Goal: Task Accomplishment & Management: Complete application form

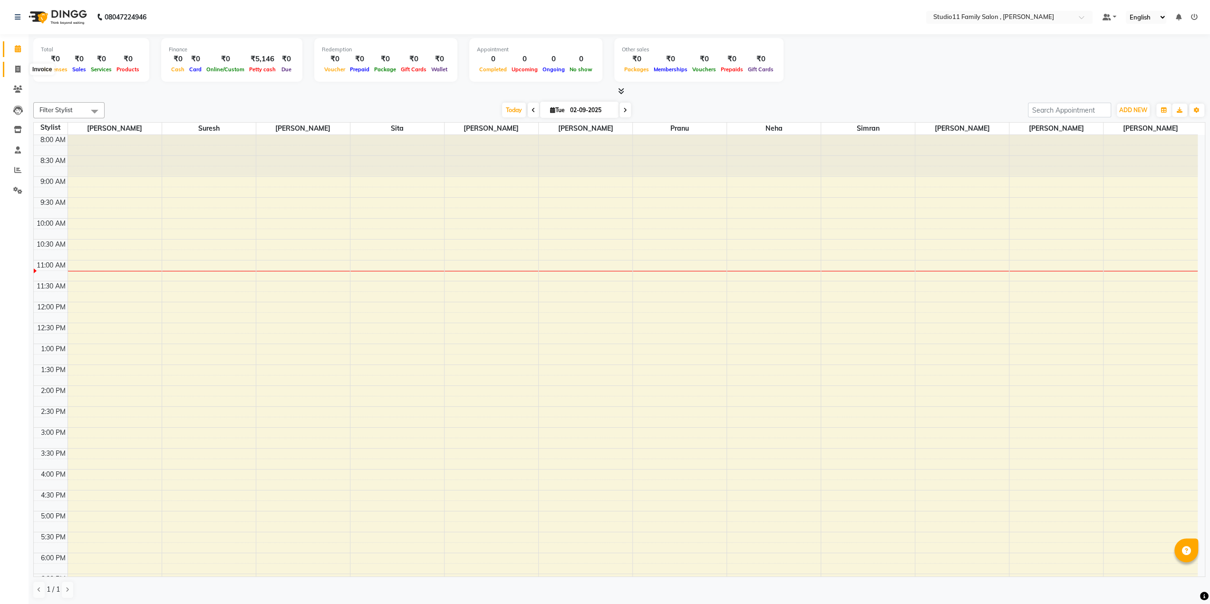
click at [18, 69] on icon at bounding box center [17, 69] width 5 height 7
select select "7303"
select select "service"
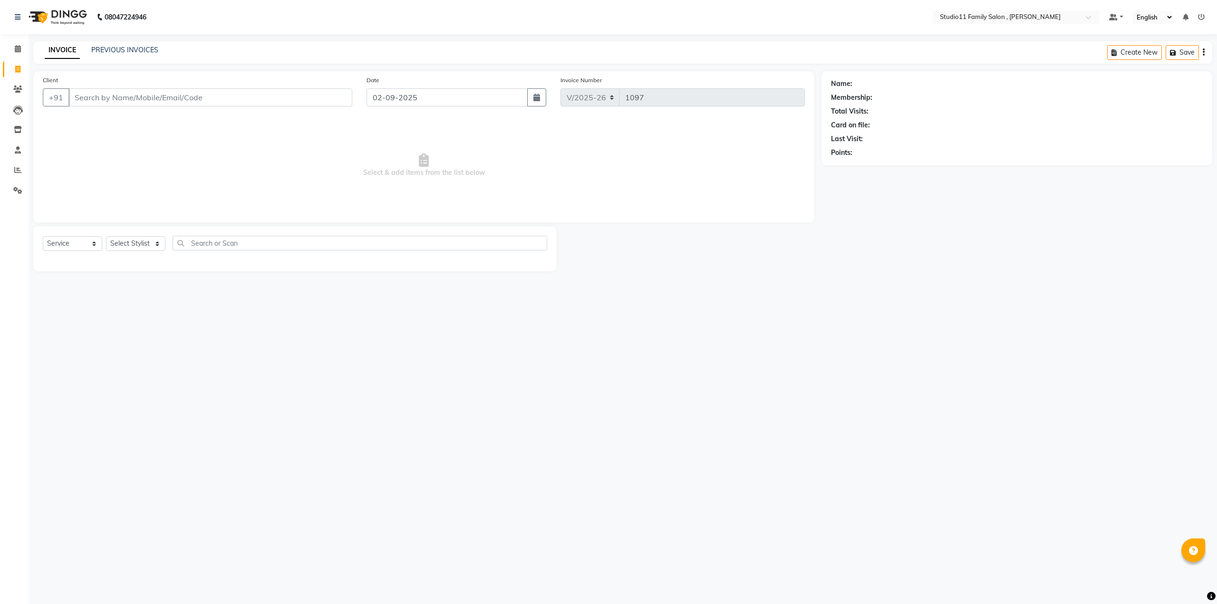
click at [231, 103] on input "Client" at bounding box center [210, 97] width 284 height 18
type input "x"
click at [17, 90] on icon at bounding box center [17, 89] width 9 height 7
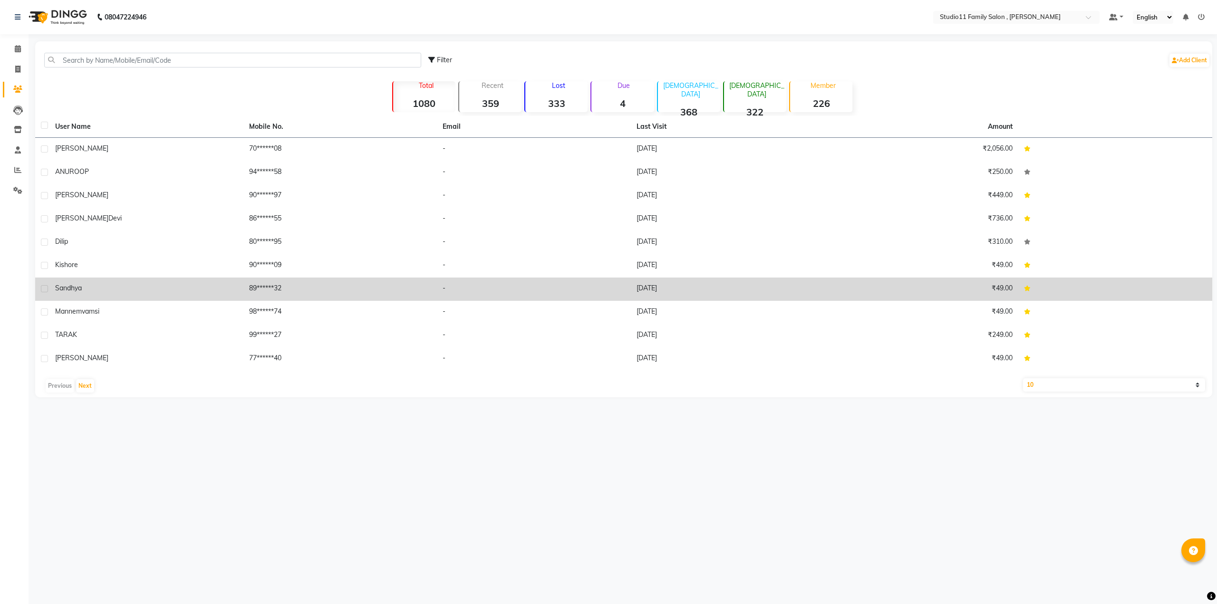
click at [70, 287] on span "Sandhya" at bounding box center [68, 288] width 27 height 9
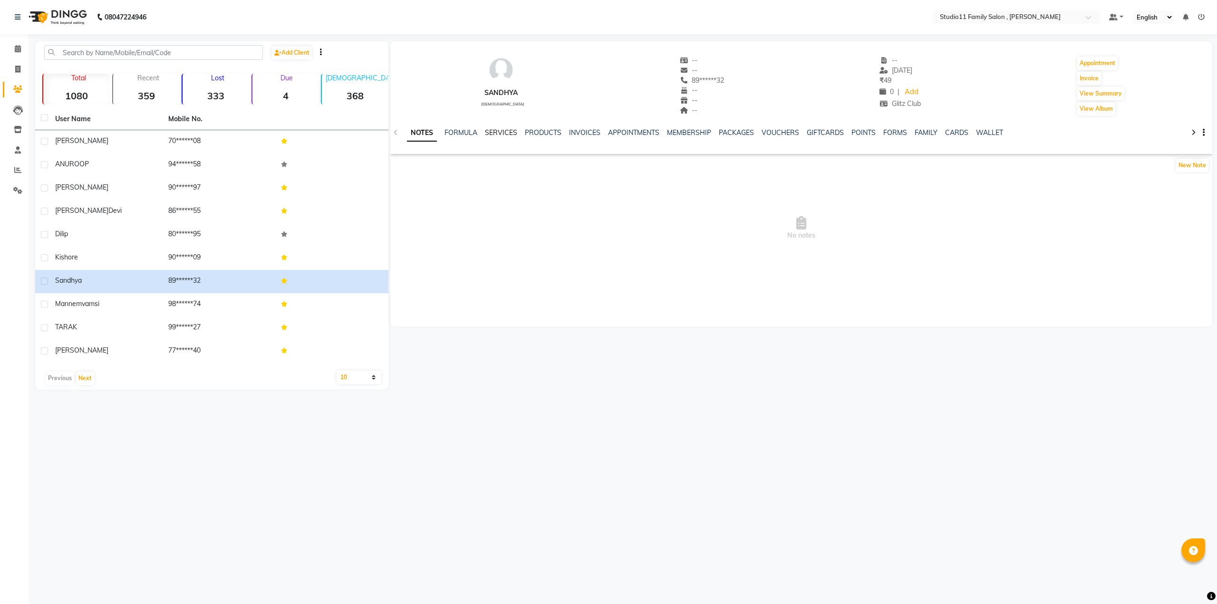
click at [507, 131] on link "SERVICES" at bounding box center [501, 132] width 32 height 9
click at [582, 132] on link "INVOICES" at bounding box center [575, 132] width 31 height 9
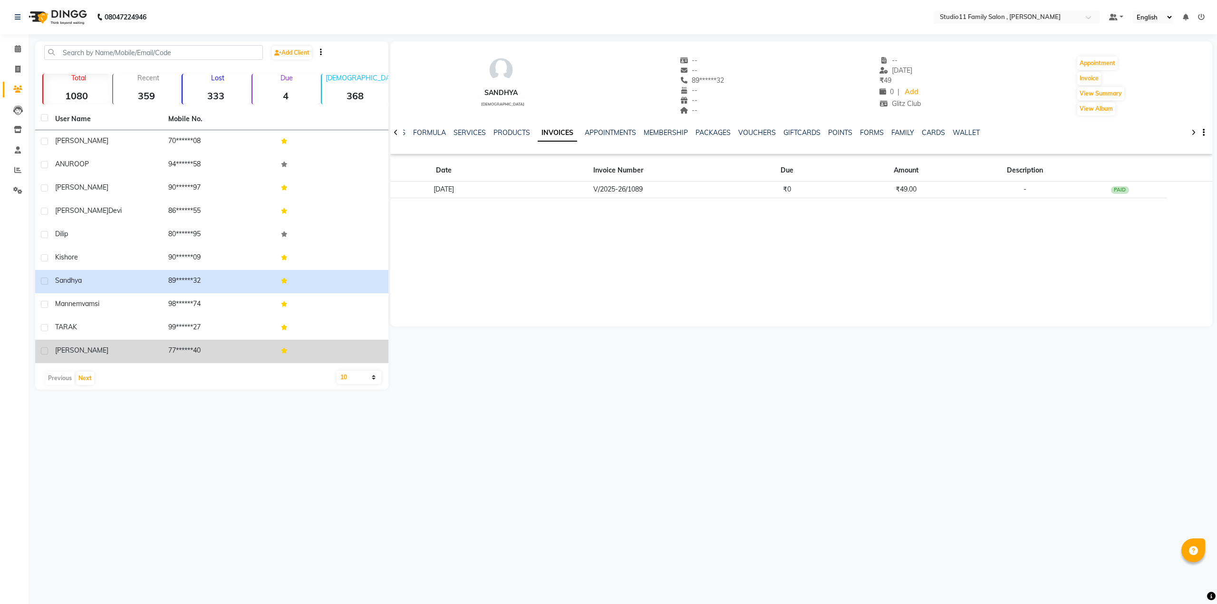
click at [63, 346] on span "Gupta" at bounding box center [81, 350] width 53 height 9
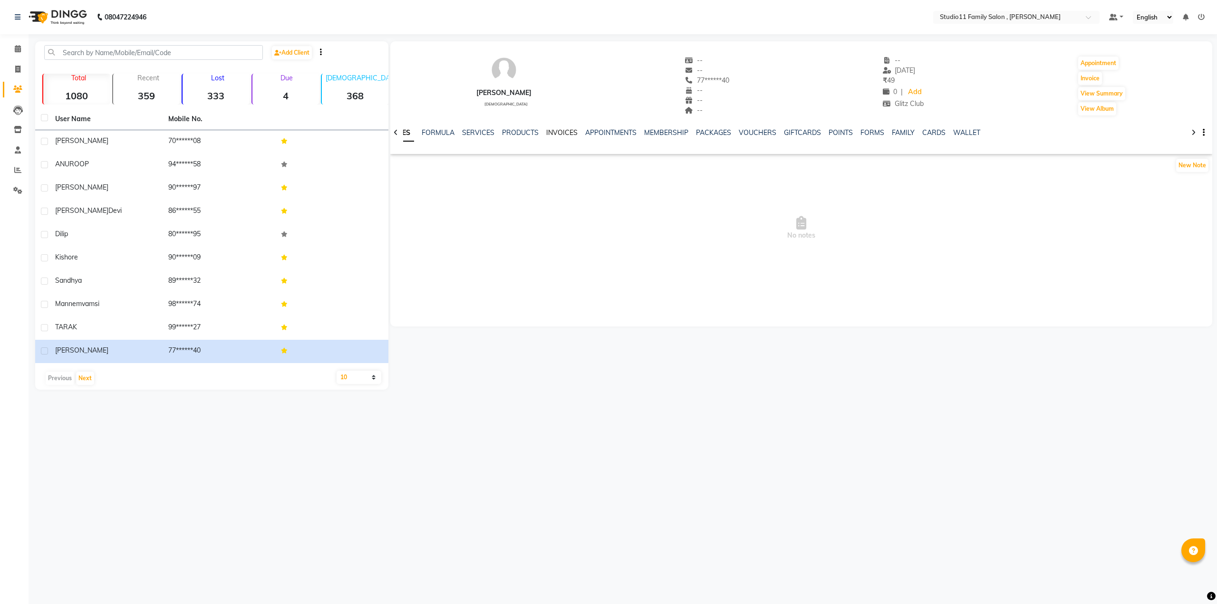
click at [556, 133] on link "INVOICES" at bounding box center [561, 132] width 31 height 9
click at [84, 375] on button "Next" at bounding box center [85, 378] width 18 height 13
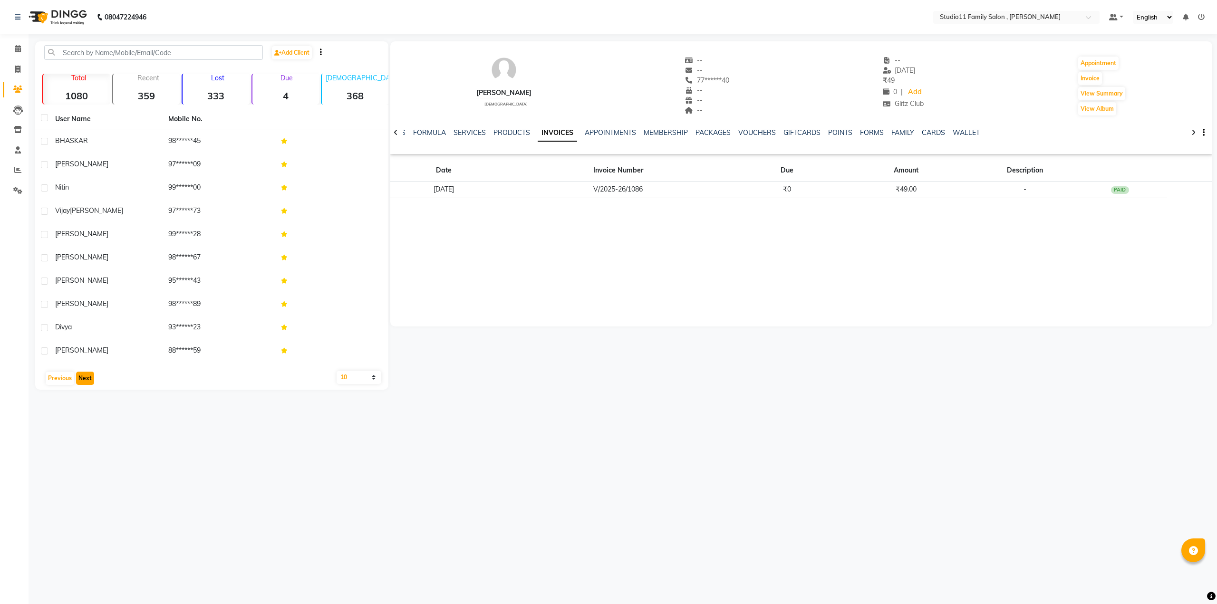
click at [84, 375] on button "Next" at bounding box center [85, 378] width 18 height 13
click at [83, 381] on button "Next" at bounding box center [85, 378] width 18 height 13
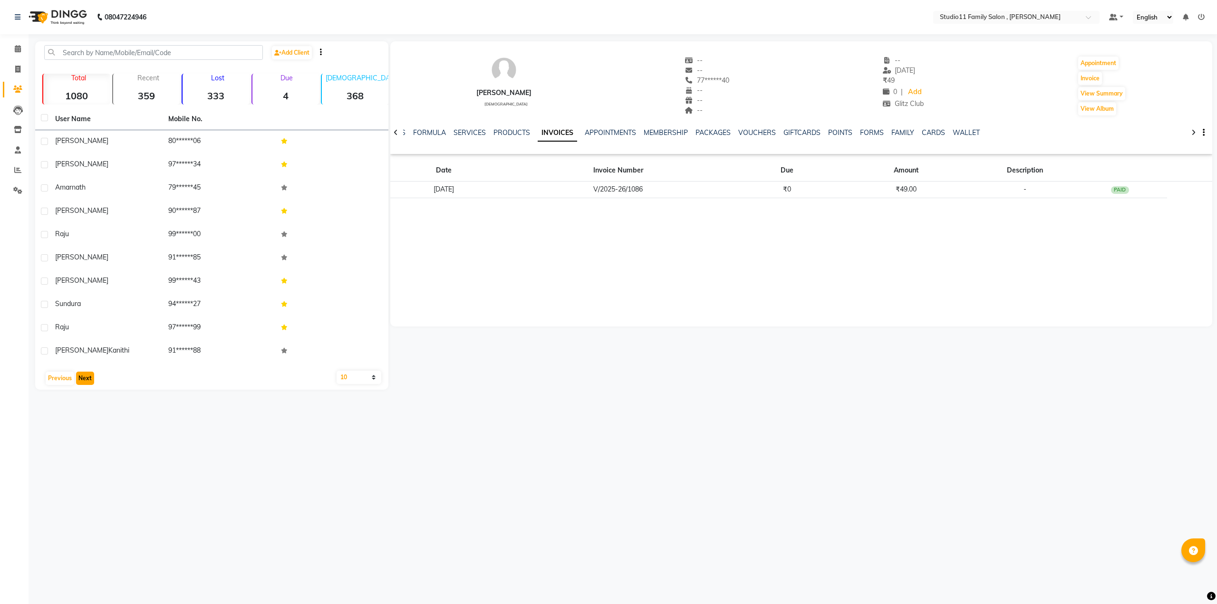
click at [83, 381] on button "Next" at bounding box center [85, 378] width 18 height 13
click at [97, 59] on input "text" at bounding box center [153, 52] width 219 height 15
type input "b"
click at [88, 372] on button "Next" at bounding box center [85, 378] width 18 height 13
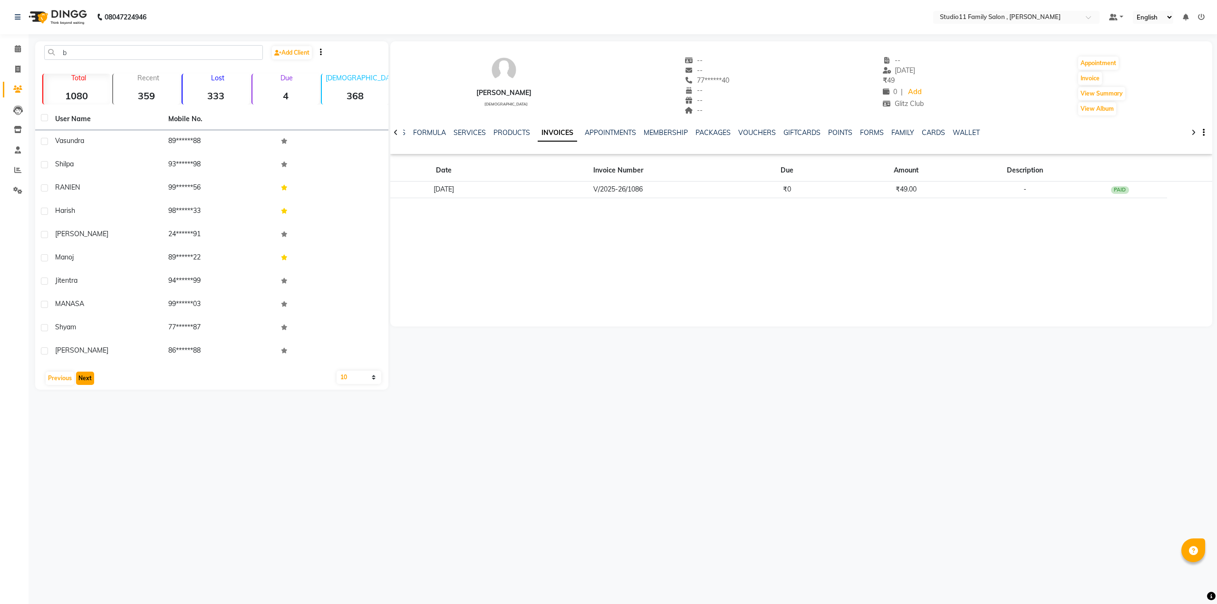
click at [88, 372] on button "Next" at bounding box center [85, 378] width 18 height 13
click at [86, 375] on button "Next" at bounding box center [85, 378] width 18 height 13
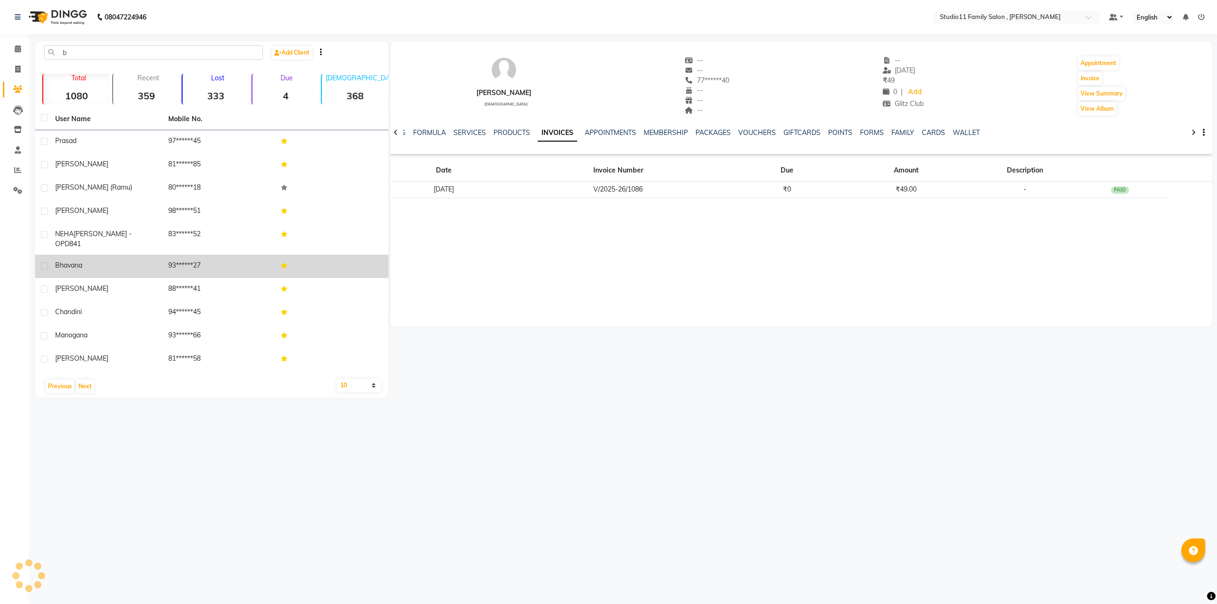
click at [71, 261] on span "Bhavana" at bounding box center [68, 265] width 27 height 9
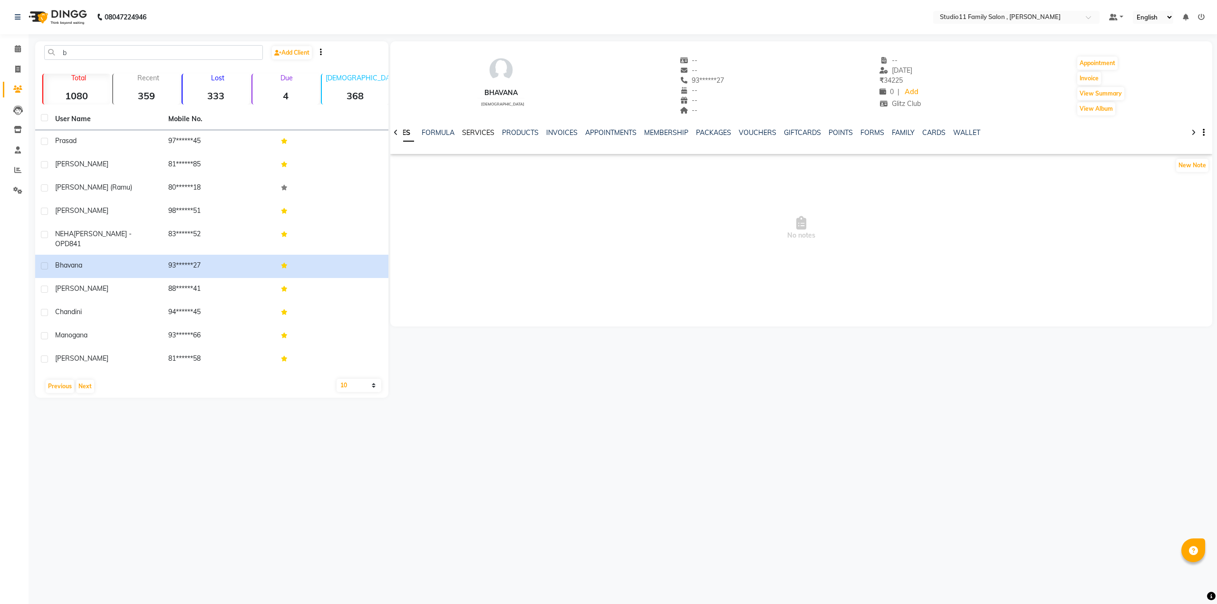
click at [481, 135] on link "SERVICES" at bounding box center [478, 132] width 32 height 9
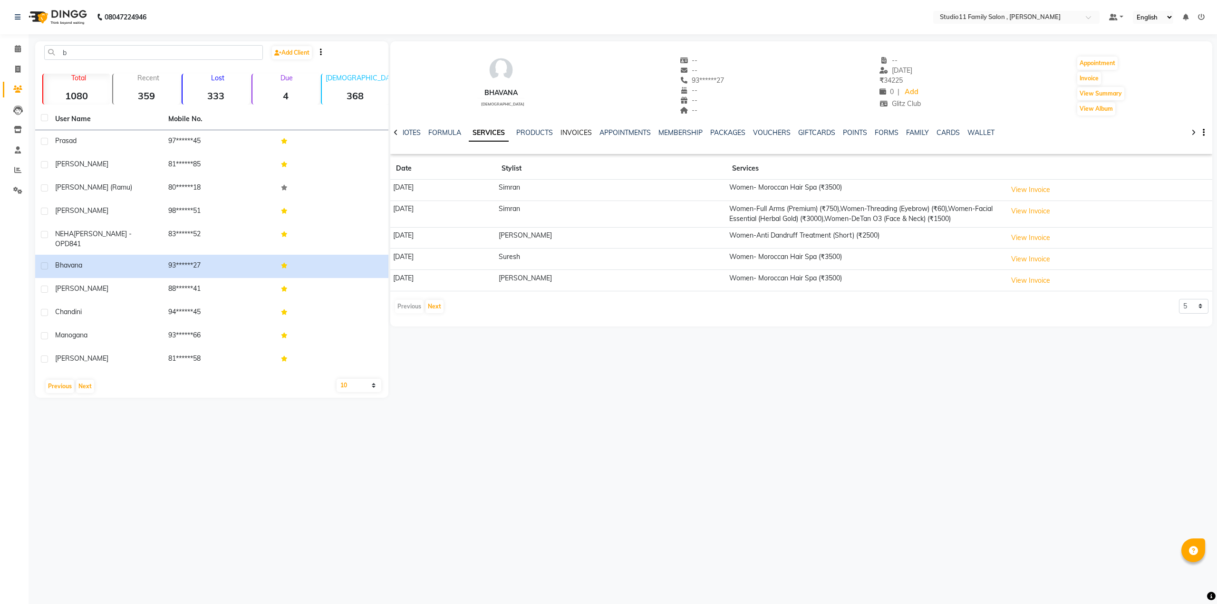
click at [574, 132] on link "INVOICES" at bounding box center [575, 132] width 31 height 9
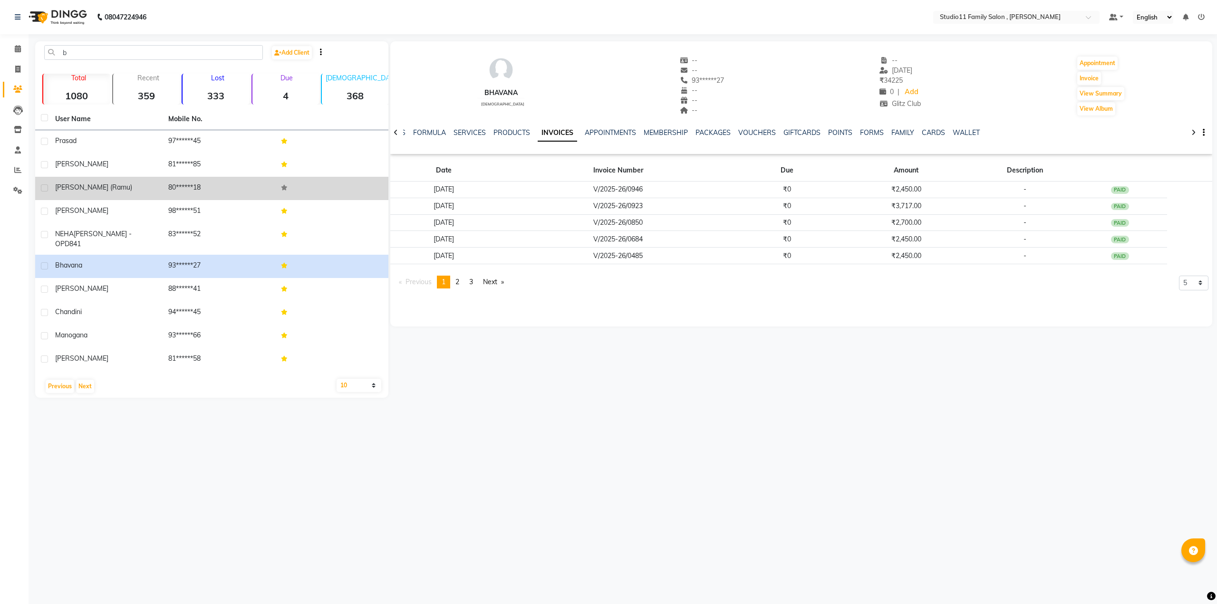
click at [70, 191] on span "Lohitha (Ramu)" at bounding box center [93, 187] width 77 height 9
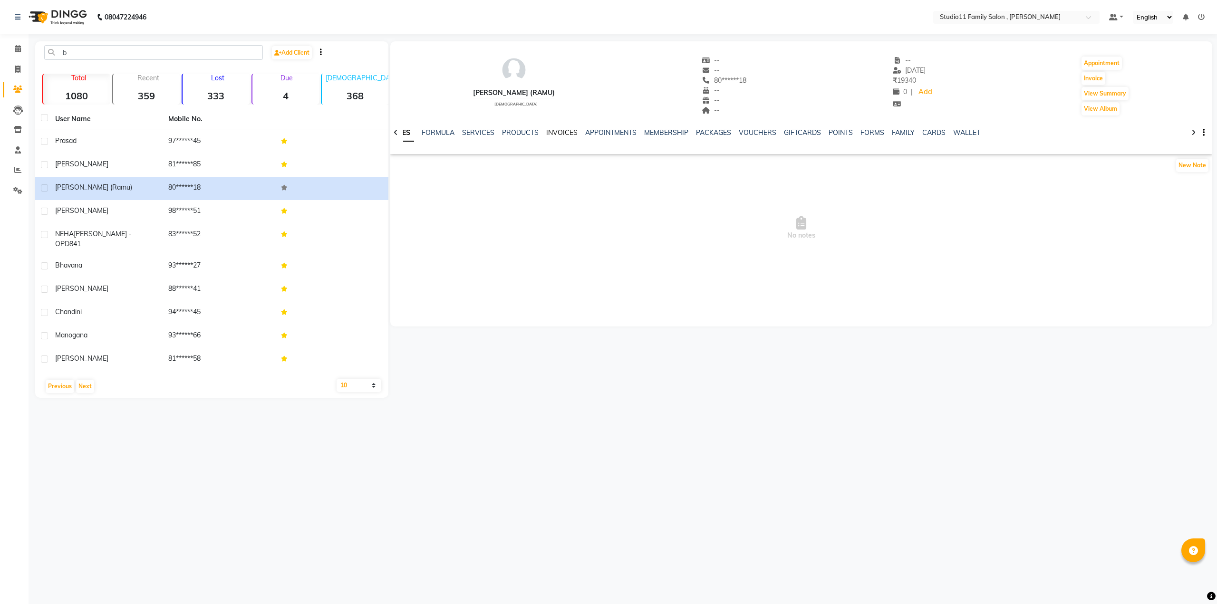
click at [562, 131] on link "INVOICES" at bounding box center [561, 132] width 31 height 9
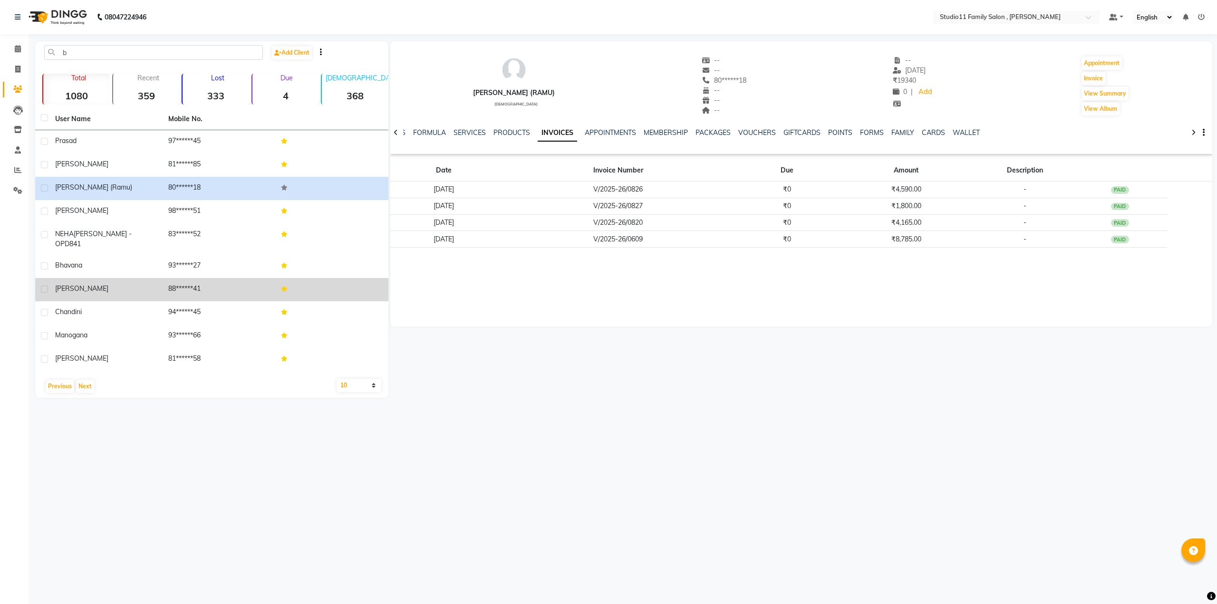
click at [74, 284] on span "bhanu" at bounding box center [81, 288] width 53 height 9
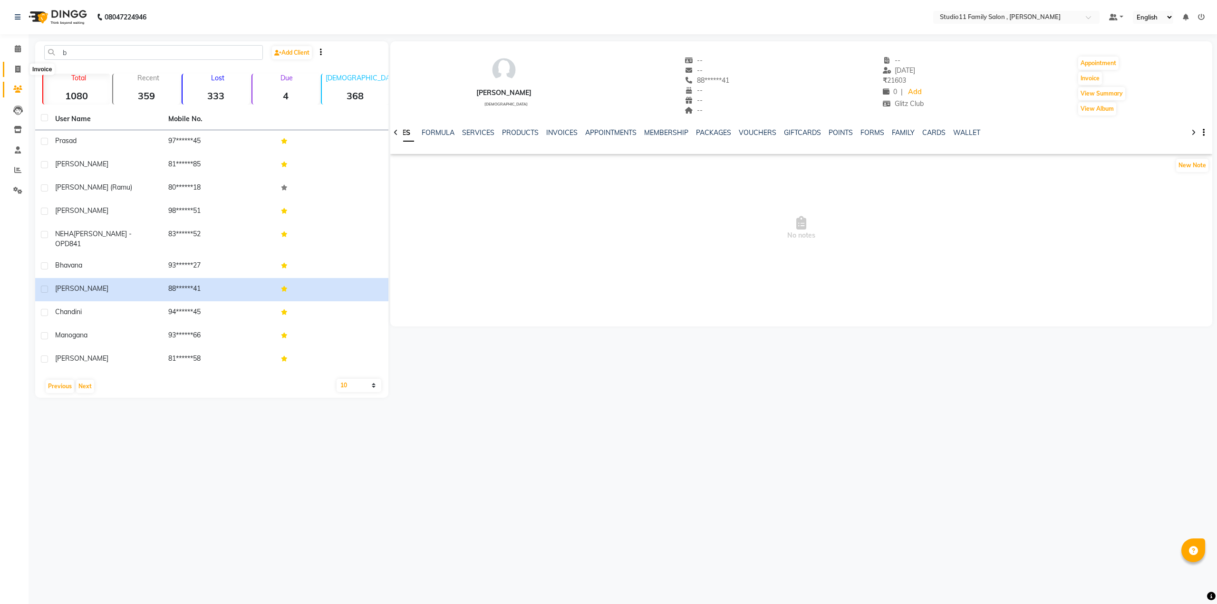
click at [10, 69] on span at bounding box center [18, 69] width 17 height 11
select select "7303"
select select "service"
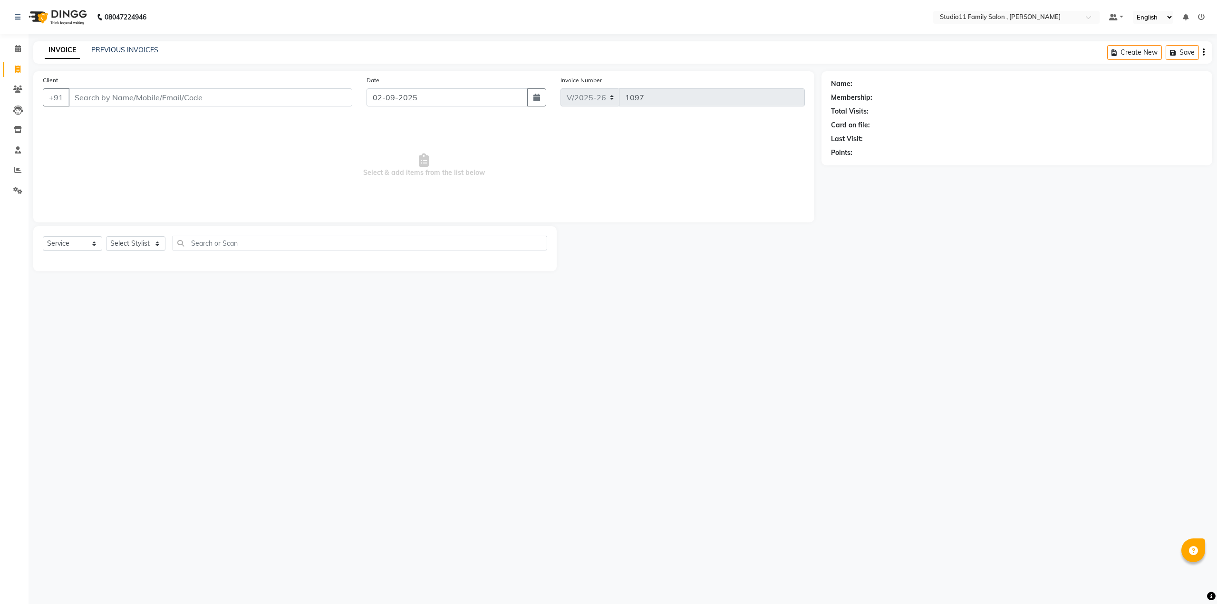
click at [173, 99] on input "Client" at bounding box center [210, 97] width 284 height 18
click at [113, 115] on ngb-highlight "83******72" at bounding box center [113, 120] width 39 height 10
type input "83******72"
click at [135, 242] on select "Select Stylist John Neha Pranu Preet Singh Rohith Sanib Ali Satya Kalagara Simr…" at bounding box center [135, 243] width 59 height 15
select select "84513"
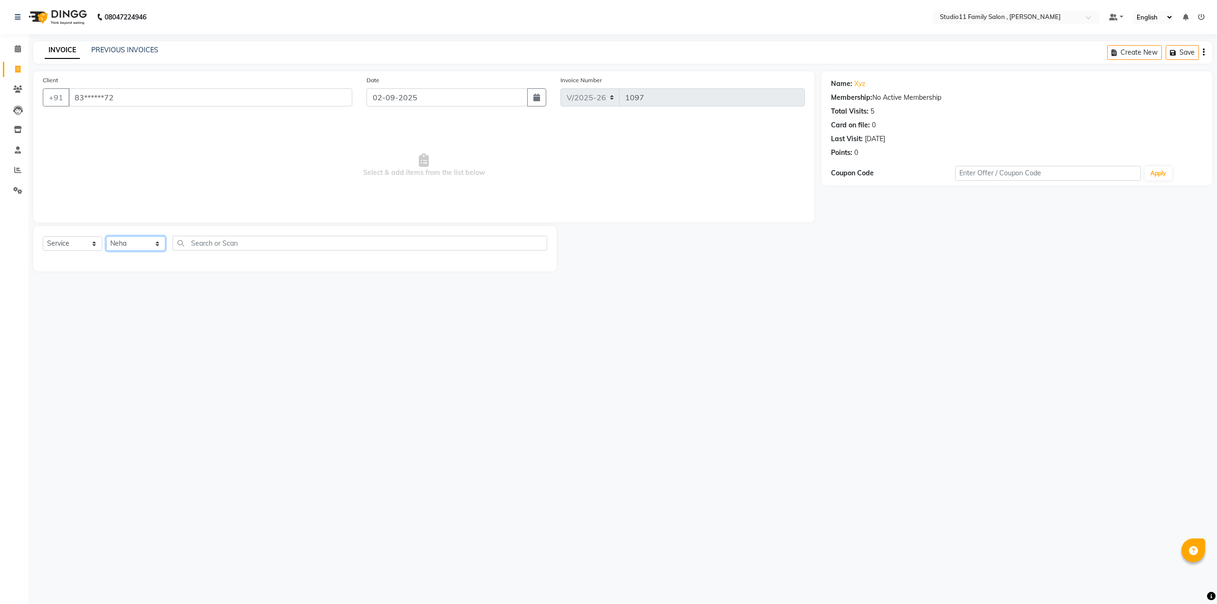
click at [106, 236] on select "Select Stylist John Neha Pranu Preet Singh Rohith Sanib Ali Satya Kalagara Simr…" at bounding box center [135, 243] width 59 height 15
click at [533, 275] on label at bounding box center [536, 277] width 7 height 7
click at [533, 275] on input "checkbox" at bounding box center [536, 278] width 6 height 6
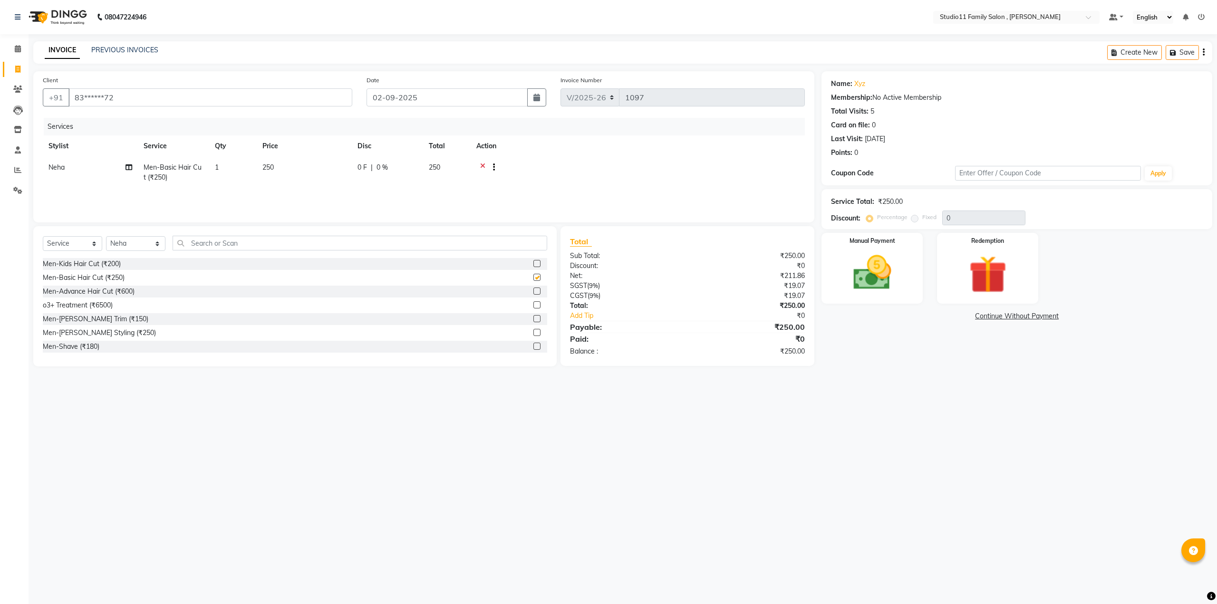
checkbox input "false"
click at [1190, 51] on button "Save" at bounding box center [1182, 52] width 33 height 15
click at [1203, 52] on icon "button" at bounding box center [1204, 52] width 2 height 0
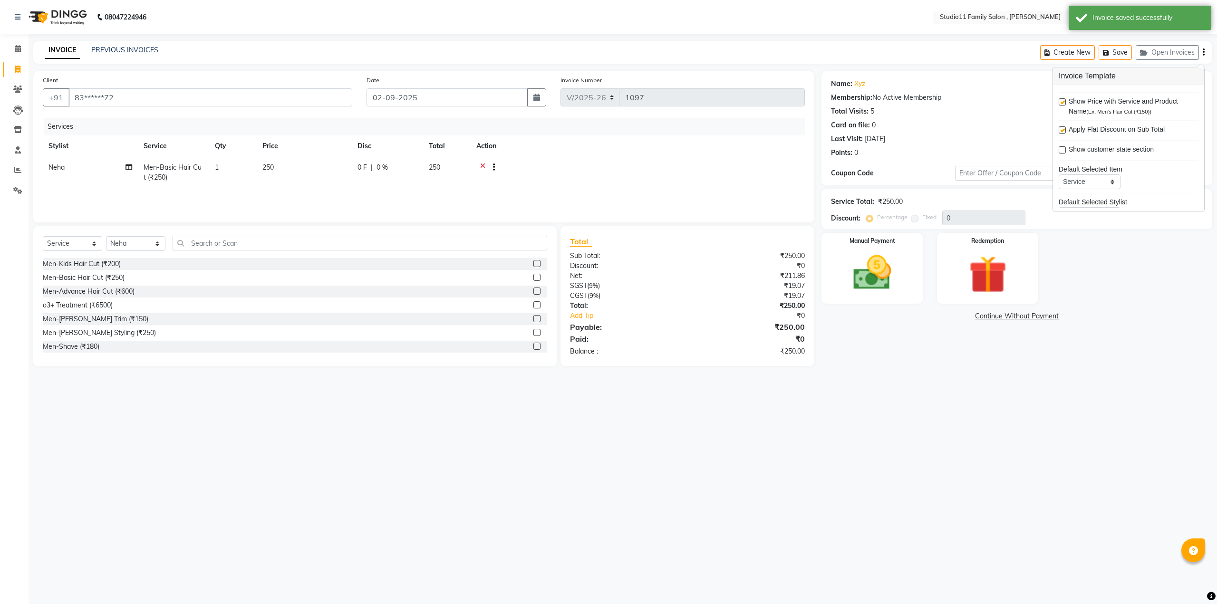
click at [1203, 52] on icon "button" at bounding box center [1204, 52] width 2 height 0
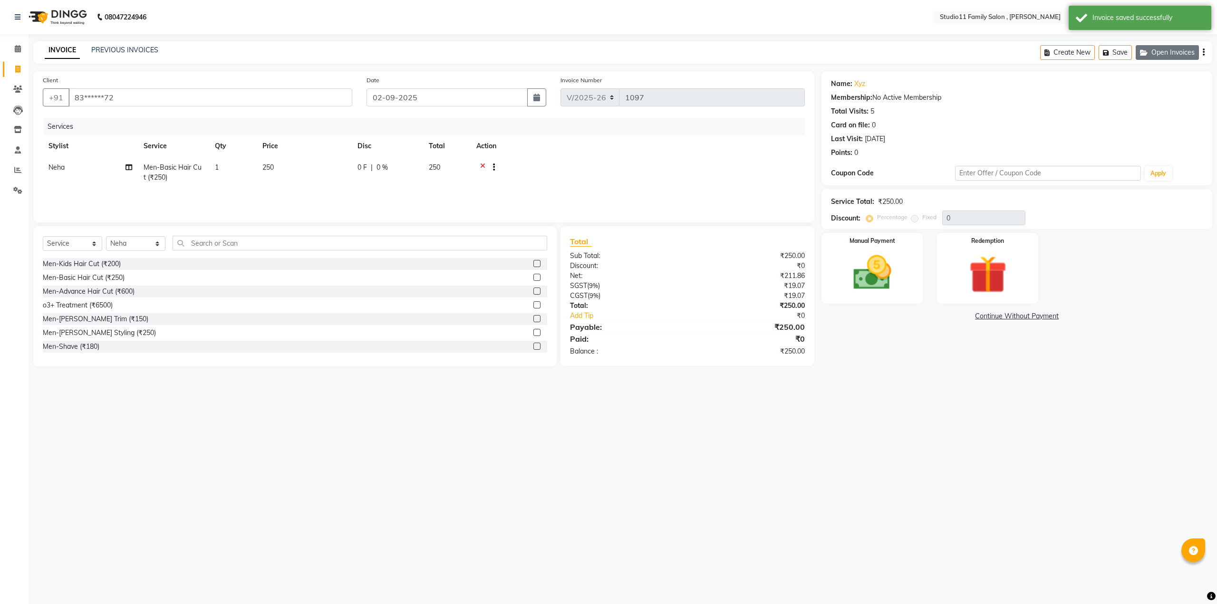
click at [1173, 51] on button "Open Invoices" at bounding box center [1167, 52] width 63 height 15
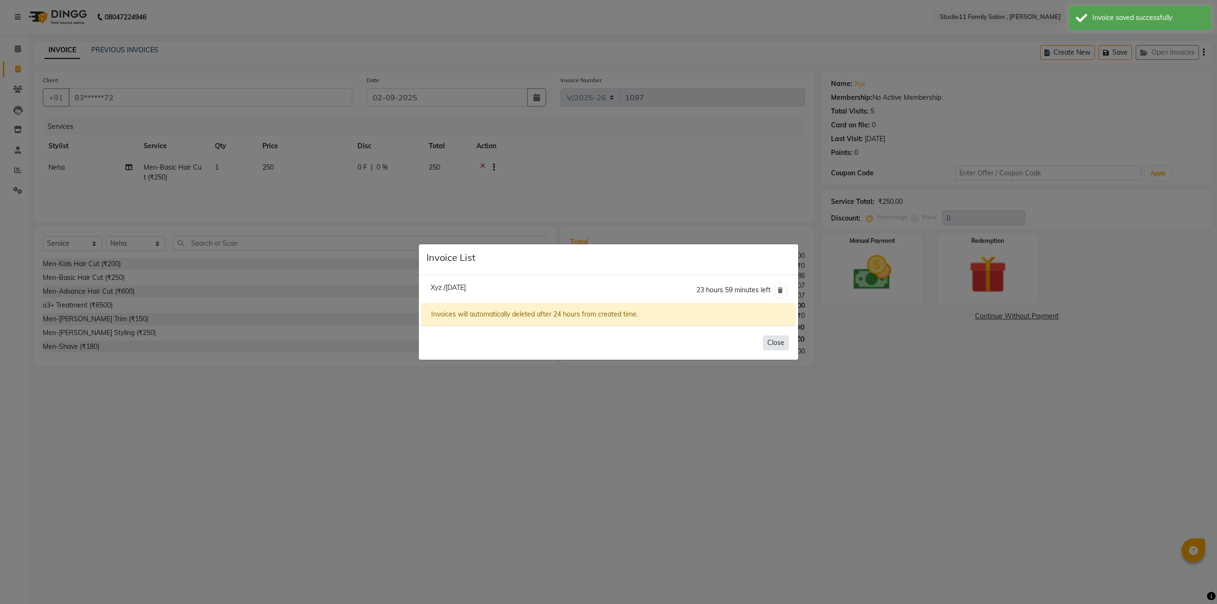
click at [787, 344] on button "Close" at bounding box center [776, 343] width 26 height 15
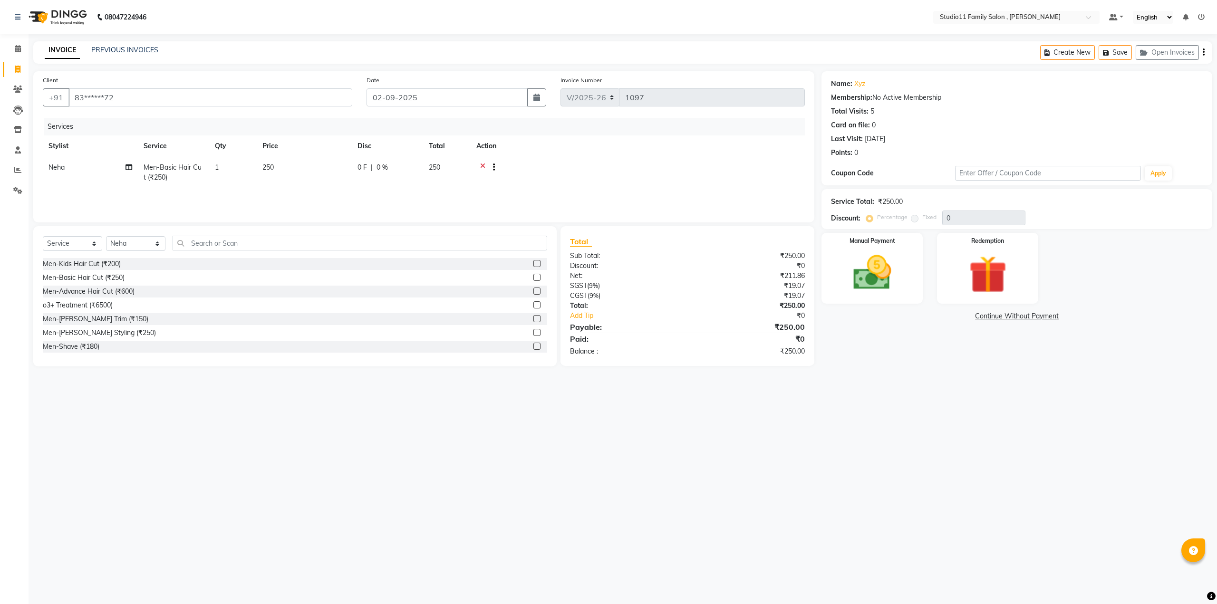
click at [1204, 52] on icon "button" at bounding box center [1204, 52] width 2 height 0
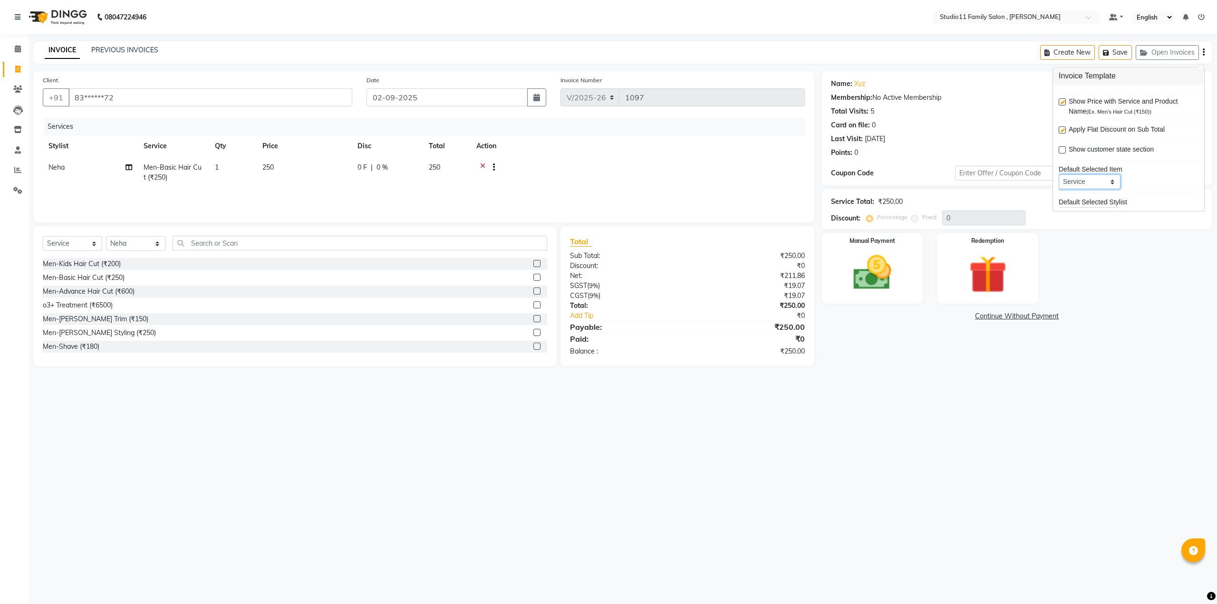
click at [1095, 180] on select "Service Product Membership Package Voucher Prepaid Gift Card" at bounding box center [1090, 182] width 62 height 15
click at [1163, 165] on div "Default Selected Item" at bounding box center [1129, 170] width 140 height 10
click at [1125, 322] on div "Name: Xyz Membership: No Active Membership Total Visits: 5 Card on file: 0 Last…" at bounding box center [1020, 218] width 398 height 295
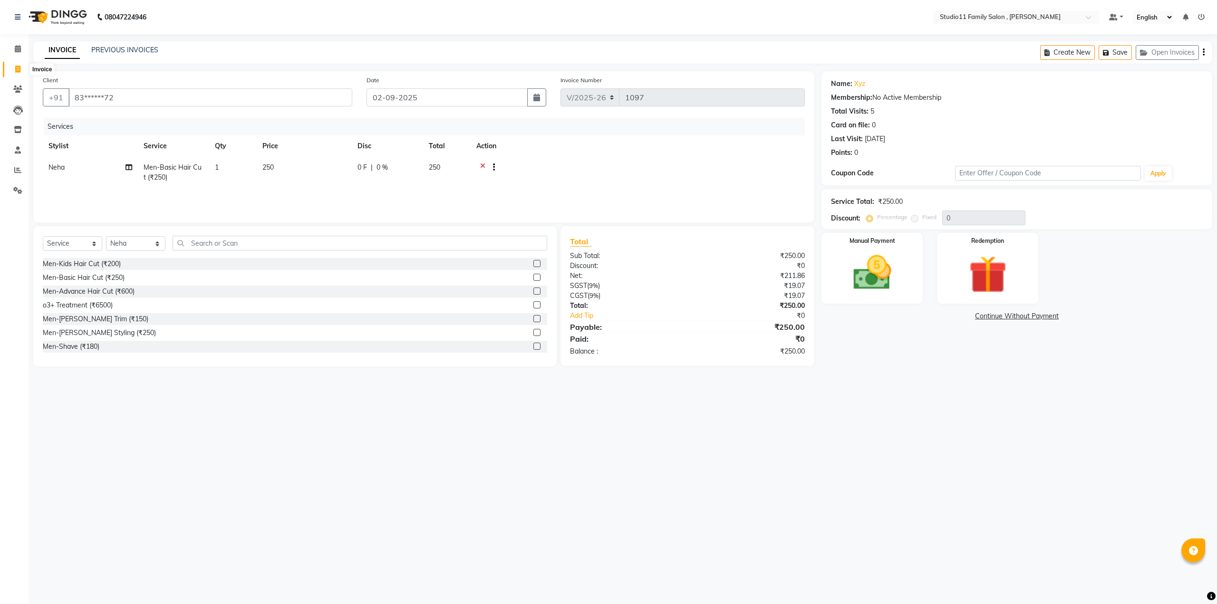
click at [15, 69] on icon at bounding box center [17, 69] width 5 height 7
select select "7303"
select select "service"
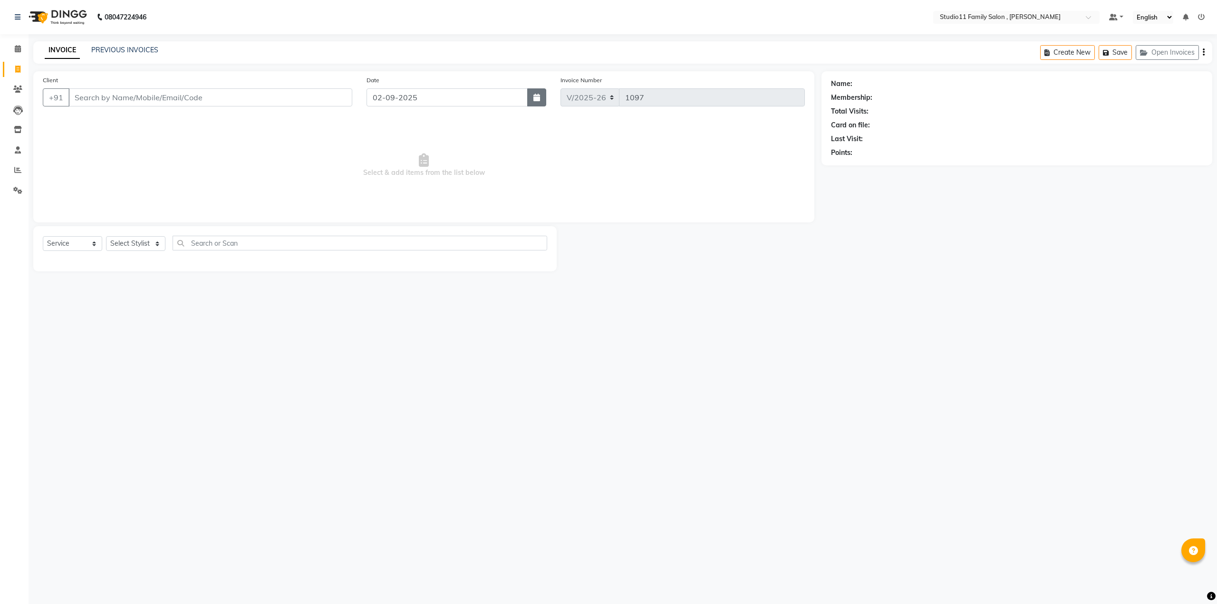
click at [539, 91] on button "button" at bounding box center [536, 97] width 19 height 18
select select "9"
select select "2025"
click at [376, 149] on div "1" at bounding box center [376, 148] width 15 height 15
type input "01-09-2025"
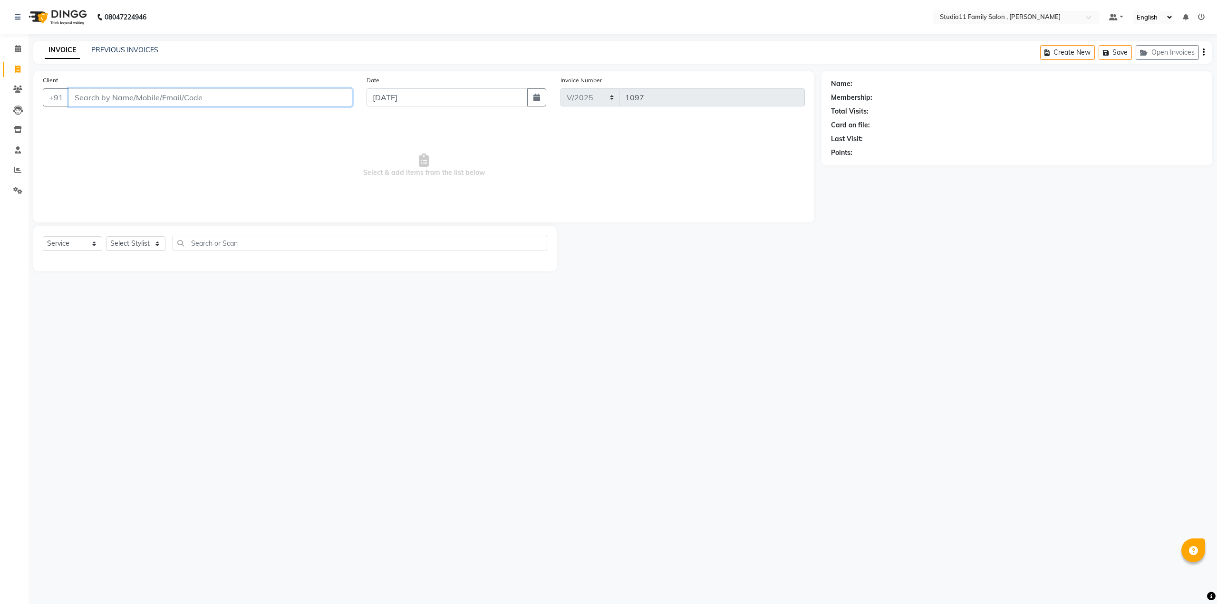
click at [179, 99] on input "Client" at bounding box center [210, 97] width 284 height 18
click at [135, 121] on ngb-highlight "80******95" at bounding box center [116, 120] width 39 height 10
type input "80******95"
click at [117, 241] on select "Select Stylist John Neha Pranu Preet Singh Rohith Sanib Ali Satya Kalagara Simr…" at bounding box center [135, 243] width 59 height 15
select select "89709"
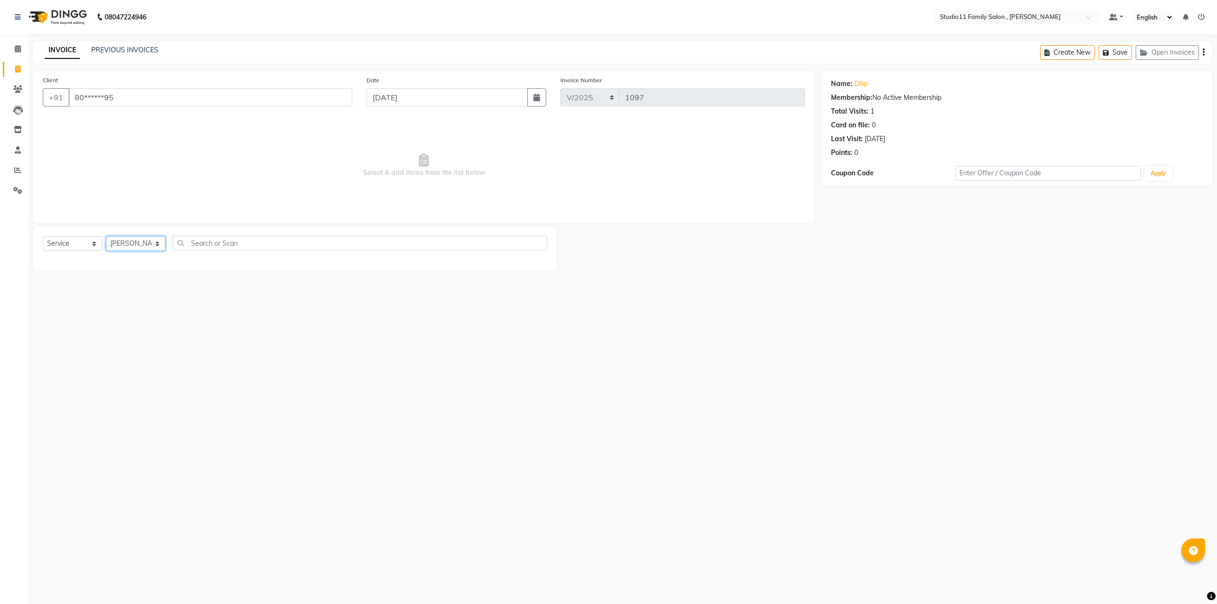
click at [106, 236] on select "Select Stylist John Neha Pranu Preet Singh Rohith Sanib Ali Satya Kalagara Simr…" at bounding box center [135, 243] width 59 height 15
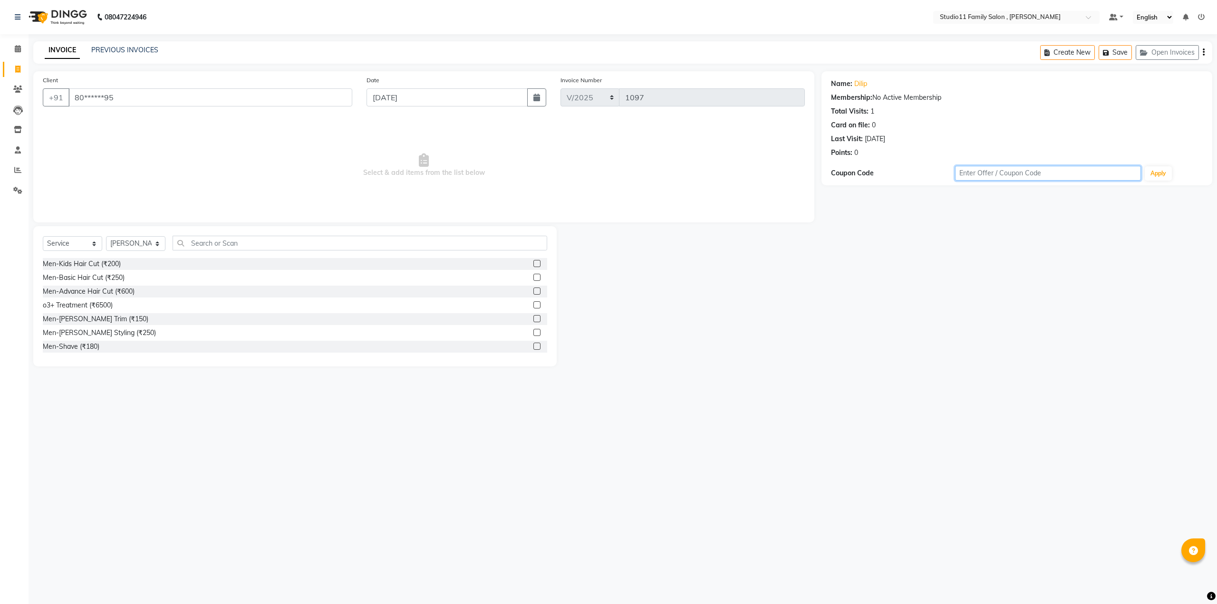
click at [998, 172] on input "text" at bounding box center [1048, 173] width 186 height 15
type input "MHC99"
click at [1160, 168] on button "Apply" at bounding box center [1158, 173] width 27 height 14
click at [533, 275] on label at bounding box center [536, 277] width 7 height 7
click at [533, 275] on input "checkbox" at bounding box center [536, 278] width 6 height 6
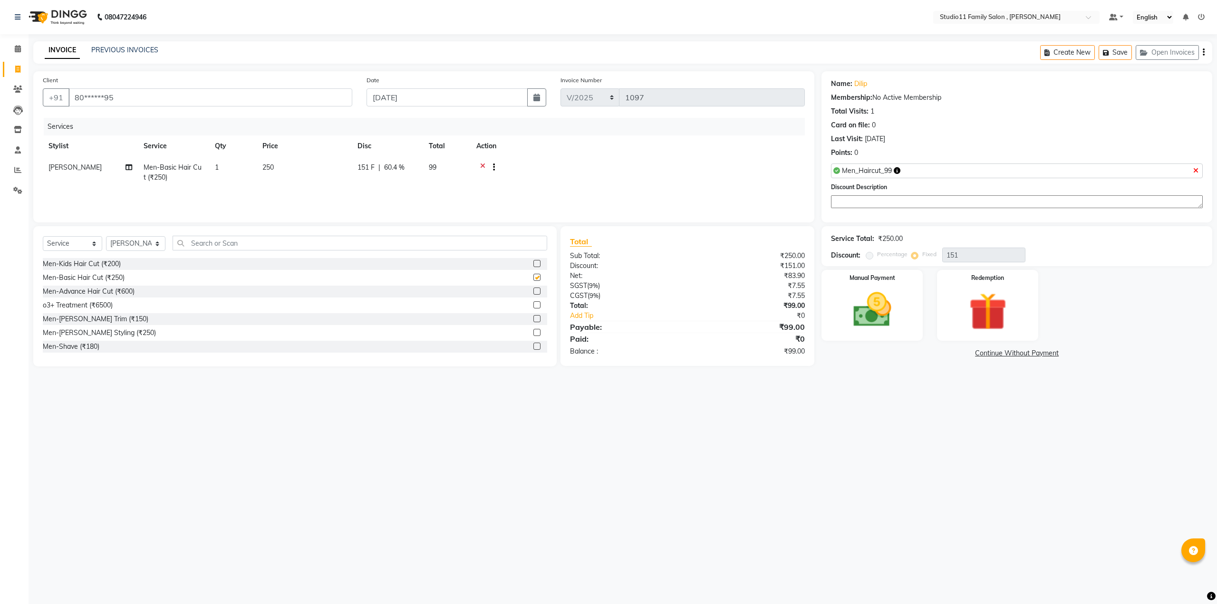
checkbox input "false"
click at [877, 309] on img at bounding box center [872, 311] width 64 height 46
click at [968, 350] on span "Comp" at bounding box center [967, 353] width 20 height 11
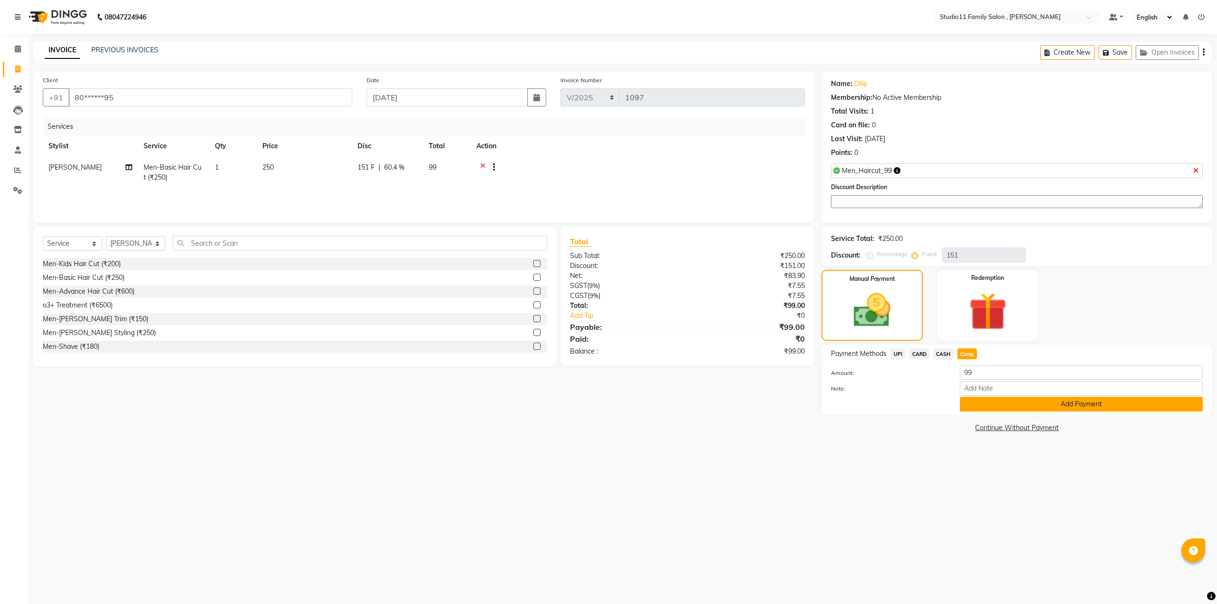
click at [1016, 405] on button "Add Payment" at bounding box center [1081, 404] width 243 height 15
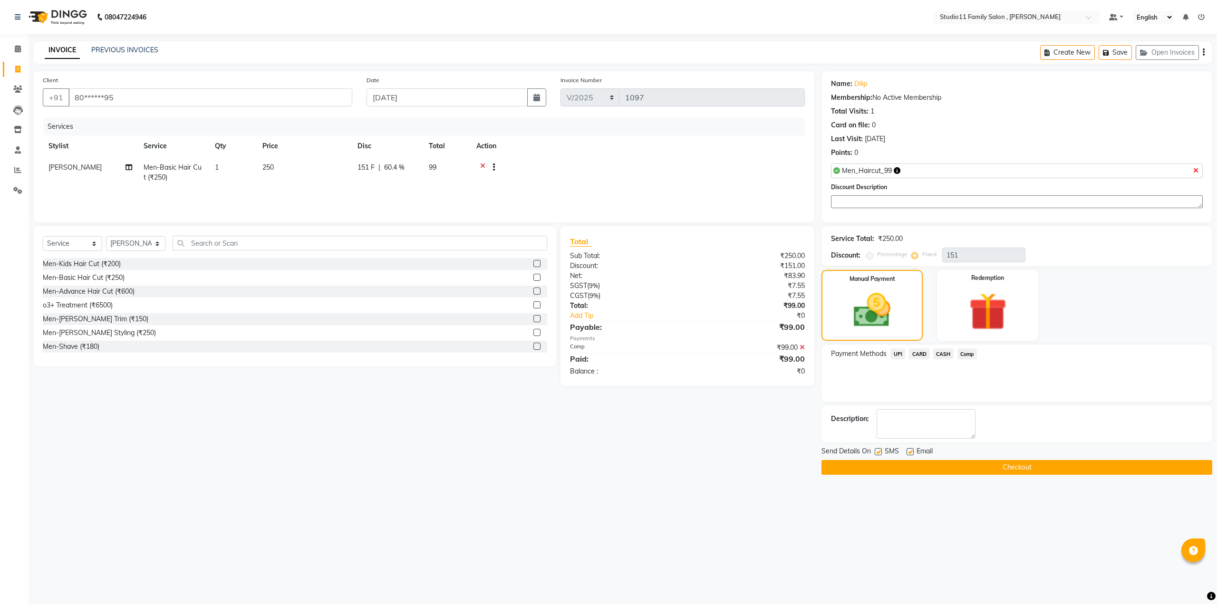
click at [909, 449] on label at bounding box center [909, 451] width 7 height 7
click at [909, 449] on input "checkbox" at bounding box center [909, 452] width 6 height 6
checkbox input "false"
click at [878, 451] on label at bounding box center [878, 451] width 7 height 7
click at [878, 451] on input "checkbox" at bounding box center [878, 452] width 6 height 6
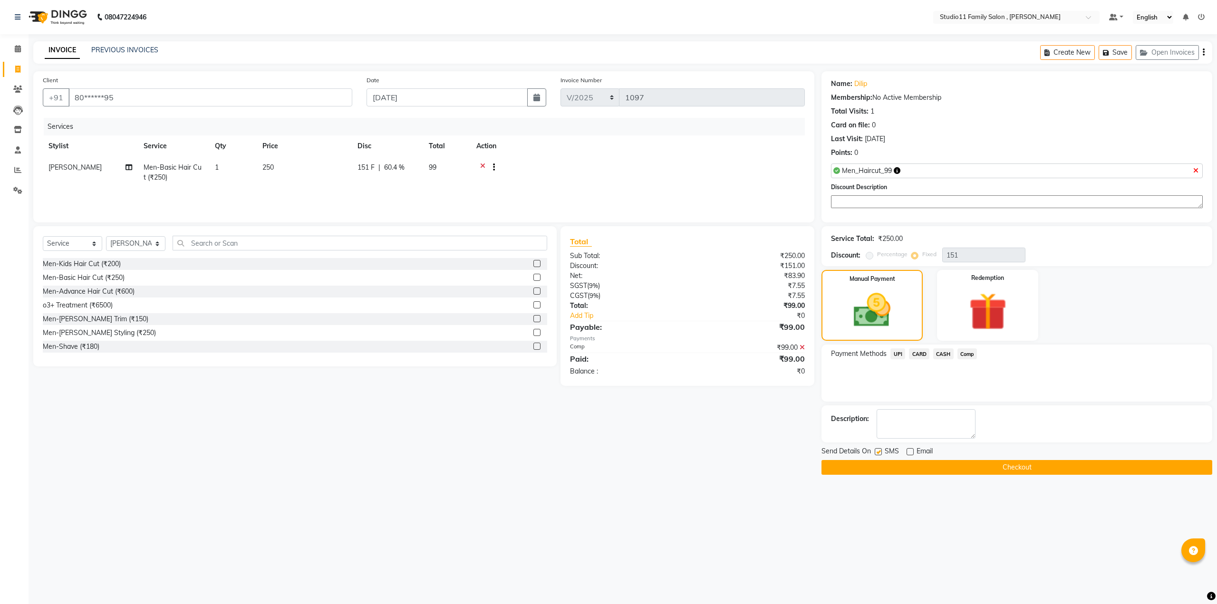
checkbox input "false"
click at [1010, 463] on button "Checkout" at bounding box center [1016, 467] width 391 height 15
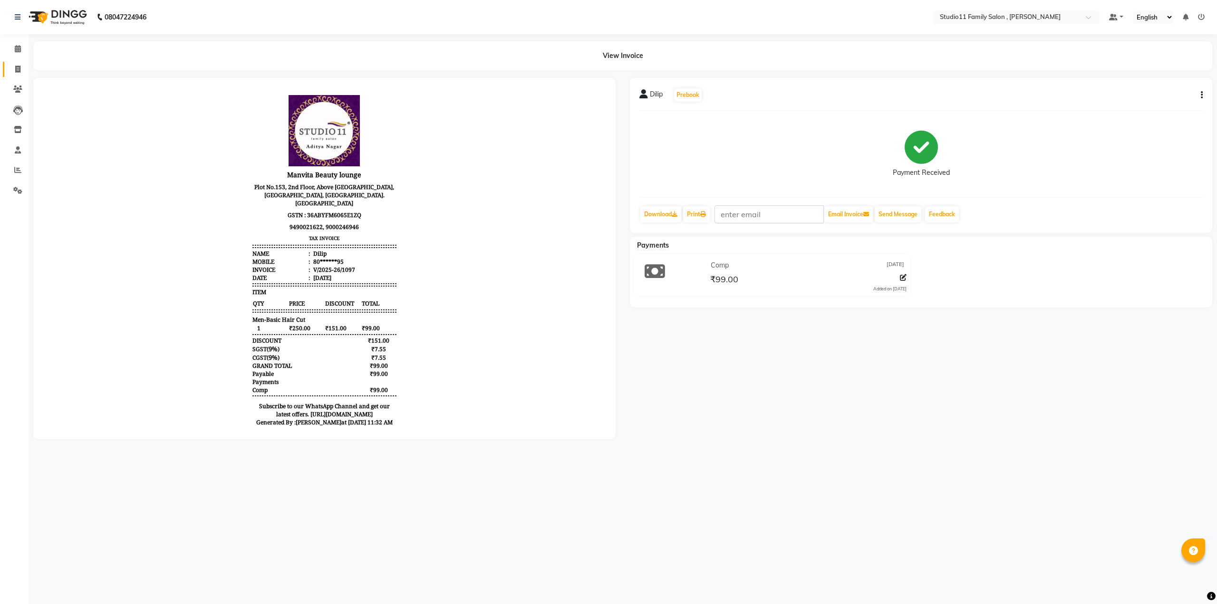
click at [18, 66] on icon at bounding box center [17, 69] width 5 height 7
select select "service"
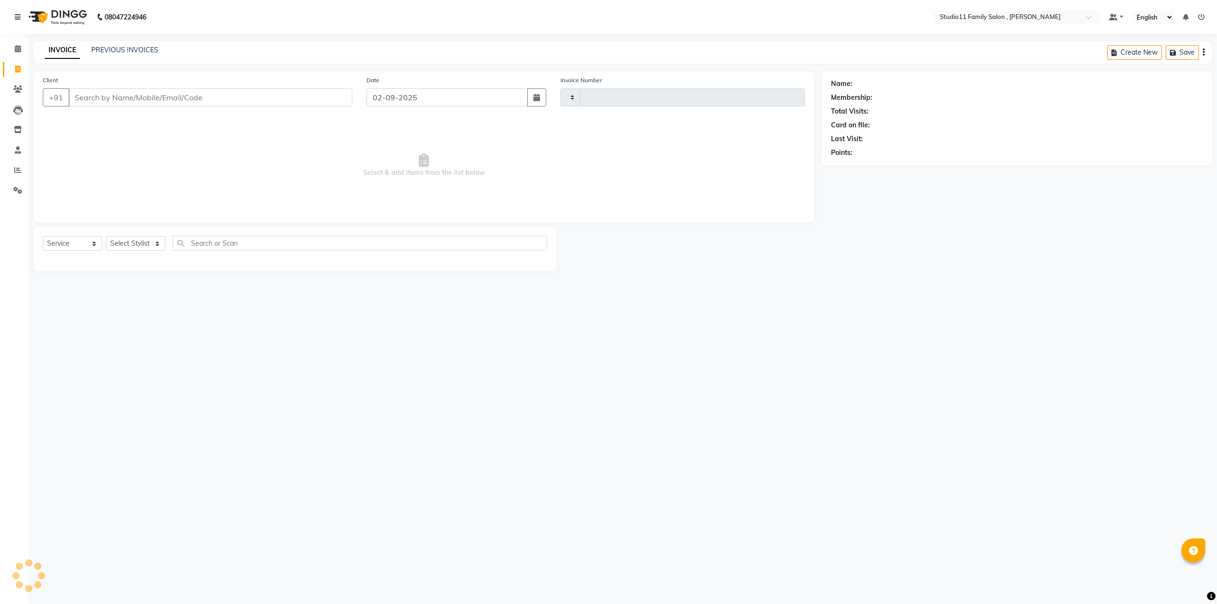
type input "1098"
select select "7303"
click at [541, 96] on button "button" at bounding box center [536, 97] width 19 height 18
select select "9"
select select "2025"
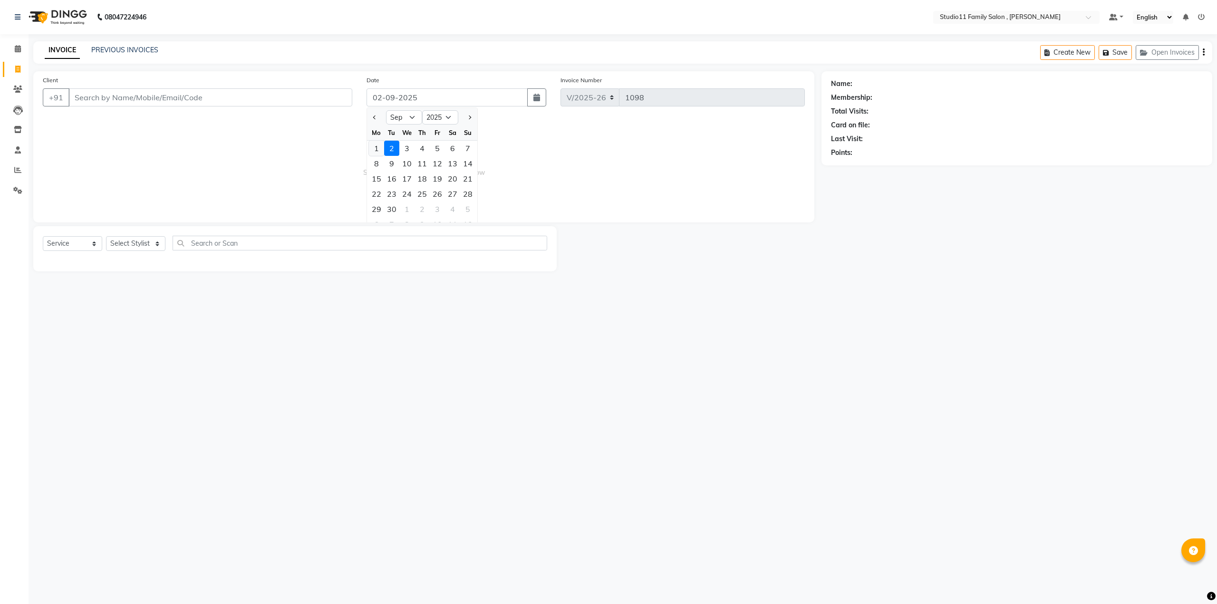
click at [380, 147] on div "1" at bounding box center [376, 148] width 15 height 15
type input "01-09-2025"
click at [210, 94] on input "Client" at bounding box center [210, 97] width 284 height 18
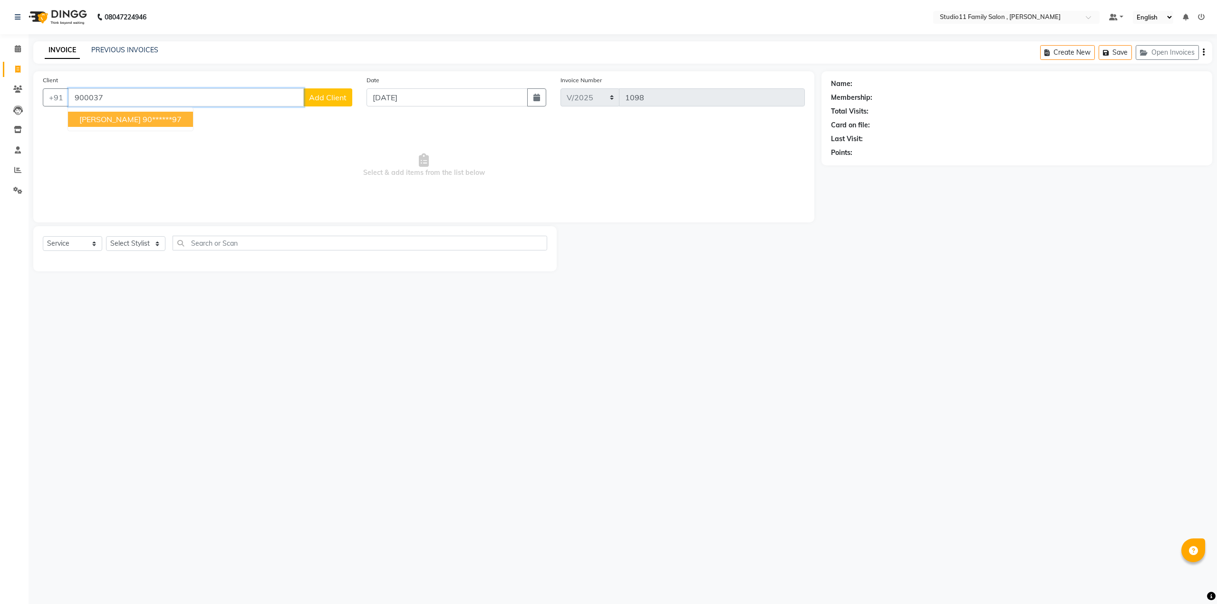
click at [143, 116] on ngb-highlight "90******97" at bounding box center [162, 120] width 39 height 10
type input "90******97"
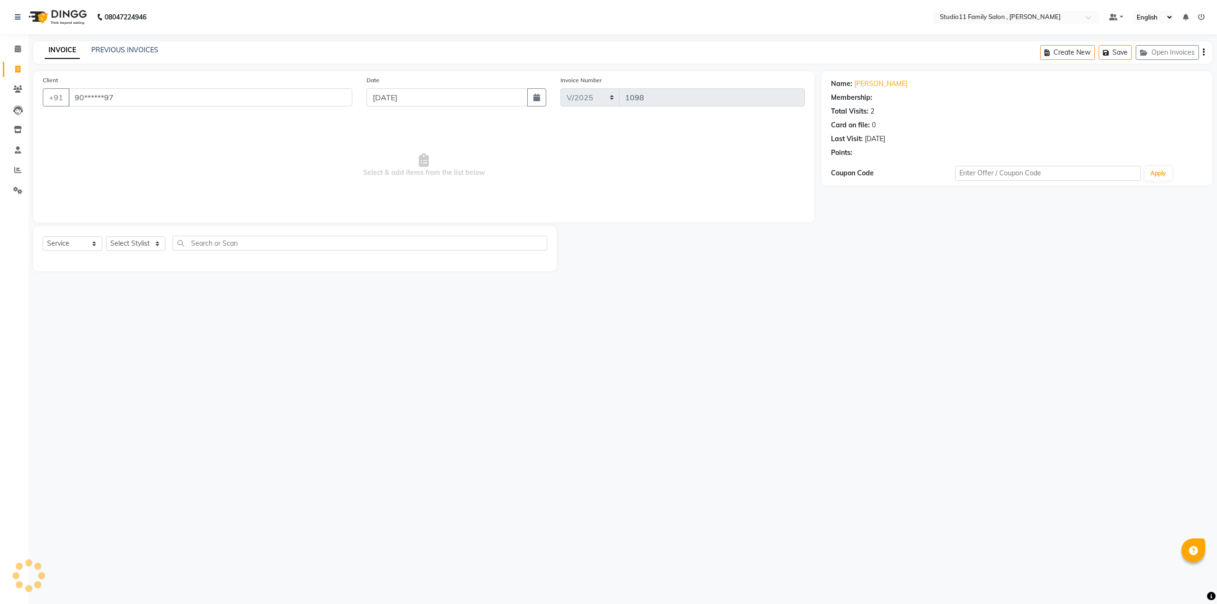
select select "1: Object"
click at [134, 238] on select "Select Stylist John Neha Pranu Preet Singh Rohith Sanib Ali Satya Kalagara Simr…" at bounding box center [135, 243] width 59 height 15
select select "89709"
click at [106, 236] on select "Select Stylist John Neha Pranu Preet Singh Rohith Sanib Ali Satya Kalagara Simr…" at bounding box center [135, 243] width 59 height 15
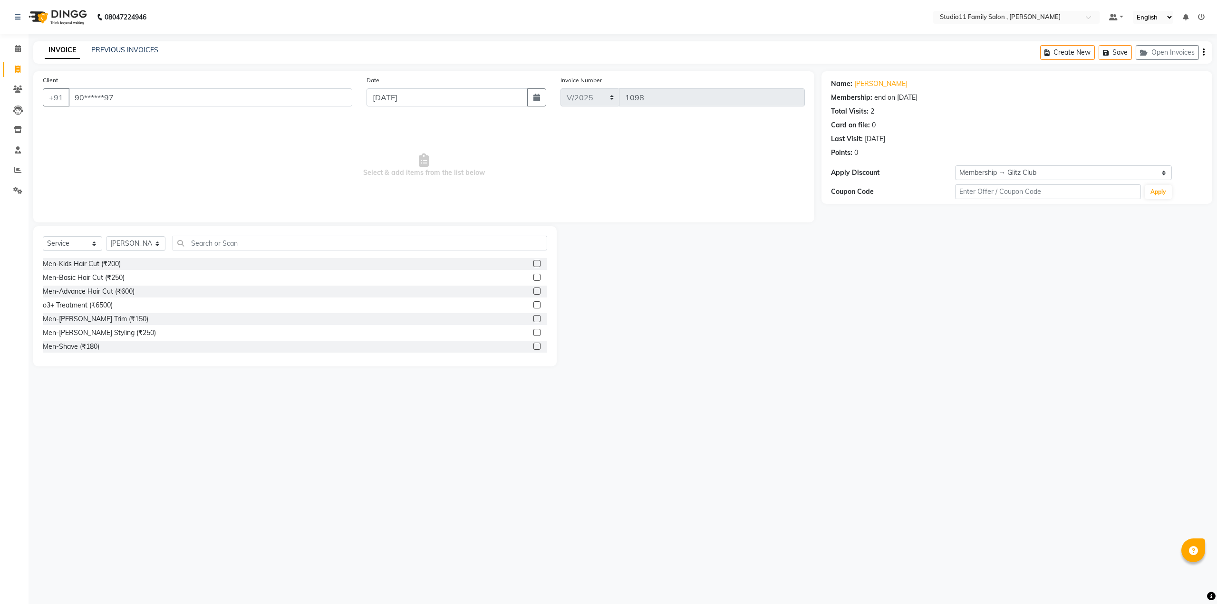
click at [533, 275] on label at bounding box center [536, 277] width 7 height 7
click at [533, 275] on input "checkbox" at bounding box center [536, 278] width 6 height 6
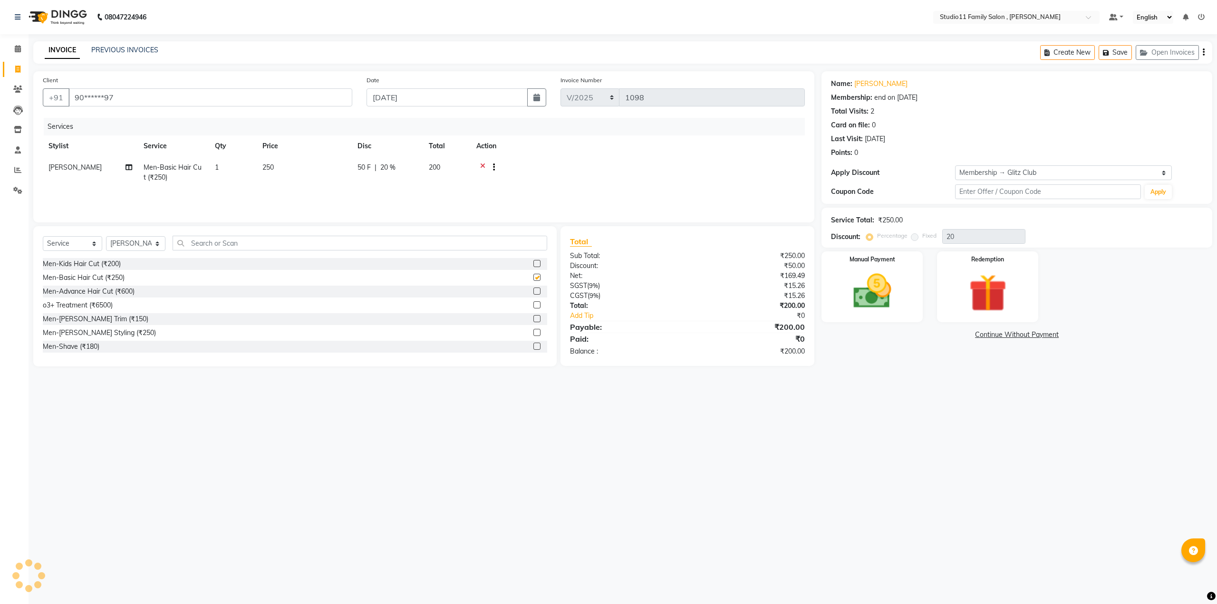
checkbox input "false"
click at [1031, 173] on select "Select Membership → Glitz Club" at bounding box center [1063, 172] width 217 height 15
select select "0:"
click at [955, 165] on select "Select Membership → Glitz Club" at bounding box center [1063, 172] width 217 height 15
type input "0"
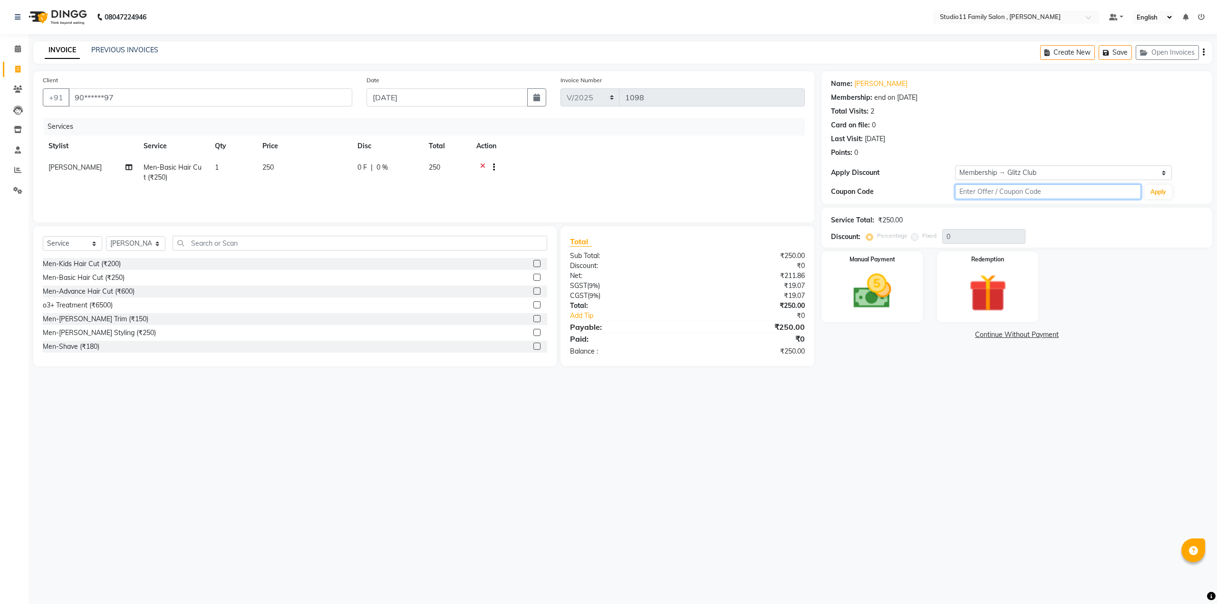
click at [987, 190] on input "text" at bounding box center [1048, 191] width 186 height 15
click at [137, 245] on select "Select Stylist John Neha Pranu Preet Singh Rohith Sanib Ali Satya Kalagara Simr…" at bounding box center [135, 243] width 59 height 15
select select "62941"
click at [106, 236] on select "Select Stylist John Neha Pranu Preet Singh Rohith Sanib Ali Satya Kalagara Simr…" at bounding box center [135, 243] width 59 height 15
click at [1014, 187] on input "text" at bounding box center [1048, 191] width 186 height 15
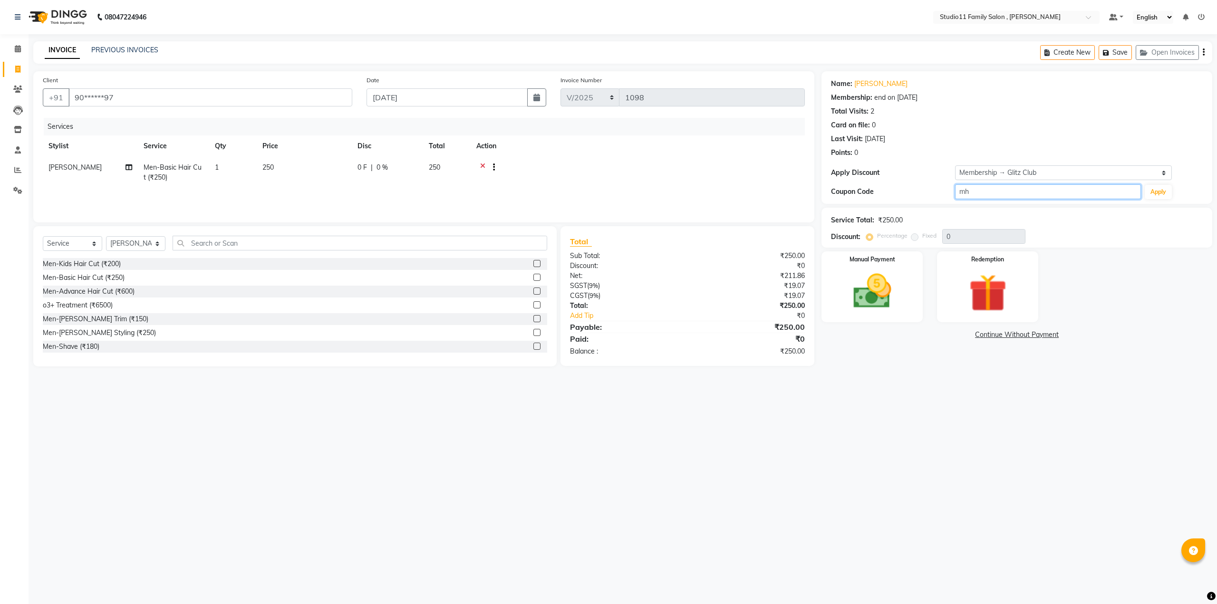
type input "m"
type input "MHC99"
click at [1156, 196] on button "Apply" at bounding box center [1158, 192] width 27 height 14
radio input "false"
radio input "true"
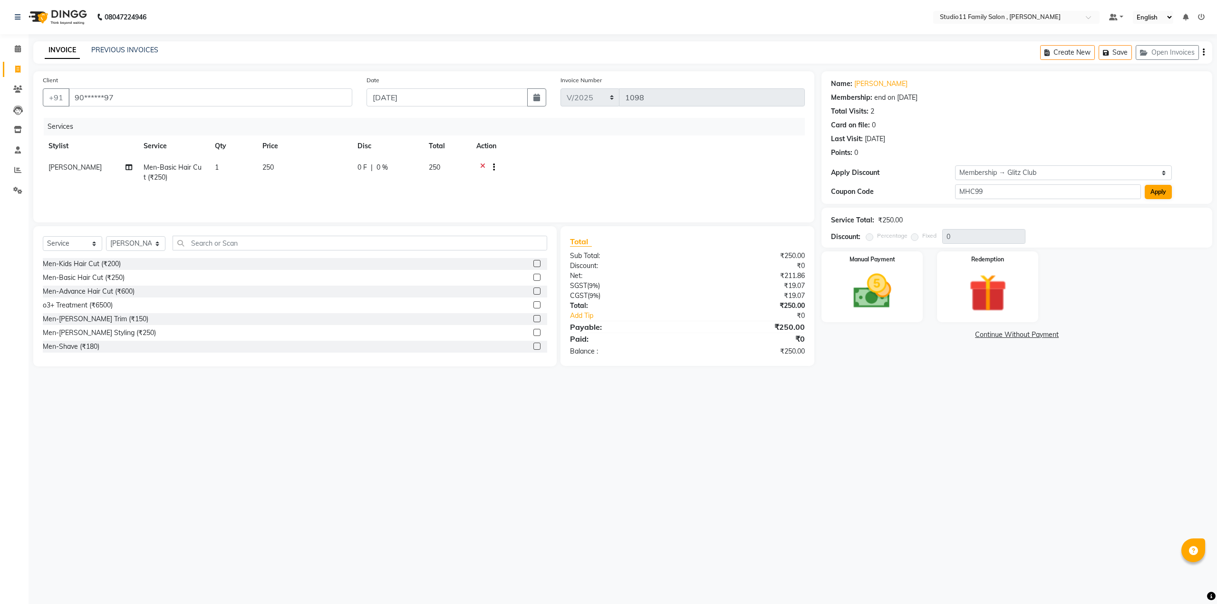
type input "151"
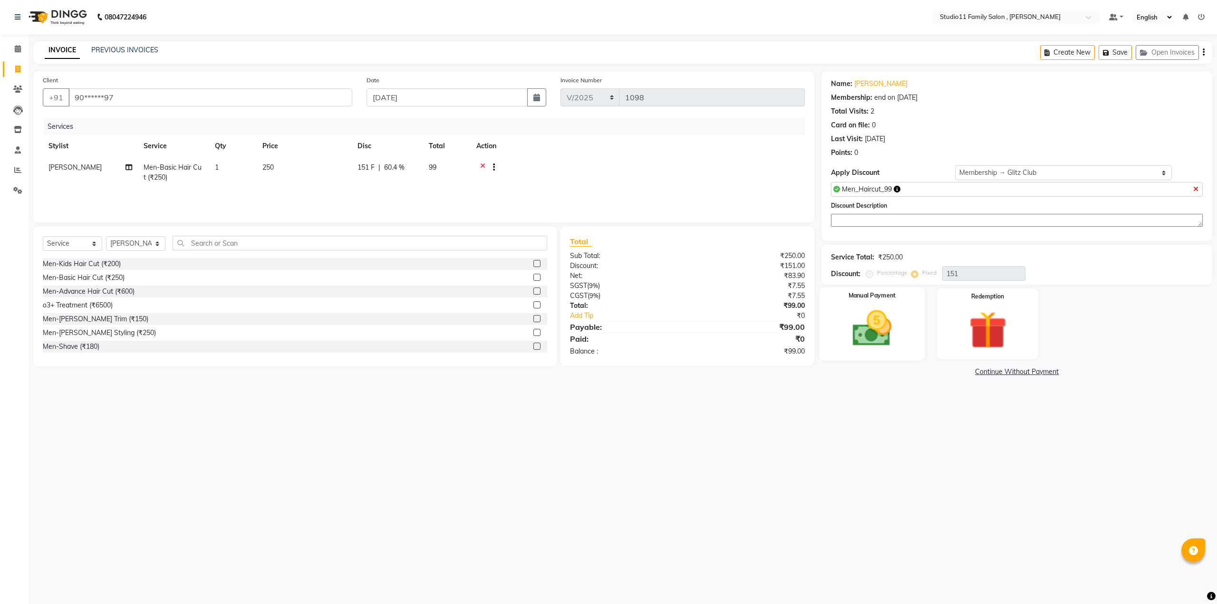
click at [861, 334] on img at bounding box center [872, 329] width 64 height 46
click at [965, 369] on span "Comp" at bounding box center [967, 372] width 20 height 11
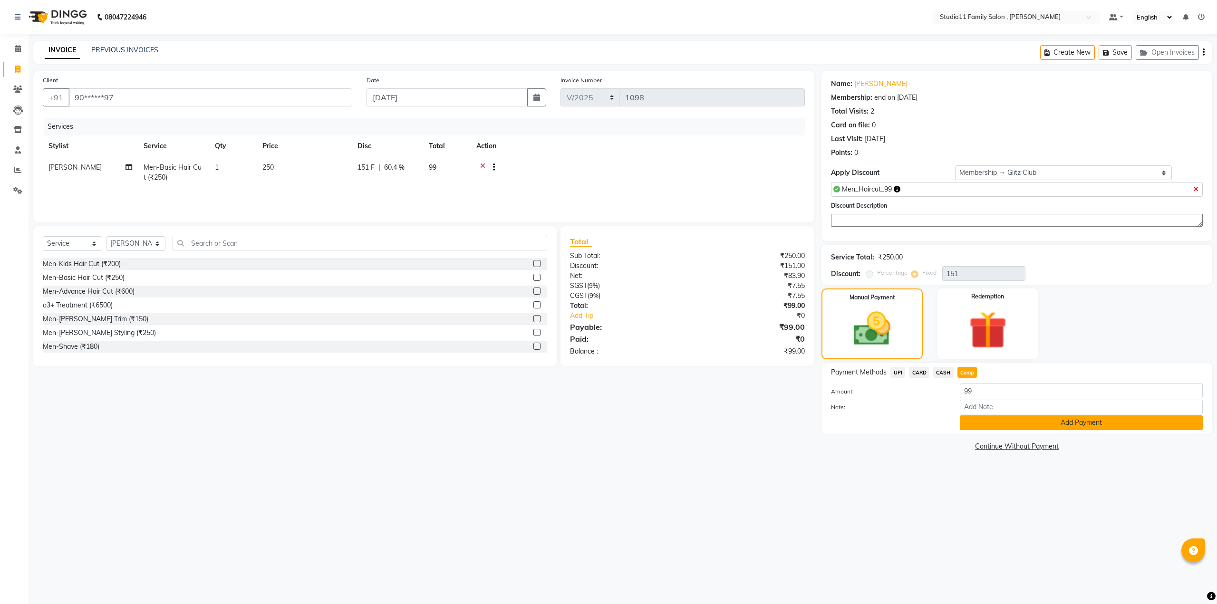
click at [1002, 424] on button "Add Payment" at bounding box center [1081, 422] width 243 height 15
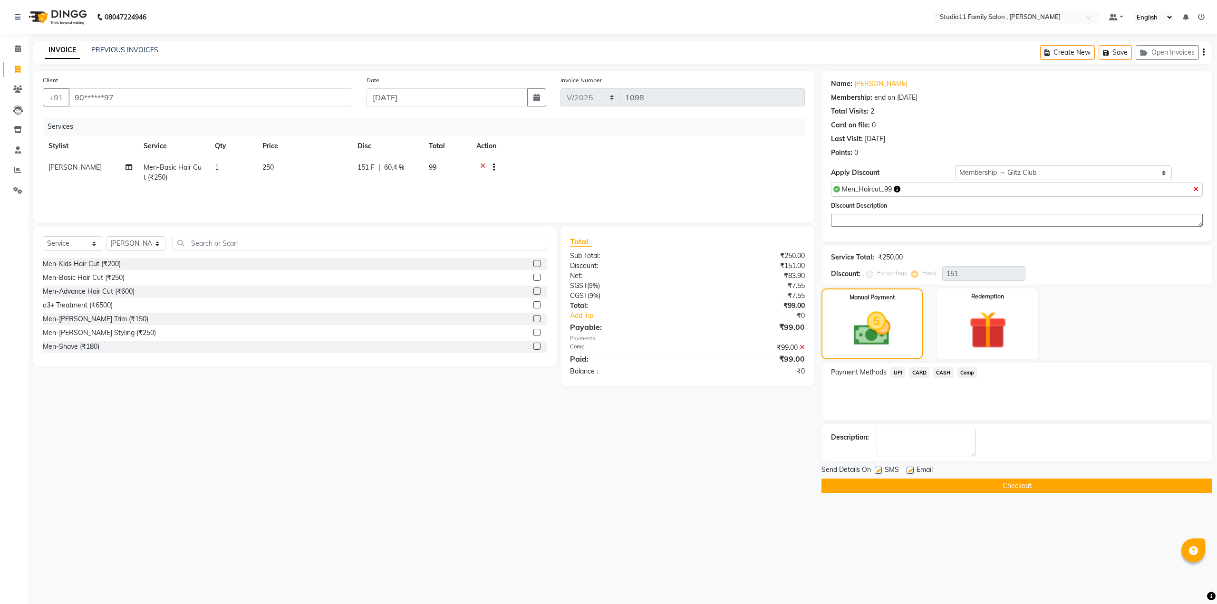
click at [911, 468] on label at bounding box center [909, 470] width 7 height 7
click at [911, 468] on input "checkbox" at bounding box center [909, 471] width 6 height 6
checkbox input "false"
click at [879, 468] on label at bounding box center [878, 470] width 7 height 7
click at [879, 468] on input "checkbox" at bounding box center [878, 471] width 6 height 6
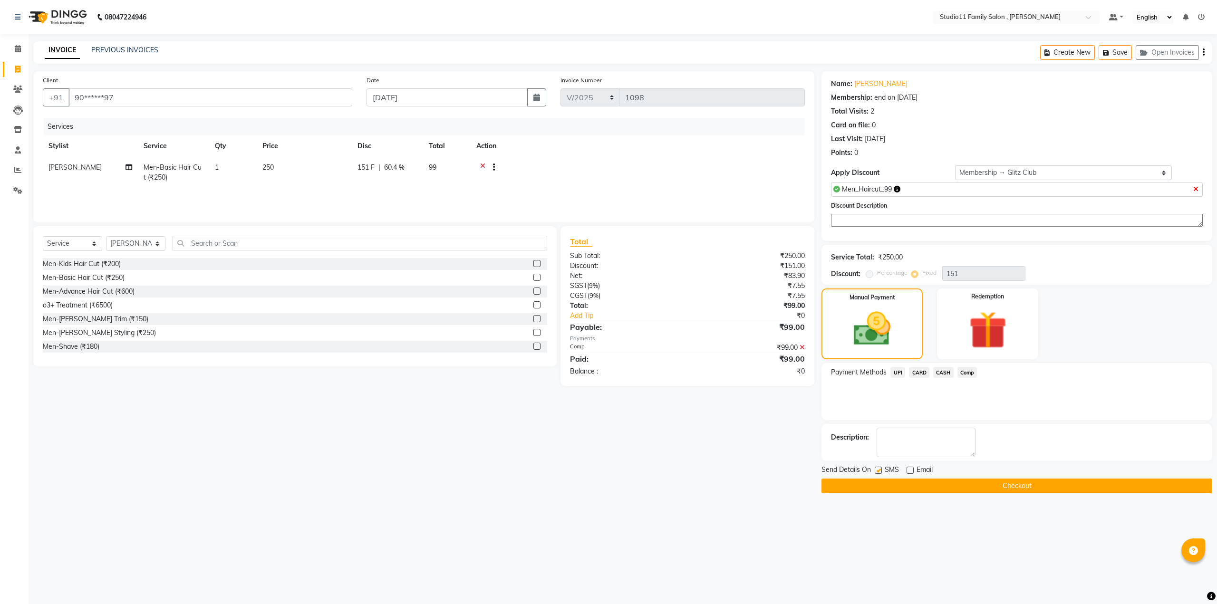
checkbox input "false"
click at [1033, 483] on button "Checkout" at bounding box center [1016, 486] width 391 height 15
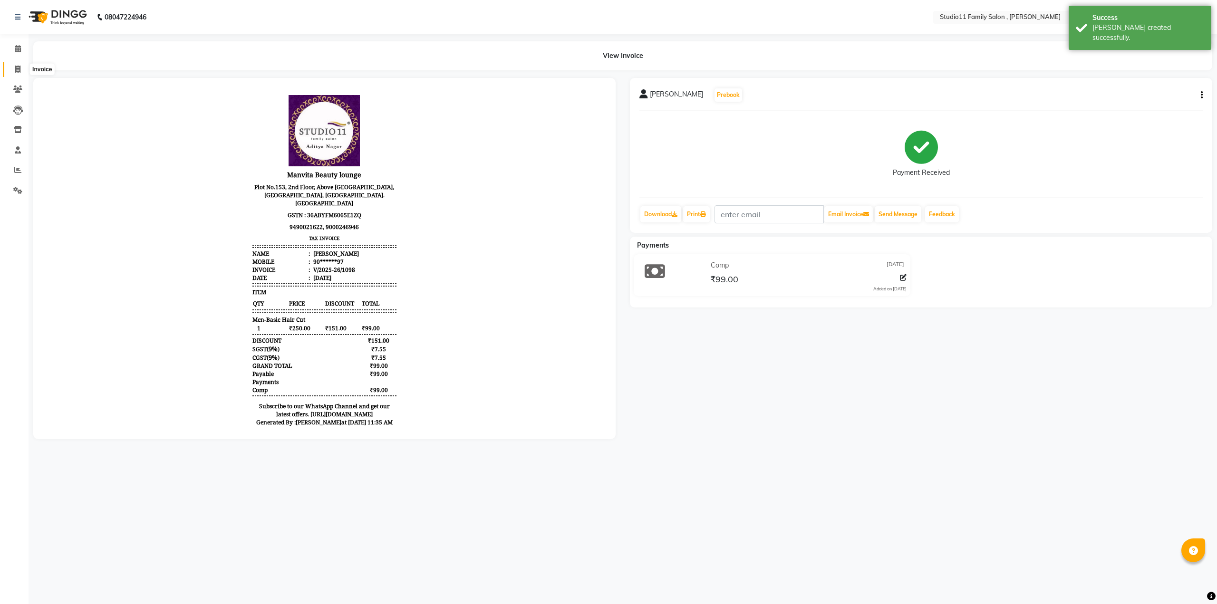
click at [13, 66] on span at bounding box center [18, 69] width 17 height 11
select select "service"
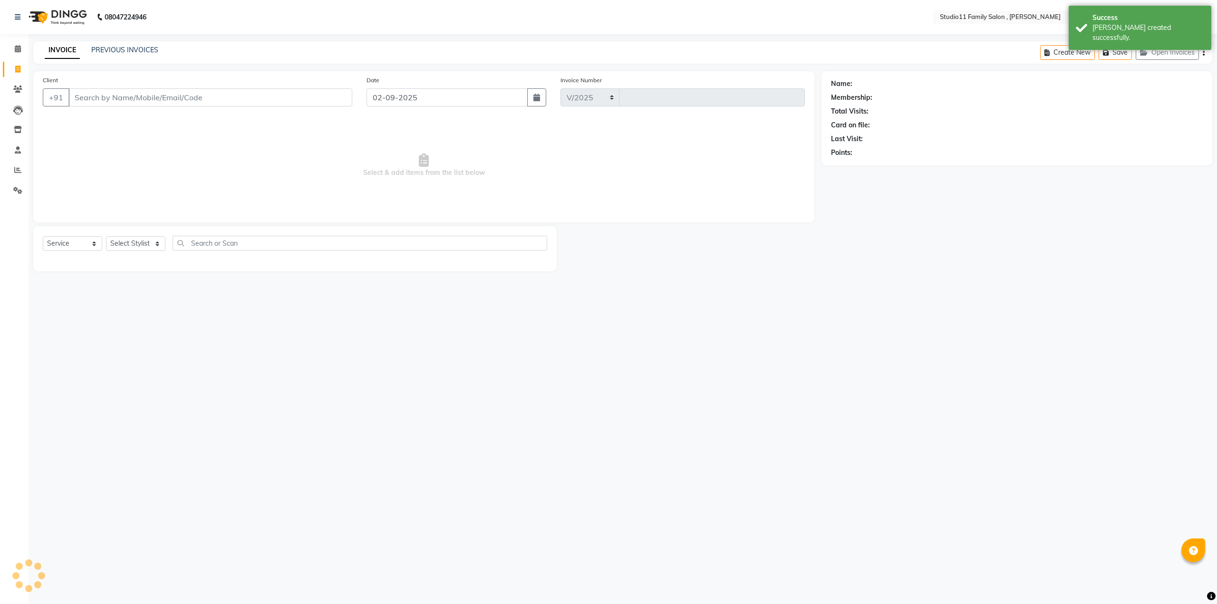
select select "7303"
type input "1099"
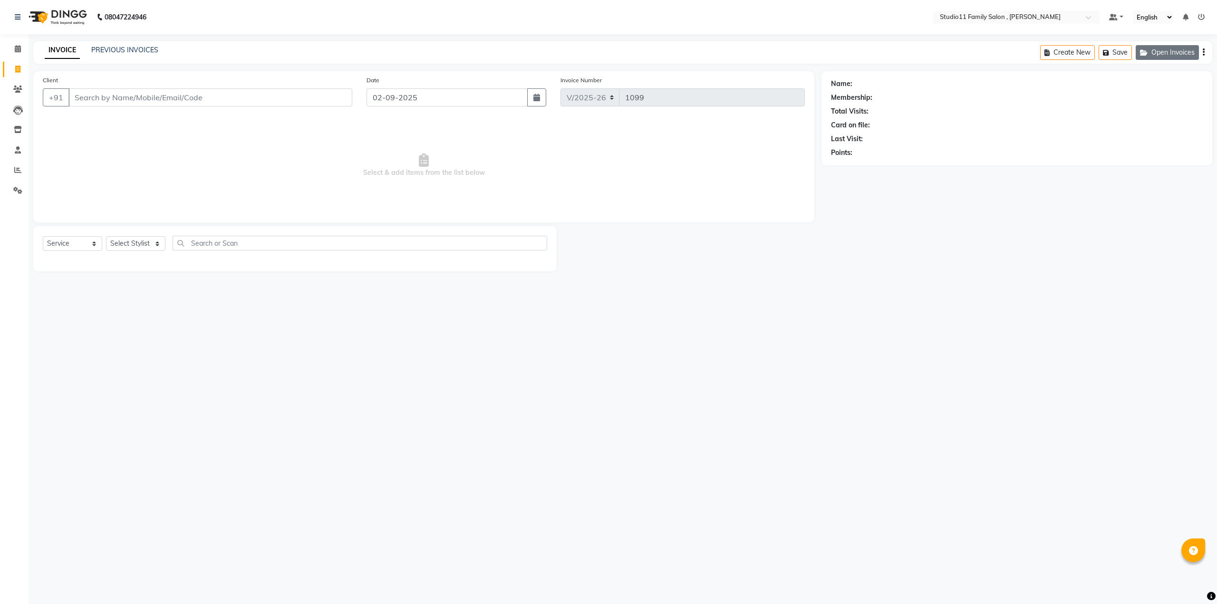
click at [1176, 58] on button "Open Invoices" at bounding box center [1167, 52] width 63 height 15
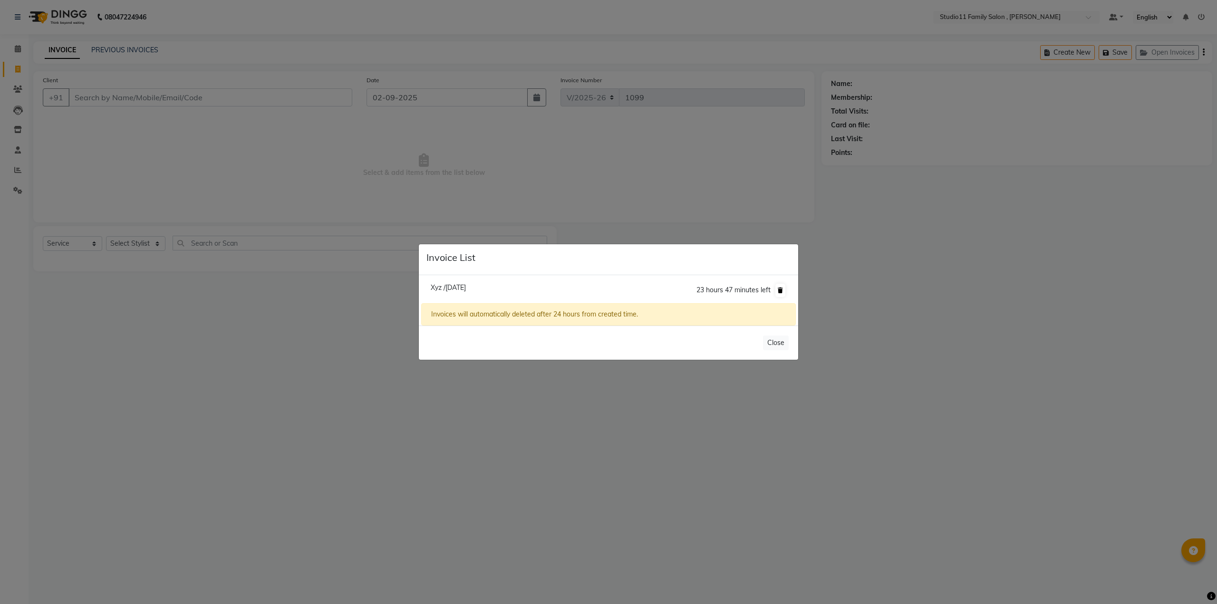
click at [780, 293] on icon at bounding box center [780, 291] width 5 height 6
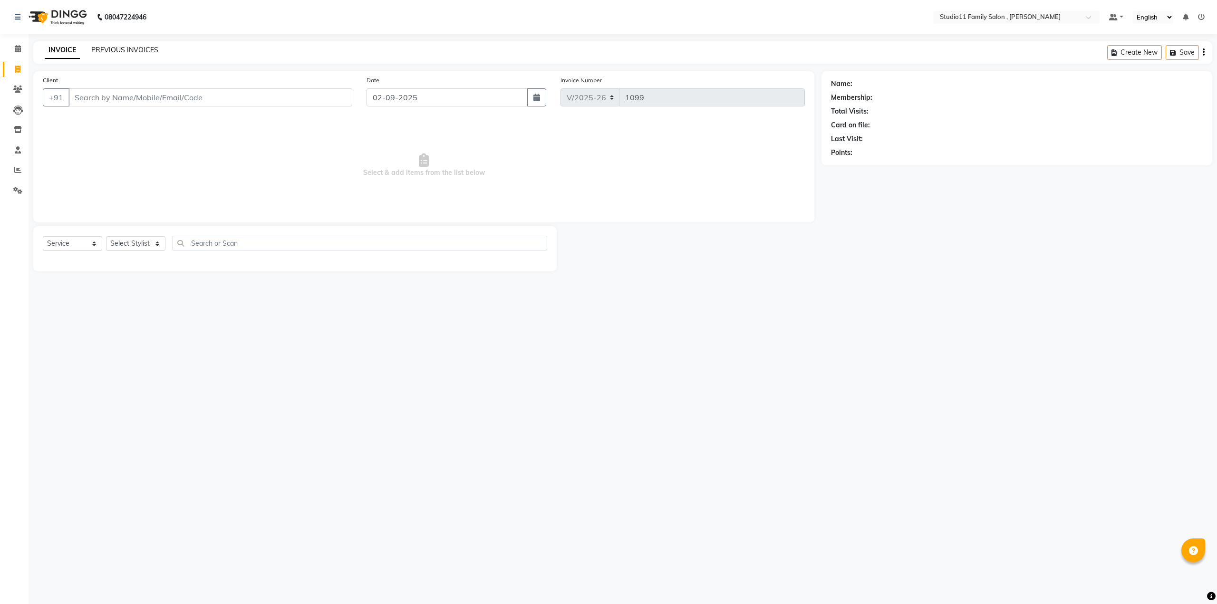
click at [126, 49] on link "PREVIOUS INVOICES" at bounding box center [124, 50] width 67 height 9
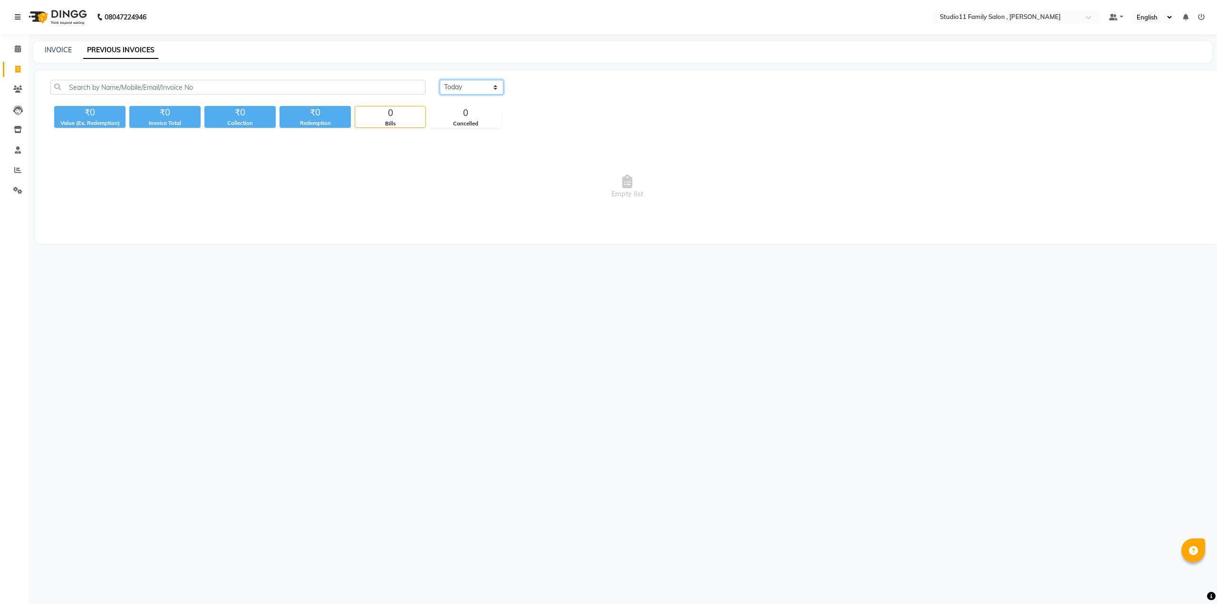
click at [472, 88] on select "Today Yesterday Custom Range" at bounding box center [472, 87] width 64 height 15
select select "yesterday"
click at [440, 80] on select "Today Yesterday Custom Range" at bounding box center [472, 87] width 64 height 15
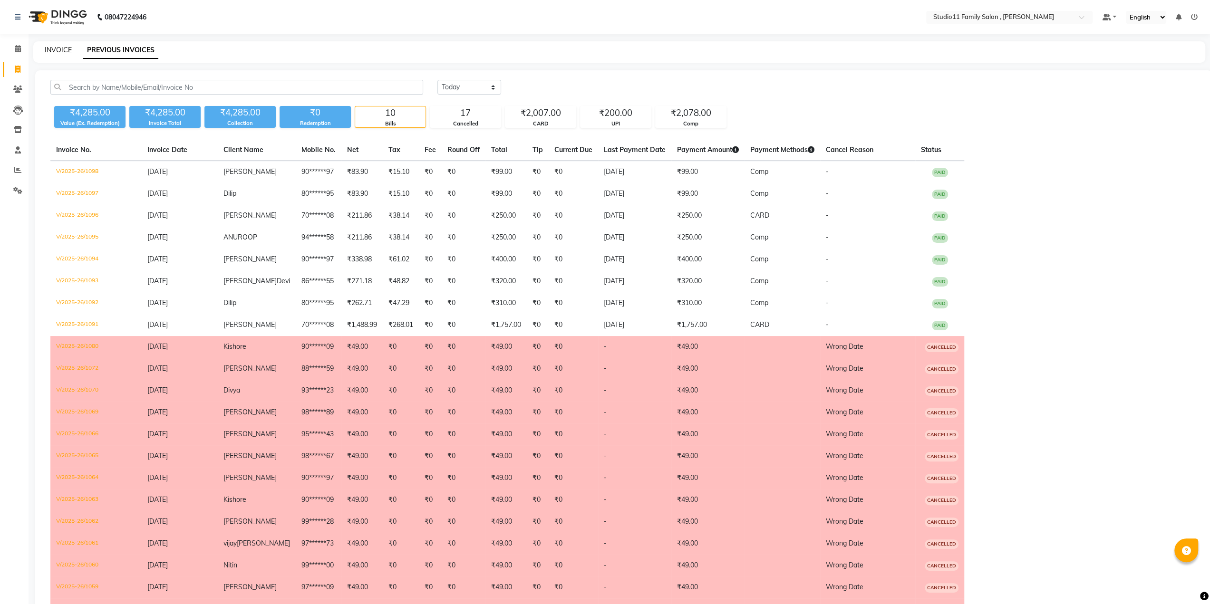
click at [61, 52] on link "INVOICE" at bounding box center [58, 50] width 27 height 9
select select "7303"
select select "service"
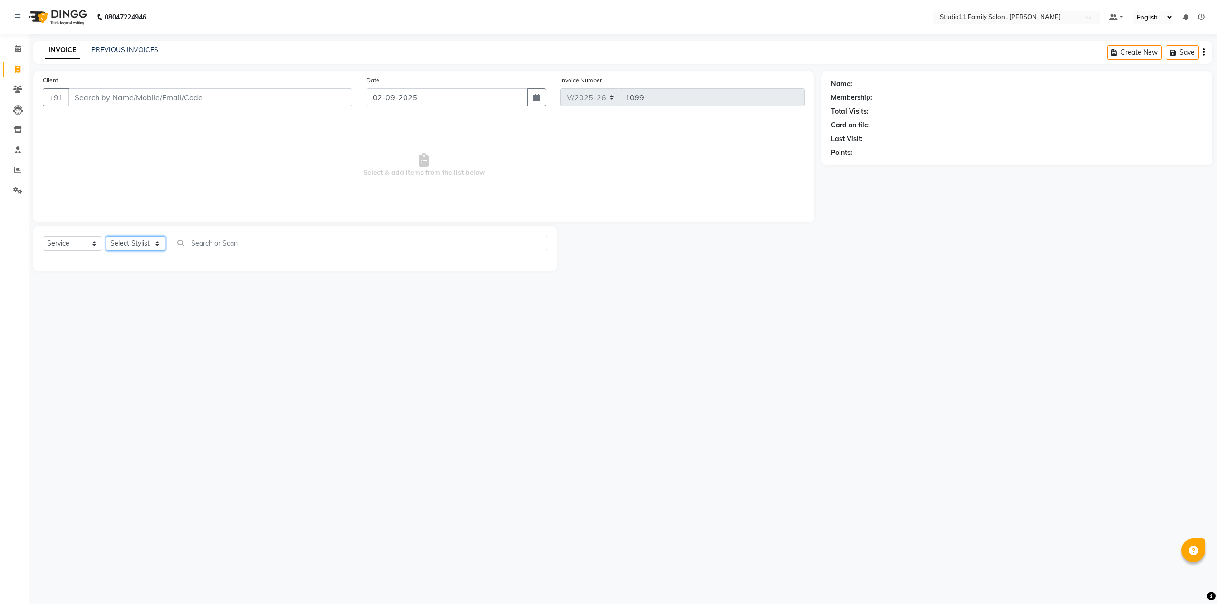
click at [135, 244] on select "Select Stylist John Neha Pranu Preet Singh Rohith Sanib Ali Satya Kalagara Simr…" at bounding box center [135, 243] width 59 height 15
drag, startPoint x: 221, startPoint y: 167, endPoint x: 229, endPoint y: 166, distance: 8.1
click at [221, 167] on span "Select & add items from the list below" at bounding box center [424, 165] width 762 height 95
click at [125, 50] on link "PREVIOUS INVOICES" at bounding box center [124, 50] width 67 height 9
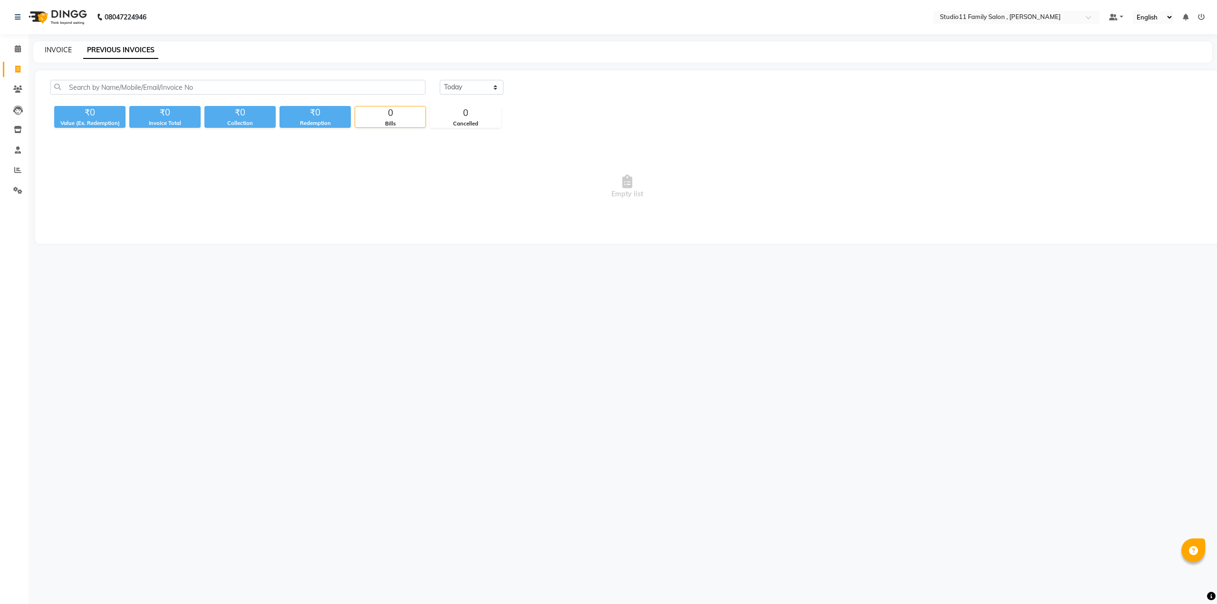
click at [52, 46] on link "INVOICE" at bounding box center [58, 50] width 27 height 9
select select "service"
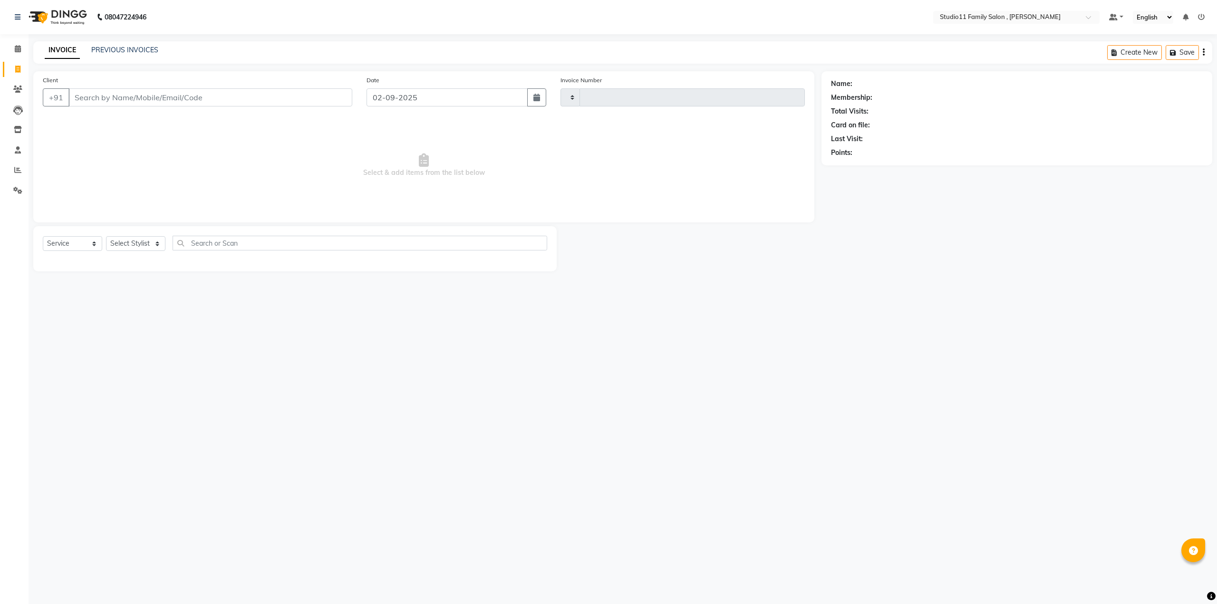
type input "1099"
select select "7303"
click at [120, 50] on link "PREVIOUS INVOICES" at bounding box center [124, 50] width 67 height 9
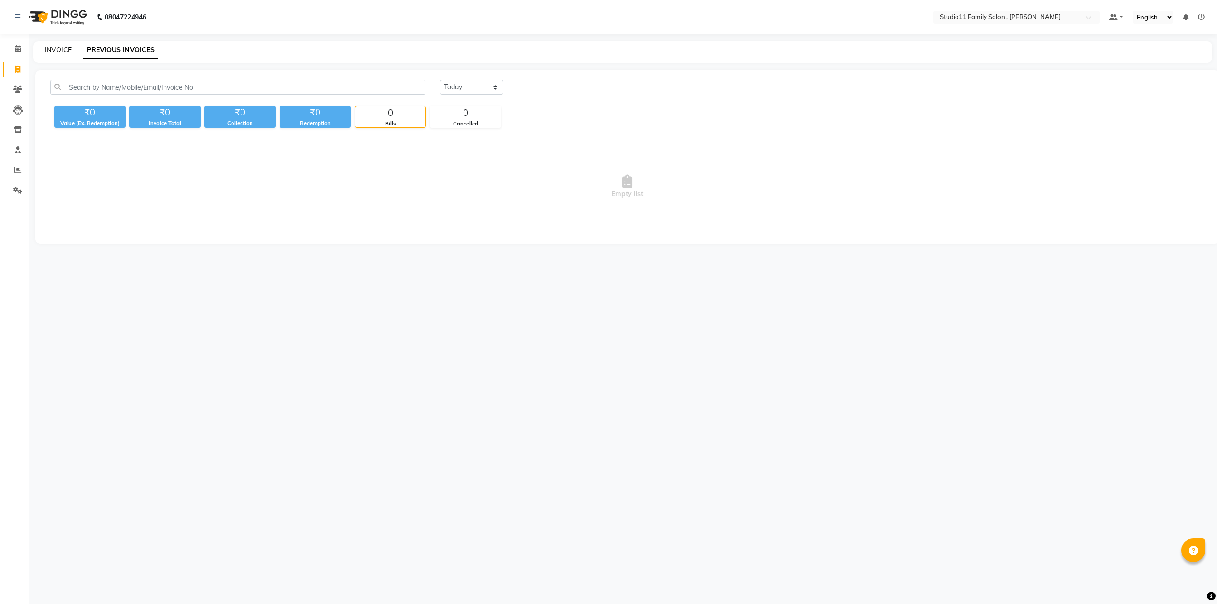
click at [52, 50] on link "INVOICE" at bounding box center [58, 50] width 27 height 9
select select "7303"
select select "service"
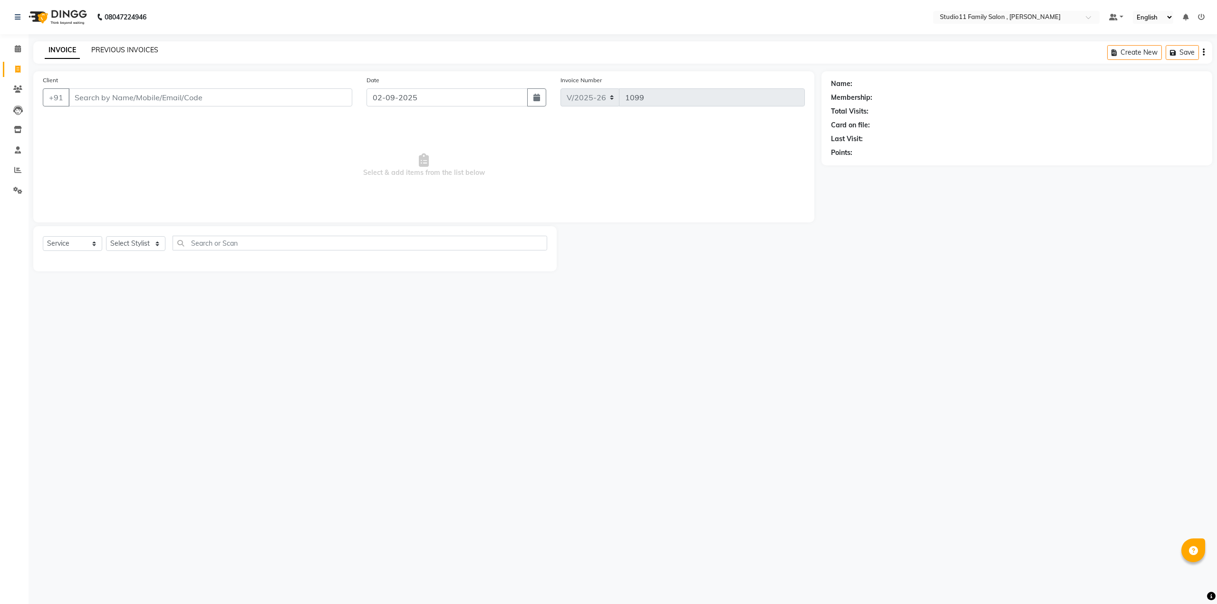
click at [132, 50] on link "PREVIOUS INVOICES" at bounding box center [124, 50] width 67 height 9
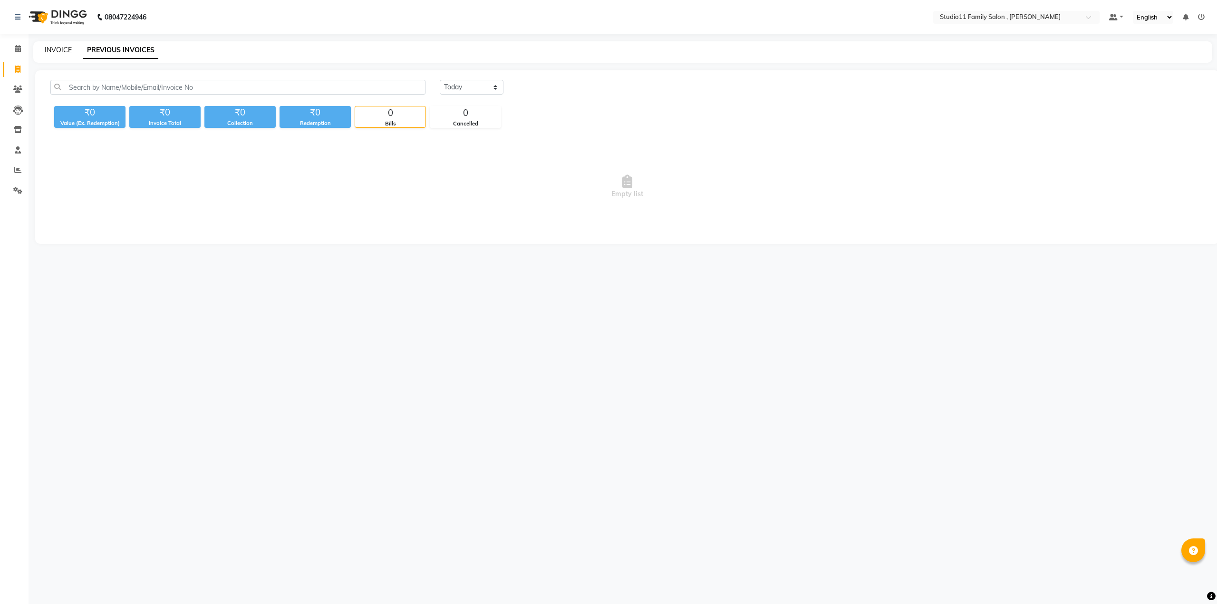
click at [58, 51] on link "INVOICE" at bounding box center [58, 50] width 27 height 9
select select "7303"
select select "service"
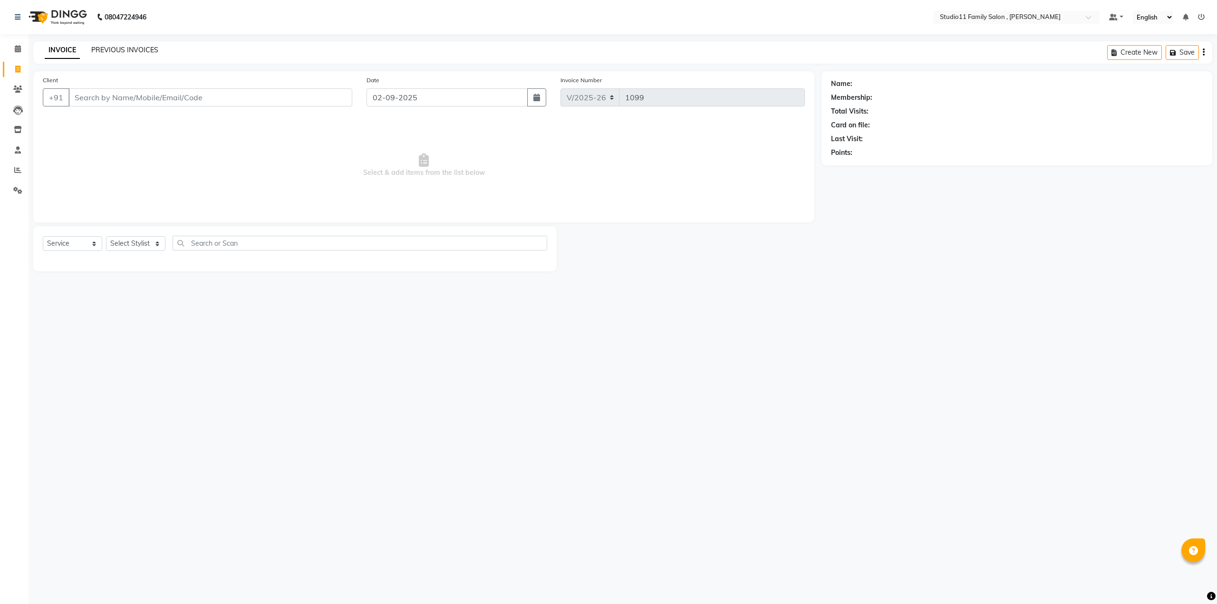
click at [137, 51] on link "PREVIOUS INVOICES" at bounding box center [124, 50] width 67 height 9
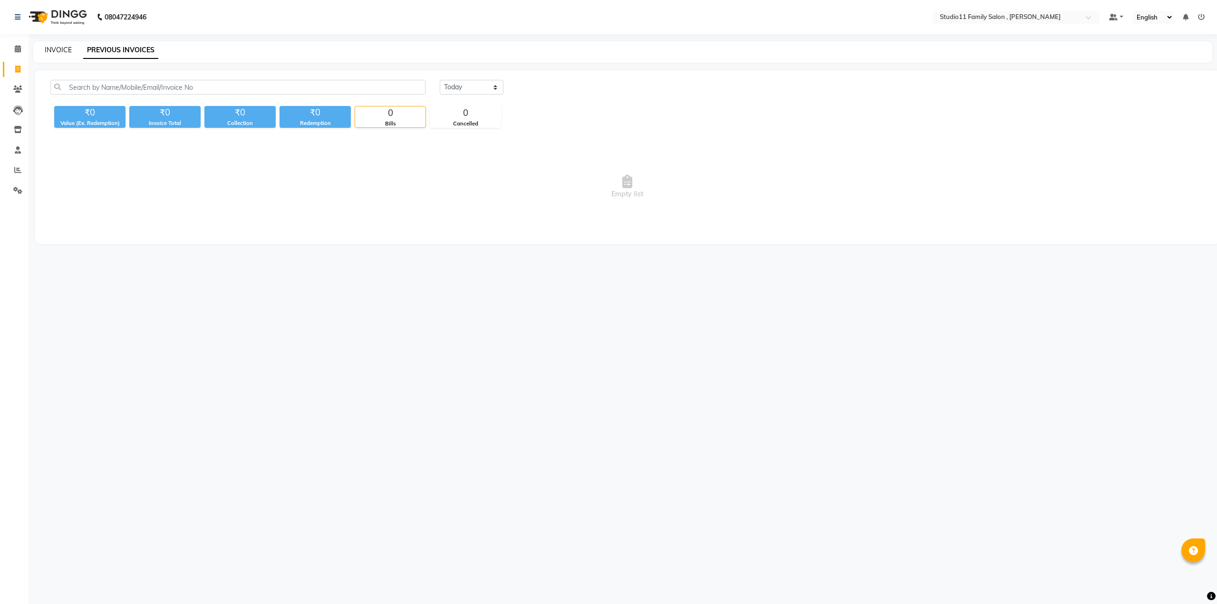
click at [62, 51] on link "INVOICE" at bounding box center [58, 50] width 27 height 9
select select "service"
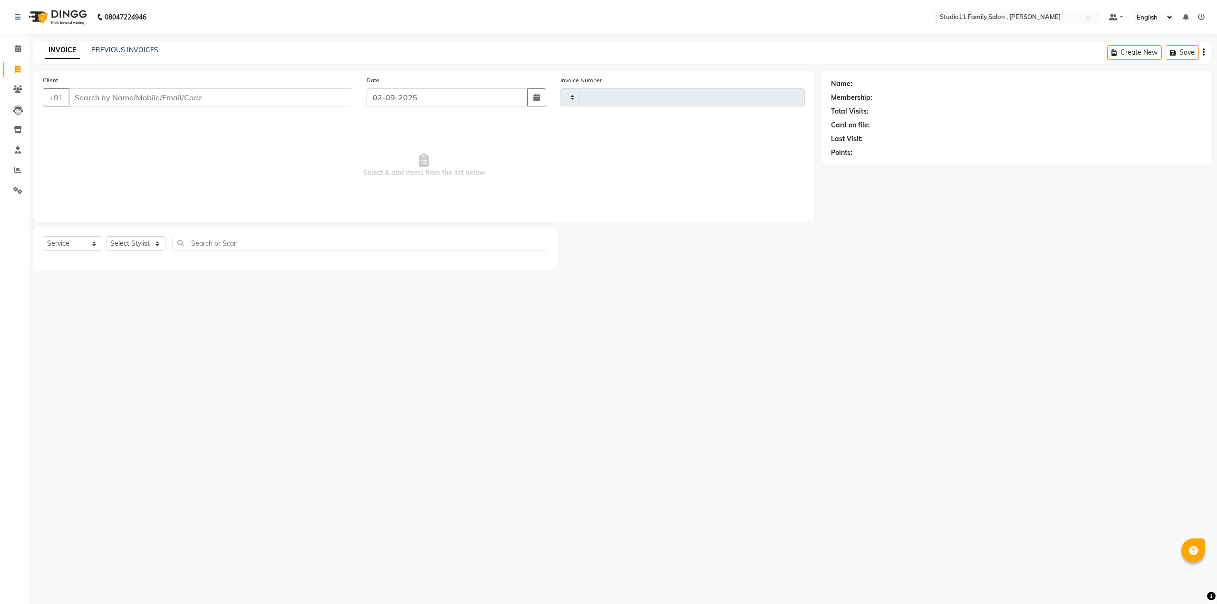
type input "1099"
select select "7303"
click at [579, 164] on span "Select & add items from the list below" at bounding box center [424, 165] width 762 height 95
drag, startPoint x: 21, startPoint y: 44, endPoint x: 21, endPoint y: 51, distance: 7.1
click at [21, 44] on span at bounding box center [18, 49] width 17 height 11
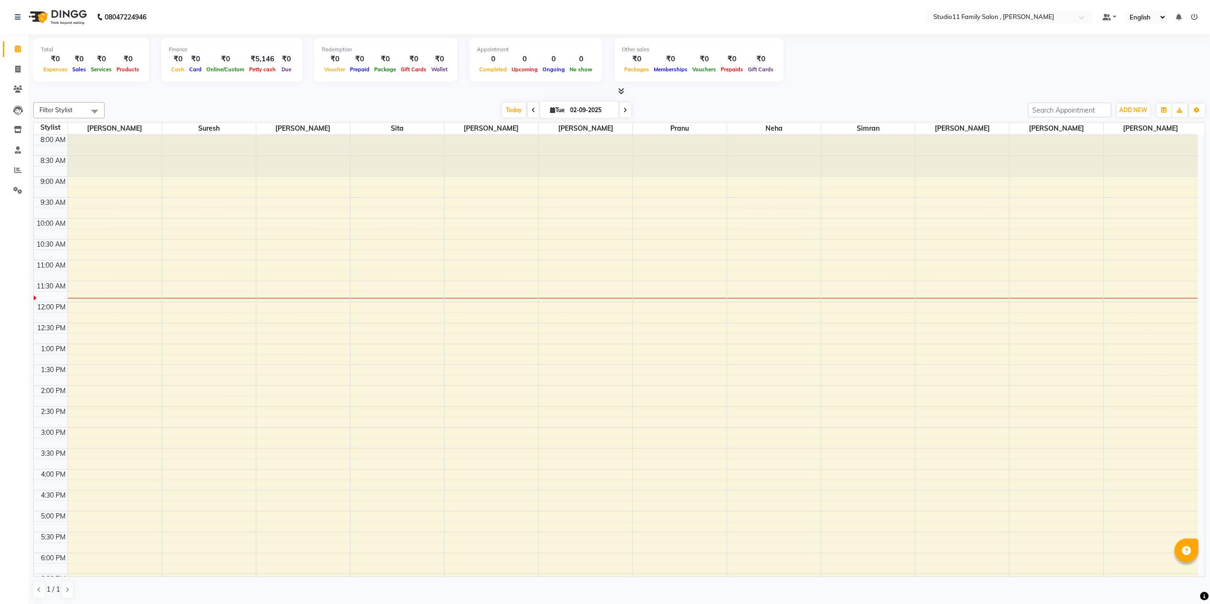
click at [108, 294] on div "8:00 AM 8:30 AM 9:00 AM 9:30 AM 10:00 AM 10:30 AM 11:00 AM 11:30 AM 12:00 PM 12…" at bounding box center [616, 427] width 1164 height 585
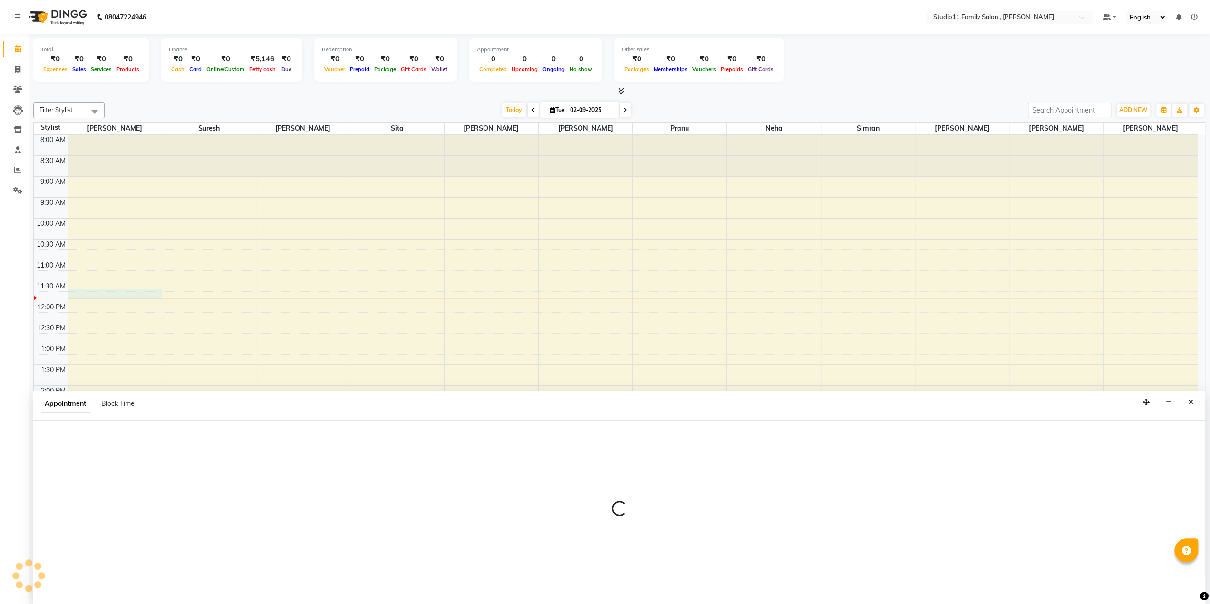
select select "62623"
select select "705"
select select "tentative"
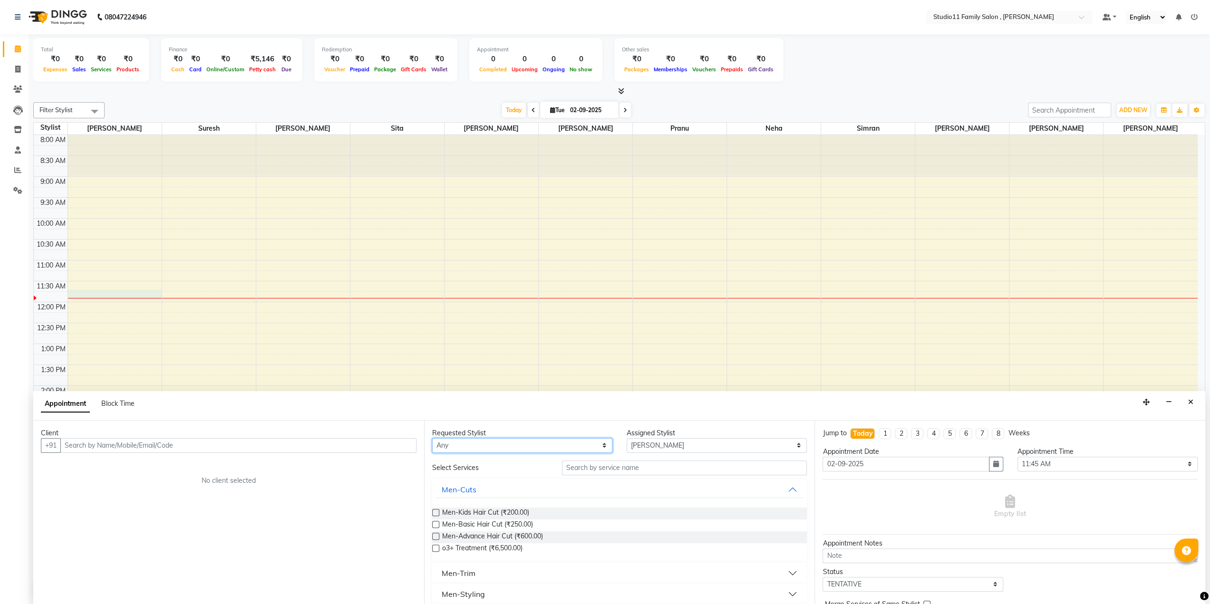
click at [492, 443] on select "Any John Neha Pranu Preet Singh Rohith Sanib Ali Satya Kalagara Simran Sita Sur…" at bounding box center [522, 445] width 180 height 15
click at [785, 486] on button "Men-Cuts" at bounding box center [619, 489] width 367 height 17
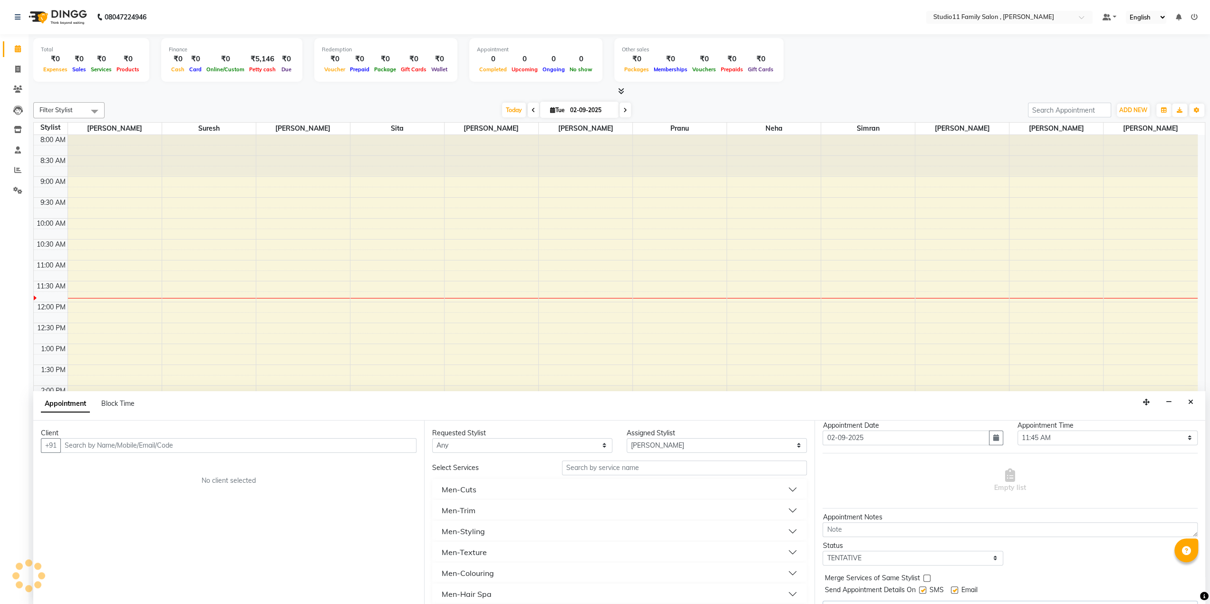
scroll to position [47, 0]
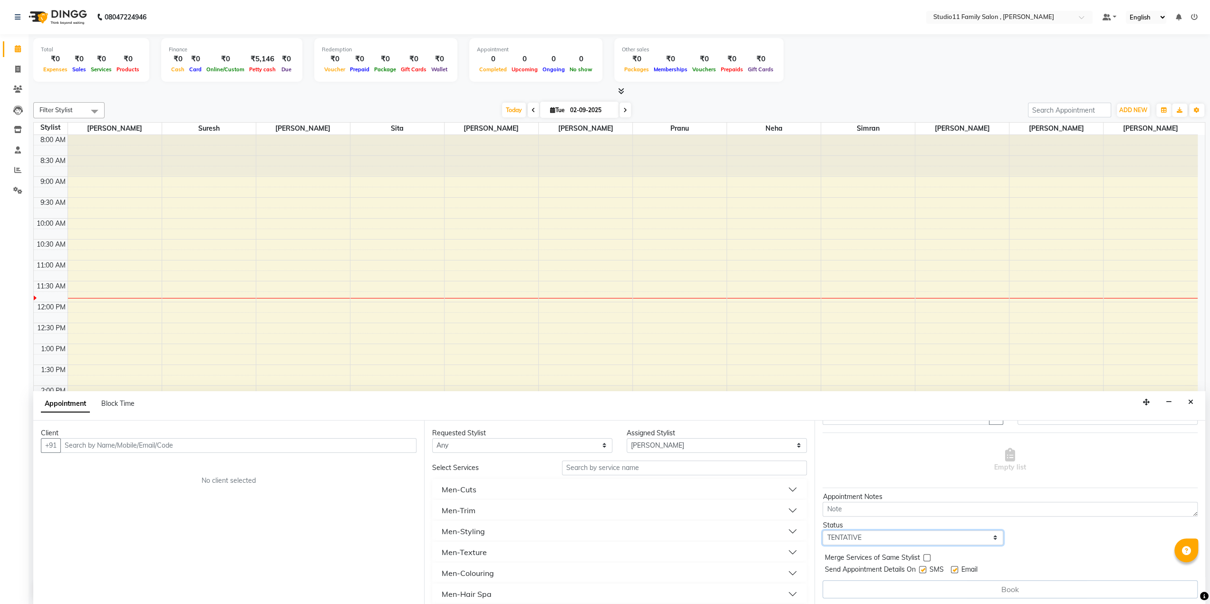
click at [938, 541] on select "Select TENTATIVE CONFIRM CHECK-IN UPCOMING" at bounding box center [912, 537] width 180 height 15
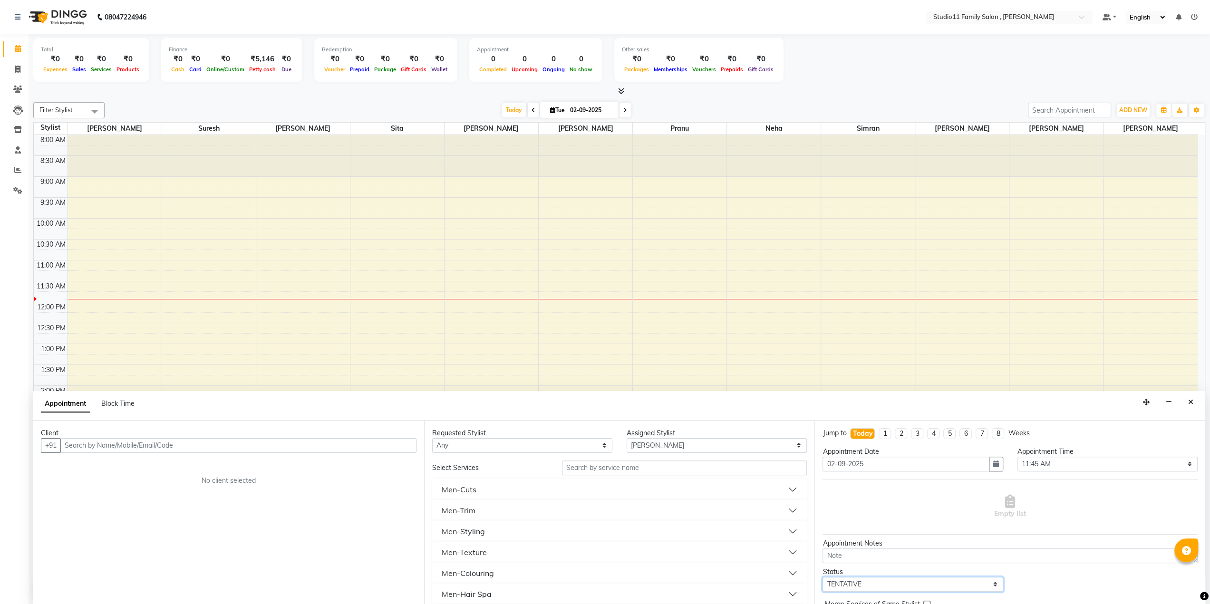
scroll to position [0, 0]
click at [119, 402] on span "Block Time" at bounding box center [117, 403] width 33 height 9
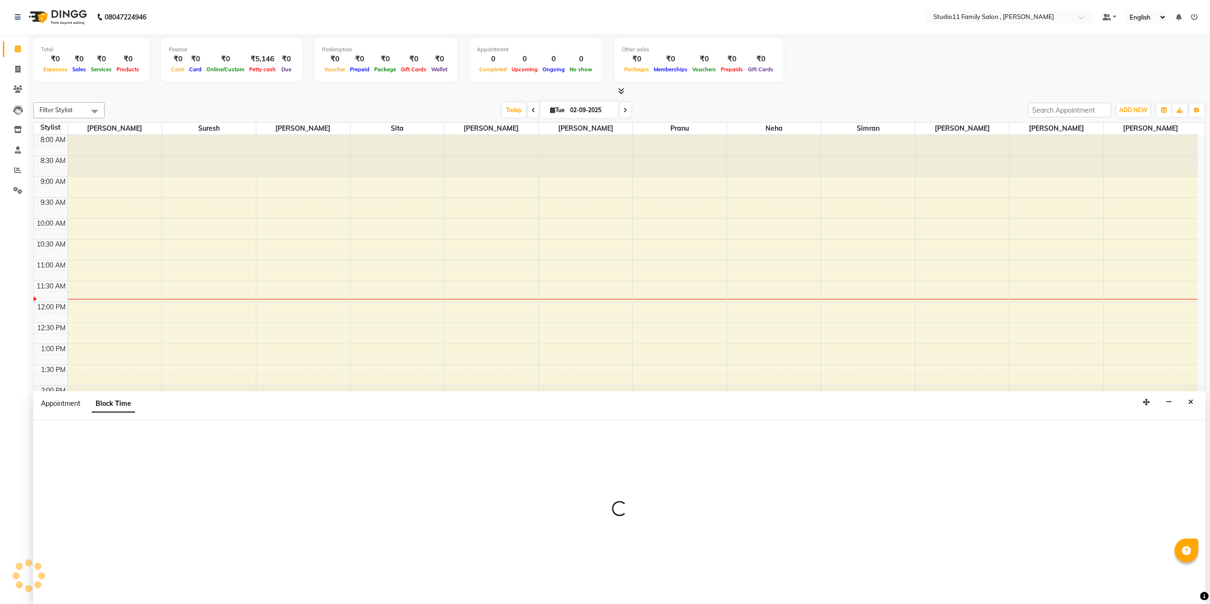
select select "62623"
select select "705"
select select "720"
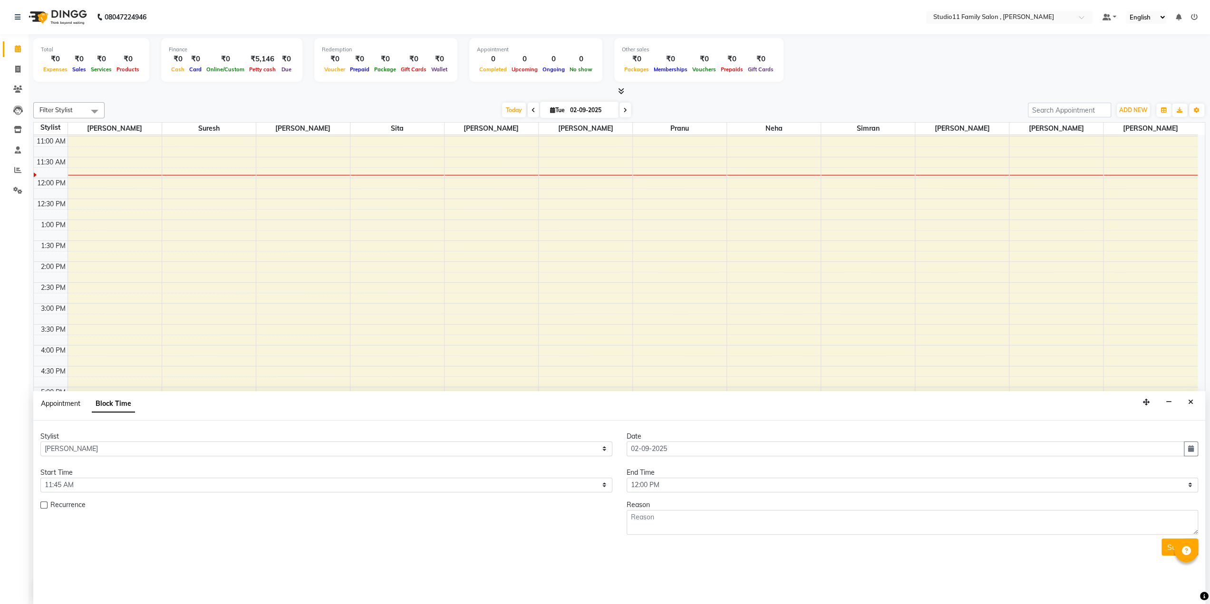
click at [58, 407] on span "Appointment" at bounding box center [60, 403] width 39 height 9
select select "tentative"
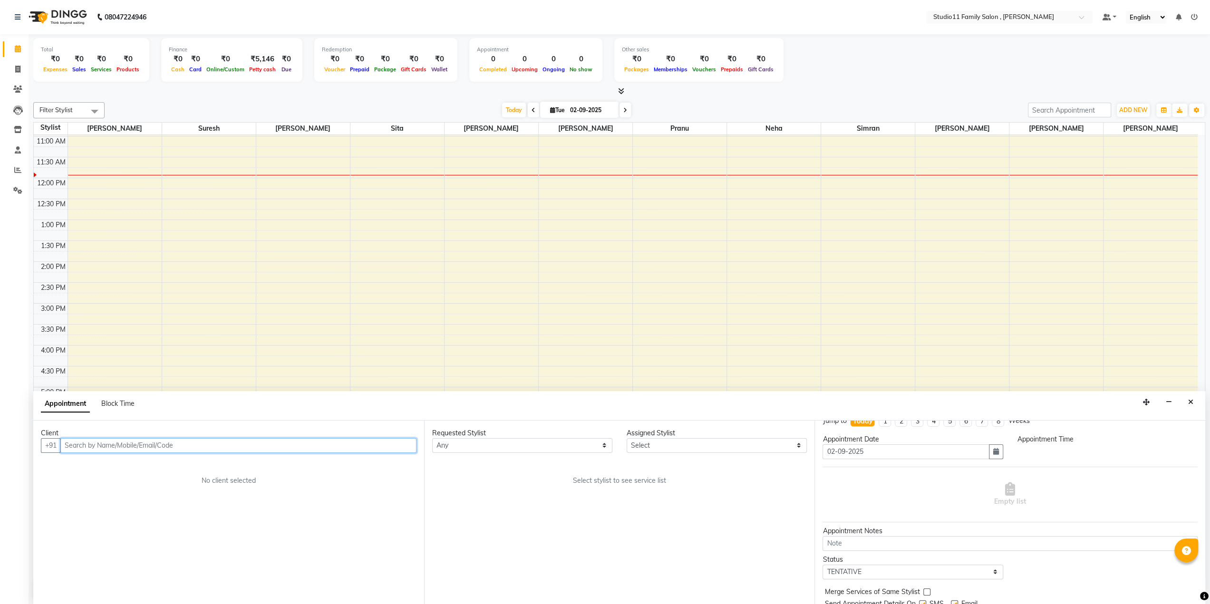
scroll to position [0, 0]
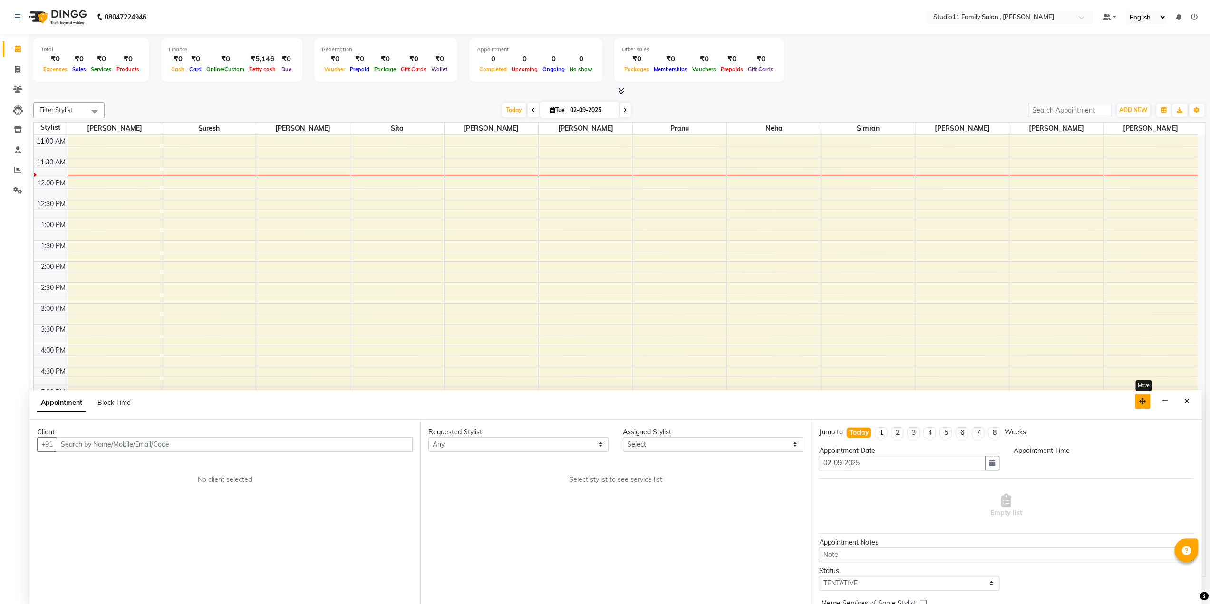
click at [1142, 402] on icon "button" at bounding box center [1142, 401] width 7 height 7
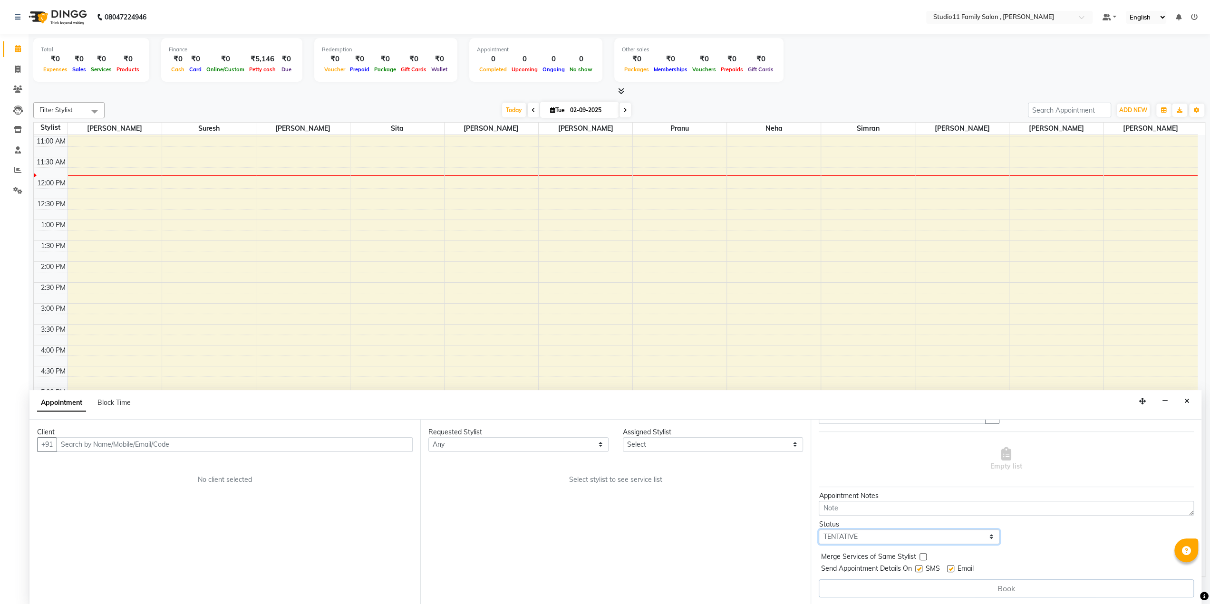
click at [911, 535] on select "Select TENTATIVE CONFIRM CHECK-IN UPCOMING" at bounding box center [909, 537] width 180 height 15
click at [780, 543] on div "Requested Stylist Any John Neha Pranu Preet Singh Rohith Sanib Ali Satya Kalaga…" at bounding box center [615, 512] width 391 height 184
click at [897, 509] on textarea at bounding box center [1006, 508] width 375 height 15
click at [767, 516] on div "Requested Stylist Any John Neha Pranu Preet Singh Rohith Sanib Ali Satya Kalaga…" at bounding box center [615, 512] width 391 height 184
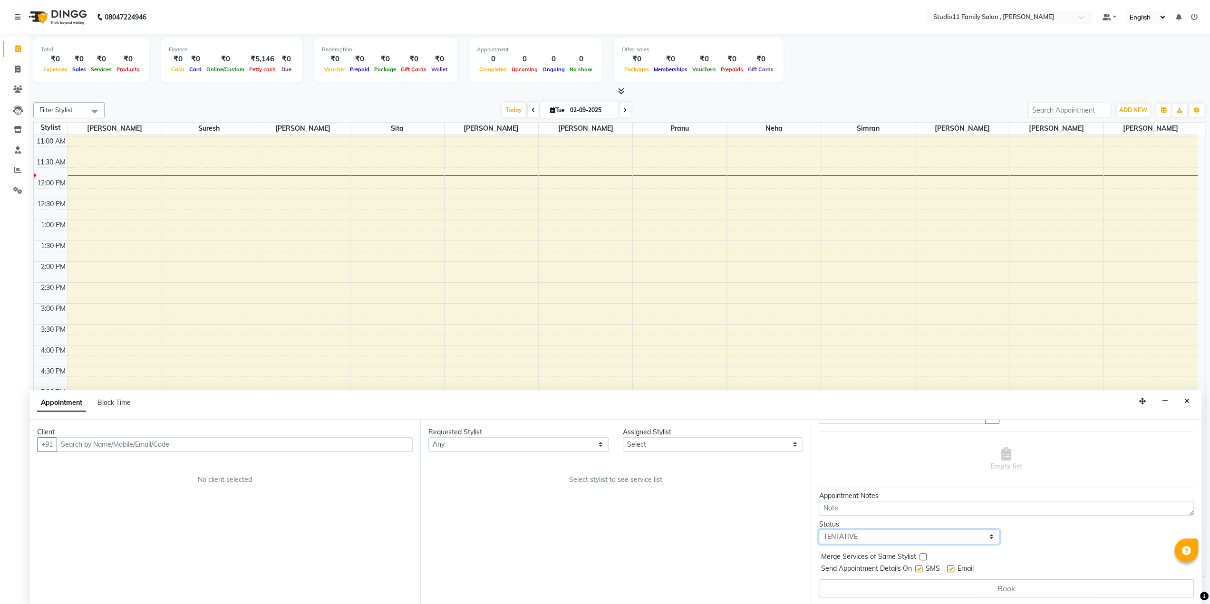
click at [862, 538] on select "Select TENTATIVE CONFIRM CHECK-IN UPCOMING" at bounding box center [909, 537] width 180 height 15
click at [701, 530] on div "Requested Stylist Any John Neha Pranu Preet Singh Rohith Sanib Ali Satya Kalaga…" at bounding box center [615, 512] width 391 height 184
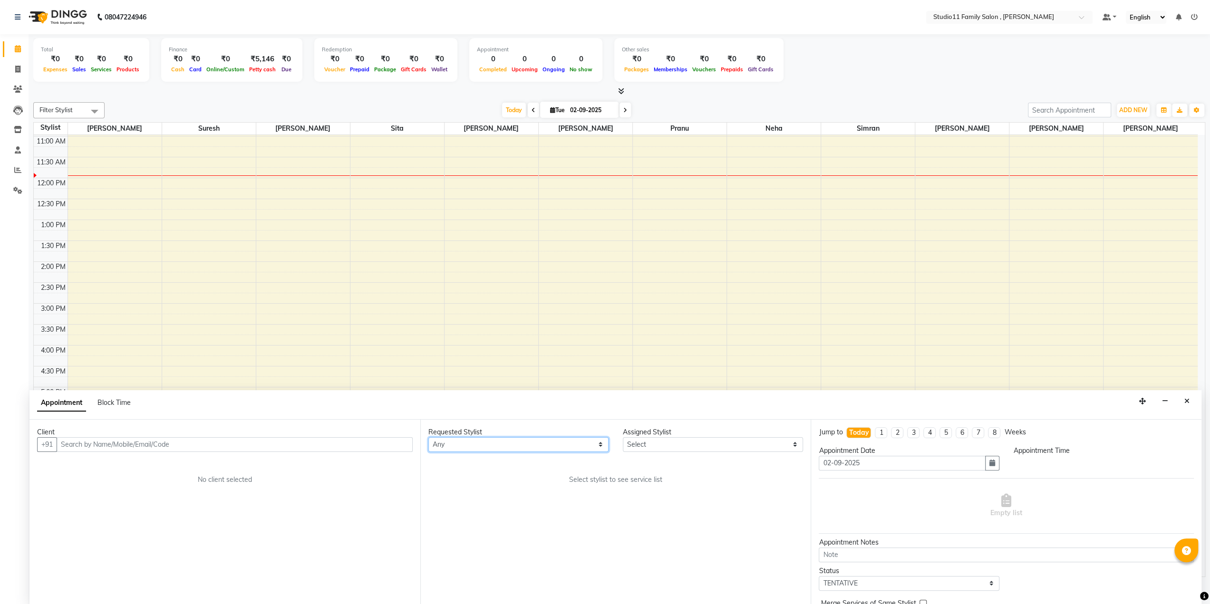
click at [501, 449] on select "Any John Neha Pranu Preet Singh Rohith Sanib Ali Satya Kalagara Simran Sita Sur…" at bounding box center [518, 444] width 180 height 15
click at [701, 446] on select "Select John Neha Pranu Preet Singh Rohith Sanib Ali Satya Kalagara Simran Sita …" at bounding box center [713, 444] width 180 height 15
click at [774, 443] on select "Select John Neha Pranu Preet Singh Rohith Sanib Ali Satya Kalagara Simran Sita …" at bounding box center [713, 444] width 180 height 15
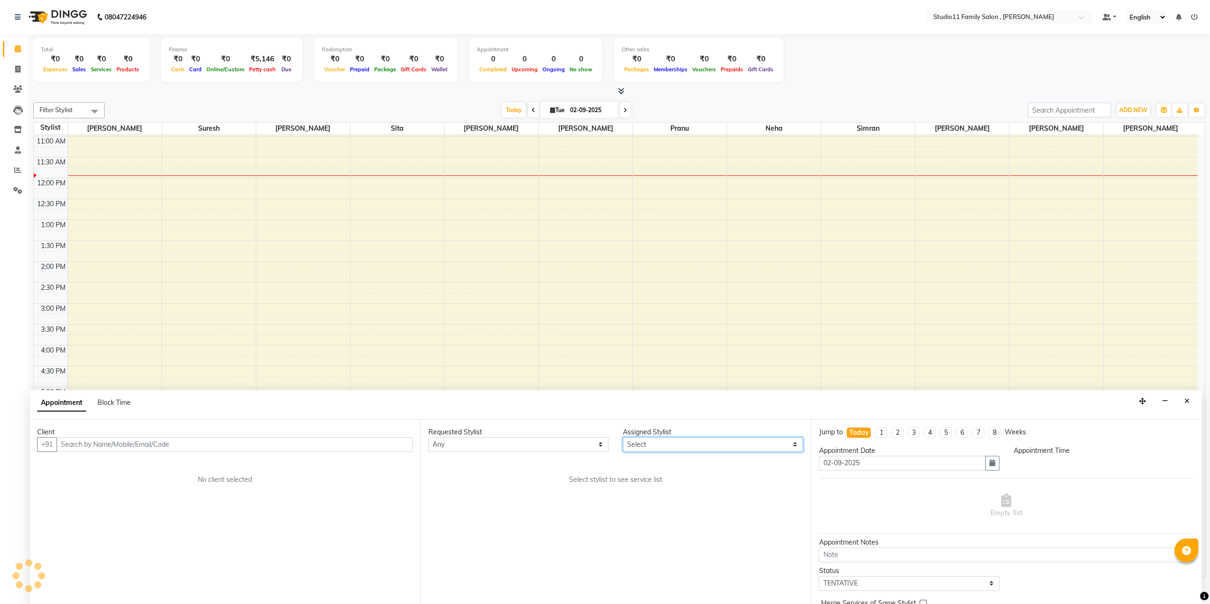
click at [774, 443] on select "Select John Neha Pranu Preet Singh Rohith Sanib Ali Satya Kalagara Simran Sita …" at bounding box center [713, 444] width 180 height 15
click at [114, 396] on div "Appointment Block Time" at bounding box center [89, 404] width 105 height 21
click at [115, 399] on span "Block Time" at bounding box center [113, 402] width 33 height 9
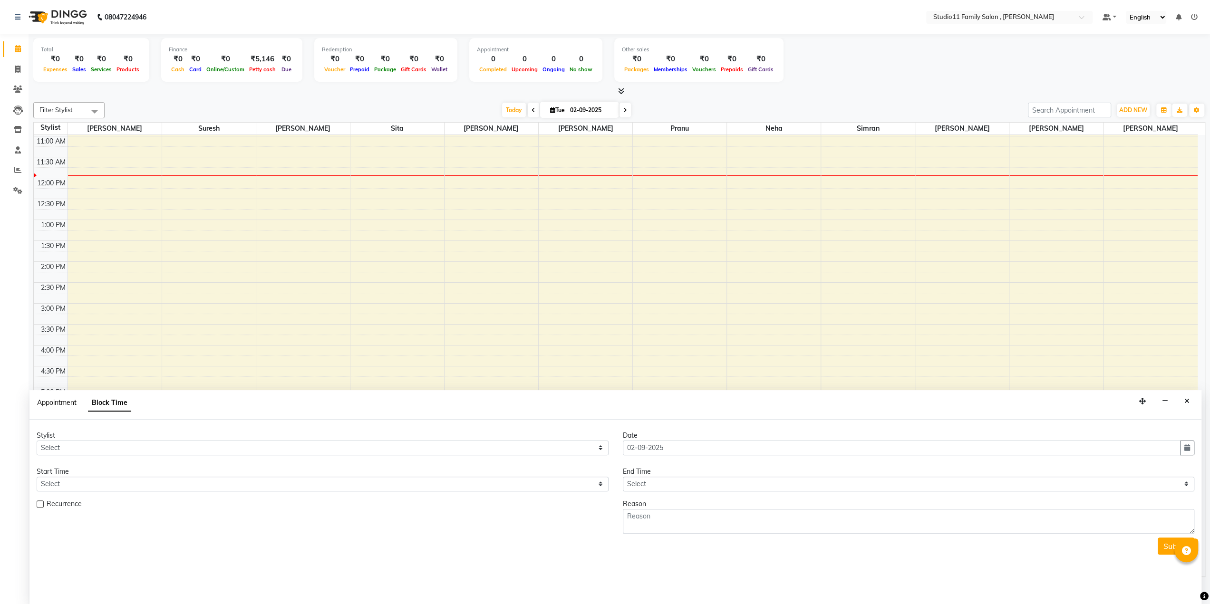
click at [60, 399] on span "Appointment" at bounding box center [56, 402] width 39 height 9
select select "tentative"
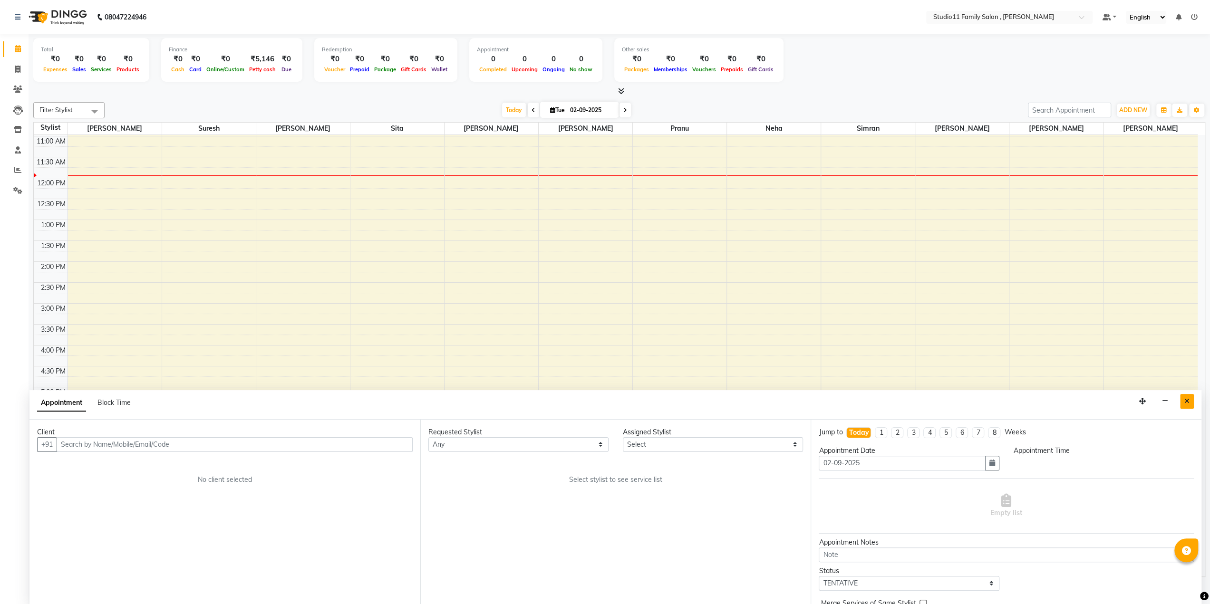
click at [1181, 402] on button "Close" at bounding box center [1187, 401] width 14 height 15
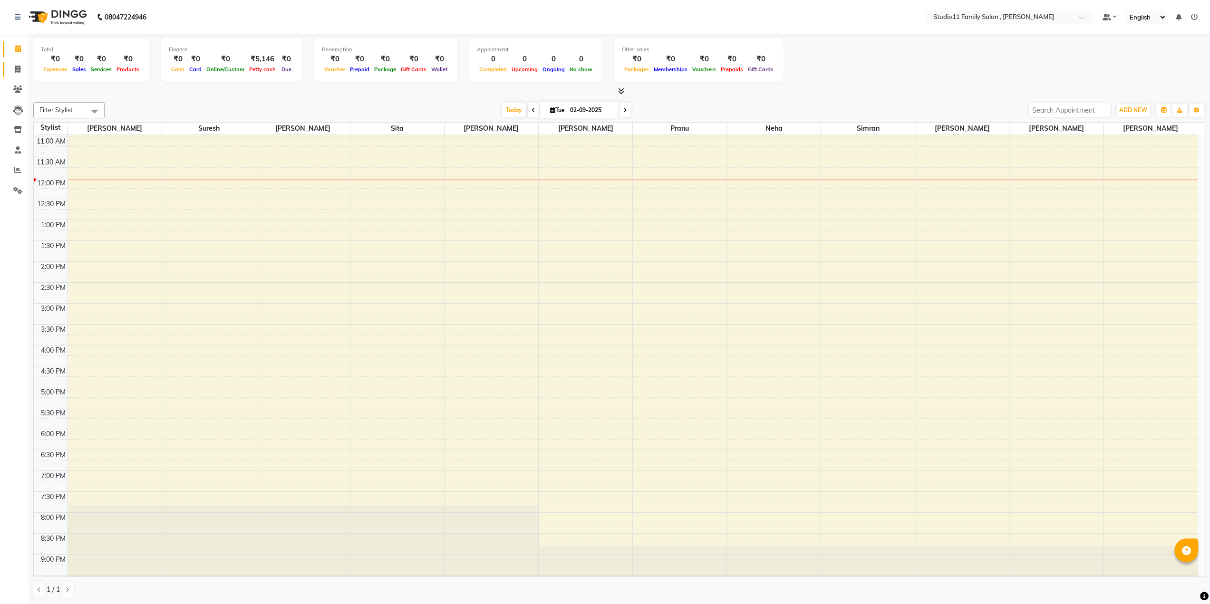
click at [15, 75] on link "Invoice" at bounding box center [14, 70] width 23 height 16
select select "service"
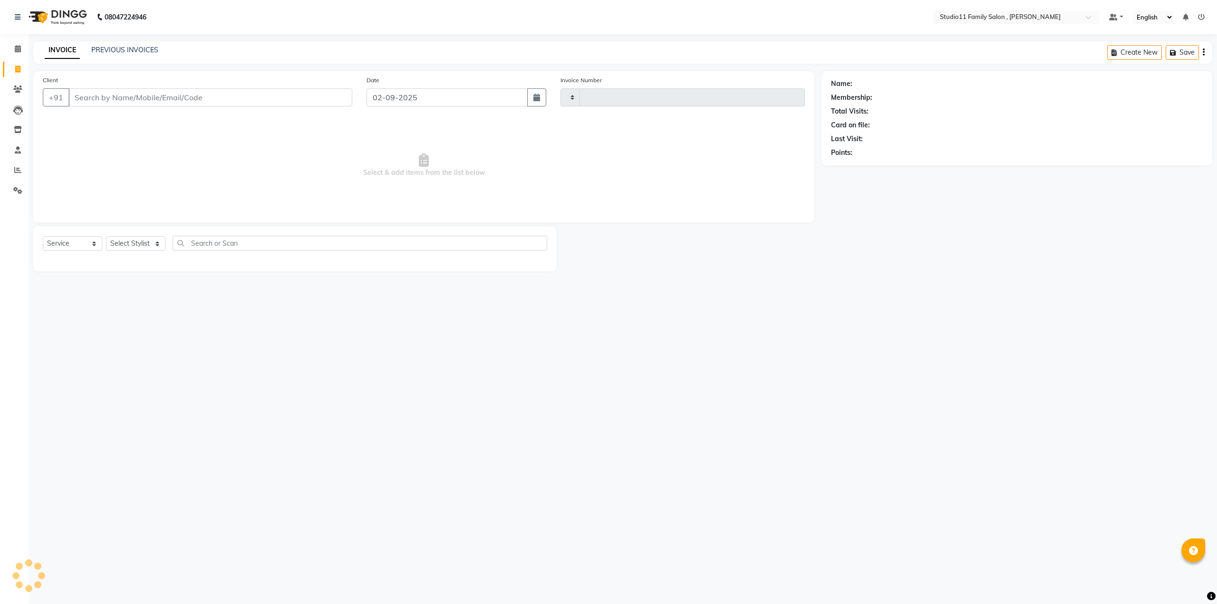
type input "1099"
select select "7303"
click at [135, 49] on link "PREVIOUS INVOICES" at bounding box center [124, 50] width 67 height 9
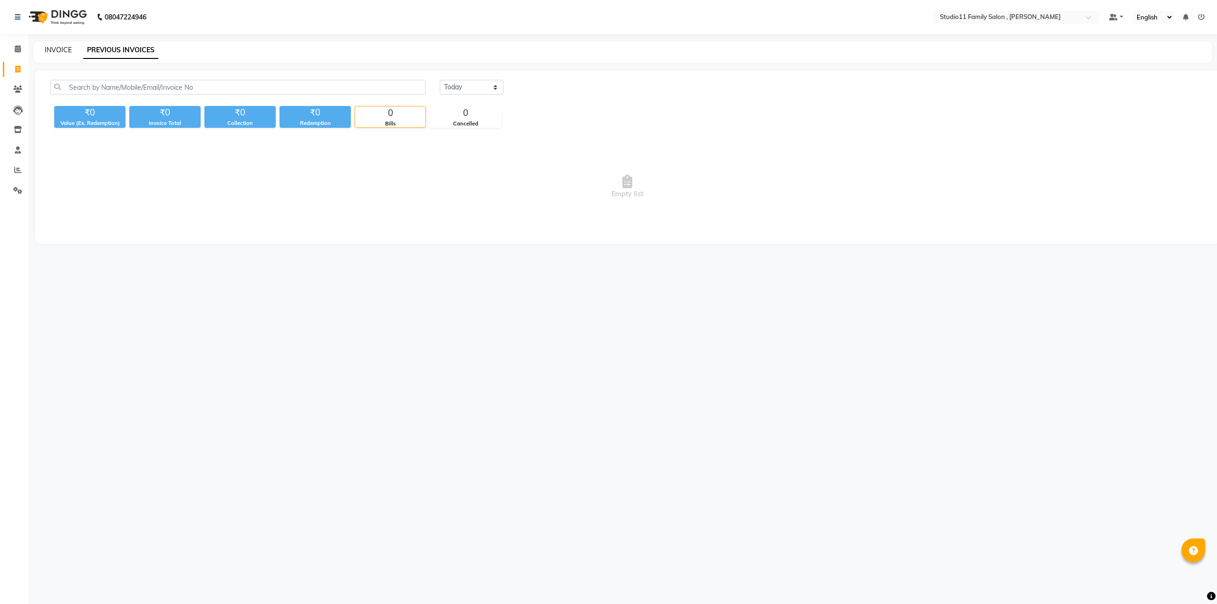
click at [57, 46] on link "INVOICE" at bounding box center [58, 50] width 27 height 9
select select "7303"
select select "service"
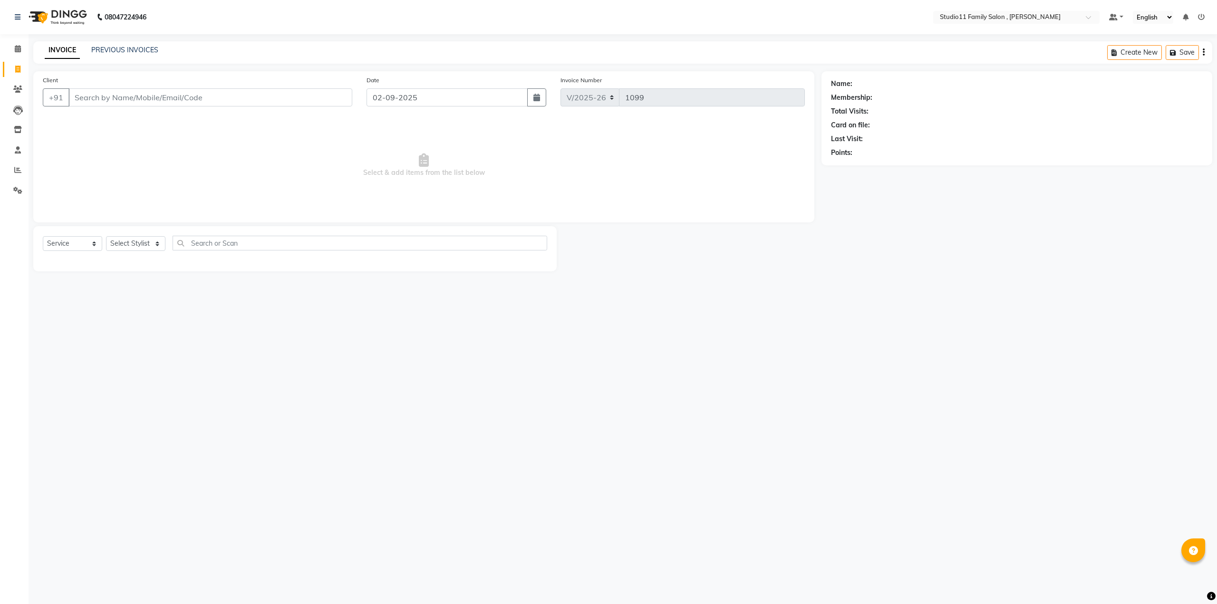
click at [853, 490] on div "08047224946 Select Location × Studio11 Family Salon , Aditya Nagar Default Pane…" at bounding box center [608, 302] width 1217 height 604
click at [1209, 596] on icon at bounding box center [1211, 596] width 9 height 9
click at [883, 483] on div "08047224946 Select Location × Studio11 Family Salon , Aditya Nagar Default Pane…" at bounding box center [608, 302] width 1217 height 604
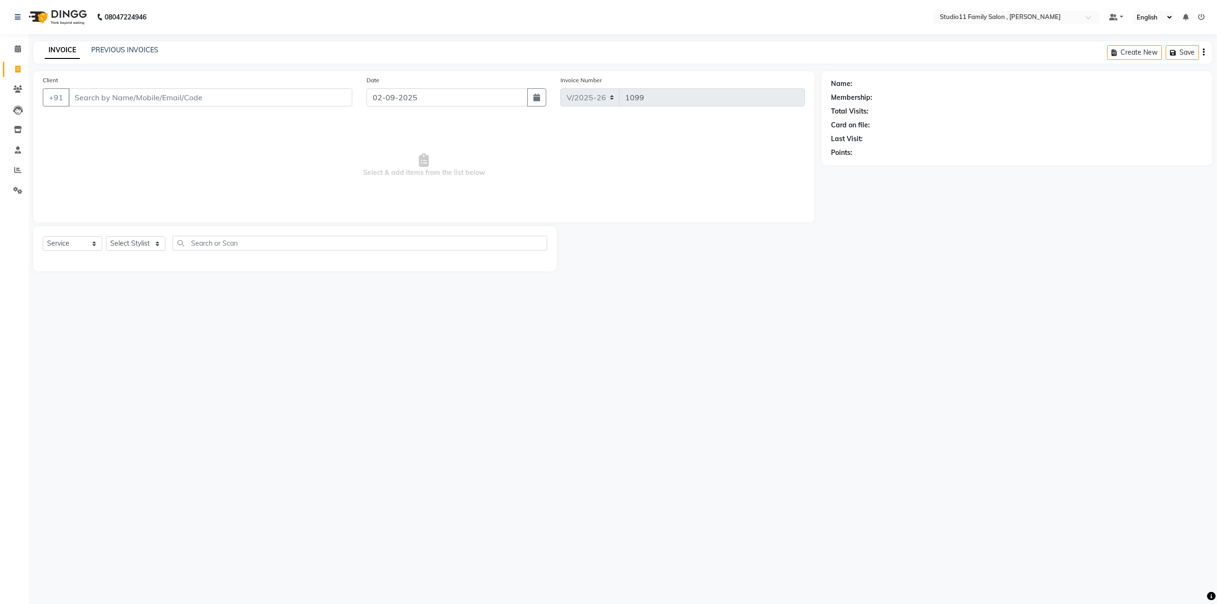
click at [1157, 16] on select "English ENGLISH Español العربية मराठी हिंदी ગુજરાતી தமிழ் 中文" at bounding box center [1153, 17] width 40 height 13
click at [1089, 16] on span at bounding box center [1092, 20] width 12 height 10
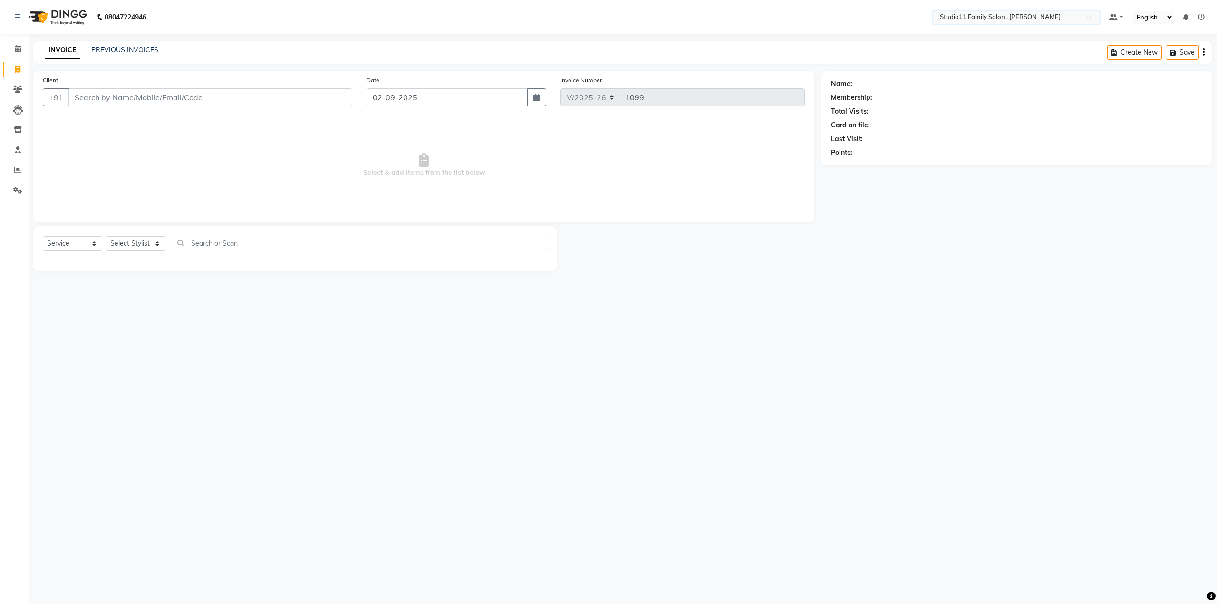
click at [1089, 16] on span at bounding box center [1092, 20] width 12 height 10
click at [1149, 17] on select "English ENGLISH Español العربية मराठी हिंदी ગુજરાતી தமிழ் 中文" at bounding box center [1153, 17] width 40 height 13
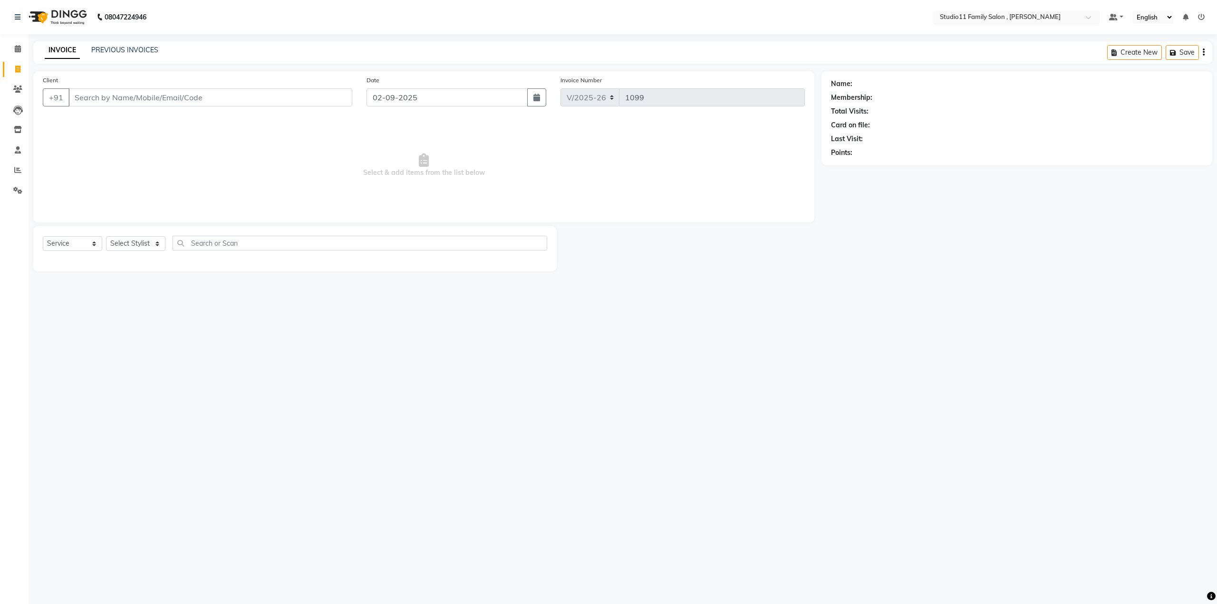
click at [1071, 11] on div "Select Location × Studio11 Family Salon , Aditya Nagar" at bounding box center [1016, 17] width 166 height 13
click at [1077, 13] on div at bounding box center [1016, 18] width 166 height 10
drag, startPoint x: 1089, startPoint y: 17, endPoint x: 1109, endPoint y: 21, distance: 20.8
click at [1089, 18] on span at bounding box center [1092, 20] width 12 height 10
click at [1164, 18] on select "English ENGLISH Español العربية मराठी हिंदी ગુજરાતી தமிழ் 中文" at bounding box center [1153, 17] width 40 height 13
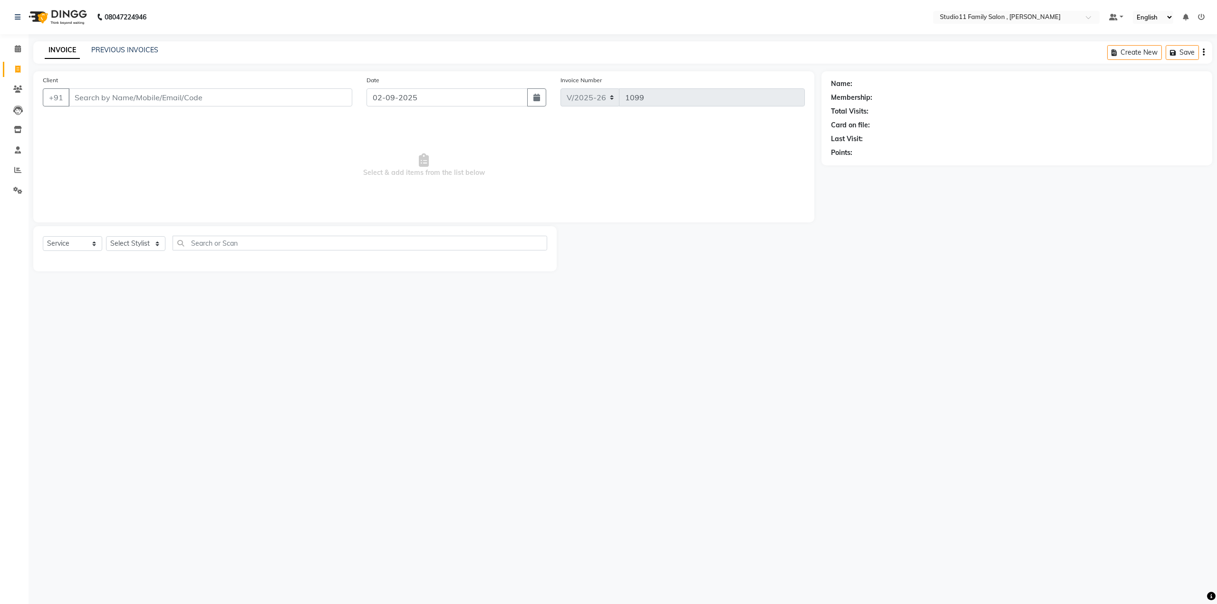
click at [1162, 19] on select "English ENGLISH Español العربية मराठी हिंदी ગુજરાતી தமிழ் 中文" at bounding box center [1153, 17] width 40 height 13
click at [1057, 15] on input "text" at bounding box center [1007, 18] width 138 height 10
click at [1058, 15] on input "text" at bounding box center [1007, 18] width 138 height 10
click at [1151, 14] on select "English ENGLISH Español العربية मराठी हिंदी ગુજરાતી தமிழ் 中文" at bounding box center [1153, 17] width 40 height 13
click at [1037, 102] on div "Membership:" at bounding box center [1017, 98] width 372 height 10
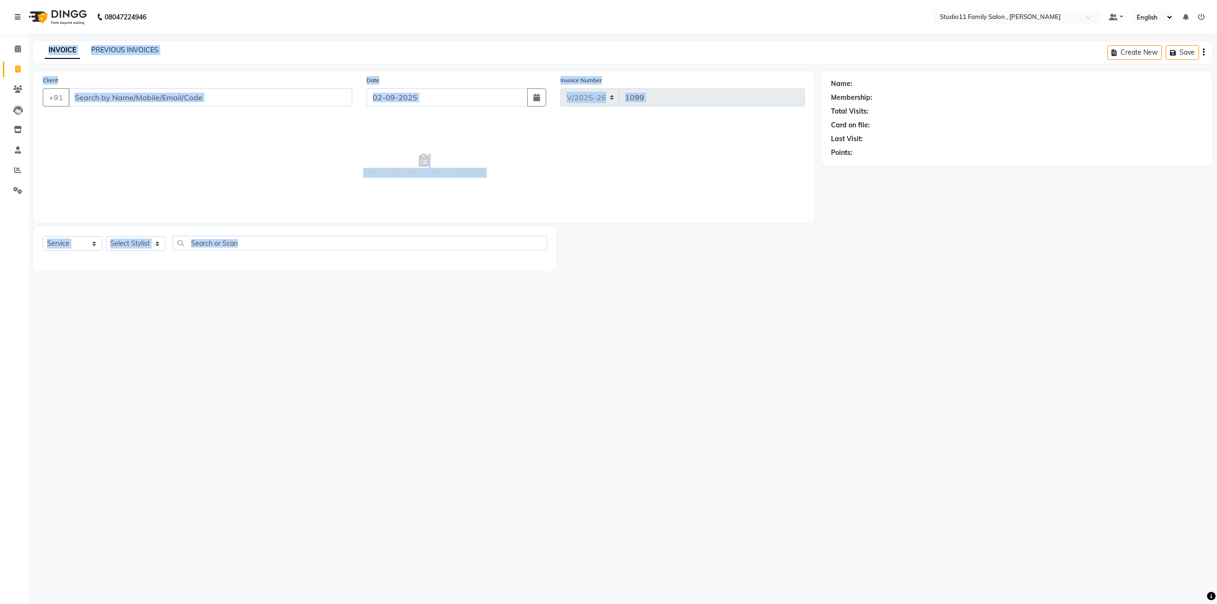
drag, startPoint x: 646, startPoint y: 277, endPoint x: 0, endPoint y: 193, distance: 651.0
click at [0, 193] on app-home "08047224946 Select Location × Studio11 Family Salon , Aditya Nagar Default Pane…" at bounding box center [608, 143] width 1217 height 286
click at [529, 368] on div "08047224946 Select Location × Studio11 Family Salon , Aditya Nagar Default Pane…" at bounding box center [608, 302] width 1217 height 604
drag, startPoint x: 709, startPoint y: 303, endPoint x: 42, endPoint y: 70, distance: 706.9
click at [42, 70] on div "08047224946 Select Location × Studio11 Family Salon , Aditya Nagar Default Pane…" at bounding box center [608, 302] width 1217 height 604
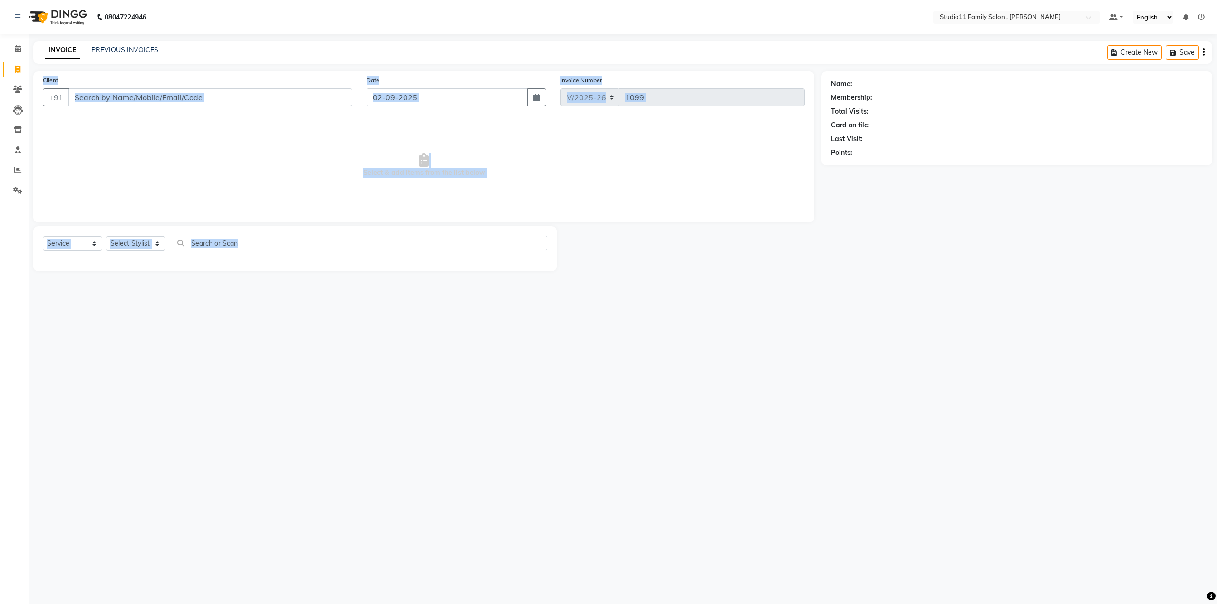
click at [748, 356] on div "08047224946 Select Location × Studio11 Family Salon , Aditya Nagar Default Pane…" at bounding box center [608, 302] width 1217 height 604
drag, startPoint x: 749, startPoint y: 347, endPoint x: 0, endPoint y: -58, distance: 851.6
click at [0, 0] on html "08047224946 Select Location × Studio11 Family Salon , Aditya Nagar Default Pane…" at bounding box center [608, 302] width 1217 height 604
click at [194, 143] on span "Select & add items from the list below" at bounding box center [424, 165] width 762 height 95
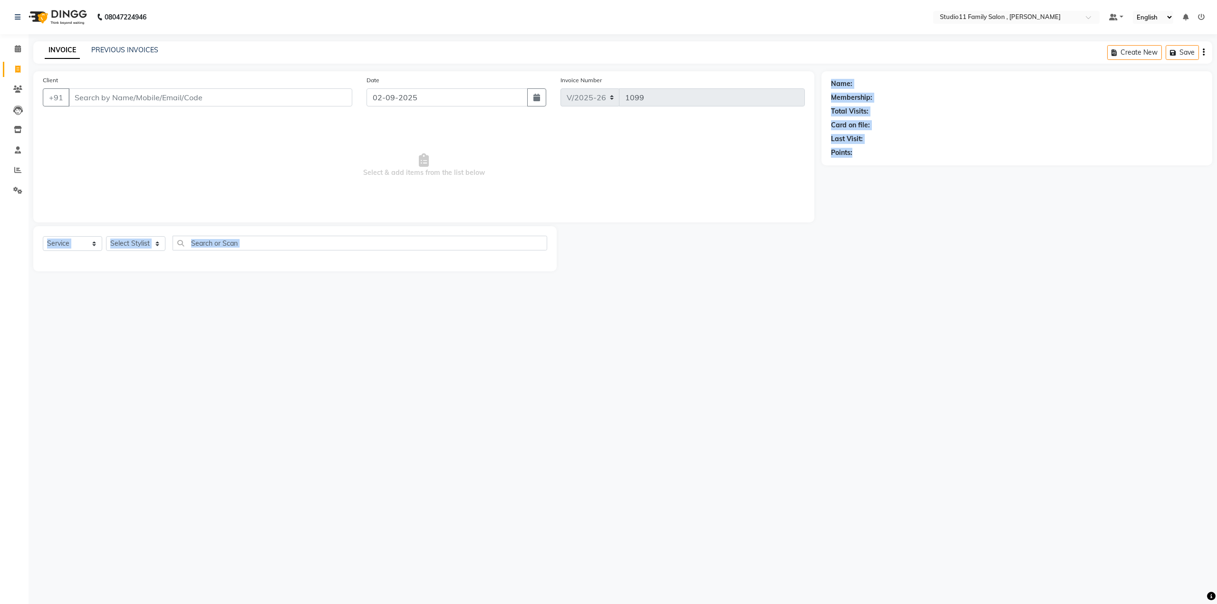
drag, startPoint x: 31, startPoint y: 258, endPoint x: 945, endPoint y: 229, distance: 914.6
click at [959, 208] on div "Client +91 Date 02-09-2025 Invoice Number V/2025 V/2025-26 1099 Select & add it…" at bounding box center [622, 171] width 1193 height 200
click at [650, 291] on div "08047224946 Select Location × Studio11 Family Salon , Aditya Nagar Default Pane…" at bounding box center [608, 302] width 1217 height 604
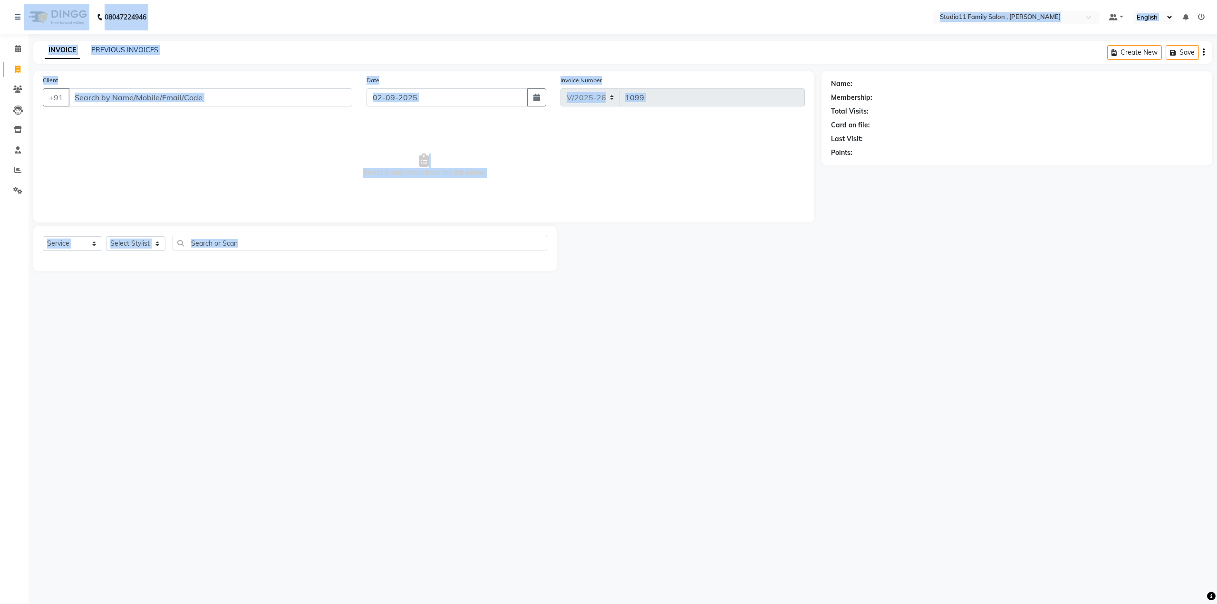
drag, startPoint x: 32, startPoint y: 291, endPoint x: 0, endPoint y: -58, distance: 350.4
click at [0, 0] on html "08047224946 Select Location × Studio11 Family Salon , Aditya Nagar Default Pane…" at bounding box center [608, 302] width 1217 height 604
click at [689, 160] on span "Select & add items from the list below" at bounding box center [424, 165] width 762 height 95
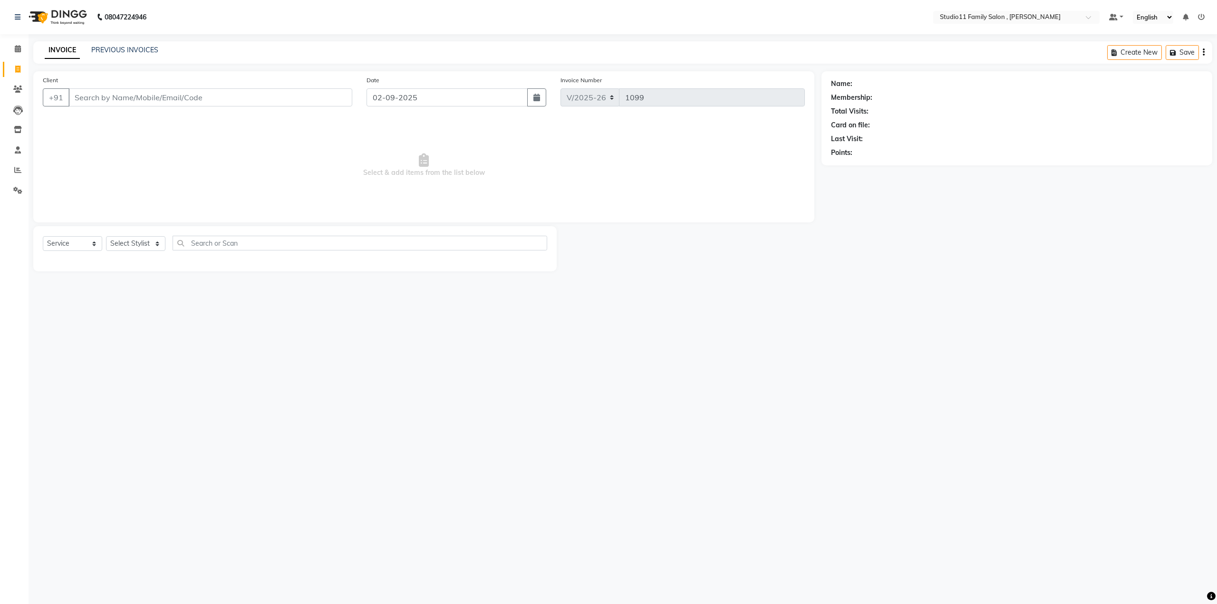
click at [701, 162] on span "Select & add items from the list below" at bounding box center [424, 165] width 762 height 95
click at [236, 204] on span "Select & add items from the list below" at bounding box center [424, 165] width 762 height 95
click at [1201, 52] on div "Create New Save" at bounding box center [1159, 52] width 105 height 22
click at [1204, 52] on icon "button" at bounding box center [1204, 52] width 2 height 0
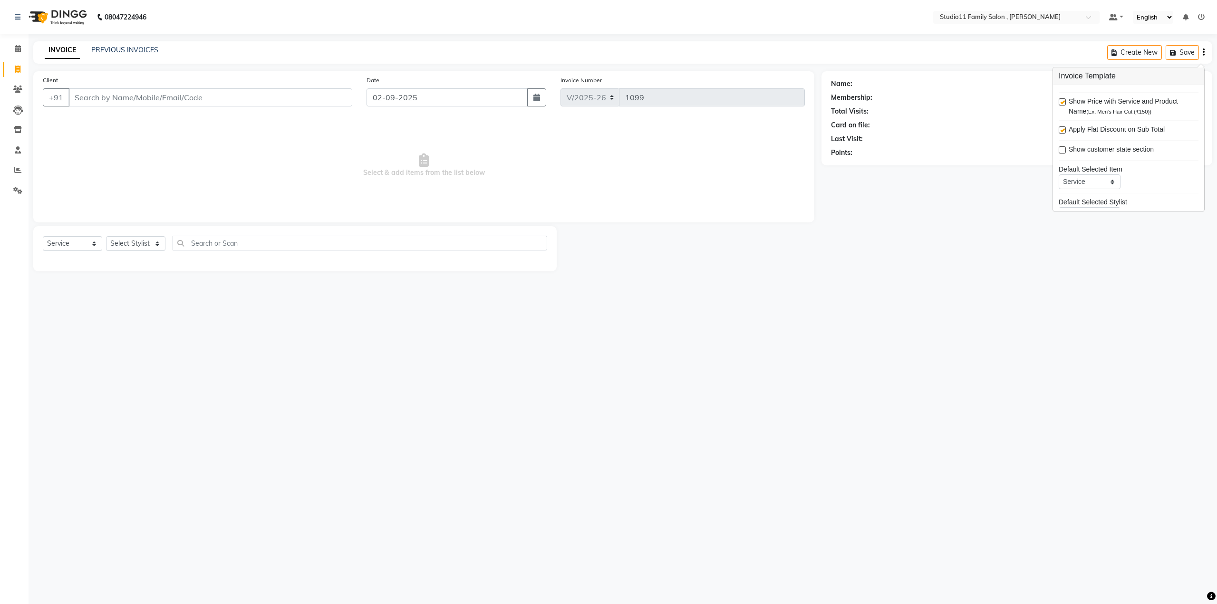
click at [1204, 52] on icon "button" at bounding box center [1204, 52] width 2 height 0
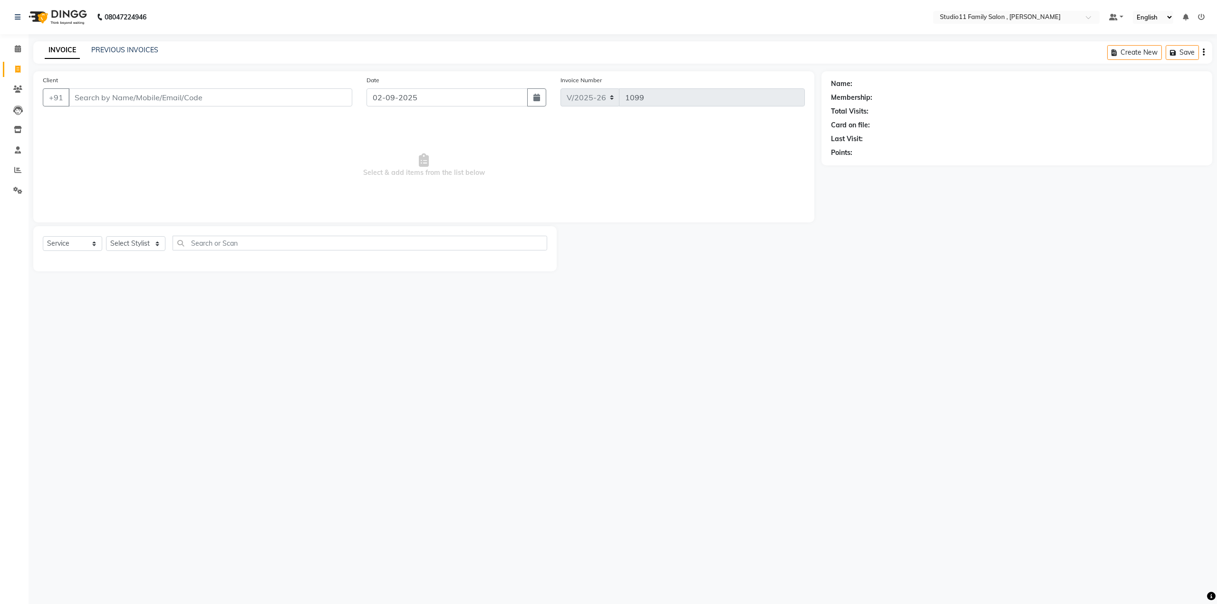
click at [1186, 17] on icon at bounding box center [1186, 17] width 6 height 7
click at [1122, 16] on link at bounding box center [1116, 17] width 14 height 10
click at [1131, 50] on span "My Panel" at bounding box center [1143, 47] width 26 height 8
select select "7303"
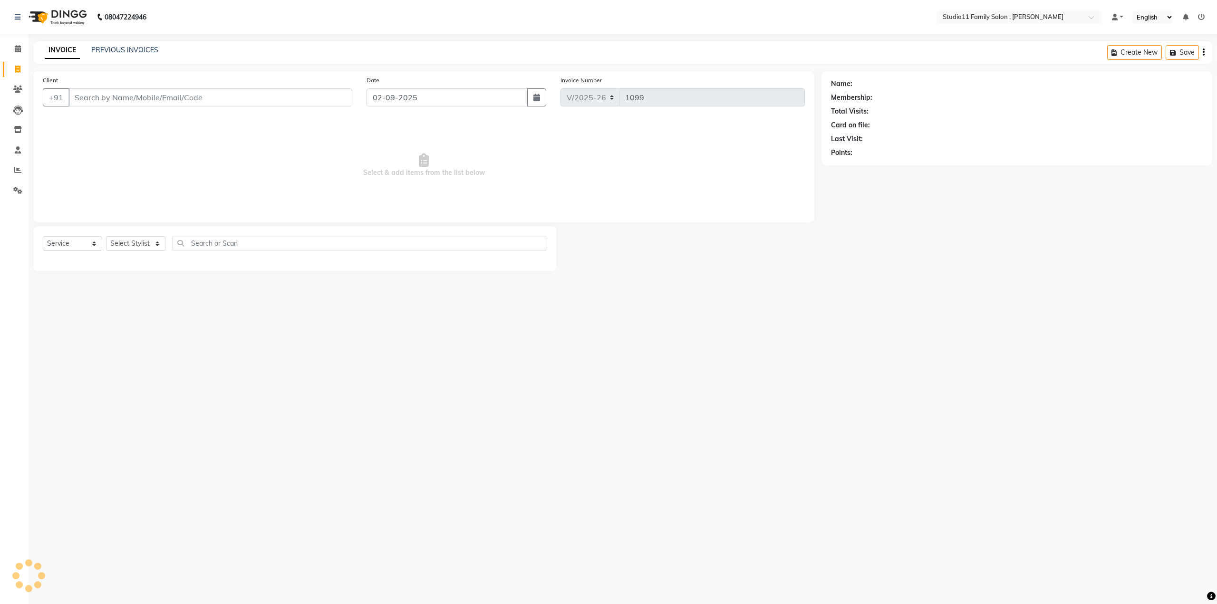
select select "service"
click at [1118, 18] on link at bounding box center [1117, 17] width 11 height 10
click at [1101, 154] on div "Points:" at bounding box center [1017, 153] width 372 height 10
click at [19, 176] on link "Reports" at bounding box center [14, 171] width 23 height 16
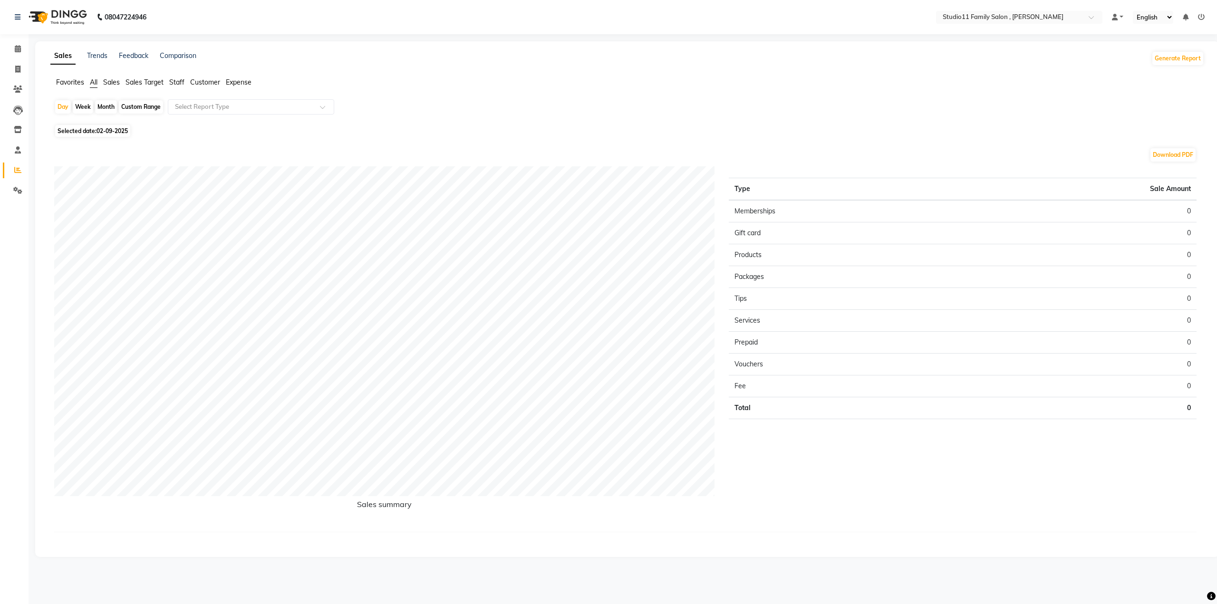
click at [155, 84] on span "Sales Target" at bounding box center [144, 82] width 38 height 9
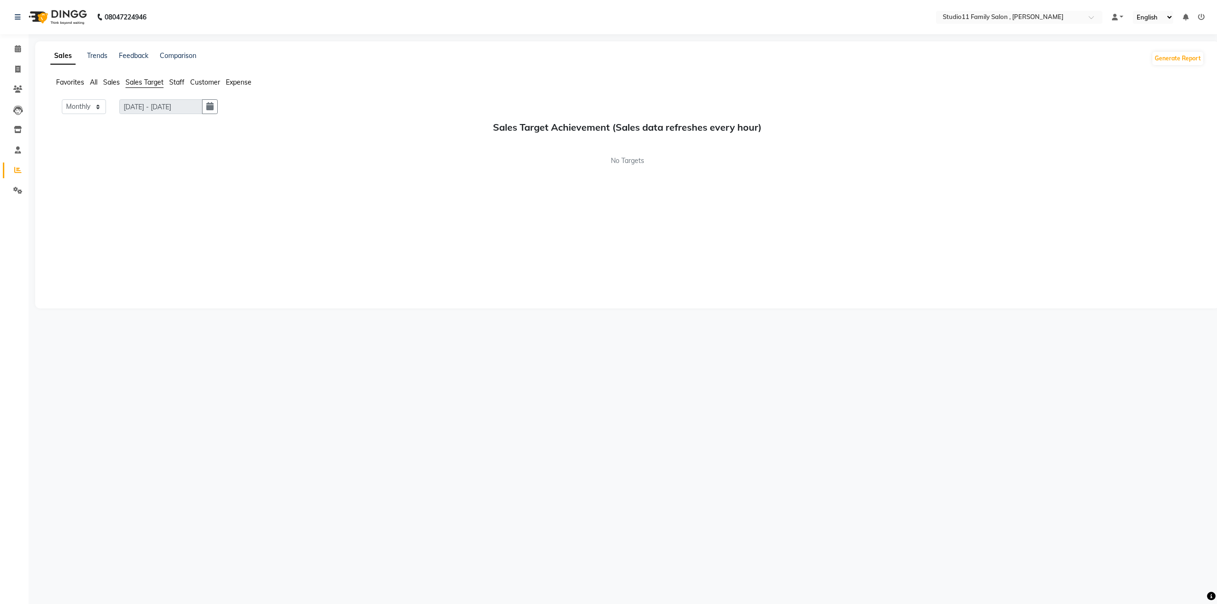
click at [106, 85] on span "Sales" at bounding box center [111, 82] width 17 height 9
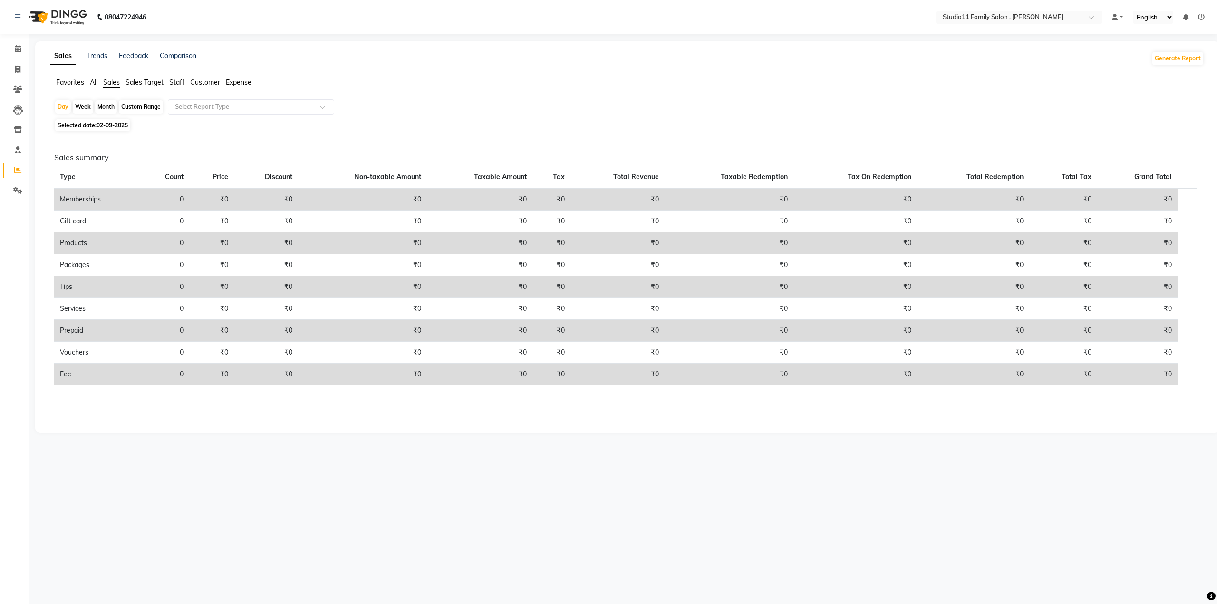
click at [77, 85] on span "Favorites" at bounding box center [70, 82] width 28 height 9
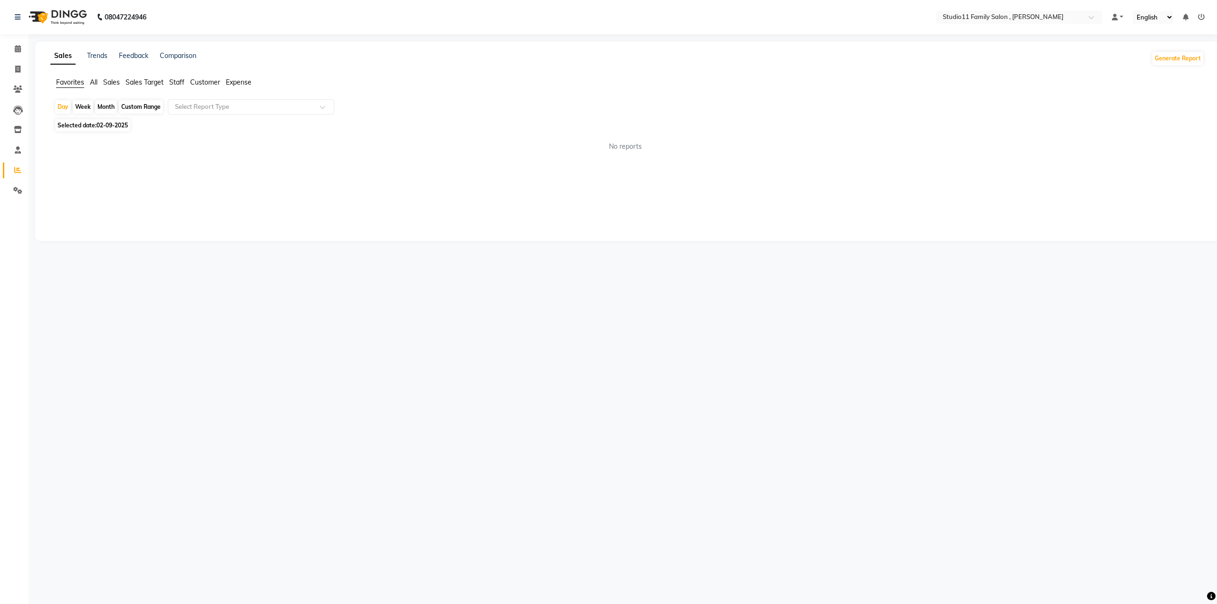
click at [93, 83] on span "All" at bounding box center [94, 82] width 8 height 9
click at [115, 84] on span "Sales" at bounding box center [111, 82] width 17 height 9
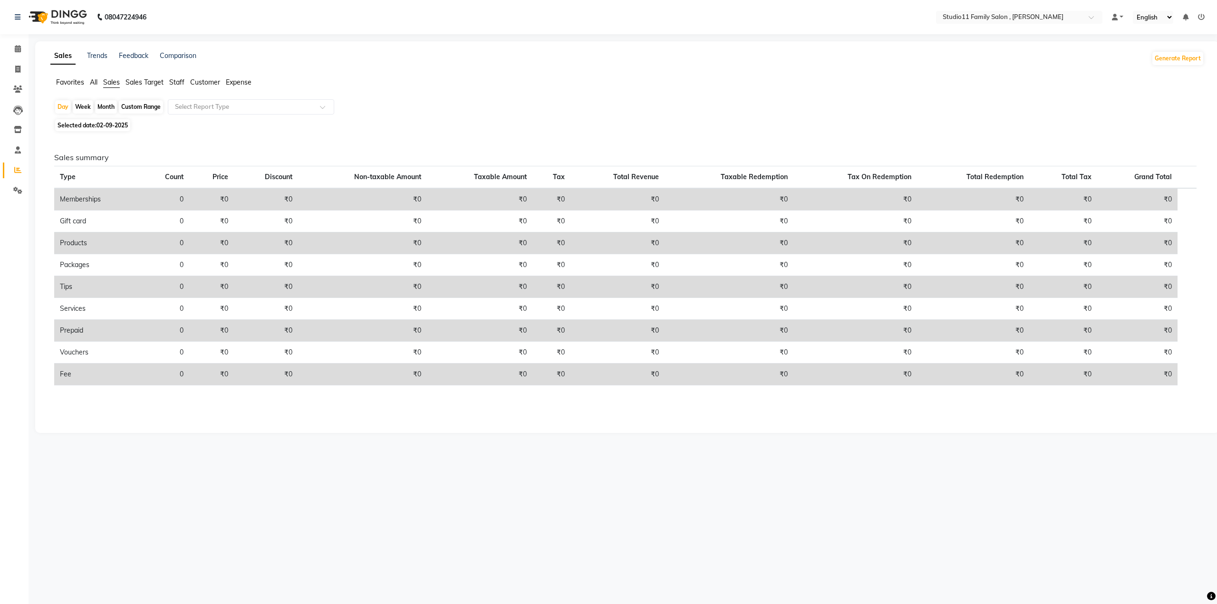
click at [135, 81] on span "Sales Target" at bounding box center [144, 82] width 38 height 9
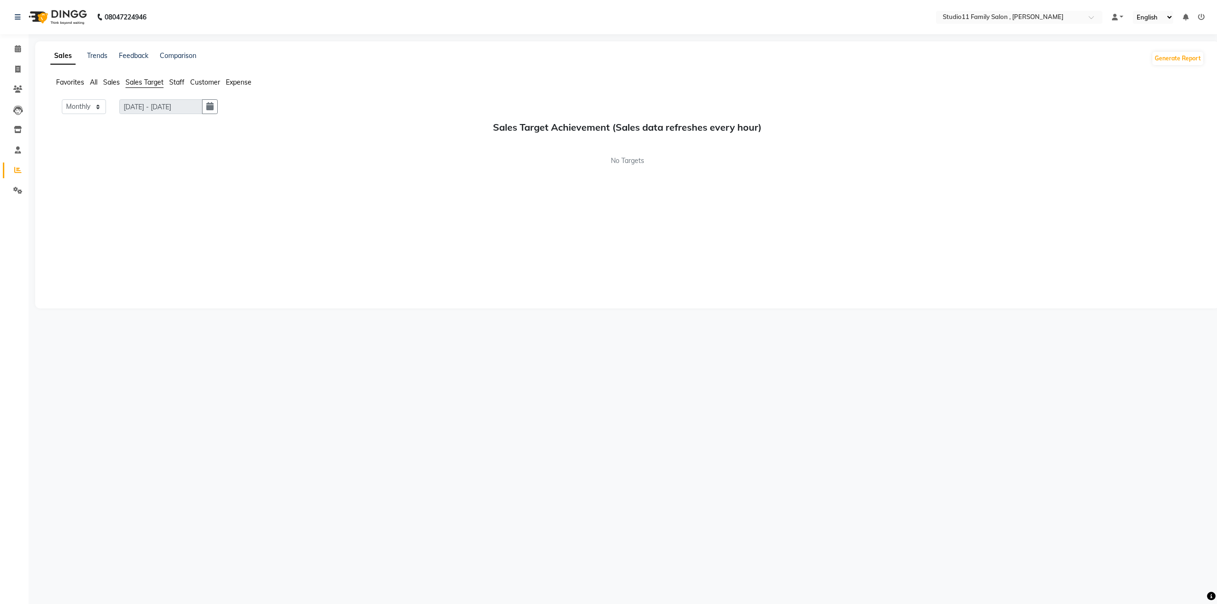
click at [183, 78] on span "Staff" at bounding box center [176, 82] width 15 height 9
click at [207, 80] on span "Customer" at bounding box center [205, 82] width 30 height 9
click at [243, 77] on li "Expense" at bounding box center [239, 82] width 26 height 10
click at [1114, 16] on span at bounding box center [1115, 17] width 6 height 7
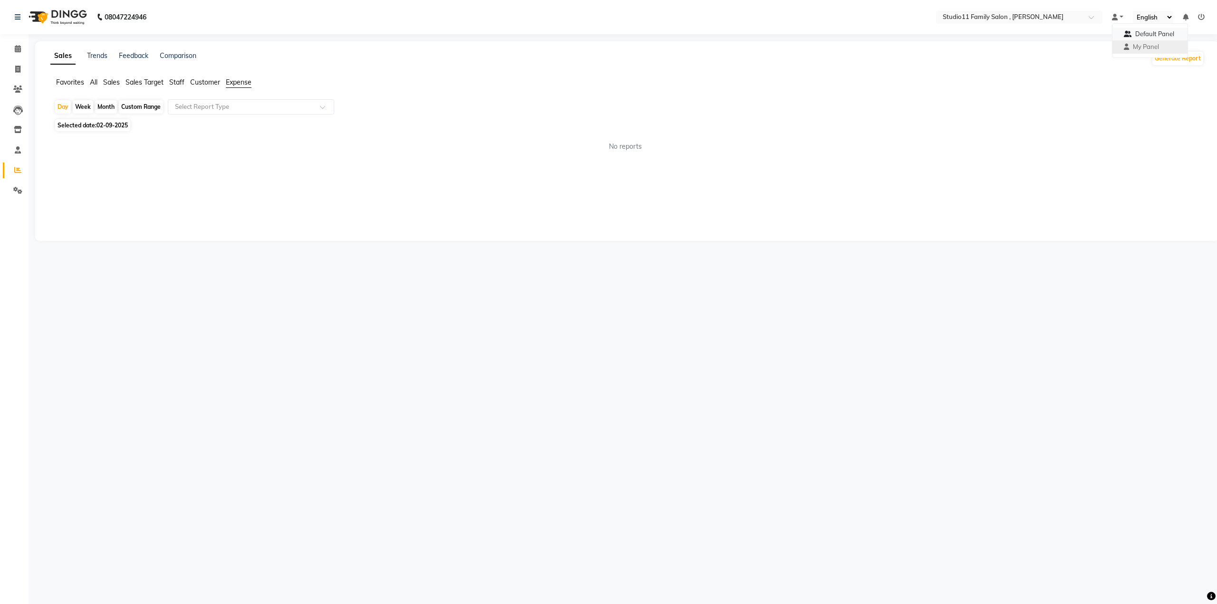
click at [1130, 36] on icon at bounding box center [1128, 34] width 8 height 6
click at [153, 84] on span "Sales Target" at bounding box center [144, 82] width 38 height 9
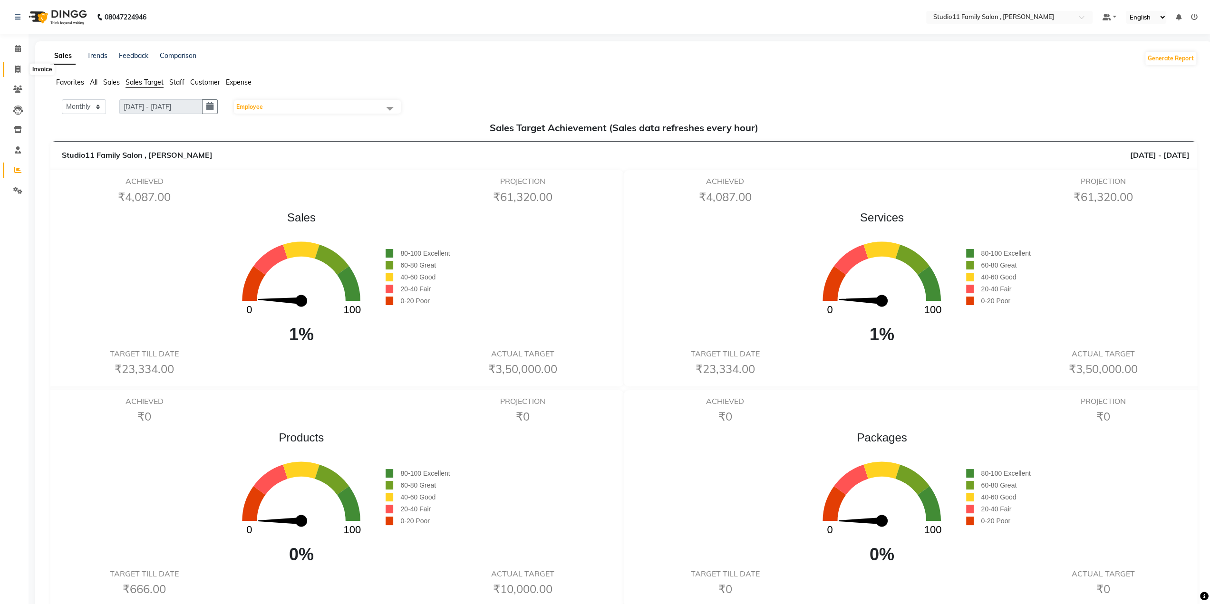
click at [12, 66] on span at bounding box center [18, 69] width 17 height 11
select select "service"
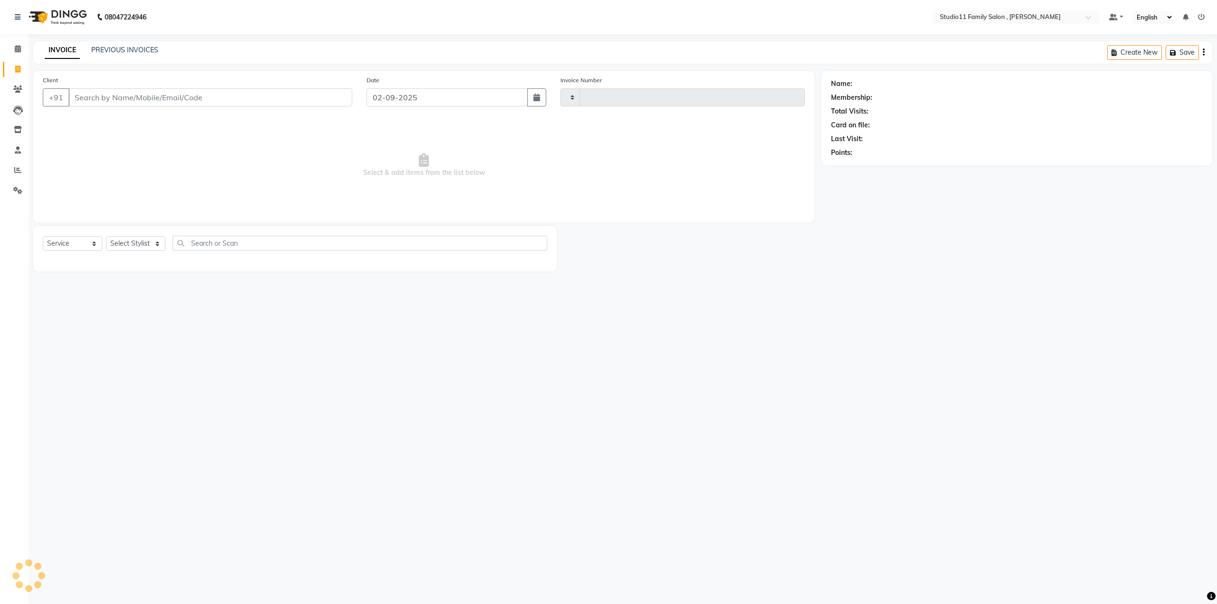
type input "1099"
select select "7303"
click at [189, 147] on span "Select & add items from the list below" at bounding box center [424, 165] width 762 height 95
click at [168, 169] on span "Select & add items from the list below" at bounding box center [424, 165] width 762 height 95
click at [21, 82] on link "Clients" at bounding box center [14, 90] width 23 height 16
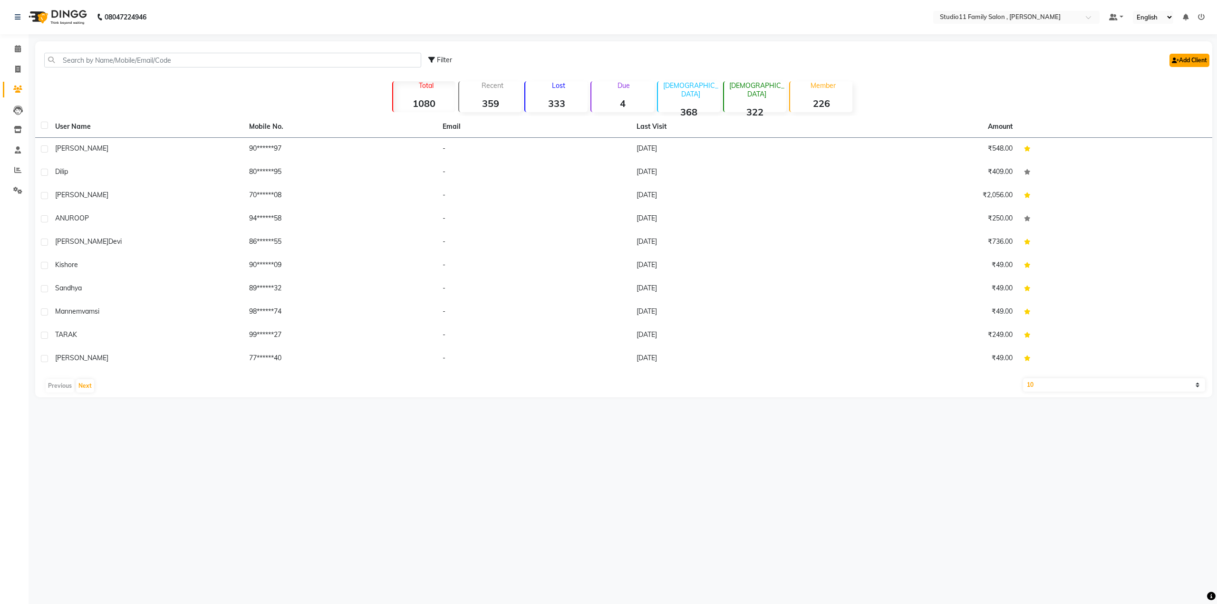
click at [1189, 62] on link "Add Client" at bounding box center [1189, 60] width 40 height 13
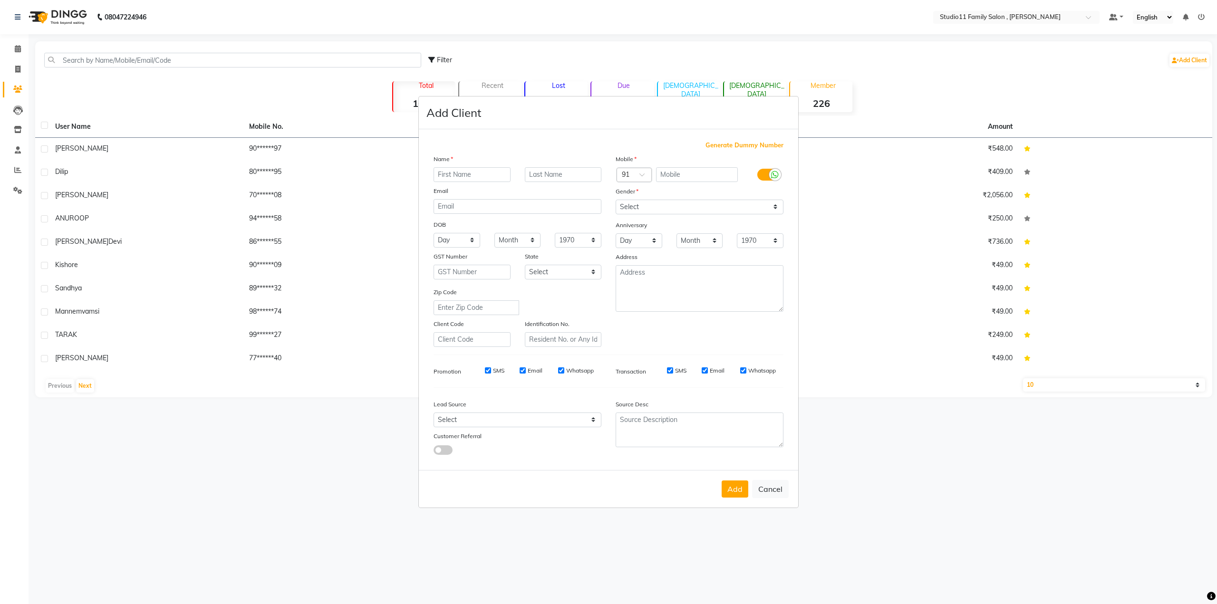
type input "m"
type input "Manisha"
click at [666, 205] on select "Select Male Female Other Prefer Not To Say" at bounding box center [700, 207] width 168 height 15
select select "female"
click at [616, 200] on select "Select Male Female Other Prefer Not To Say" at bounding box center [700, 207] width 168 height 15
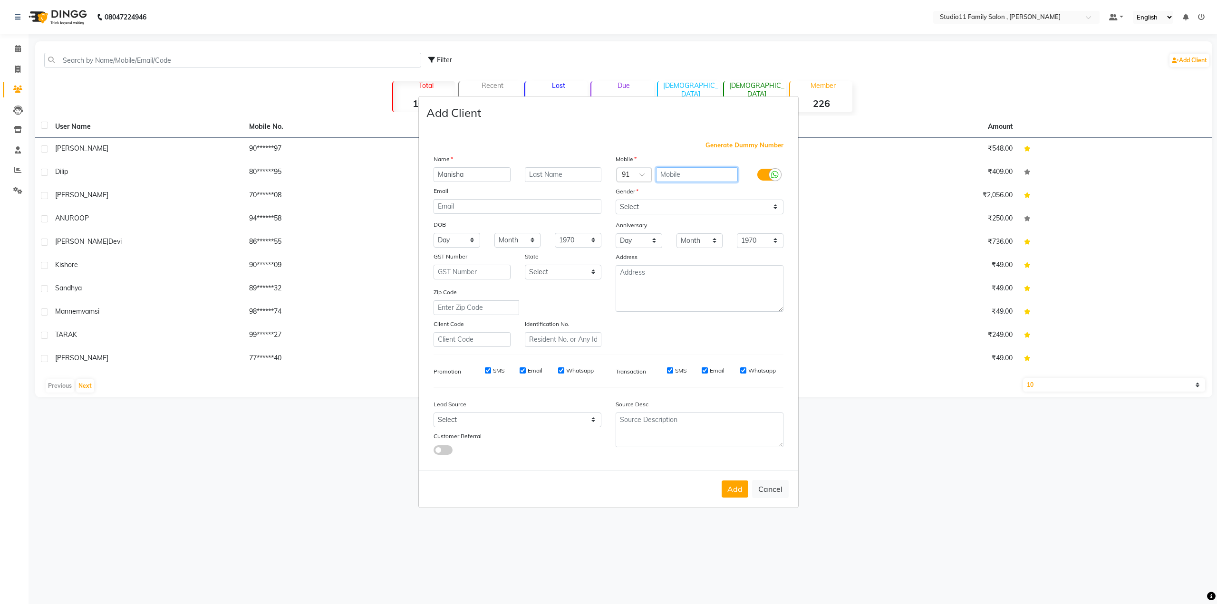
click at [677, 175] on input "text" at bounding box center [697, 174] width 82 height 15
type input "7702520852"
click at [468, 417] on select "Select Walk-in Referral Internet Friend Word of Mouth Advertisement Facebook Ju…" at bounding box center [518, 420] width 168 height 15
select select "50050"
click at [434, 413] on select "Select Walk-in Referral Internet Friend Word of Mouth Advertisement Facebook Ju…" at bounding box center [518, 420] width 168 height 15
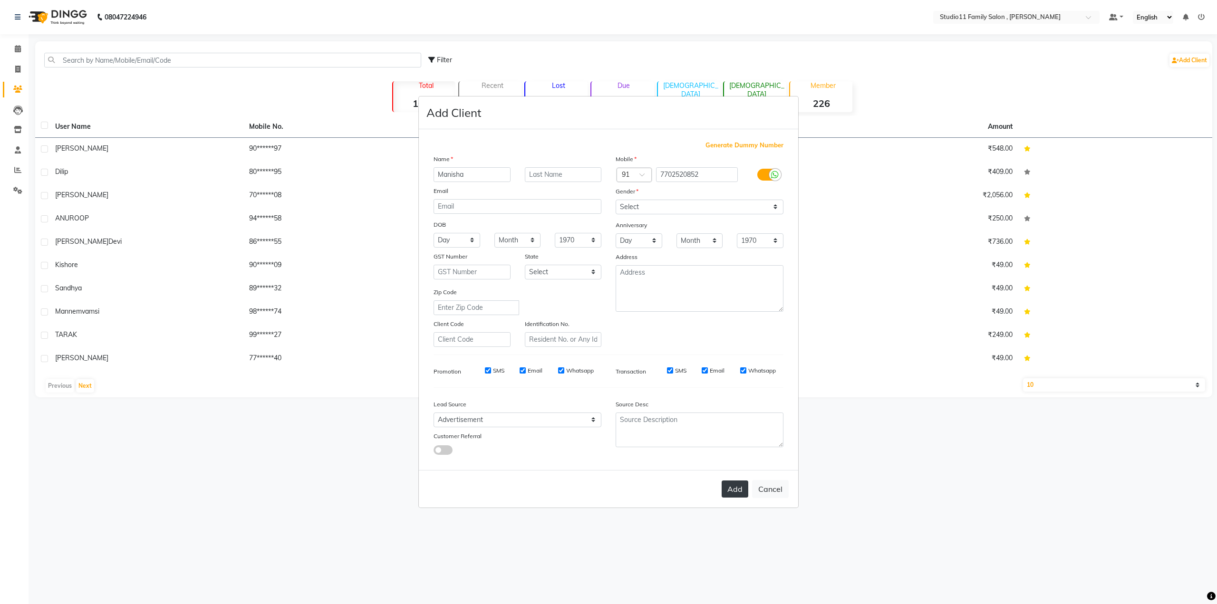
click at [731, 494] on button "Add" at bounding box center [735, 489] width 27 height 17
select select
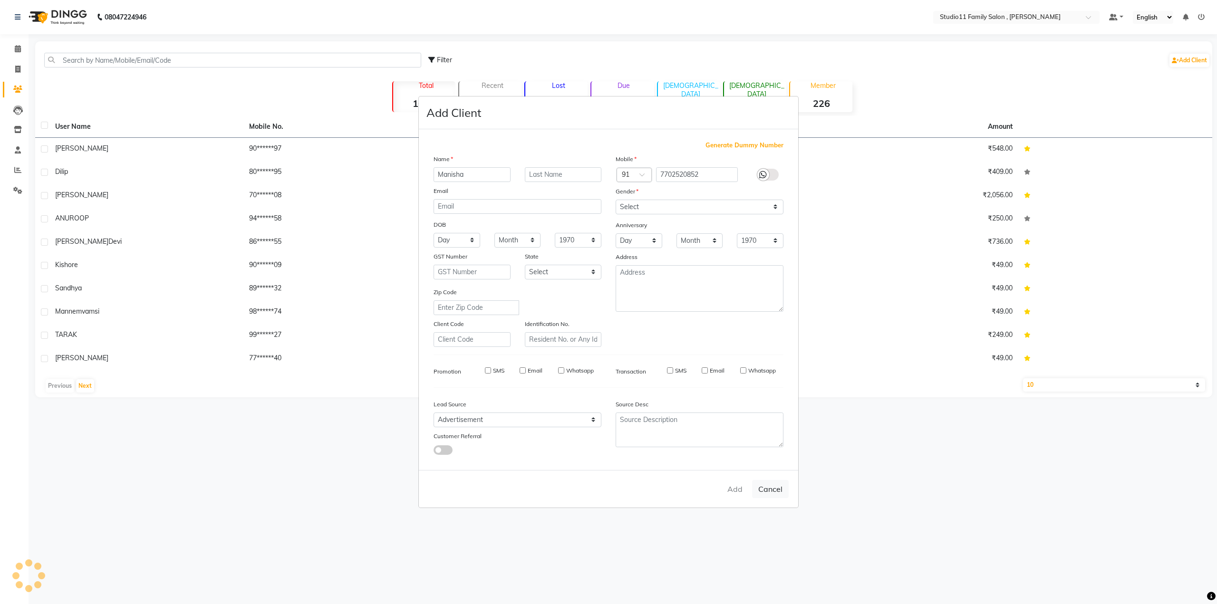
select select
checkbox input "false"
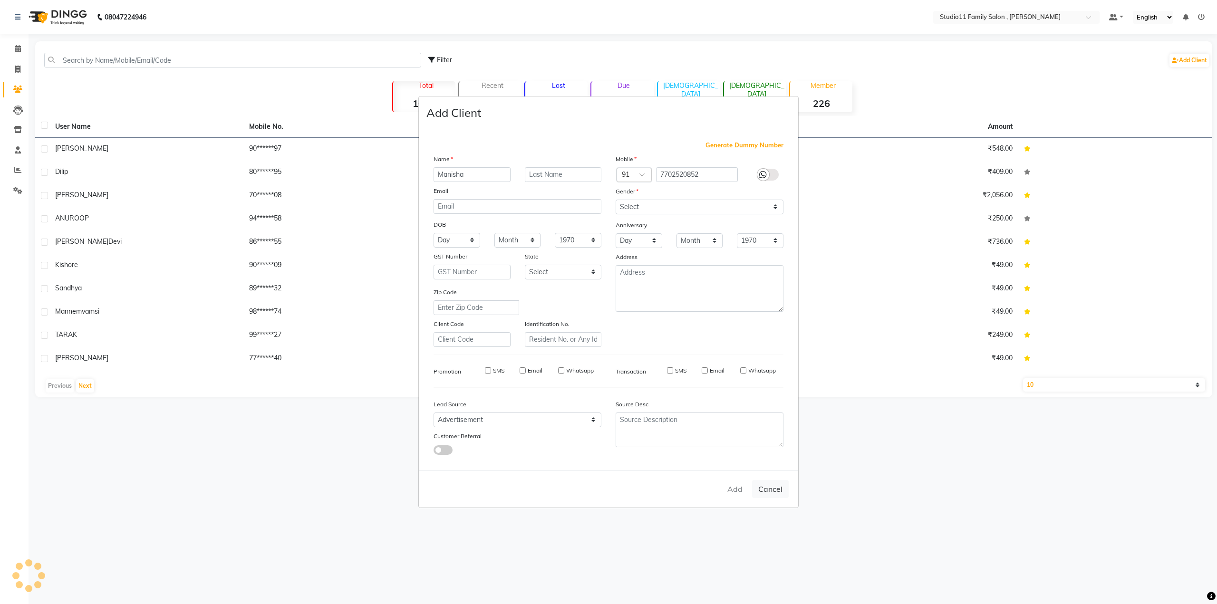
checkbox input "false"
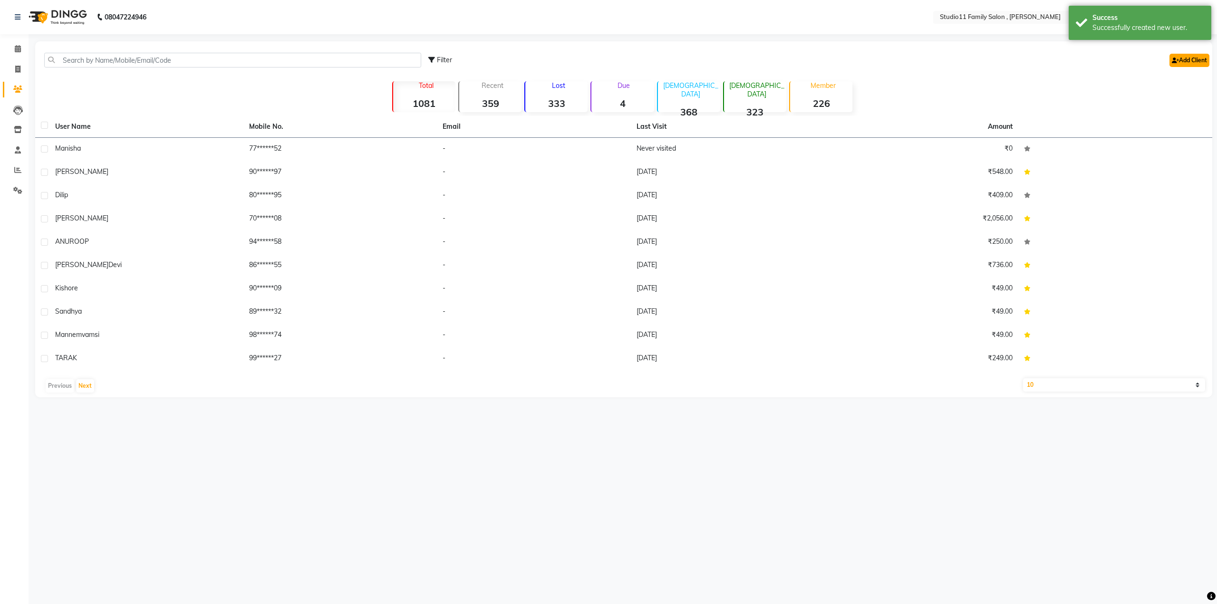
click at [1186, 64] on link "Add Client" at bounding box center [1189, 60] width 40 height 13
select select "50050"
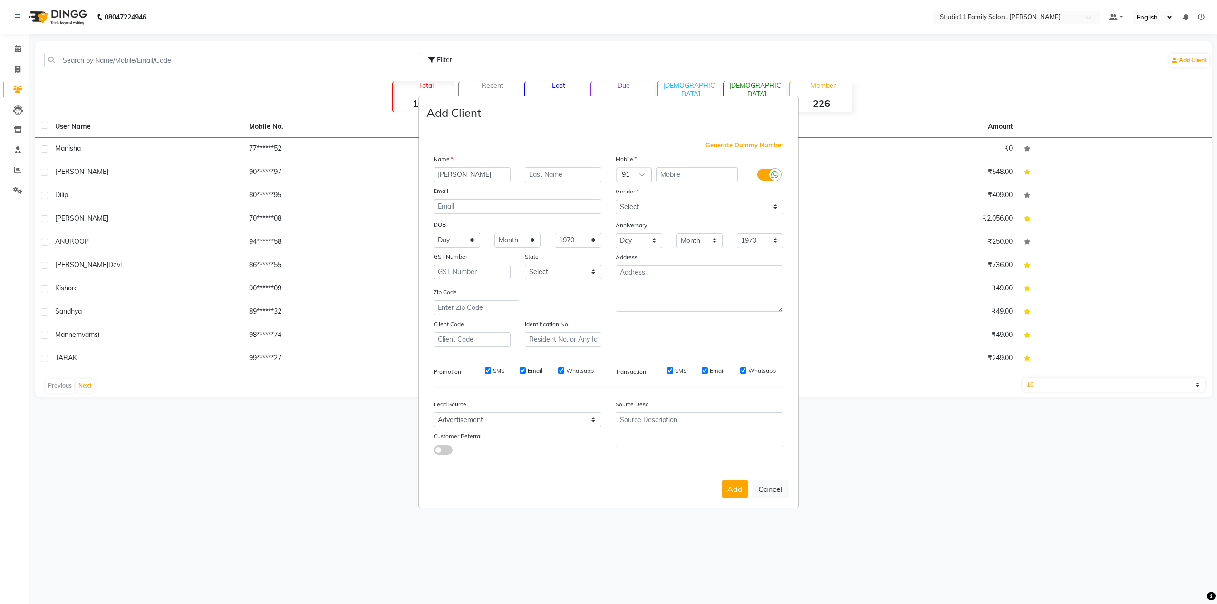
type input "Bijay"
click at [688, 209] on select "Select Male Female Other Prefer Not To Say" at bounding box center [700, 207] width 168 height 15
select select "male"
click at [616, 200] on select "Select Male Female Other Prefer Not To Say" at bounding box center [700, 207] width 168 height 15
click at [493, 419] on select "Select Walk-in Referral Internet Friend Word of Mouth Advertisement Facebook Ju…" at bounding box center [518, 420] width 168 height 15
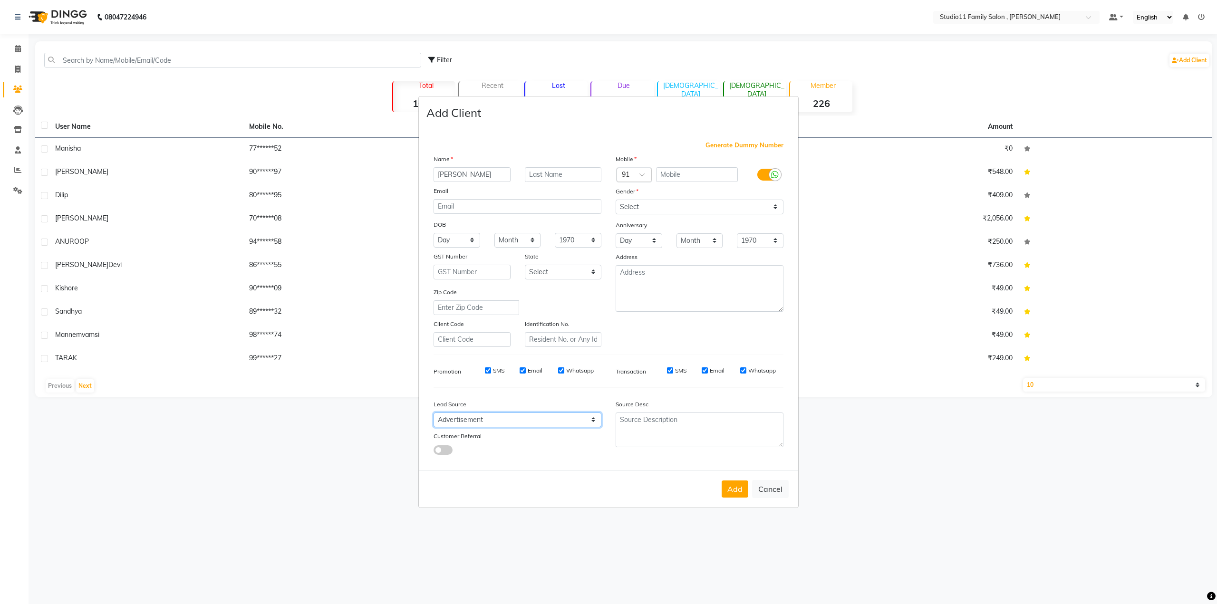
click at [493, 419] on select "Select Walk-in Referral Internet Friend Word of Mouth Advertisement Facebook Ju…" at bounding box center [518, 420] width 168 height 15
click at [685, 179] on input "text" at bounding box center [697, 174] width 82 height 15
type input "9908667722"
click at [742, 495] on button "Add" at bounding box center [735, 489] width 27 height 17
click at [732, 489] on button "Add" at bounding box center [735, 489] width 27 height 17
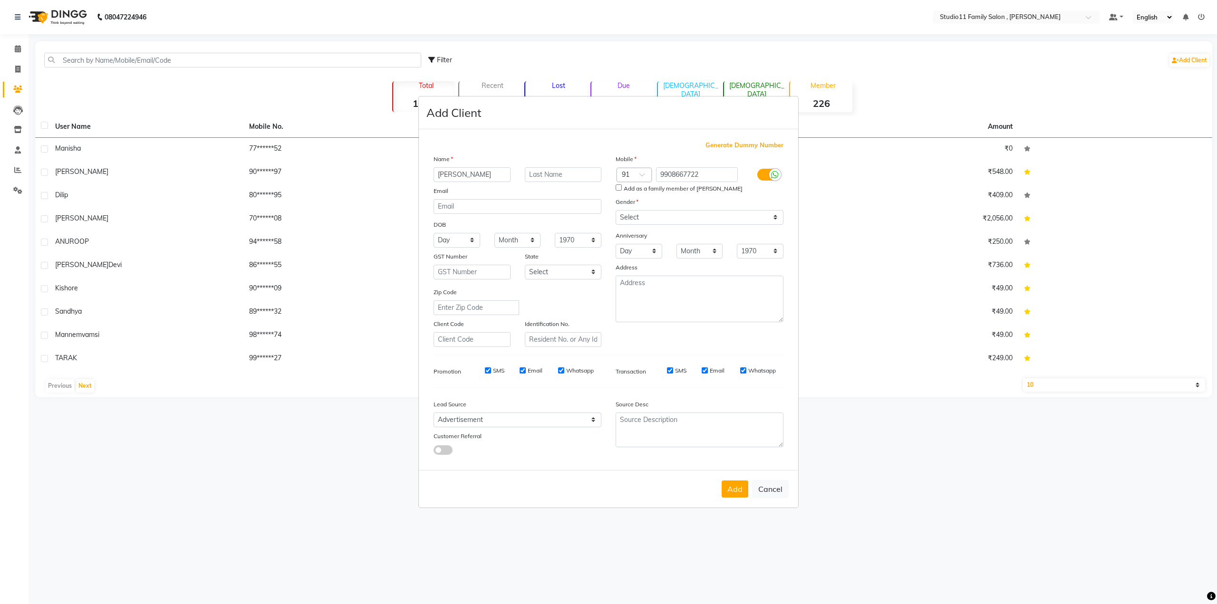
click at [905, 106] on ngb-modal-window "Add Client Generate Dummy Number Name Bijay Email DOB Day 01 02 03 04 05 06 07 …" at bounding box center [608, 302] width 1217 height 604
click at [772, 489] on button "Cancel" at bounding box center [770, 489] width 37 height 18
select select
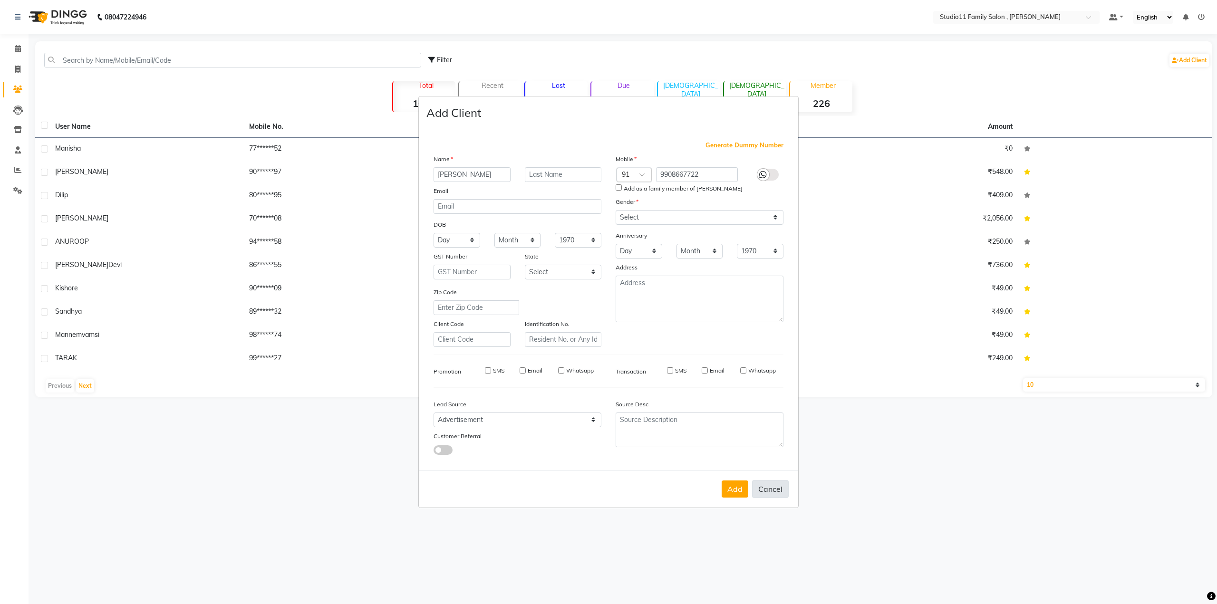
select select
checkbox input "false"
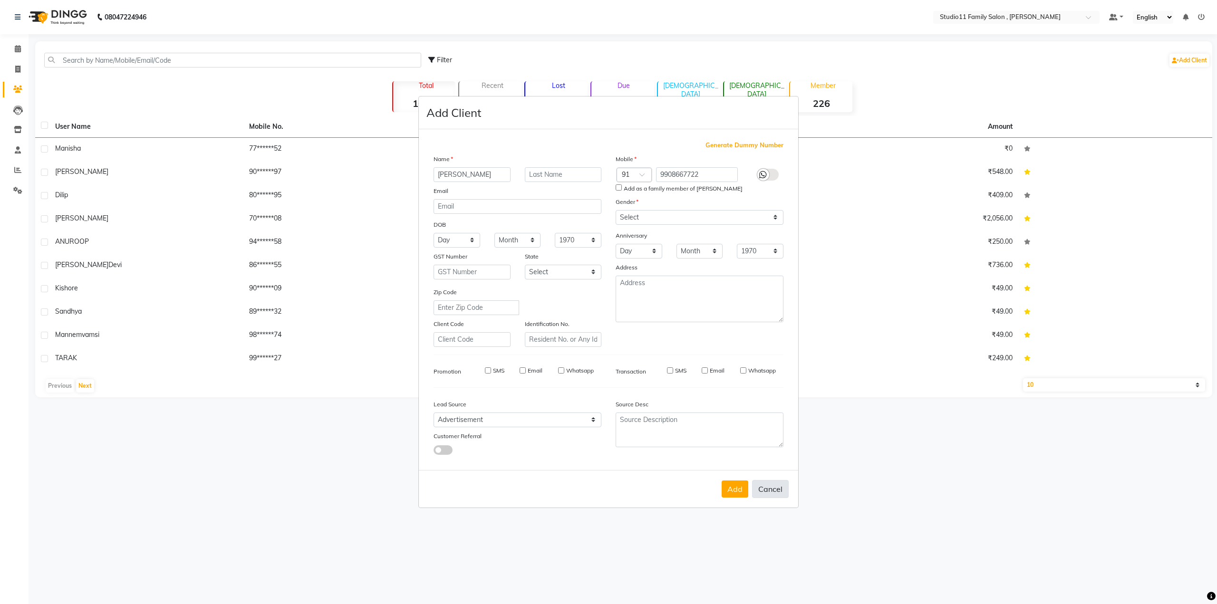
checkbox input "false"
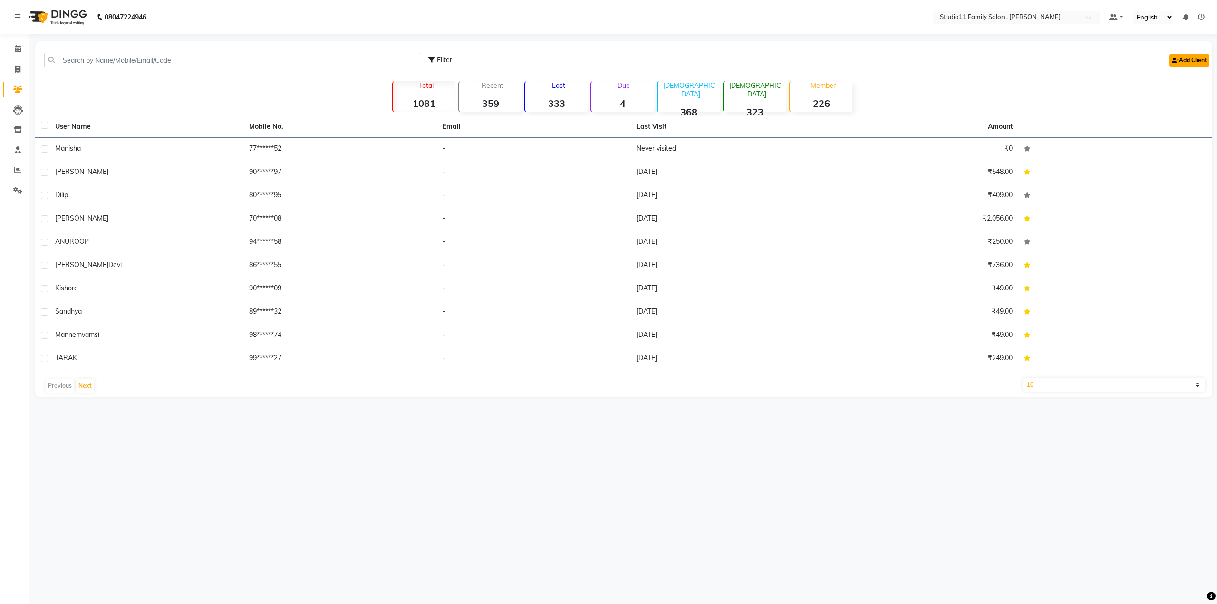
click at [1189, 57] on link "Add Client" at bounding box center [1189, 60] width 40 height 13
select select "50050"
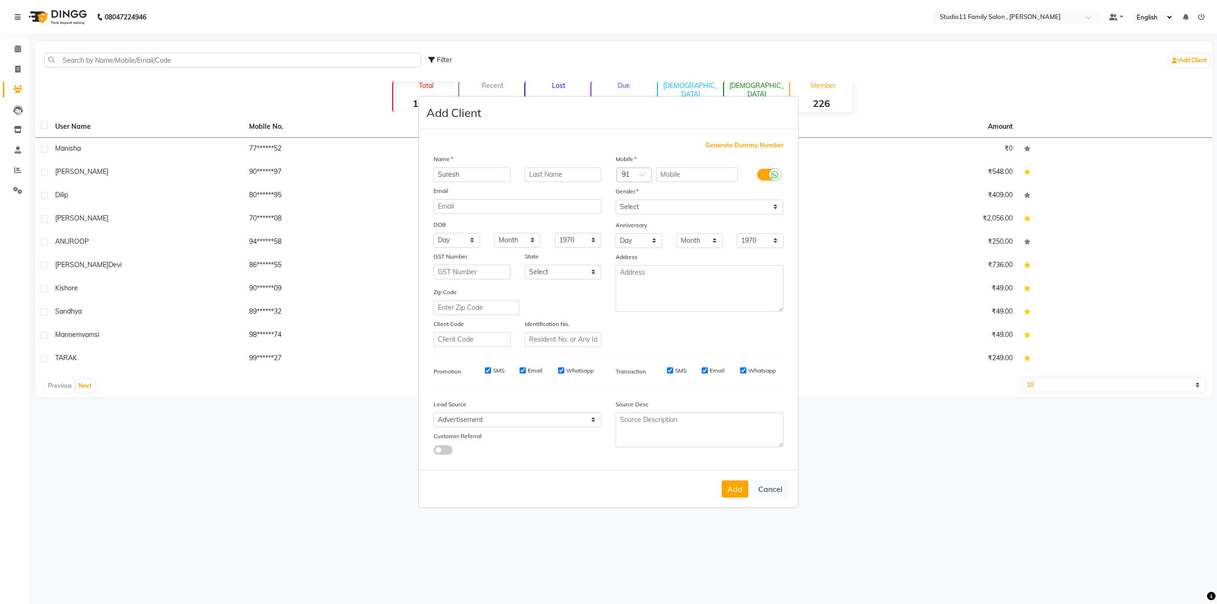
type input "Suresh"
click at [689, 177] on input "text" at bounding box center [697, 174] width 82 height 15
type input "9652940221"
click at [664, 209] on div "Mobile Country Code × 91 9652940221 Gender Select Male Female Other Prefer Not …" at bounding box center [699, 250] width 182 height 193
select select "male"
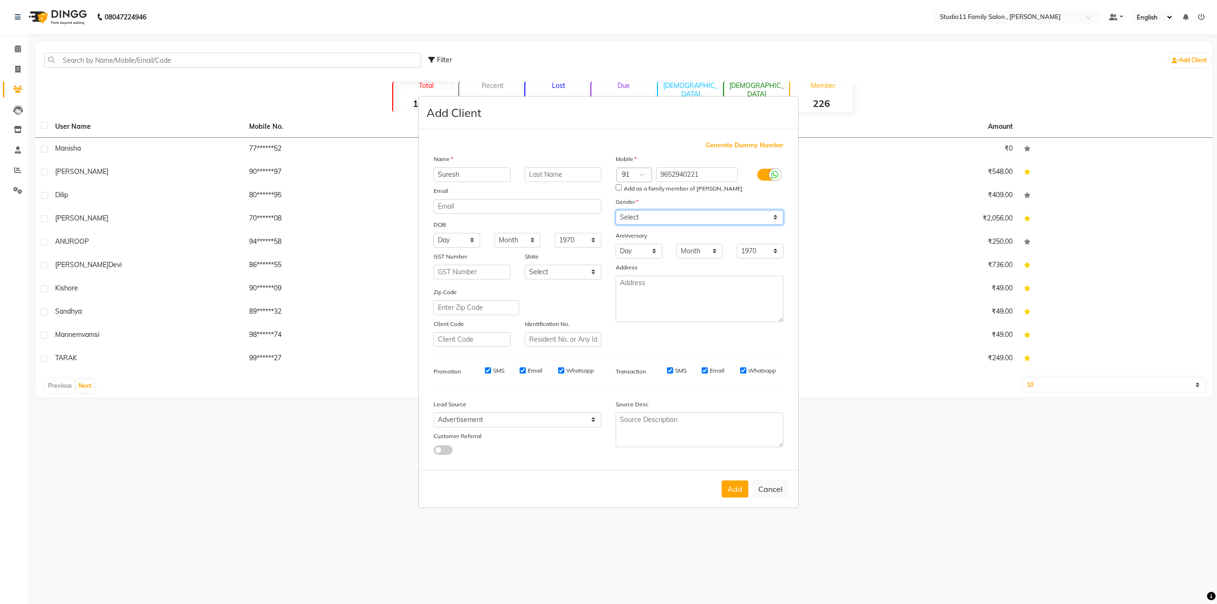
click at [616, 210] on select "Select Male Female Other Prefer Not To Say" at bounding box center [700, 217] width 168 height 15
click at [740, 492] on button "Add" at bounding box center [735, 489] width 27 height 17
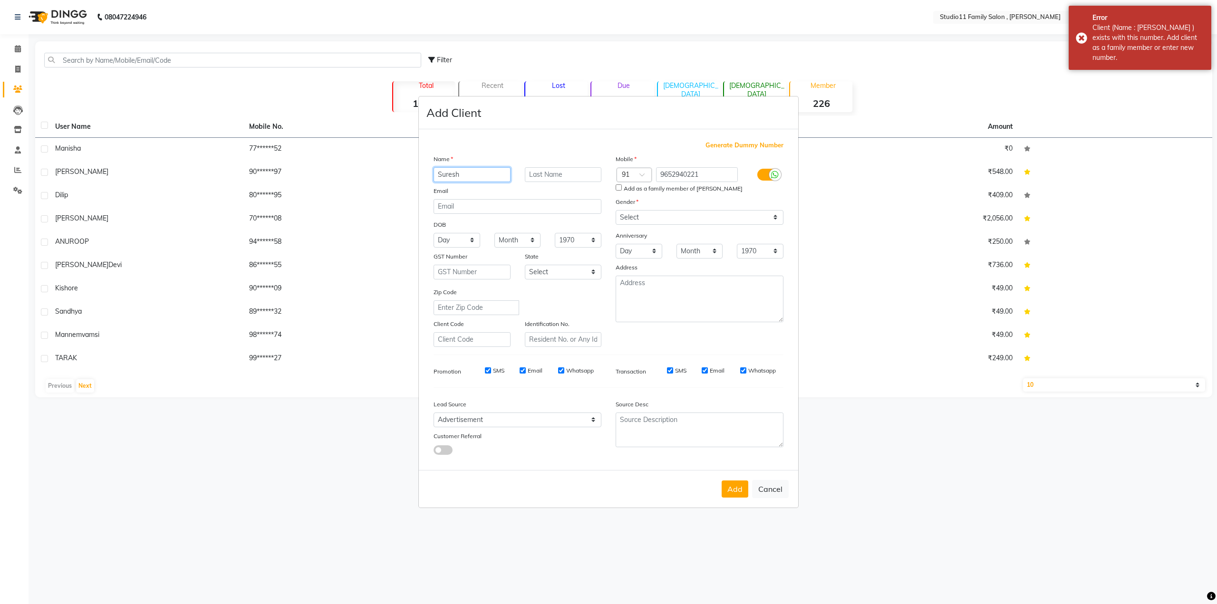
drag, startPoint x: 478, startPoint y: 180, endPoint x: 403, endPoint y: 178, distance: 75.1
click at [403, 178] on ngb-modal-window "Add Client Generate Dummy Number Name Suresh Email DOB Day 01 02 03 04 05 06 07…" at bounding box center [608, 302] width 1217 height 604
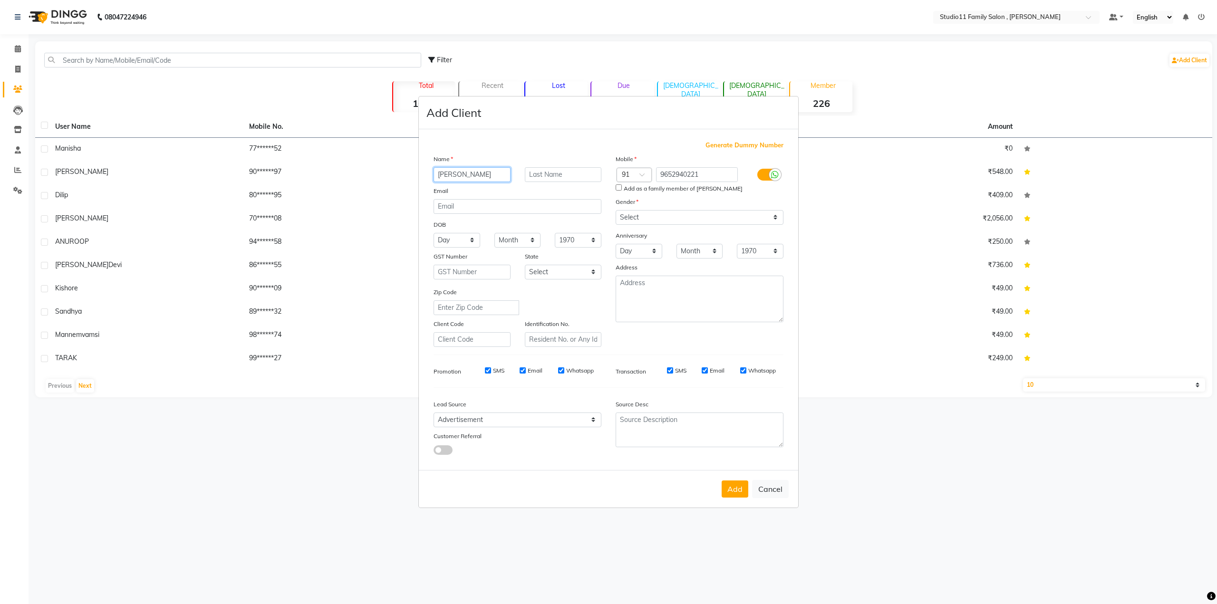
type input "sushma"
click at [706, 174] on input "9652940221" at bounding box center [697, 174] width 82 height 15
type input "9"
type input "7093855800"
click at [730, 489] on button "Add" at bounding box center [735, 489] width 27 height 17
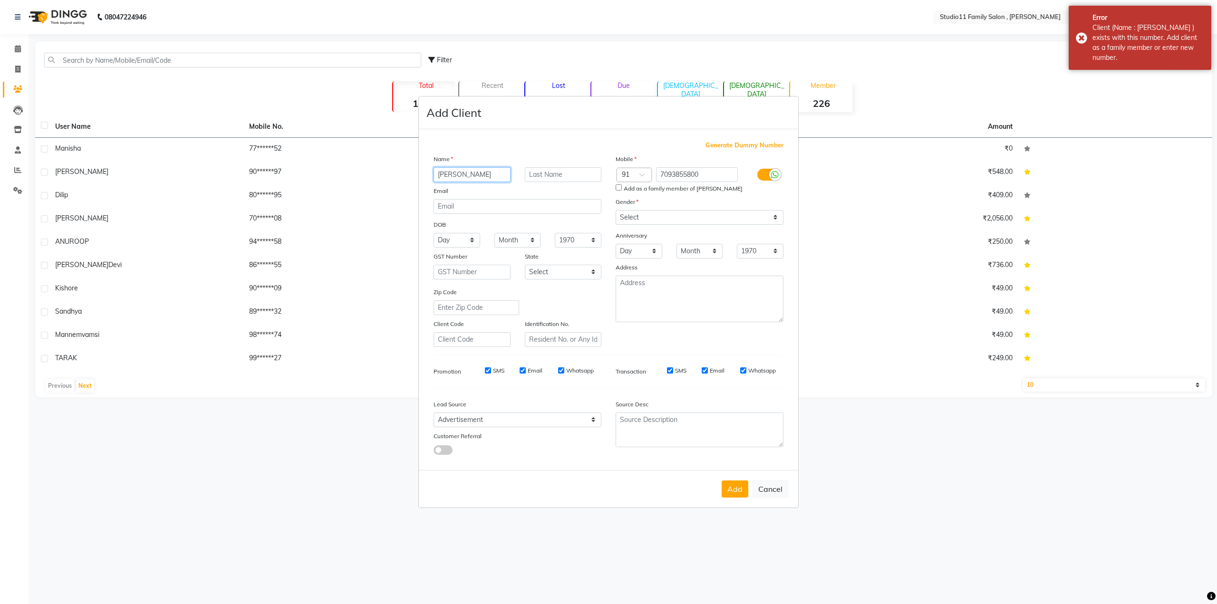
drag, startPoint x: 488, startPoint y: 174, endPoint x: 384, endPoint y: 175, distance: 103.6
click at [384, 175] on ngb-modal-window "Add Client Generate Dummy Number Name sushma Email DOB Day 01 02 03 04 05 06 07…" at bounding box center [608, 302] width 1217 height 604
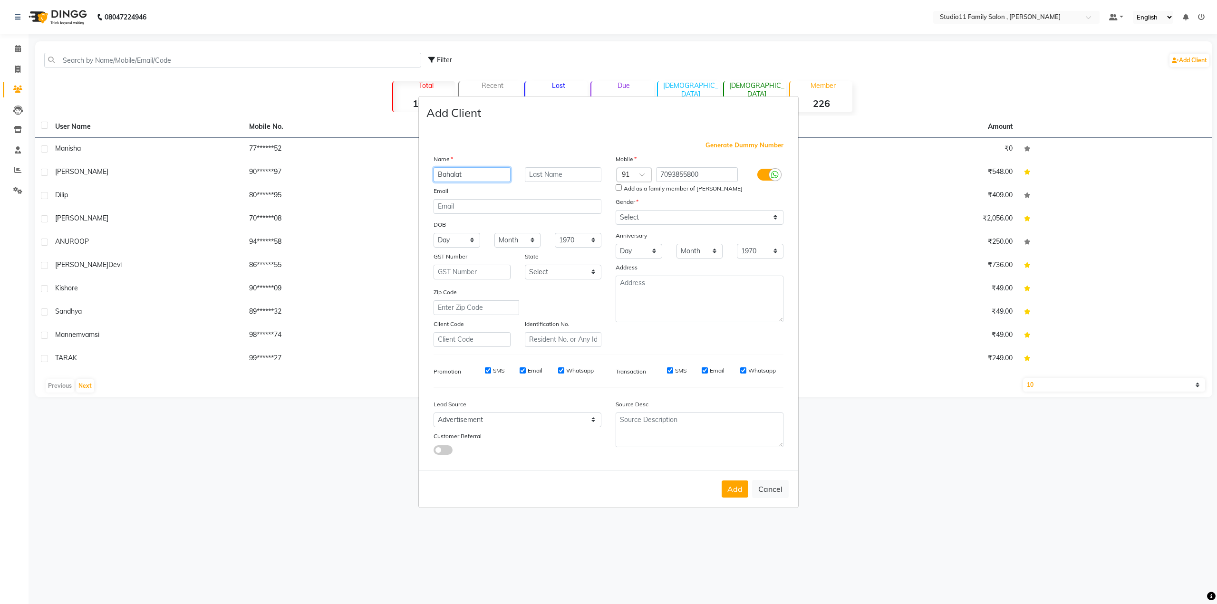
type input "Bahalat"
click at [663, 216] on select "Select Male Female Other Prefer Not To Say" at bounding box center [700, 217] width 168 height 15
drag, startPoint x: 719, startPoint y: 165, endPoint x: 646, endPoint y: 167, distance: 72.3
click at [646, 167] on div "Mobile Country Code × 91 7093855800 Add as a family member of Sushma Gender Sel…" at bounding box center [699, 250] width 182 height 193
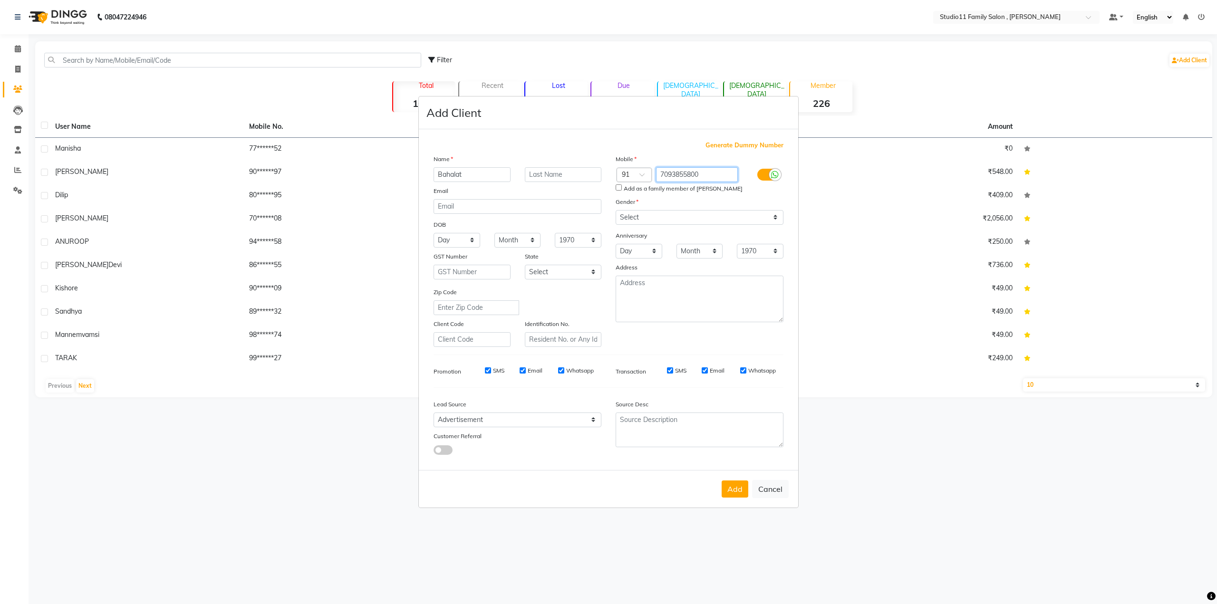
drag, startPoint x: 714, startPoint y: 178, endPoint x: 579, endPoint y: 177, distance: 135.0
click at [579, 177] on div "Name Bahalat Email DOB Day 01 02 03 04 05 06 07 08 09 10 11 12 13 14 15 16 17 1…" at bounding box center [608, 250] width 364 height 193
type input "9559050238"
click at [680, 219] on div "Mobile Country Code × 91 9559050238 Add as a family member of Sushma Gender Sel…" at bounding box center [699, 250] width 182 height 193
select select "female"
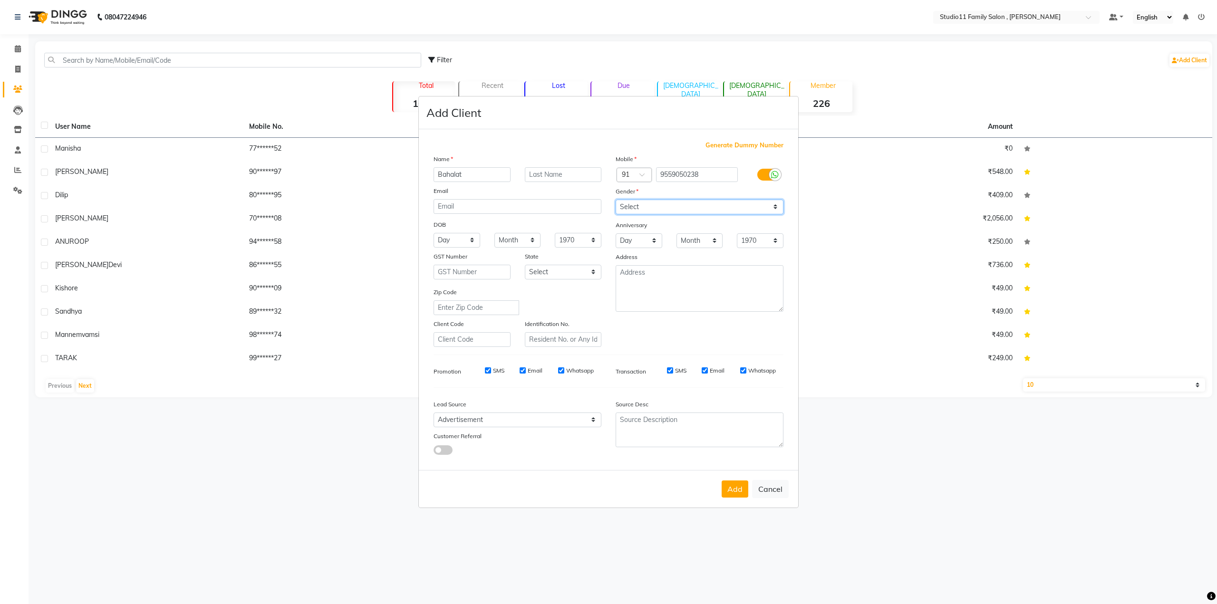
click at [616, 200] on select "Select Male Female Other Prefer Not To Say" at bounding box center [700, 207] width 168 height 15
click at [737, 488] on button "Add" at bounding box center [735, 489] width 27 height 17
select select
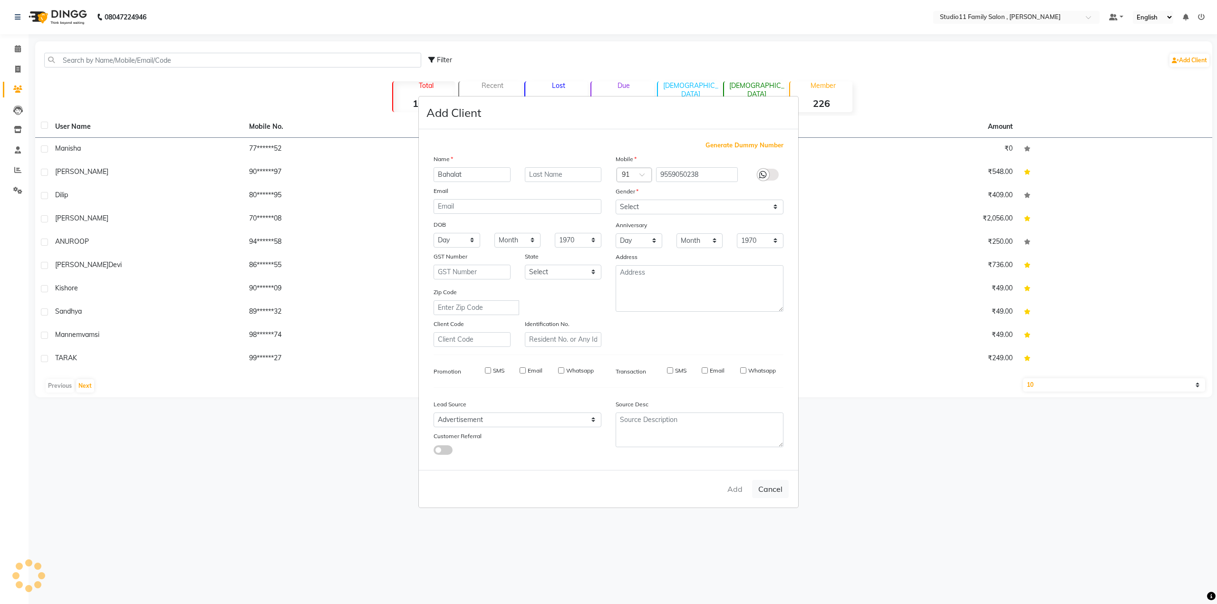
select select
checkbox input "false"
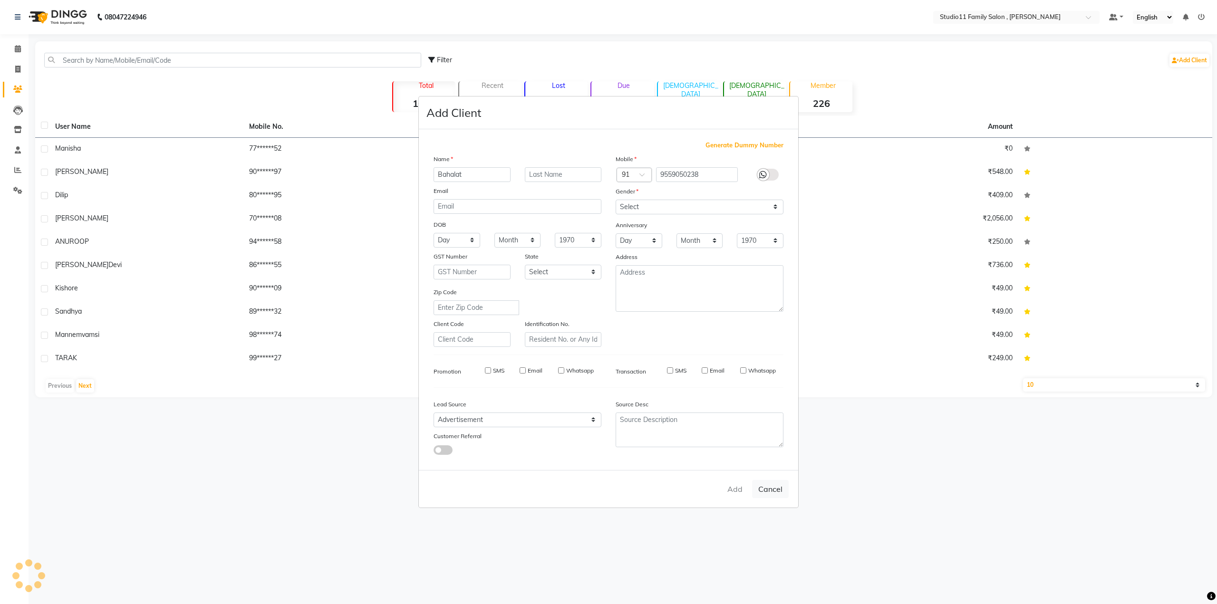
checkbox input "false"
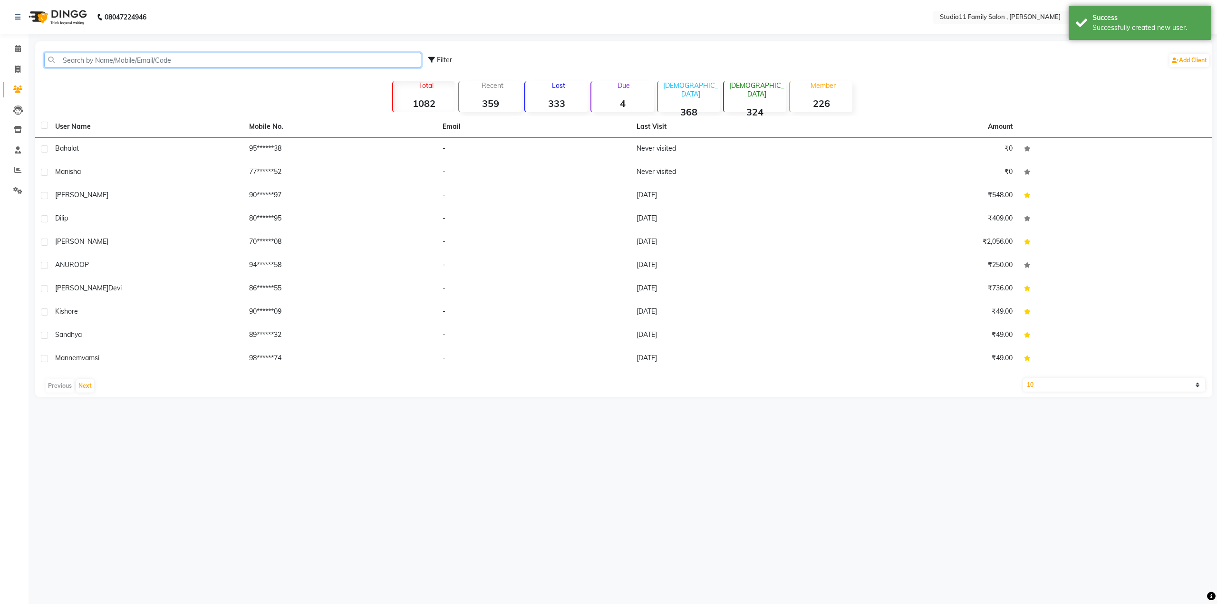
click at [148, 62] on input "text" at bounding box center [232, 60] width 377 height 15
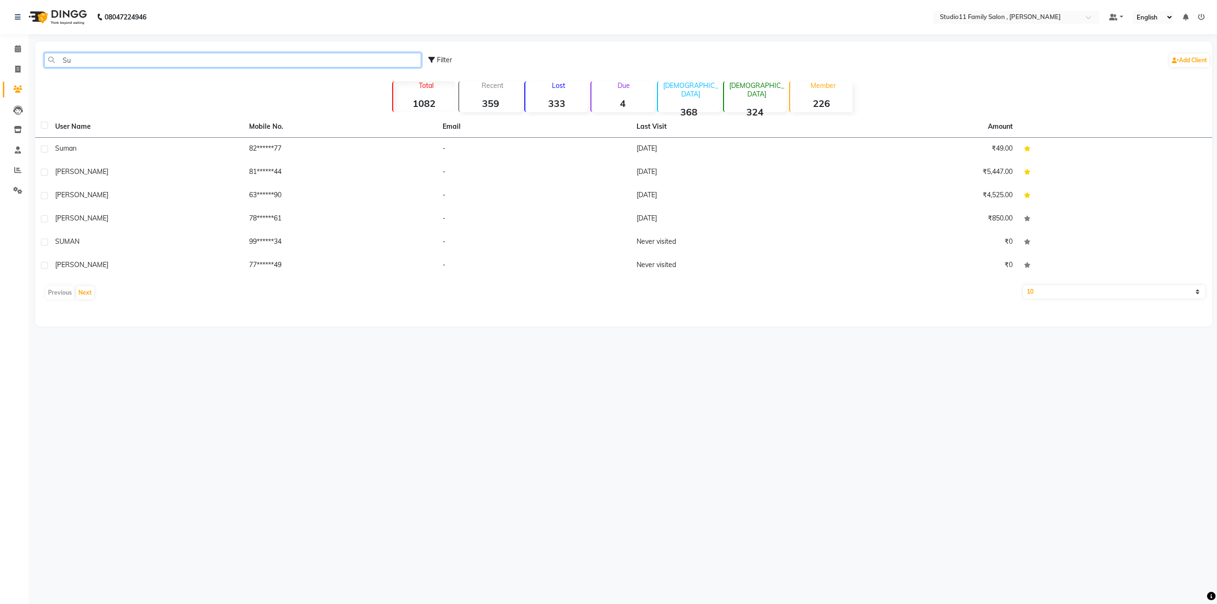
type input "S"
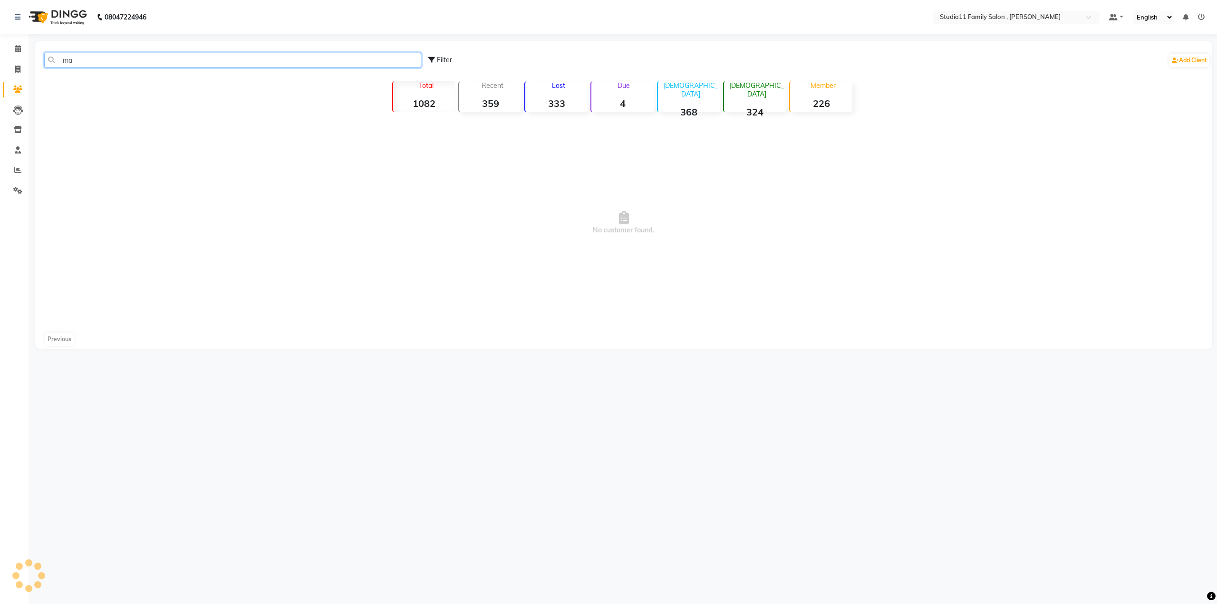
type input "m"
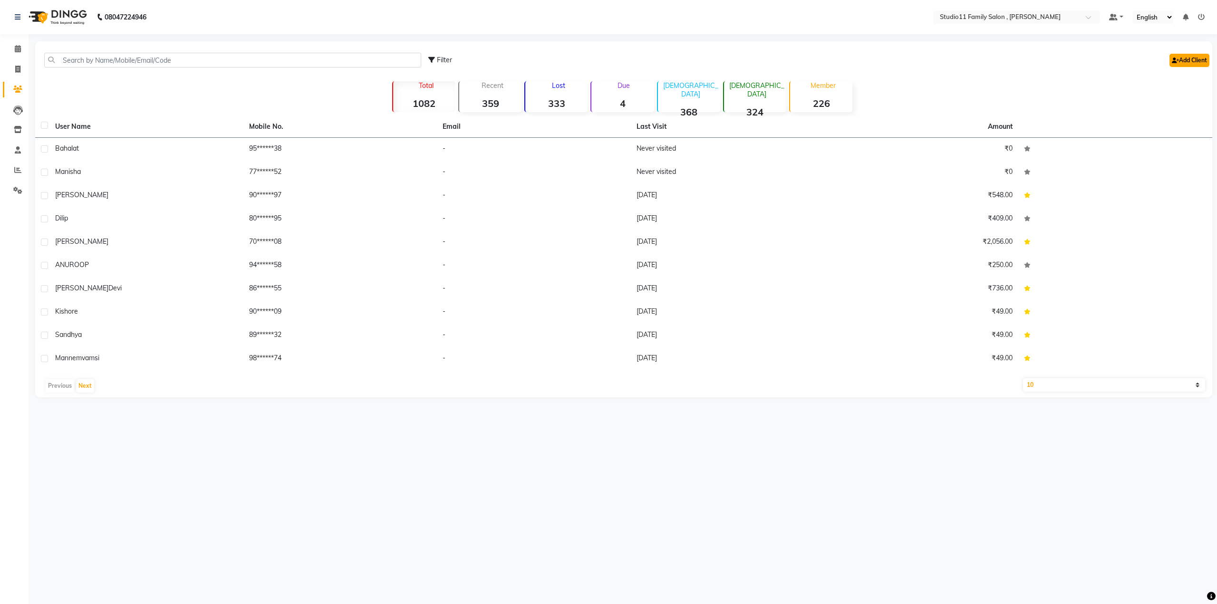
click at [1194, 59] on link "Add Client" at bounding box center [1189, 60] width 40 height 13
select select "50050"
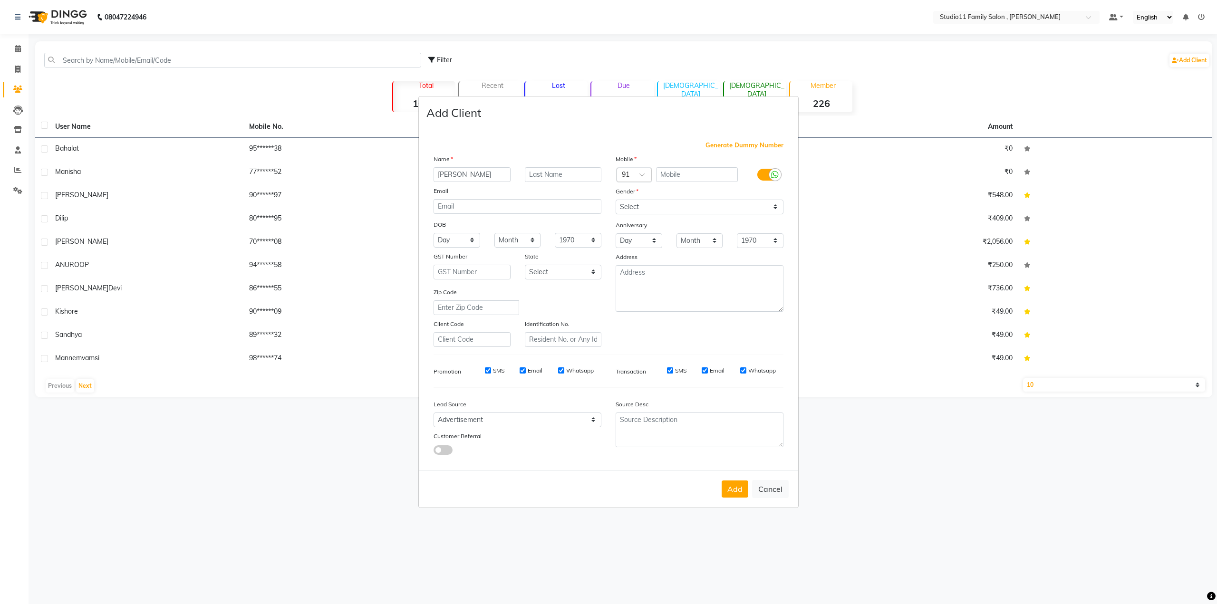
type input "Maggie"
click at [676, 208] on select "Select Male Female Other Prefer Not To Say" at bounding box center [700, 207] width 168 height 15
select select "female"
click at [616, 200] on select "Select Male Female Other Prefer Not To Say" at bounding box center [700, 207] width 168 height 15
click at [680, 173] on input "text" at bounding box center [697, 174] width 82 height 15
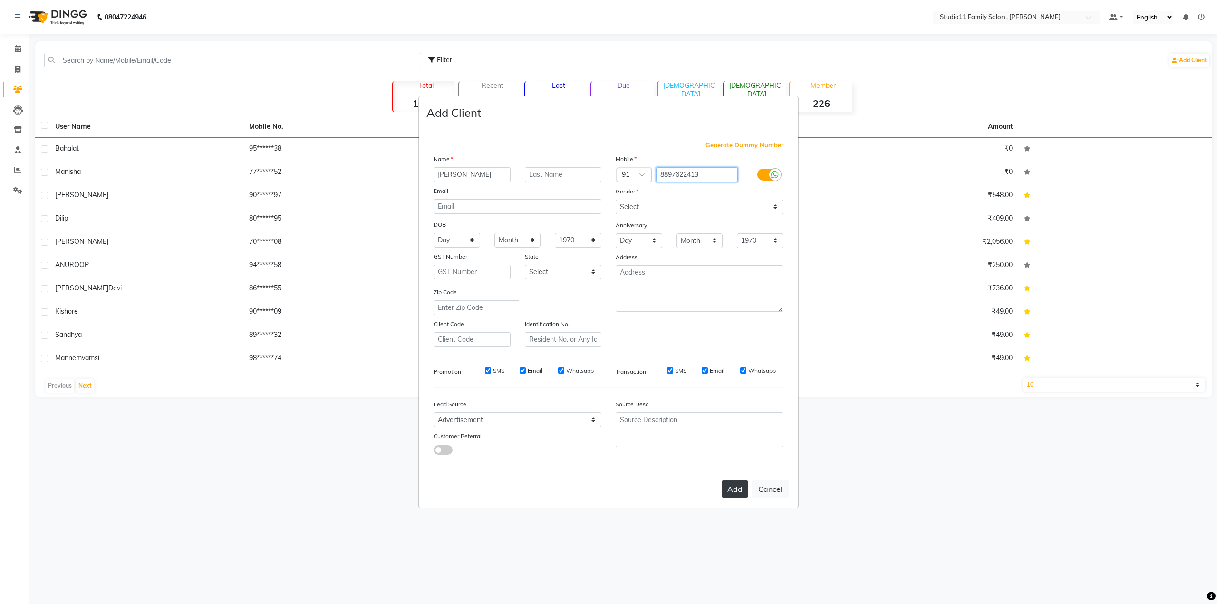
type input "8897622413"
click at [728, 490] on button "Add" at bounding box center [735, 489] width 27 height 17
select select
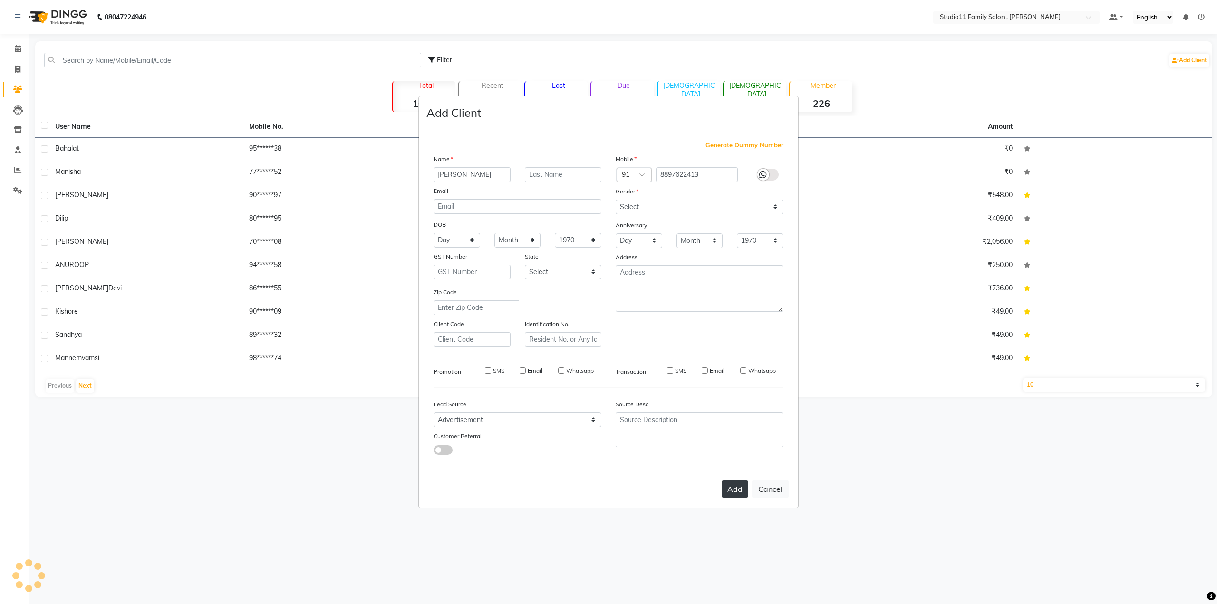
select select
checkbox input "false"
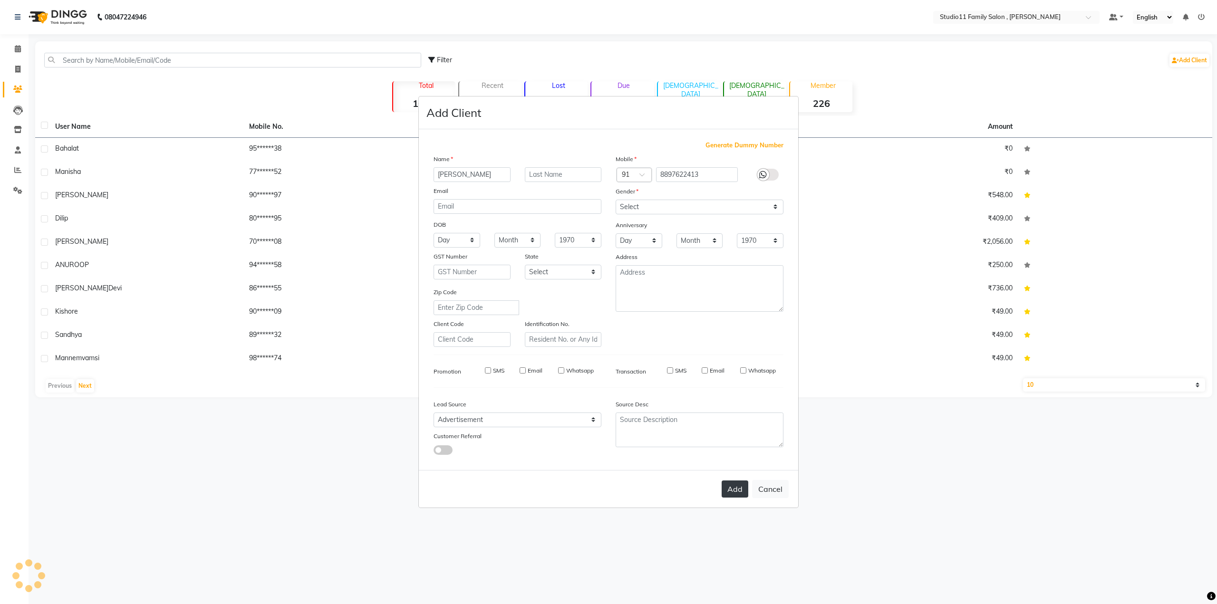
checkbox input "false"
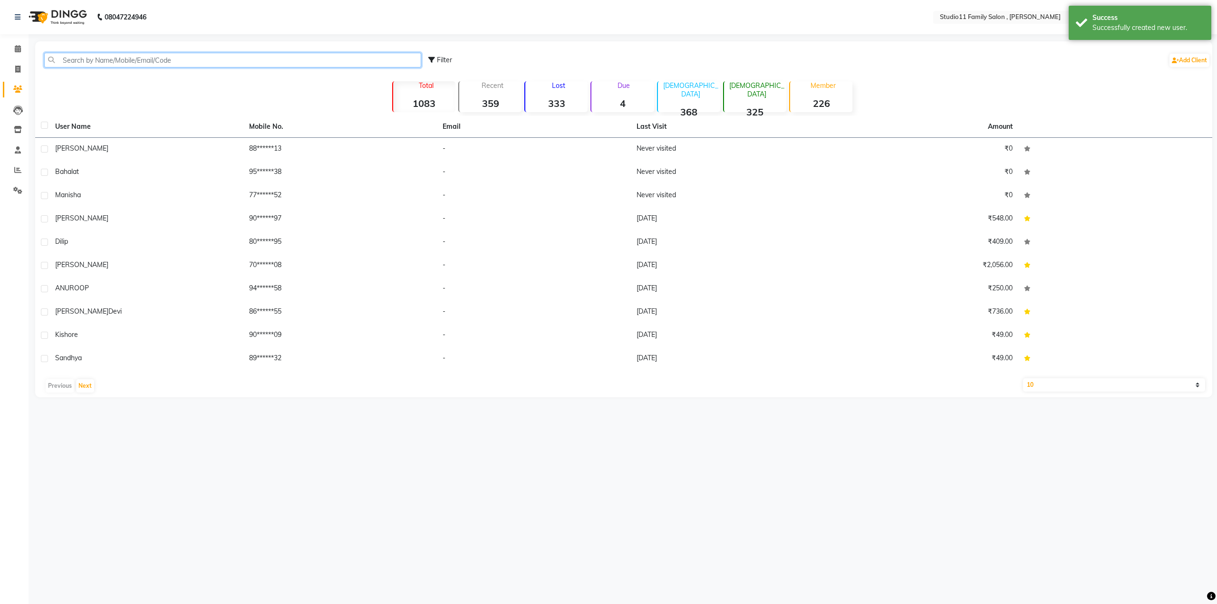
click at [191, 61] on input "text" at bounding box center [232, 60] width 377 height 15
click at [1207, 59] on link "Add Client" at bounding box center [1189, 60] width 40 height 13
select select "50050"
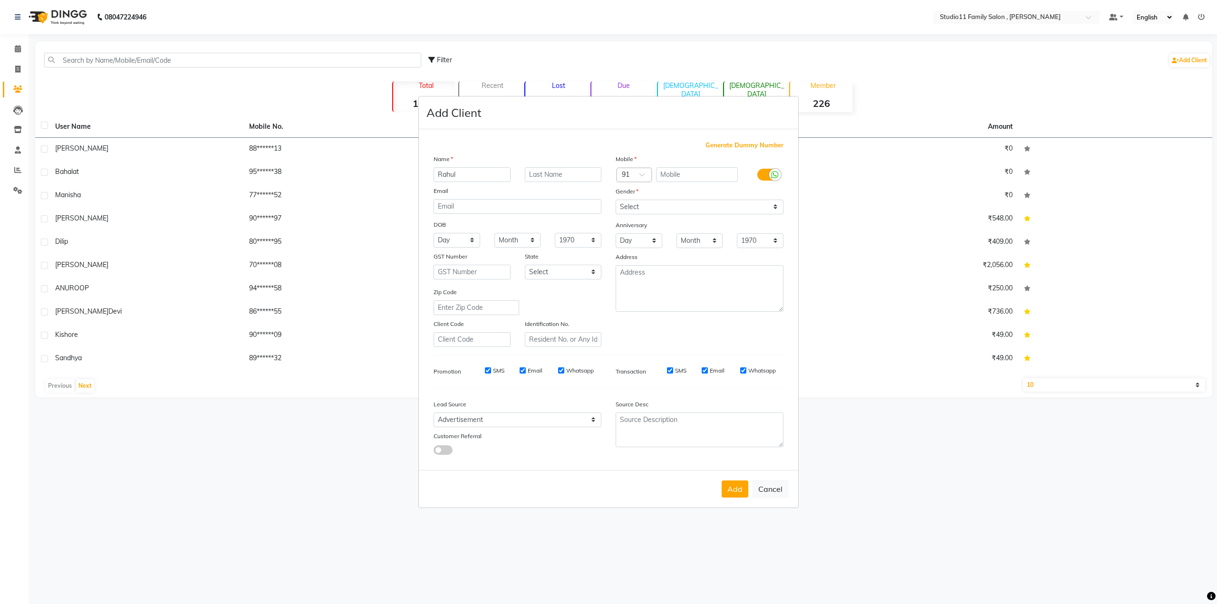
type input "Rahul"
click at [679, 177] on input "text" at bounding box center [697, 174] width 82 height 15
type input "8978010670"
click at [655, 207] on select "Select Male Female Other Prefer Not To Say" at bounding box center [700, 207] width 168 height 15
select select "male"
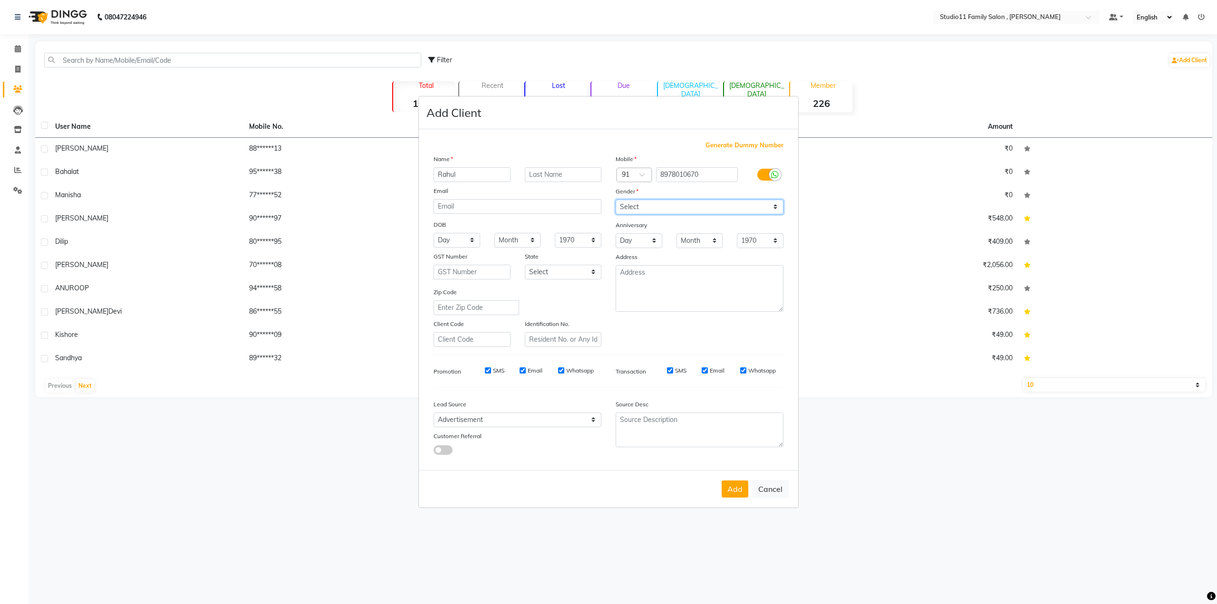
click at [616, 200] on select "Select Male Female Other Prefer Not To Say" at bounding box center [700, 207] width 168 height 15
click at [739, 493] on button "Add" at bounding box center [735, 489] width 27 height 17
select select
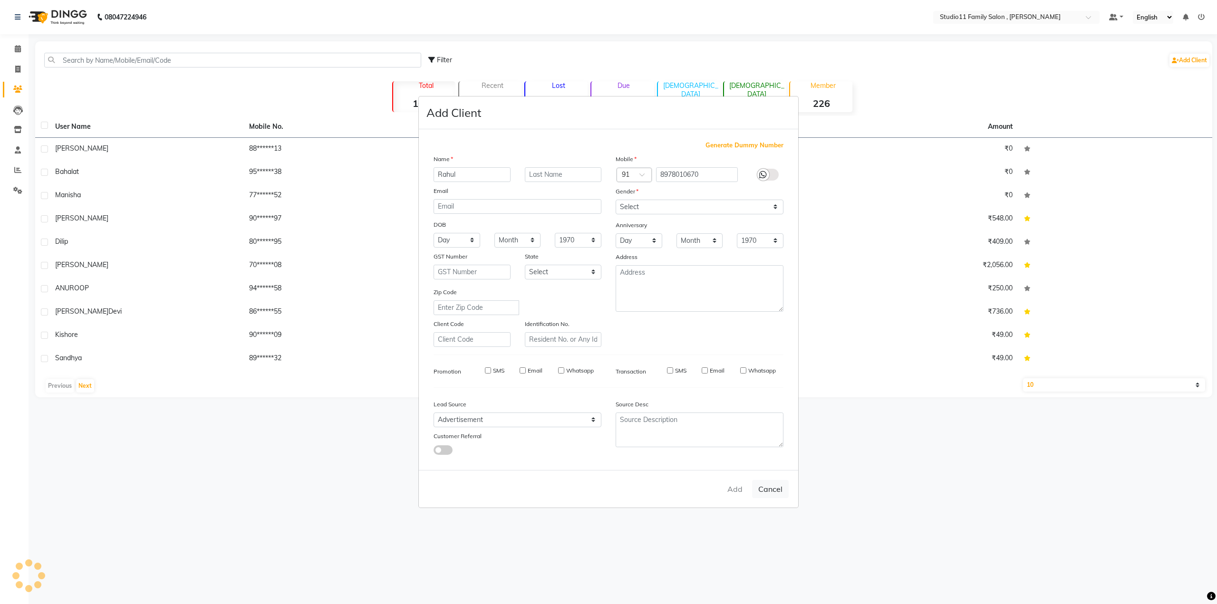
select select
checkbox input "false"
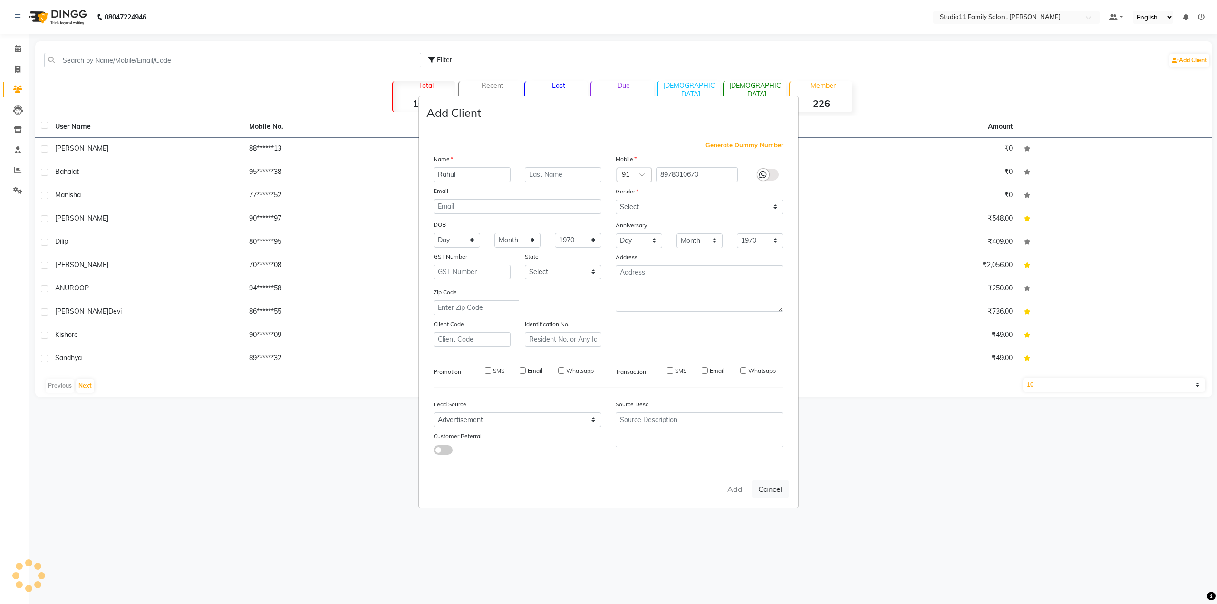
checkbox input "false"
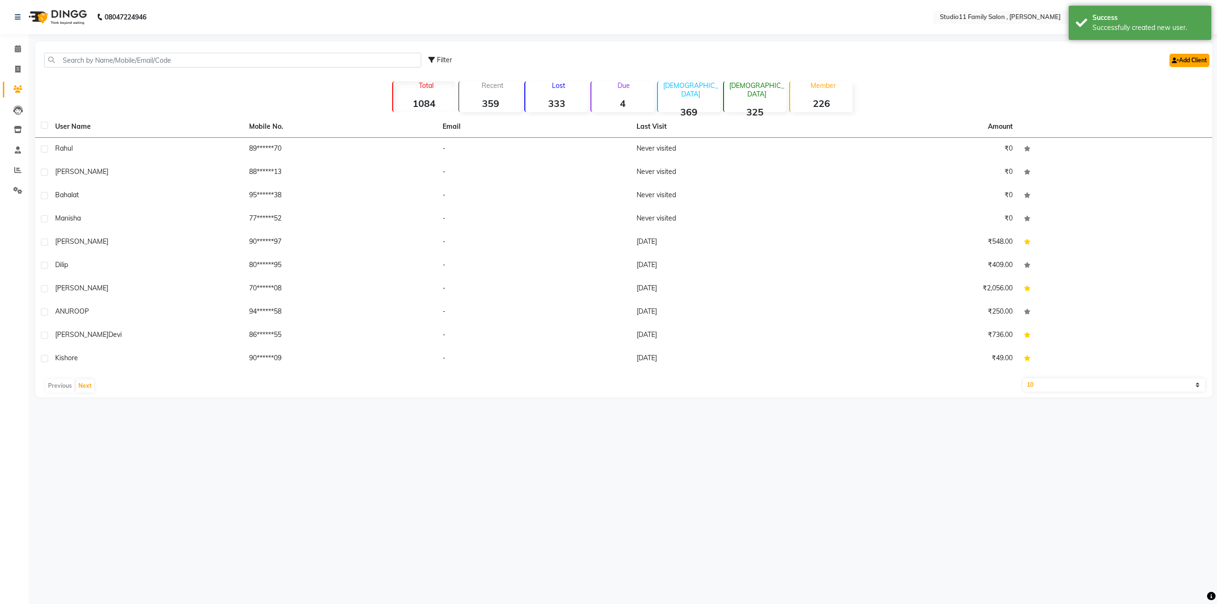
click at [1194, 62] on link "Add Client" at bounding box center [1189, 60] width 40 height 13
select select "50050"
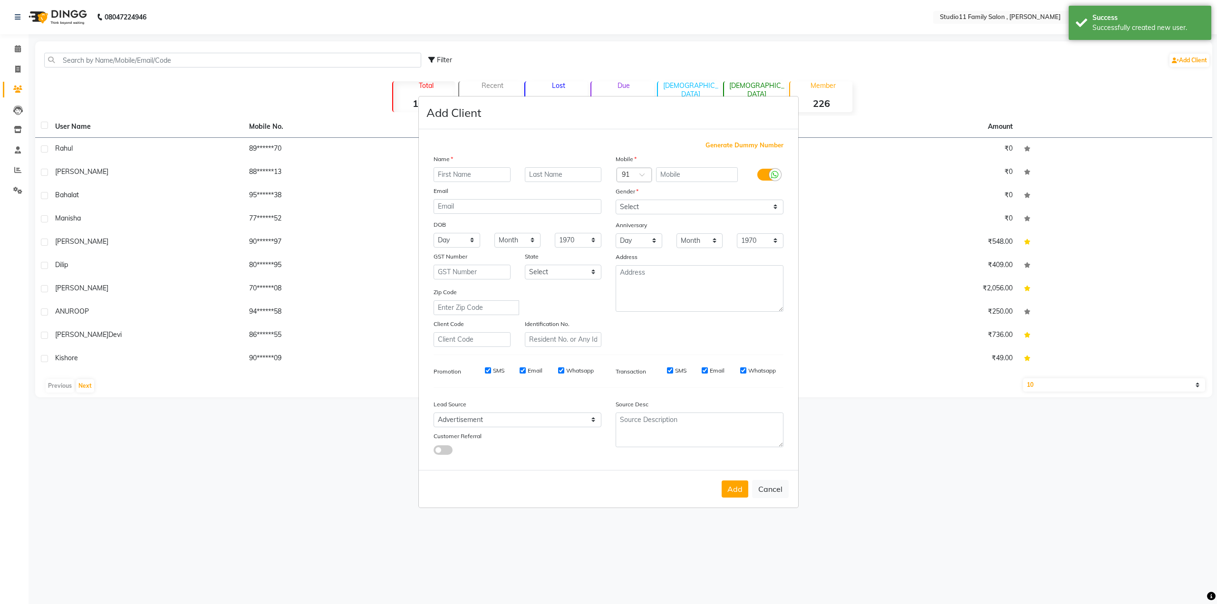
click at [459, 175] on input "text" at bounding box center [472, 174] width 77 height 15
type input "Meenakshi"
click at [685, 209] on select "Select Male Female Other Prefer Not To Say" at bounding box center [700, 207] width 168 height 15
select select "female"
click at [616, 200] on select "Select Male Female Other Prefer Not To Say" at bounding box center [700, 207] width 168 height 15
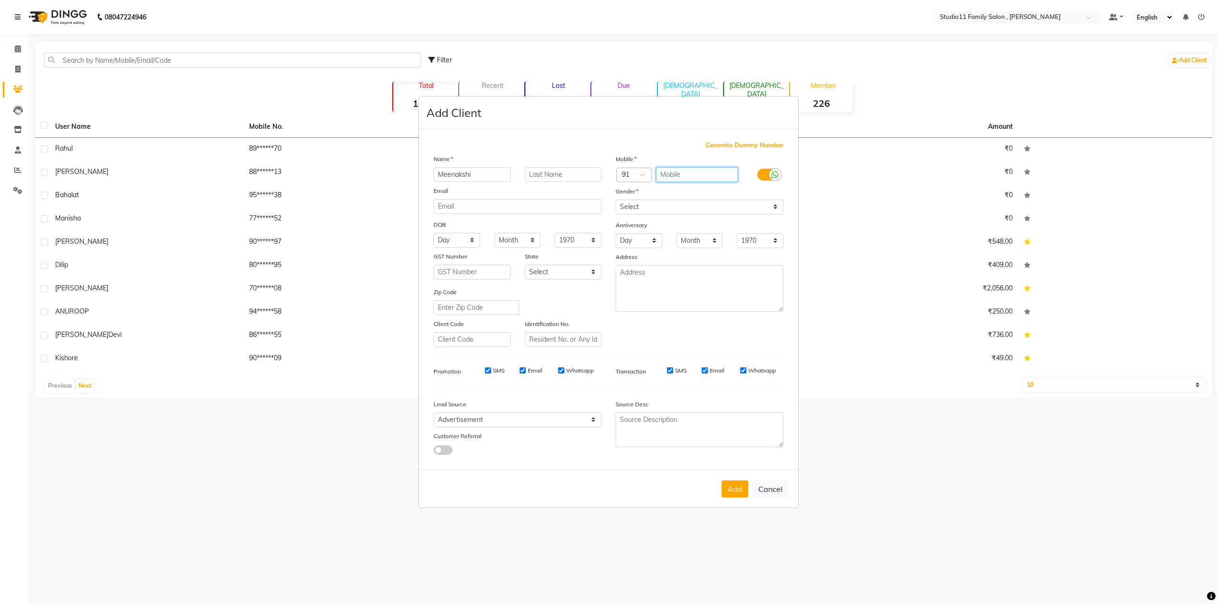
click at [680, 172] on input "text" at bounding box center [697, 174] width 82 height 15
type input "8050370252"
click at [732, 495] on button "Add" at bounding box center [735, 489] width 27 height 17
select select
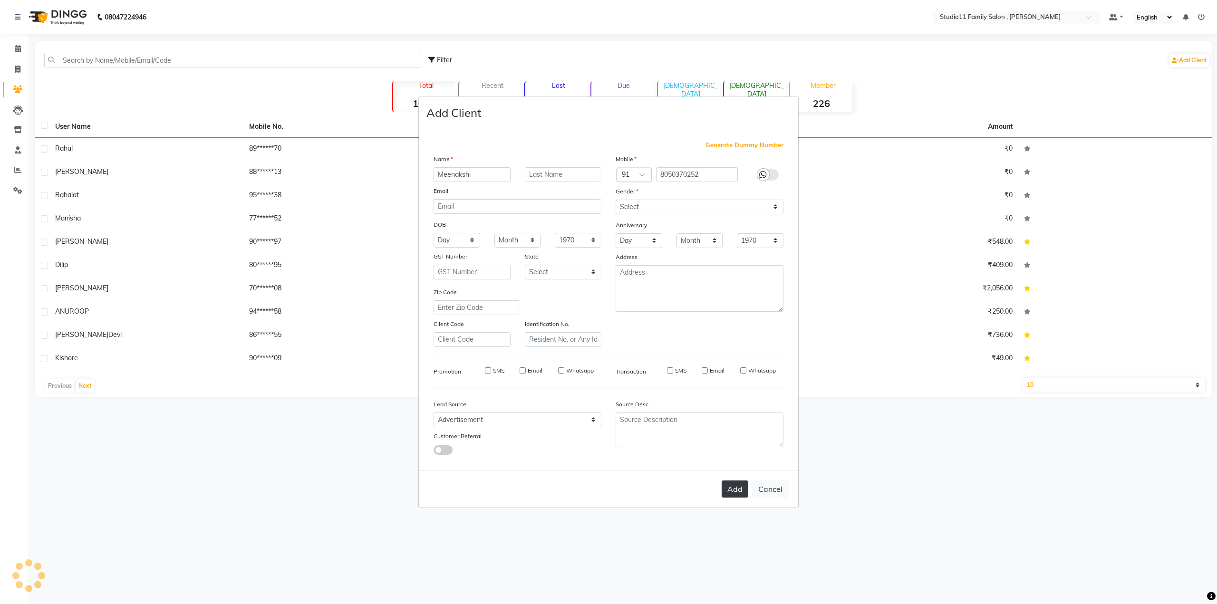
select select
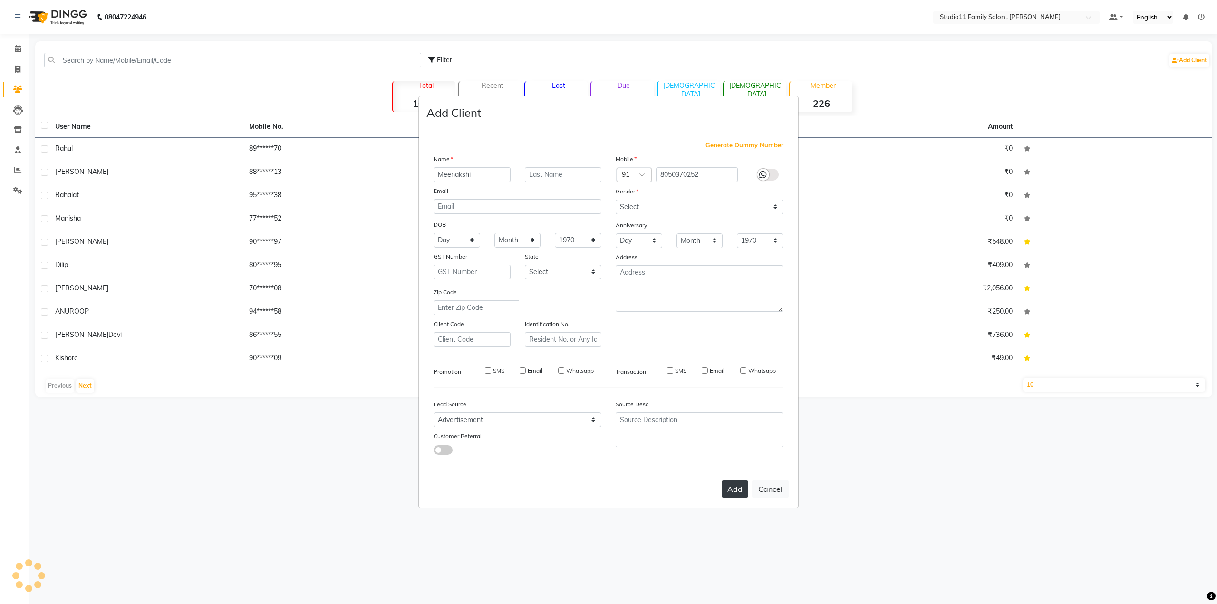
checkbox input "false"
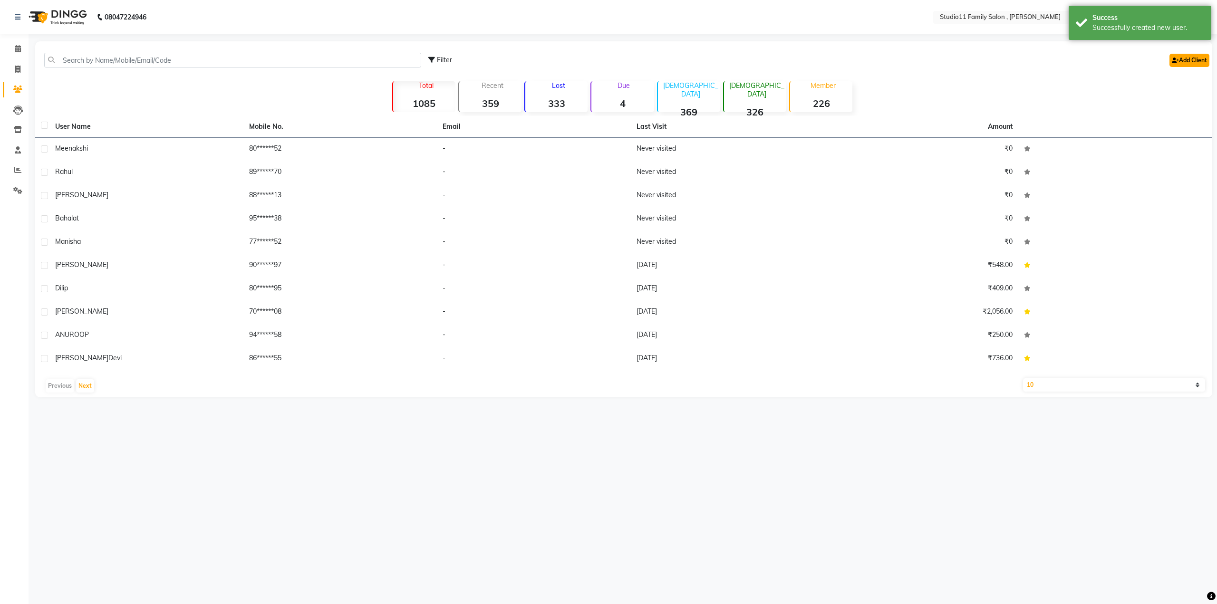
click at [1187, 62] on link "Add Client" at bounding box center [1189, 60] width 40 height 13
select select "50050"
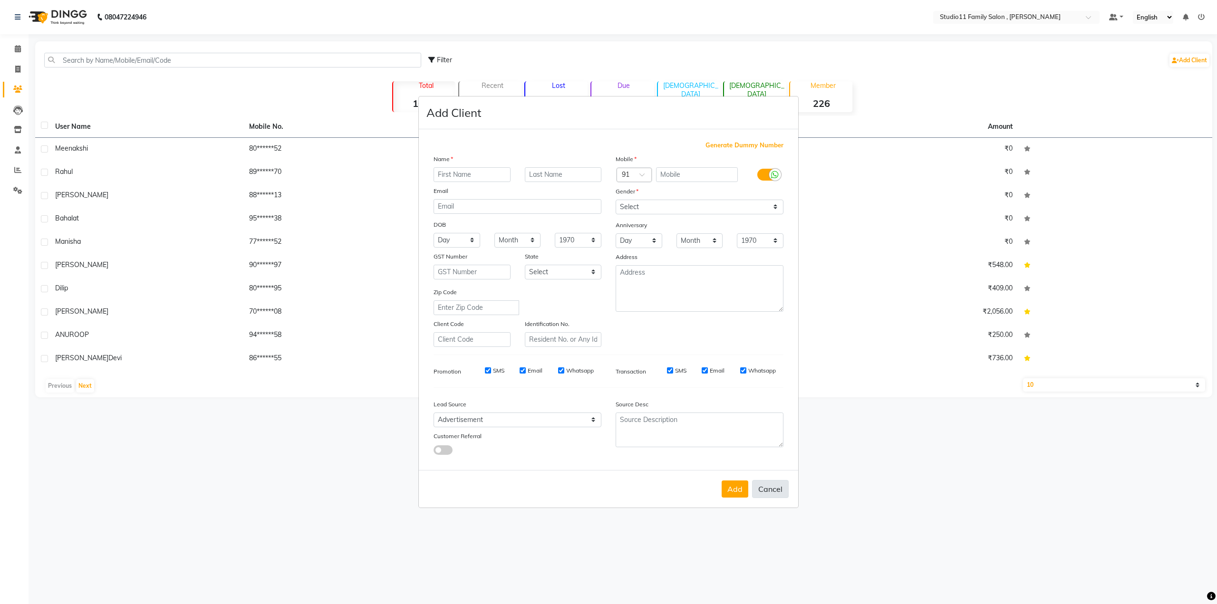
click at [771, 495] on button "Cancel" at bounding box center [770, 489] width 37 height 18
select select
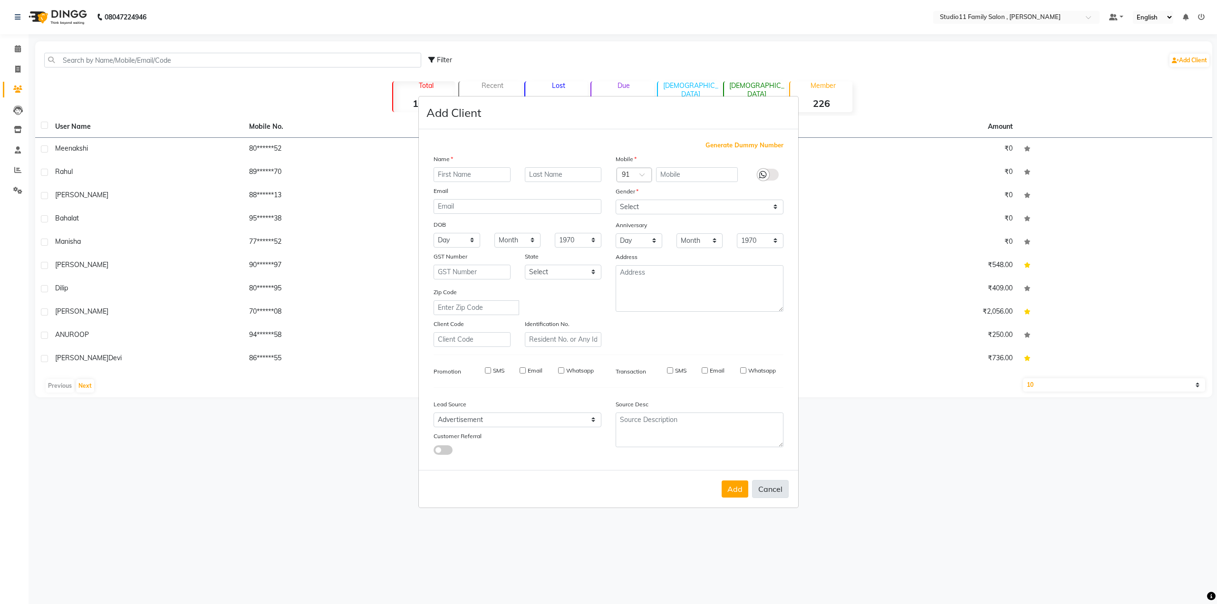
select select
checkbox input "false"
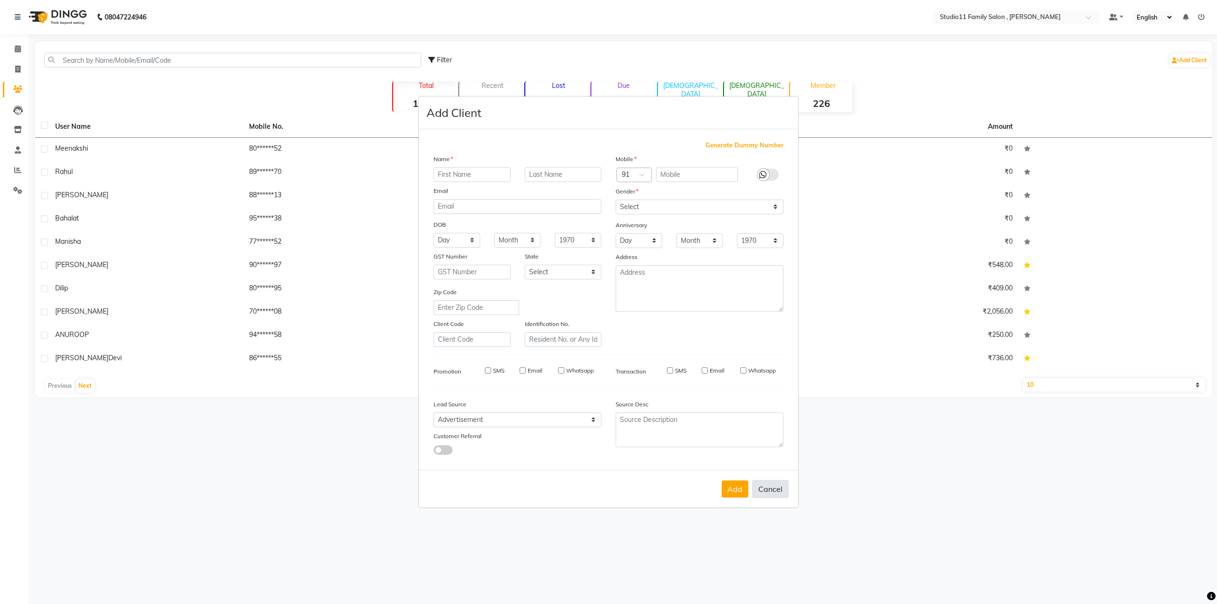
checkbox input "false"
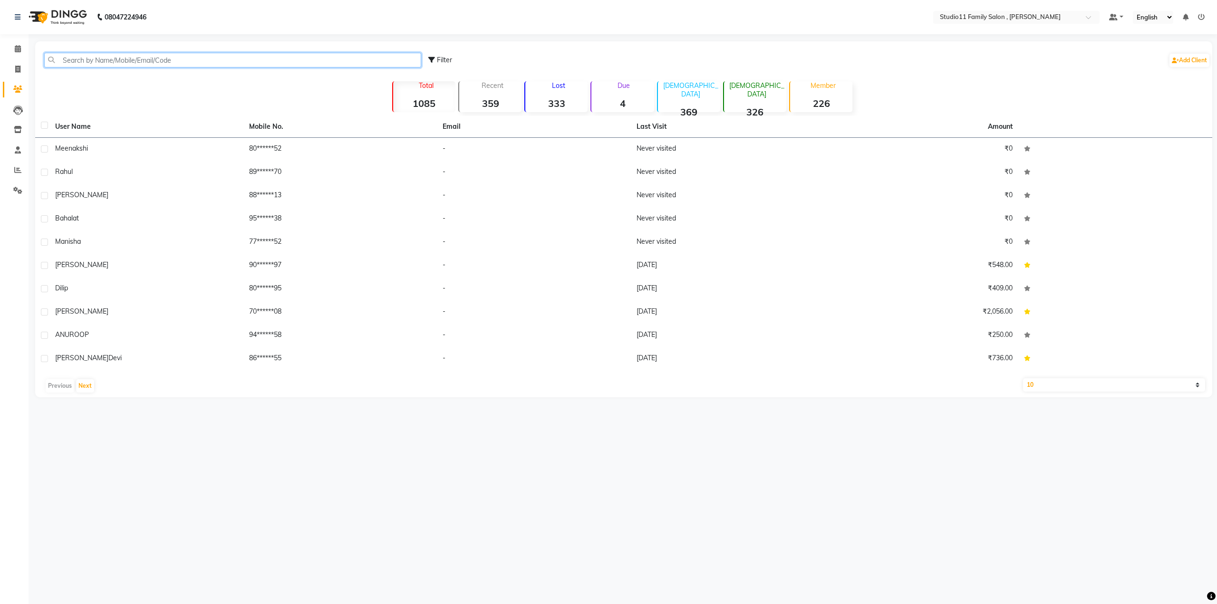
click at [130, 60] on input "text" at bounding box center [232, 60] width 377 height 15
type input "pra"
drag, startPoint x: 118, startPoint y: 64, endPoint x: 3, endPoint y: 64, distance: 115.5
click at [3, 64] on app-home "08047224946 Select Location × Studio11 Family Salon , Aditya Nagar Default Pane…" at bounding box center [608, 206] width 1217 height 412
type input "s"
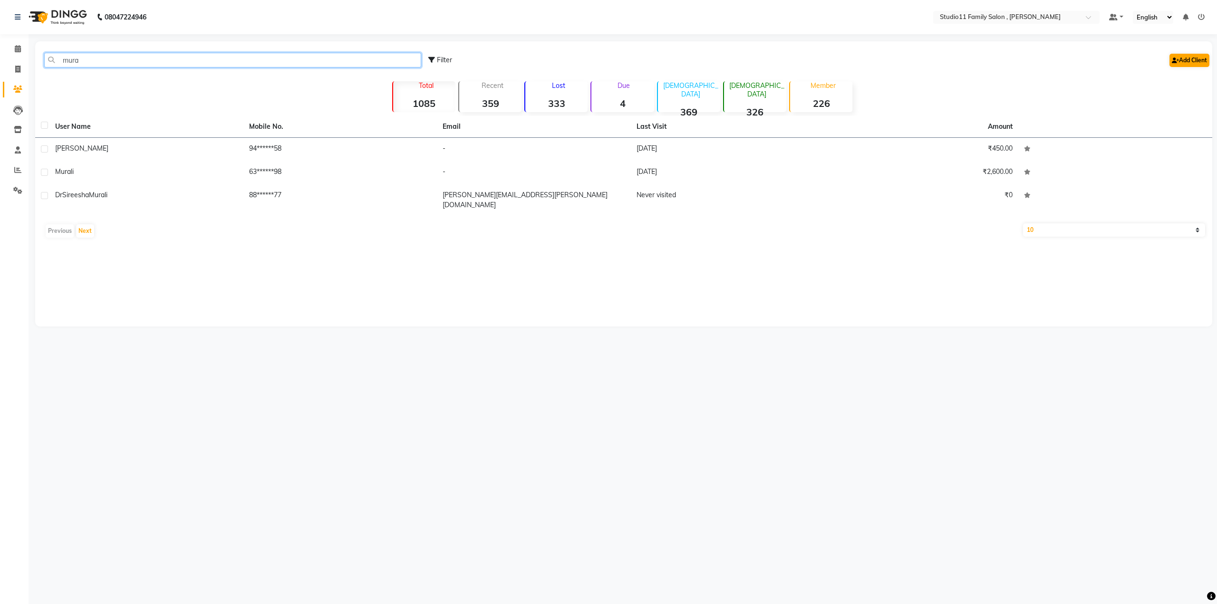
type input "mura"
click at [1179, 58] on link "Add Client" at bounding box center [1189, 60] width 40 height 13
select select "50050"
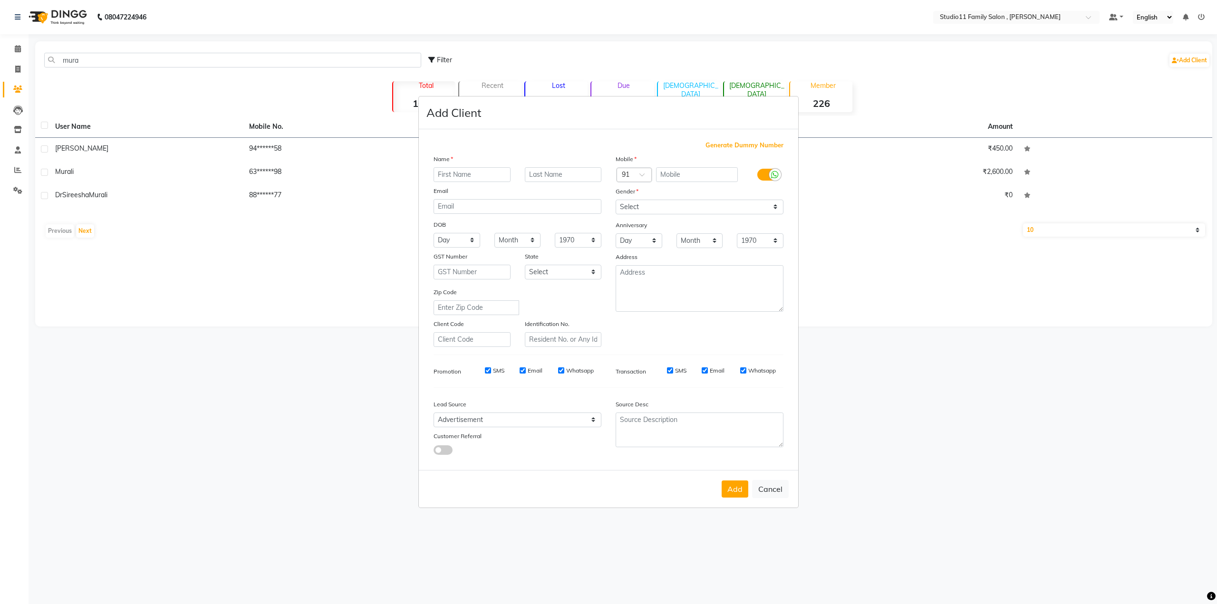
click at [479, 174] on input "text" at bounding box center [472, 174] width 77 height 15
type input "Murali"
click at [640, 206] on select "Select Male Female Other Prefer Not To Say" at bounding box center [700, 207] width 168 height 15
select select "male"
click at [616, 200] on select "Select Male Female Other Prefer Not To Say" at bounding box center [700, 207] width 168 height 15
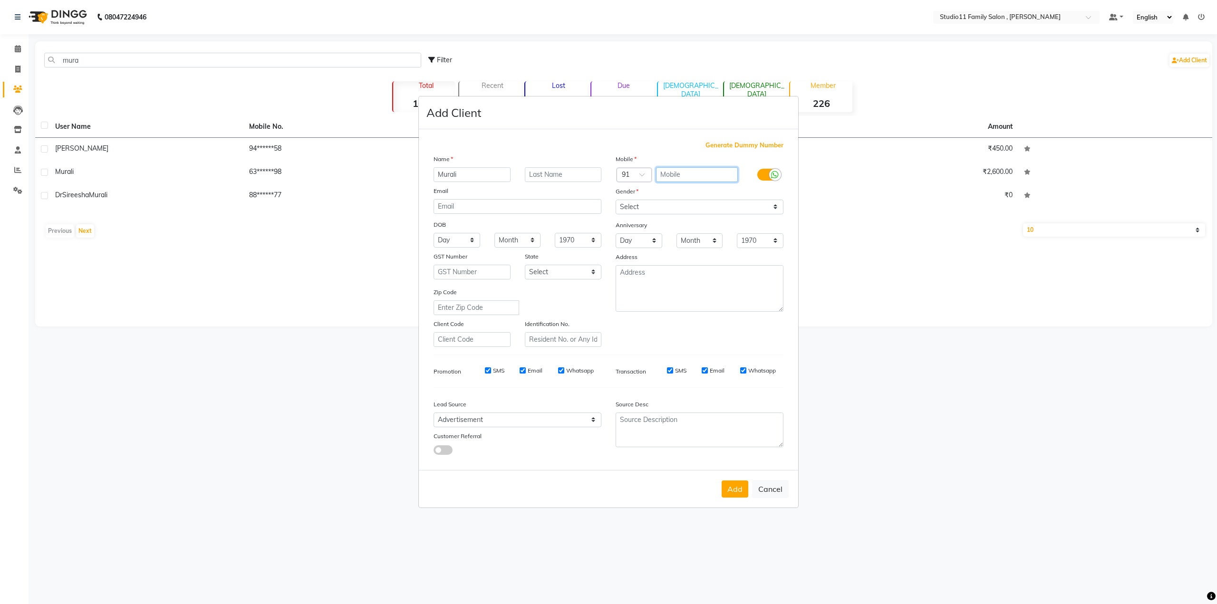
click at [699, 173] on input "text" at bounding box center [697, 174] width 82 height 15
type input "9441952469"
click at [732, 488] on button "Add" at bounding box center [735, 489] width 27 height 17
select select
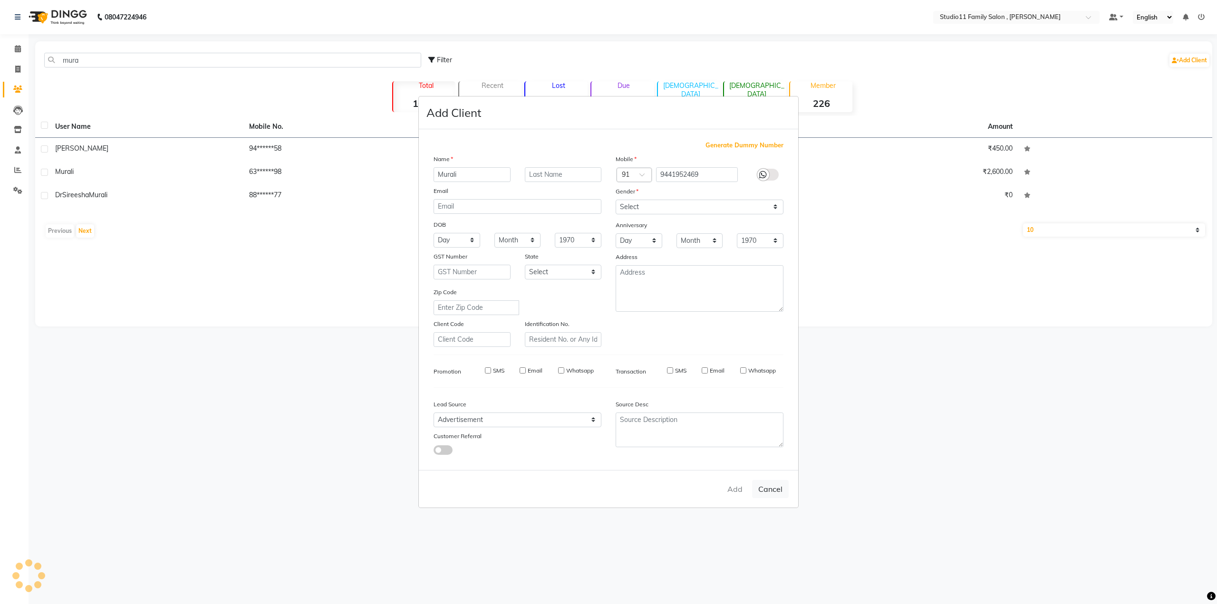
select select
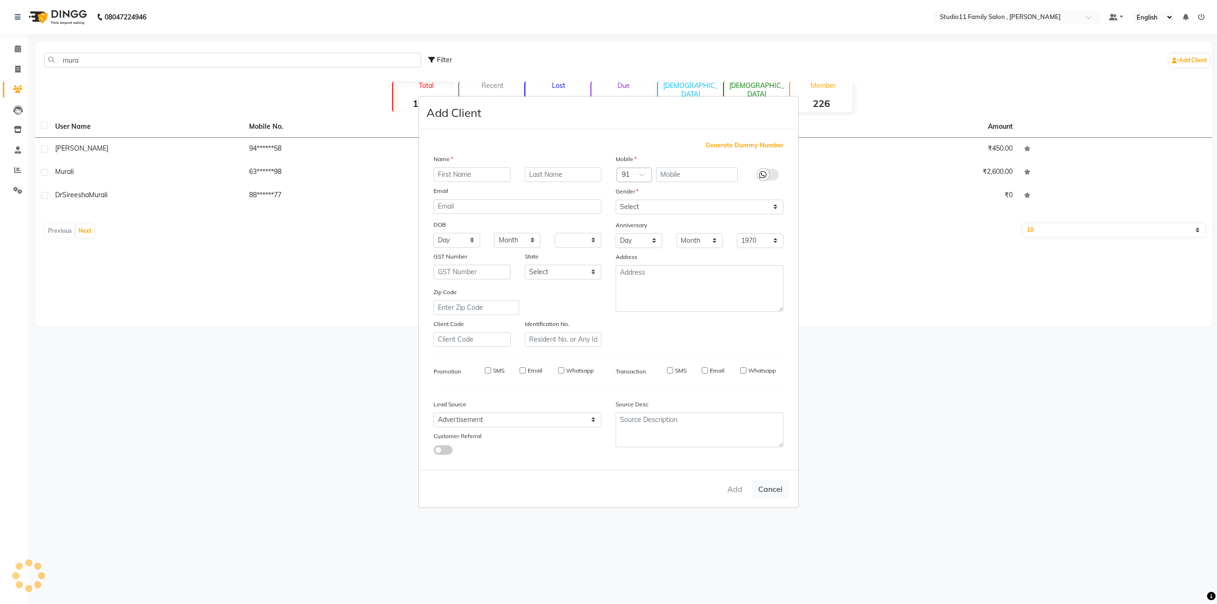
checkbox input "false"
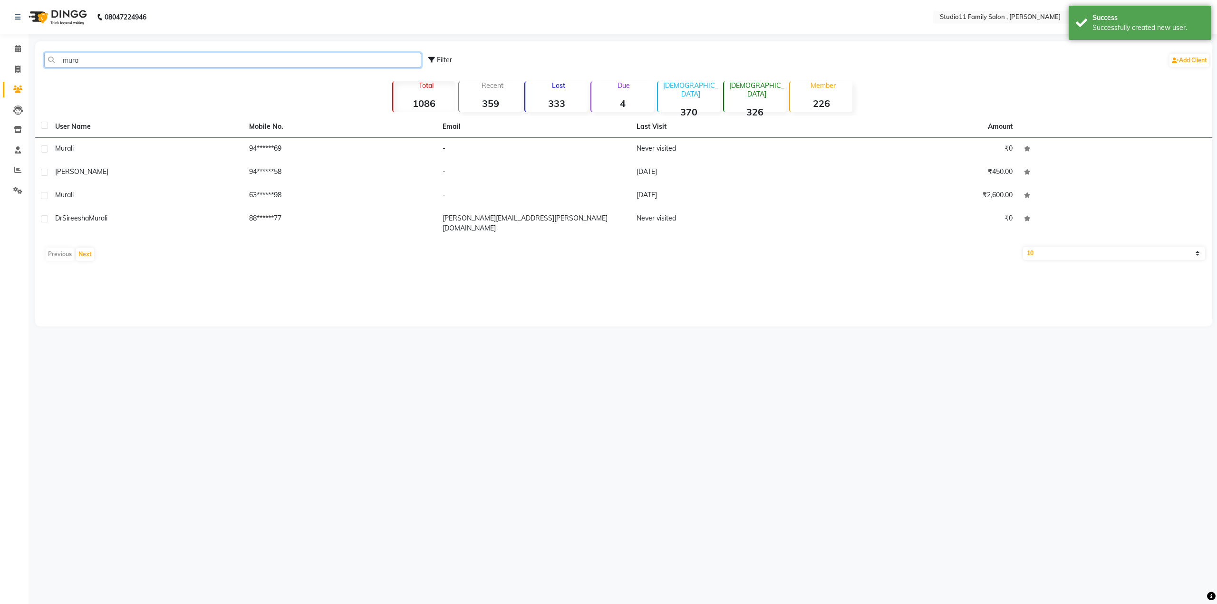
drag, startPoint x: 154, startPoint y: 62, endPoint x: 30, endPoint y: 74, distance: 124.6
click at [30, 74] on main "mura Filter Add Client Total 1086 Recent 359 Lost 333 Due 4 Male 370 Female 326…" at bounding box center [623, 190] width 1188 height 299
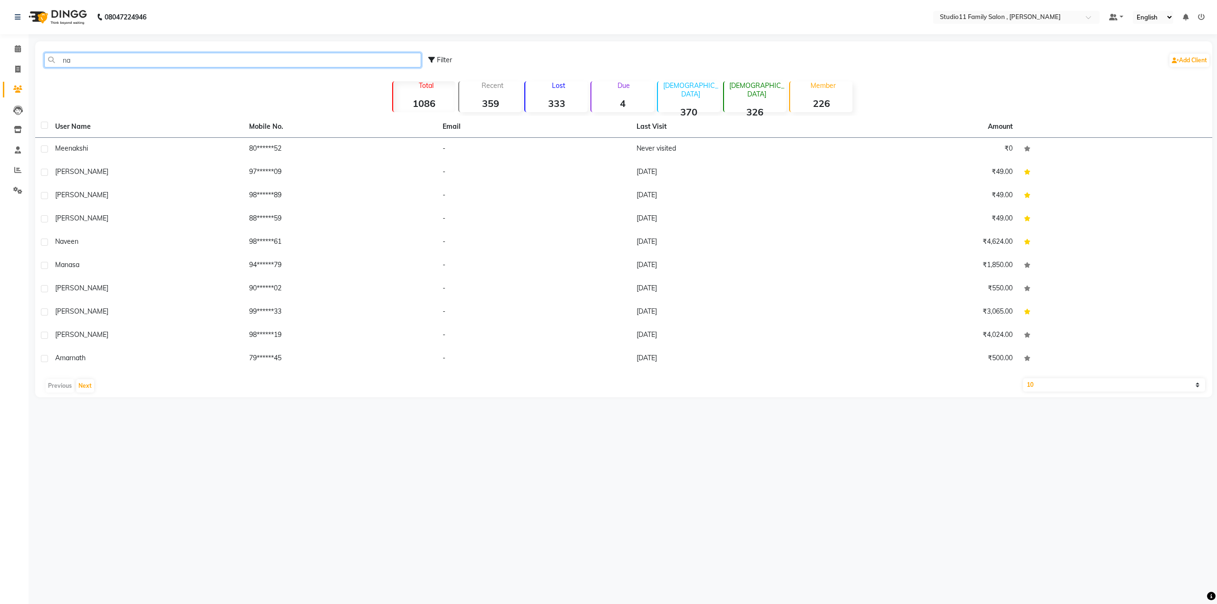
type input "nag"
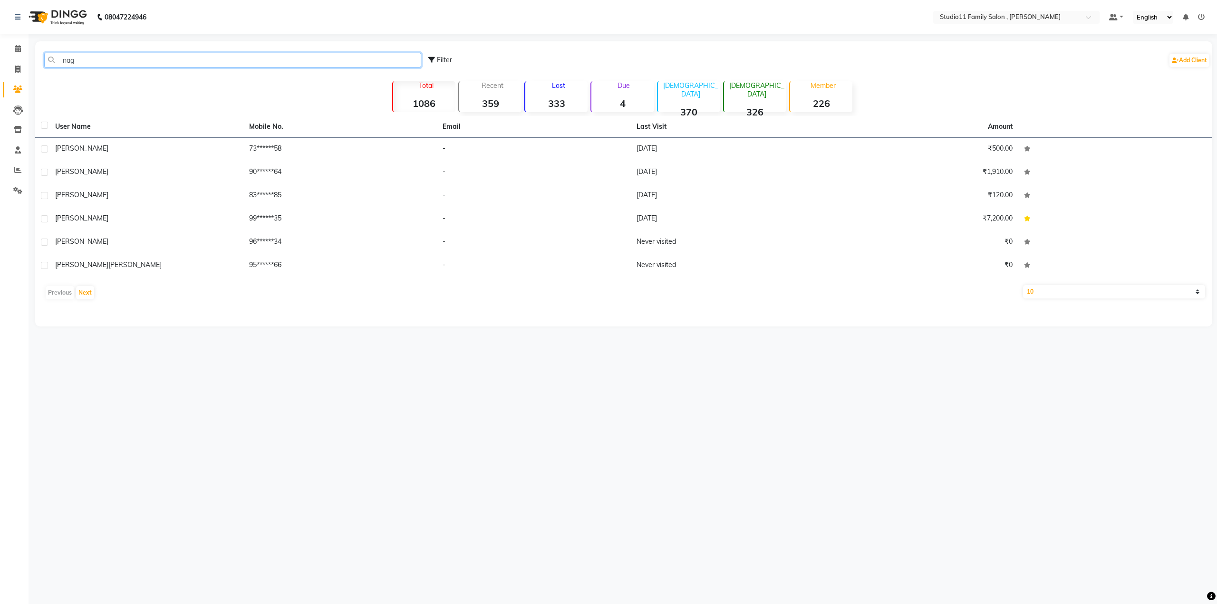
drag, startPoint x: 131, startPoint y: 59, endPoint x: 39, endPoint y: 64, distance: 91.9
click at [39, 64] on div "nag" at bounding box center [232, 60] width 391 height 15
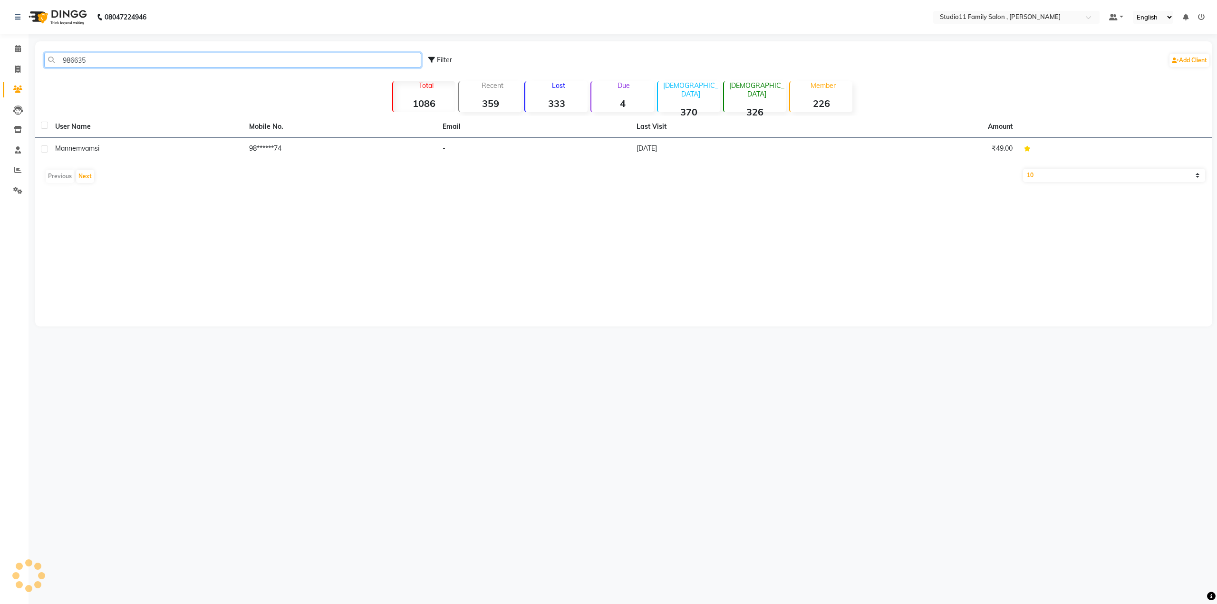
type input "9866355"
drag, startPoint x: 124, startPoint y: 61, endPoint x: 0, endPoint y: 33, distance: 126.8
click at [0, 33] on app-home "08047224946 Select Location × Studio11 Family Salon , Aditya Nagar Default Pane…" at bounding box center [608, 170] width 1217 height 341
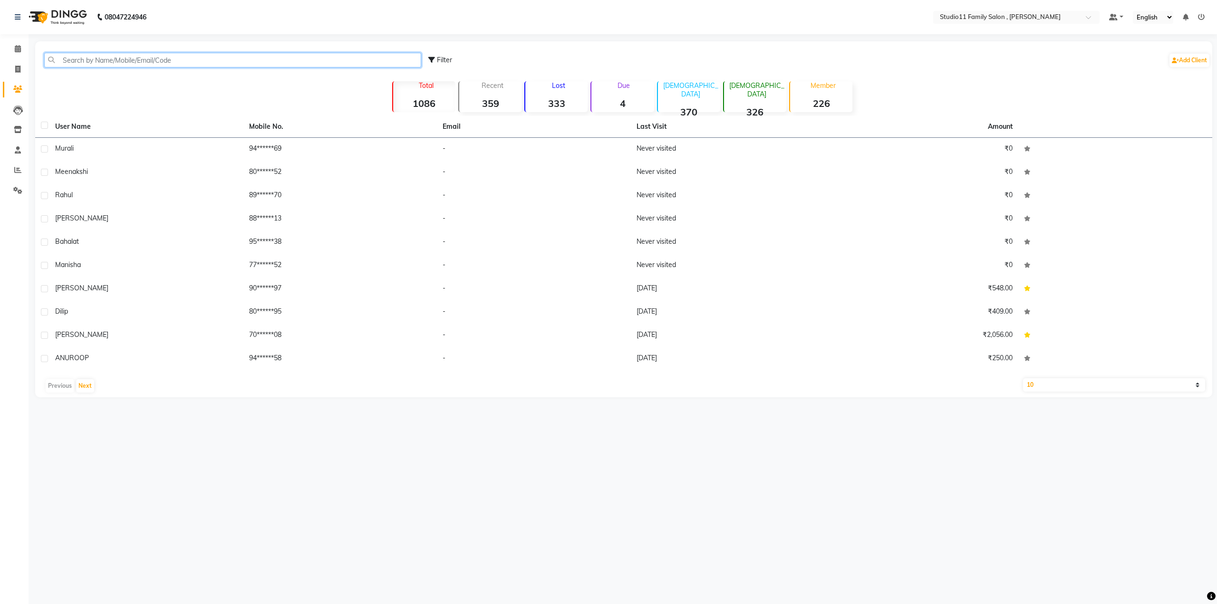
click at [143, 61] on input "text" at bounding box center [232, 60] width 377 height 15
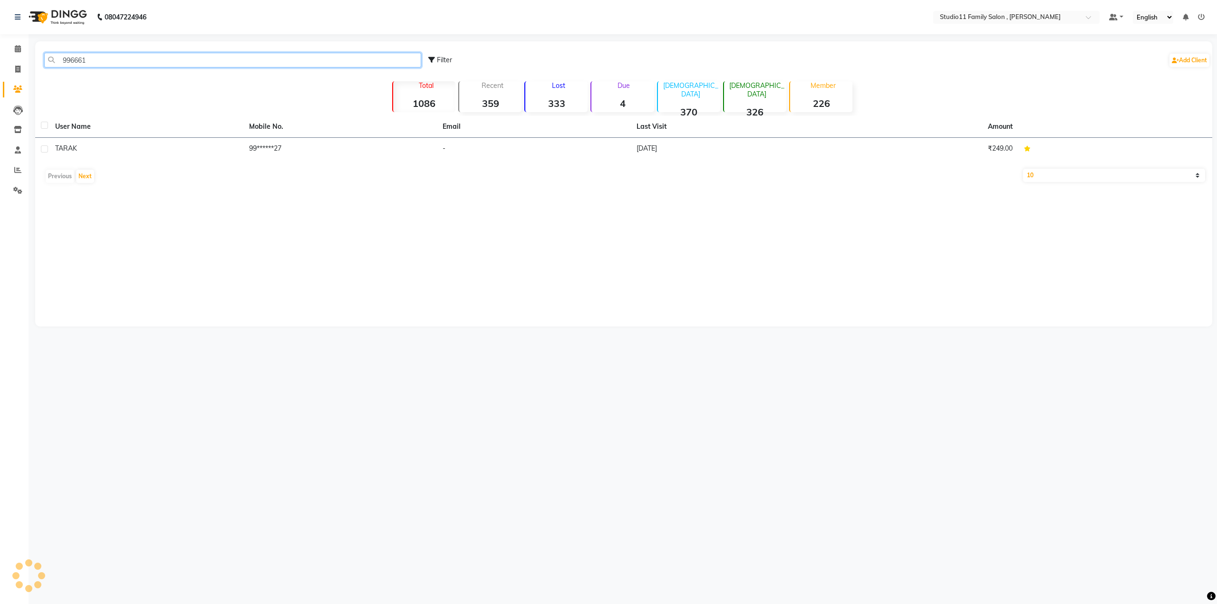
type input "9966617"
drag, startPoint x: 89, startPoint y: 61, endPoint x: 25, endPoint y: 66, distance: 64.3
click at [25, 66] on app-home "08047224946 Select Location × Studio11 Family Salon , Aditya Nagar Default Pane…" at bounding box center [608, 170] width 1217 height 341
type input "779988"
drag, startPoint x: 120, startPoint y: 61, endPoint x: 0, endPoint y: 57, distance: 119.9
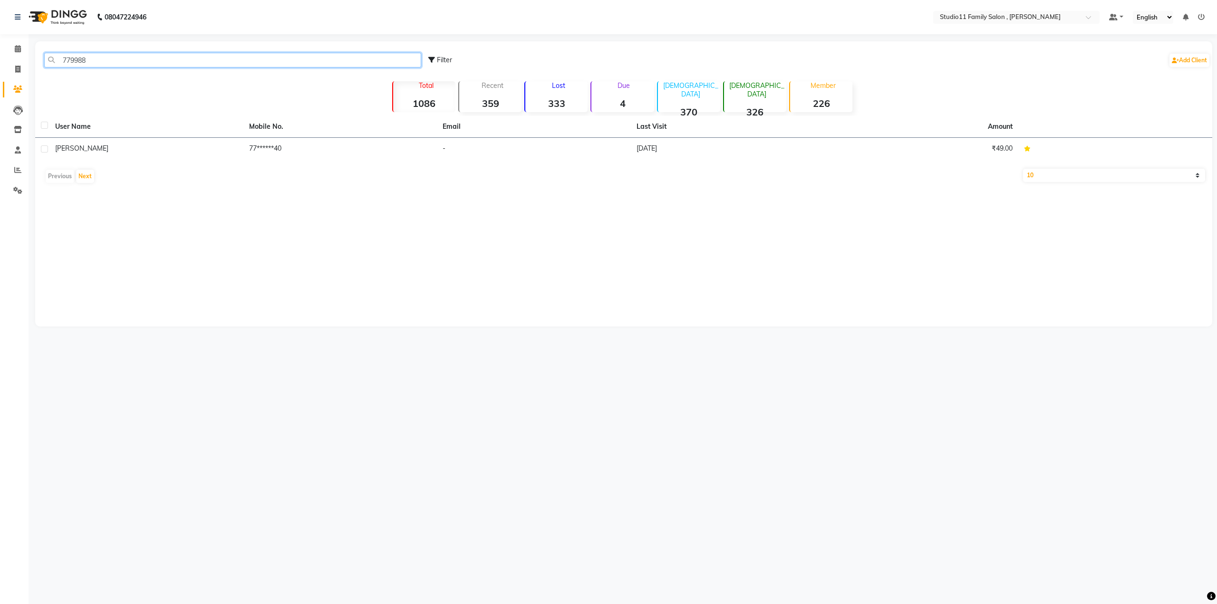
click at [0, 57] on app-home "08047224946 Select Location × Studio11 Family Salon , Aditya Nagar Default Pane…" at bounding box center [608, 170] width 1217 height 341
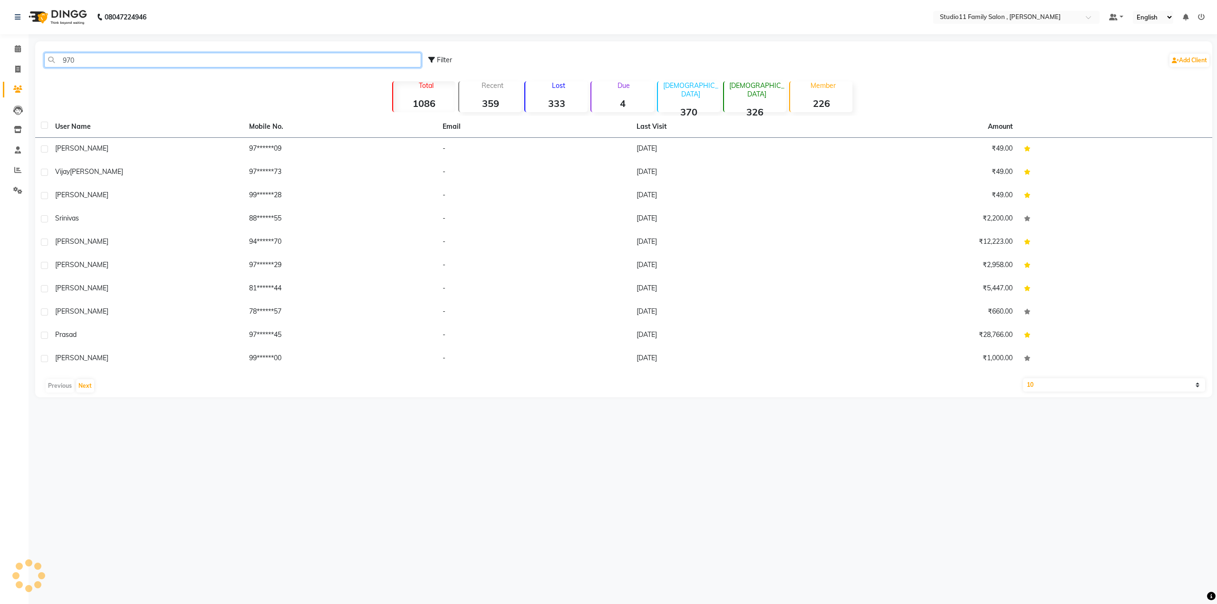
type input "9700"
drag, startPoint x: 81, startPoint y: 59, endPoint x: 30, endPoint y: 62, distance: 50.5
click at [30, 62] on main "9700 Filter Add Client Total 1086 Recent 359 Lost 333 Due 4 Male 370 Female 326…" at bounding box center [623, 203] width 1188 height 324
type input "96114"
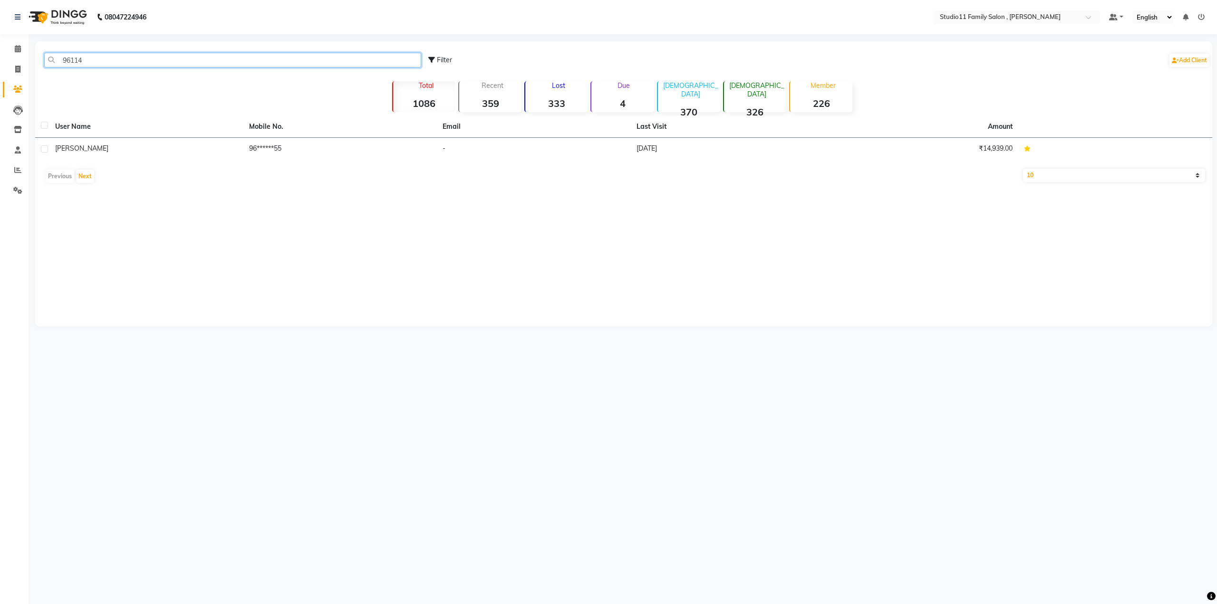
drag, startPoint x: 99, startPoint y: 58, endPoint x: 50, endPoint y: 58, distance: 49.4
click at [50, 58] on input "96114" at bounding box center [232, 60] width 377 height 15
drag, startPoint x: 119, startPoint y: 57, endPoint x: 30, endPoint y: 57, distance: 88.9
click at [30, 57] on main "9052883457 Filter Add Client Total 1086 Recent 359 Lost 333 Due 4 Male 370 Fema…" at bounding box center [623, 202] width 1188 height 322
type input "9052883457"
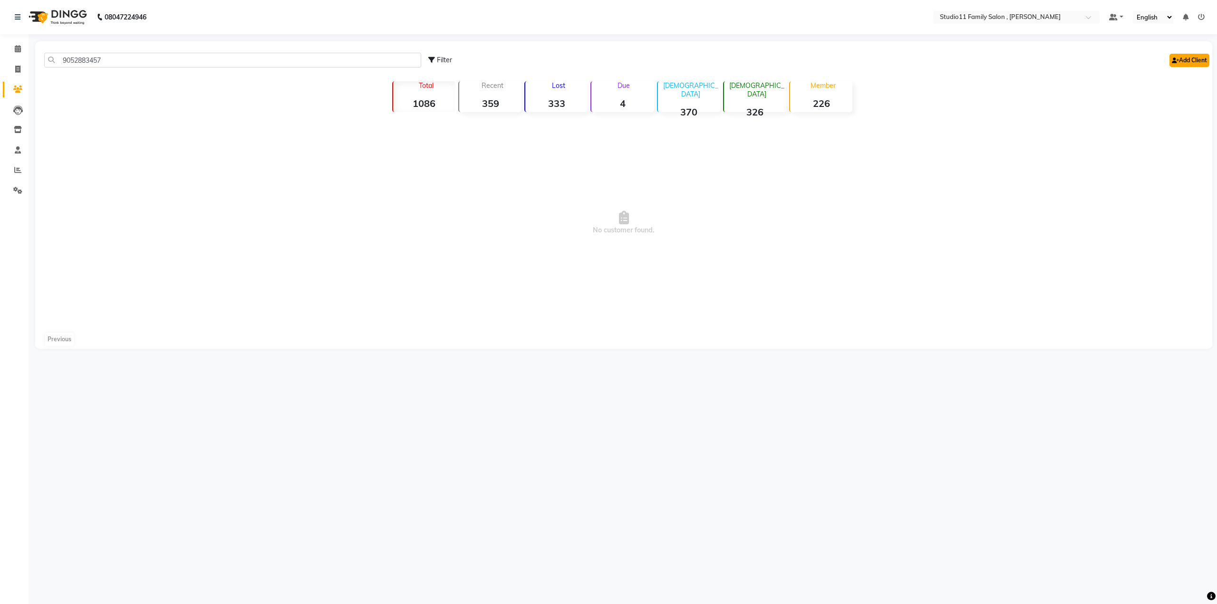
click at [1193, 62] on link "Add Client" at bounding box center [1189, 60] width 40 height 13
select select "50050"
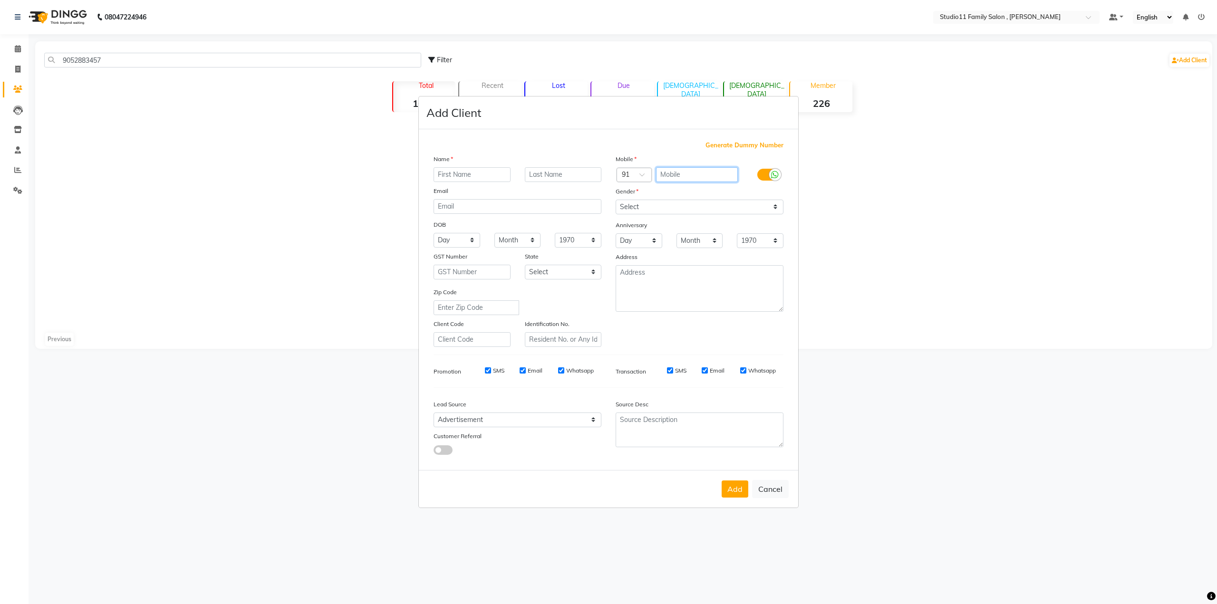
click at [697, 178] on input "text" at bounding box center [697, 174] width 82 height 15
paste input "9052883457"
type input "9052883457"
click at [461, 179] on input "text" at bounding box center [472, 174] width 77 height 15
type input "Jwalitha"
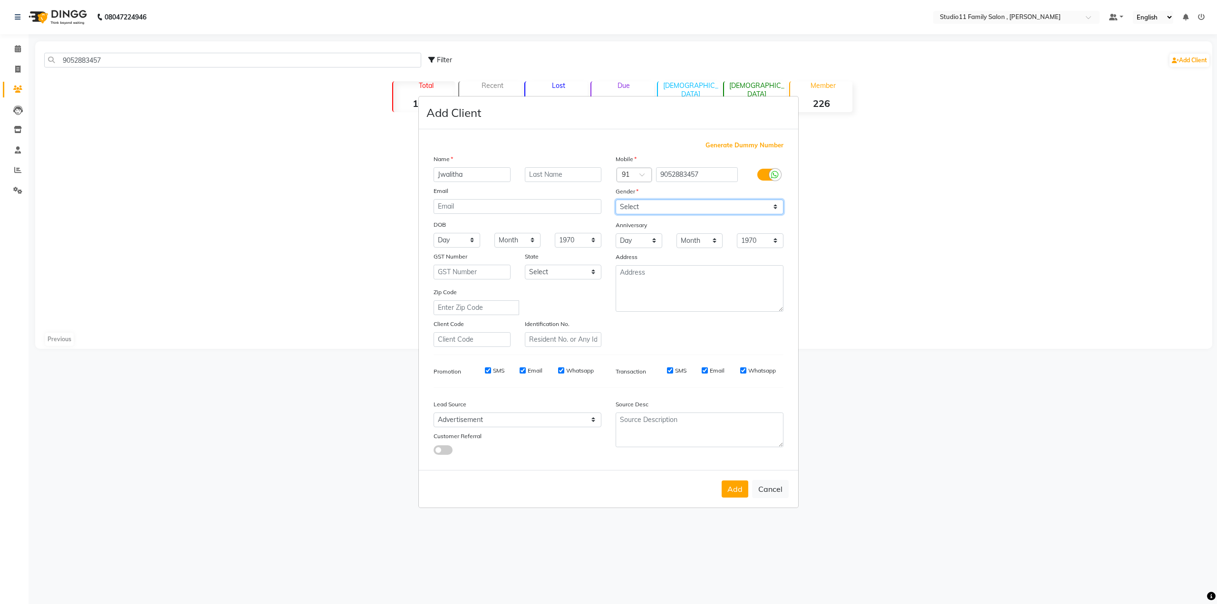
click at [644, 210] on select "Select Male Female Other Prefer Not To Say" at bounding box center [700, 207] width 168 height 15
select select "female"
click at [616, 200] on select "Select Male Female Other Prefer Not To Say" at bounding box center [700, 207] width 168 height 15
click at [736, 493] on button "Add" at bounding box center [735, 489] width 27 height 17
select select
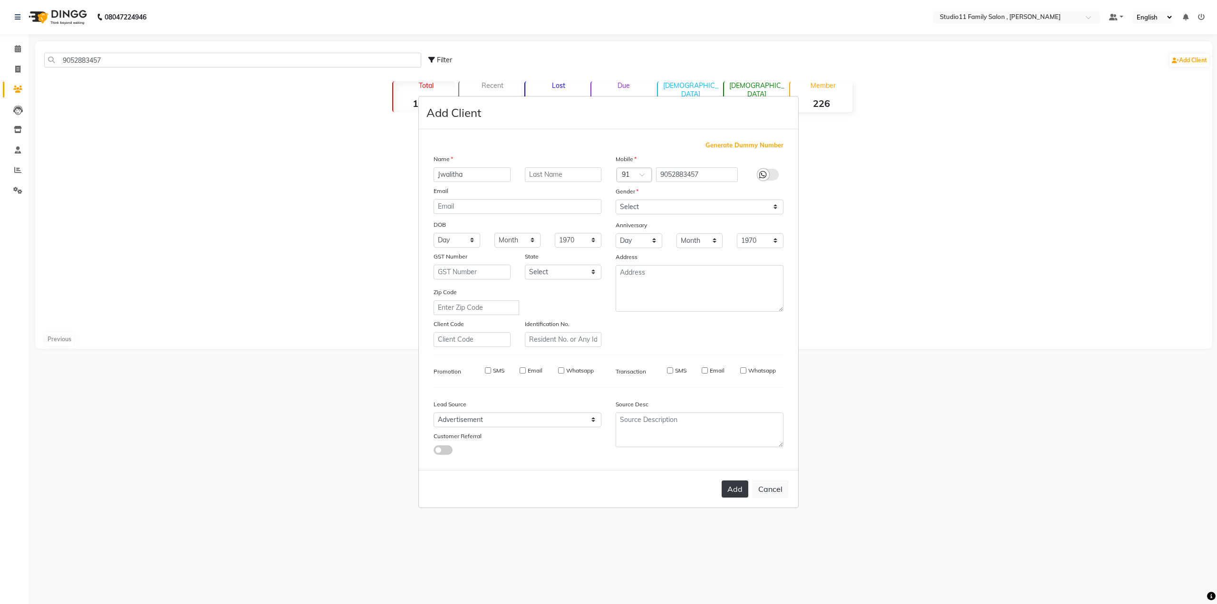
select select
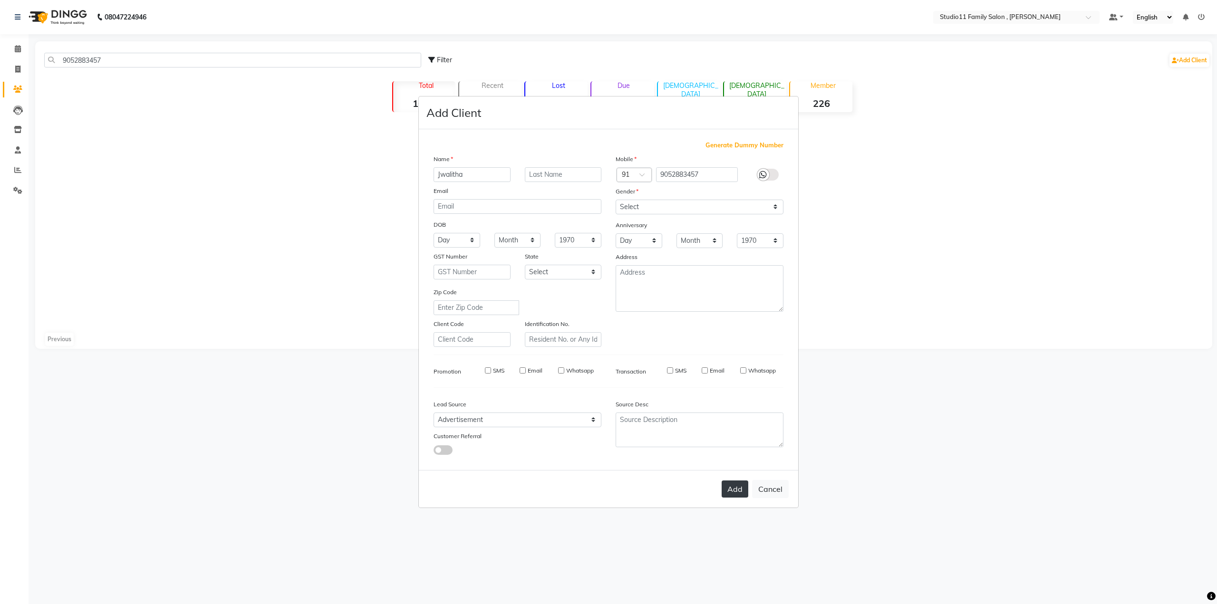
select select
checkbox input "false"
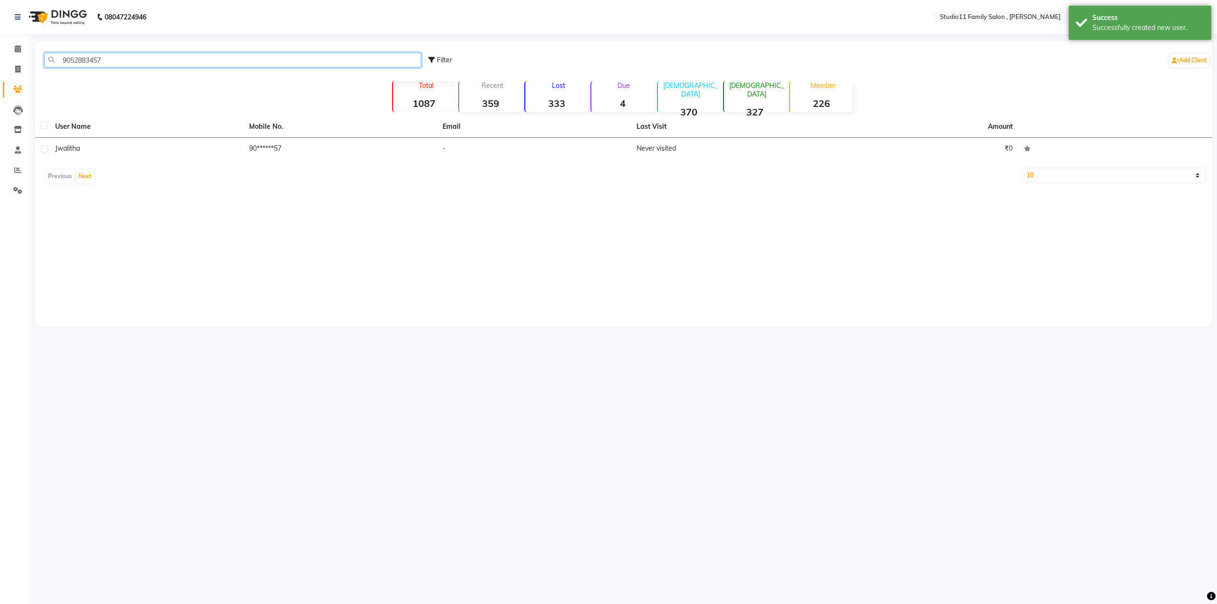
drag, startPoint x: 331, startPoint y: 62, endPoint x: 0, endPoint y: 62, distance: 330.8
click at [0, 62] on app-home "08047224946 Select Location × Studio11 Family Salon , Aditya Nagar Default Pane…" at bounding box center [608, 170] width 1217 height 341
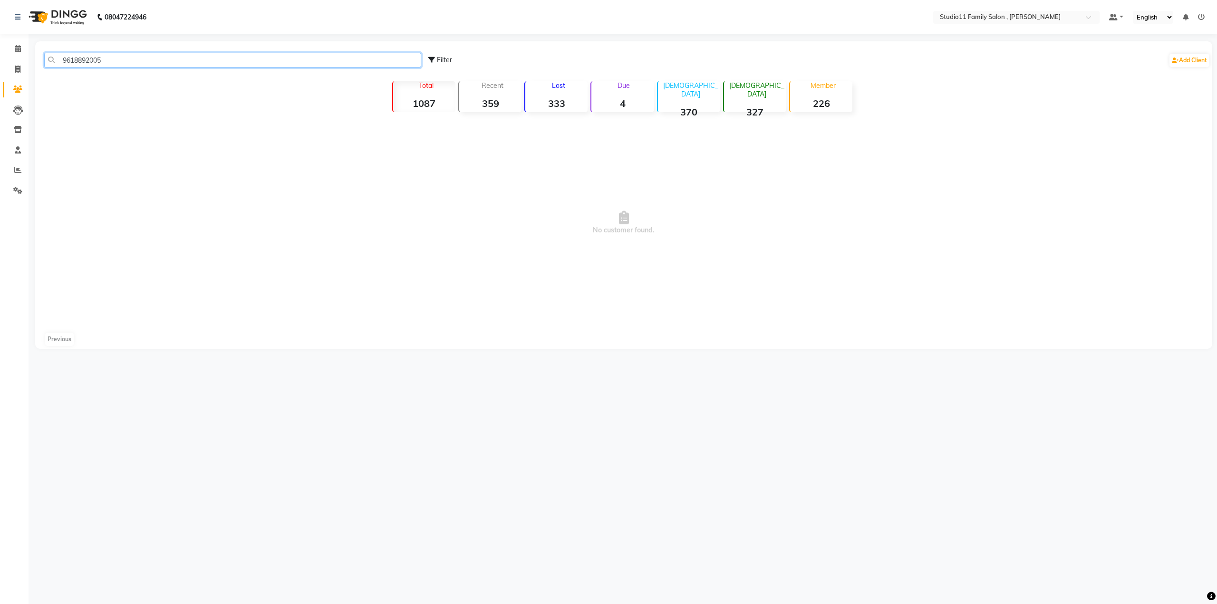
drag, startPoint x: 126, startPoint y: 59, endPoint x: 0, endPoint y: 60, distance: 126.4
click at [0, 60] on app-home "08047224946 Select Location × Studio11 Family Salon , Aditya Nagar Default Pane…" at bounding box center [608, 181] width 1217 height 363
type input "9618892005"
click at [1199, 59] on link "Add Client" at bounding box center [1189, 60] width 40 height 13
select select "50050"
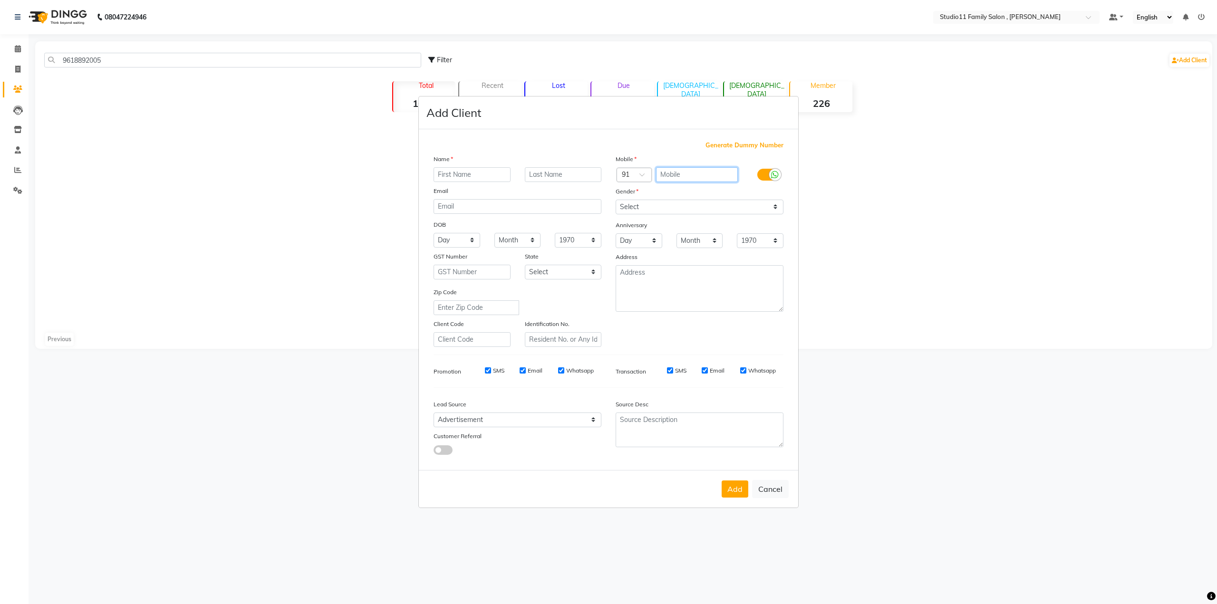
click at [696, 175] on input "text" at bounding box center [697, 174] width 82 height 15
paste input "9618892005"
type input "9618892005"
click at [461, 173] on input "text" at bounding box center [472, 174] width 77 height 15
type input "Rohit"
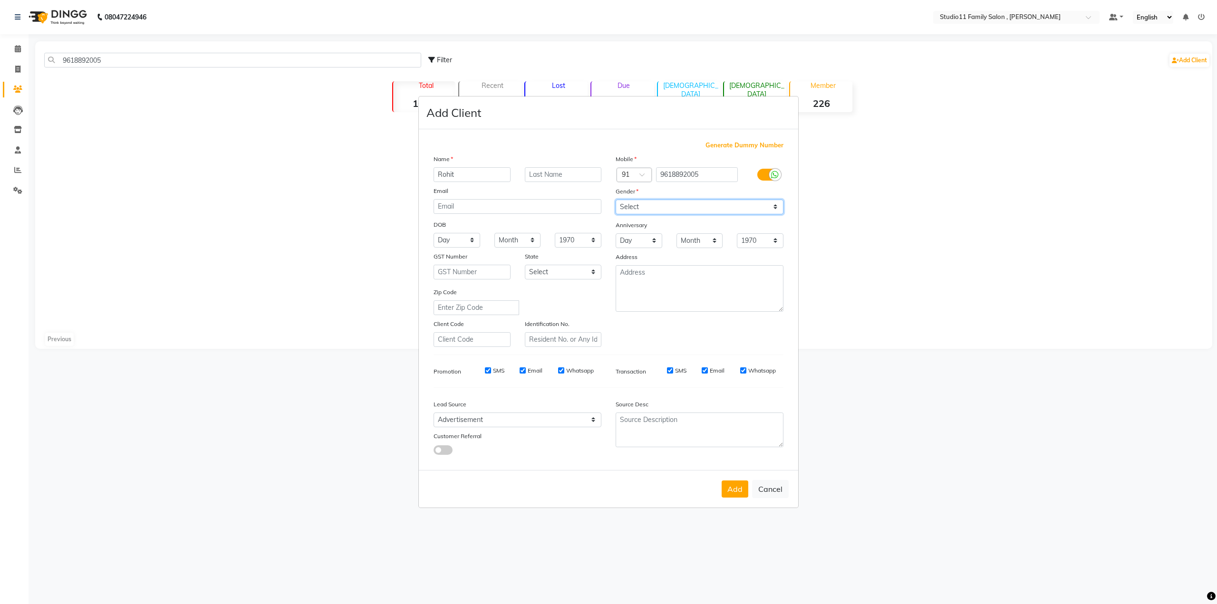
click at [670, 205] on select "Select Male Female Other Prefer Not To Say" at bounding box center [700, 207] width 168 height 15
select select "male"
click at [616, 200] on select "Select Male Female Other Prefer Not To Say" at bounding box center [700, 207] width 168 height 15
click at [739, 491] on button "Add" at bounding box center [735, 489] width 27 height 17
select select
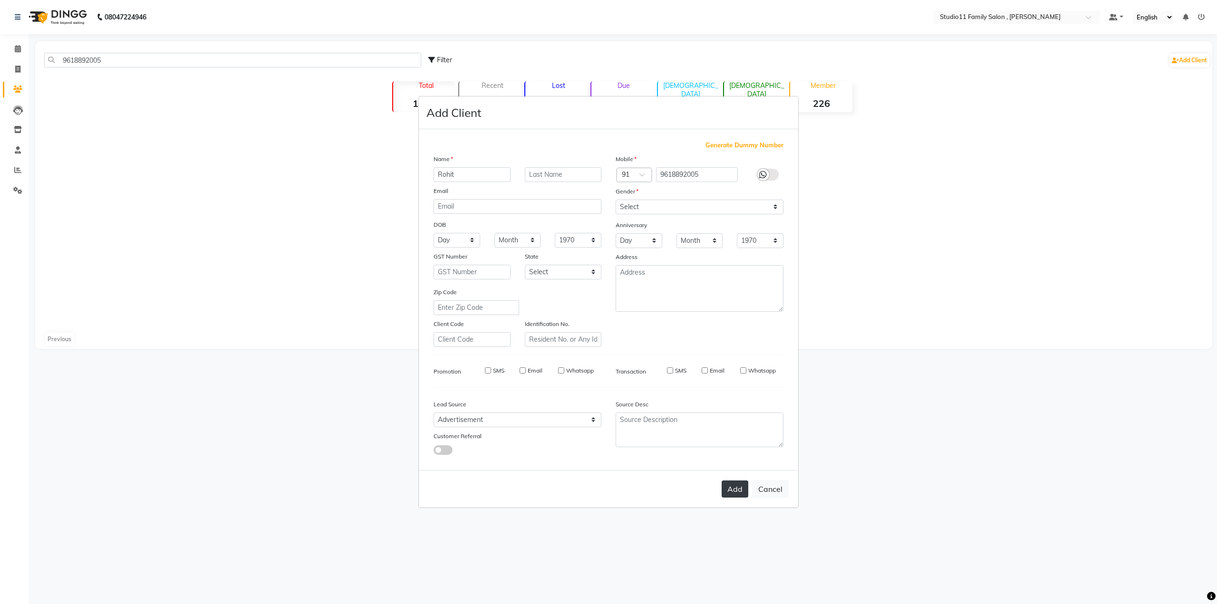
select select
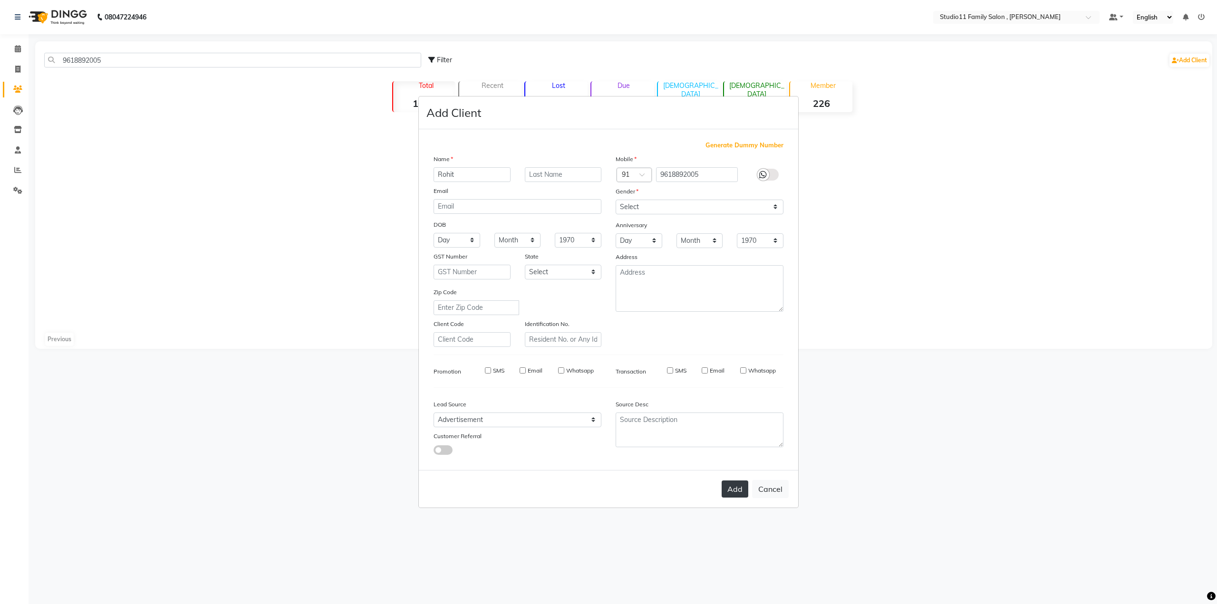
select select
checkbox input "false"
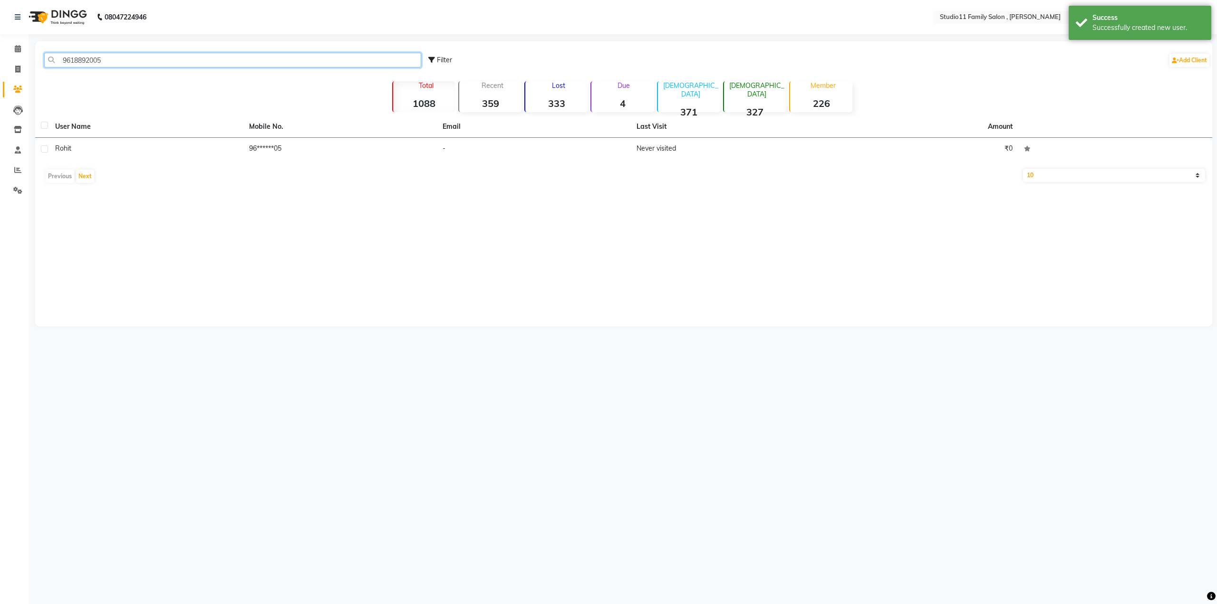
drag, startPoint x: 6, startPoint y: 66, endPoint x: 0, endPoint y: 56, distance: 11.5
click at [0, 56] on app-home "08047224946 Select Location × Studio11 Family Salon , Aditya Nagar Default Pane…" at bounding box center [608, 170] width 1217 height 341
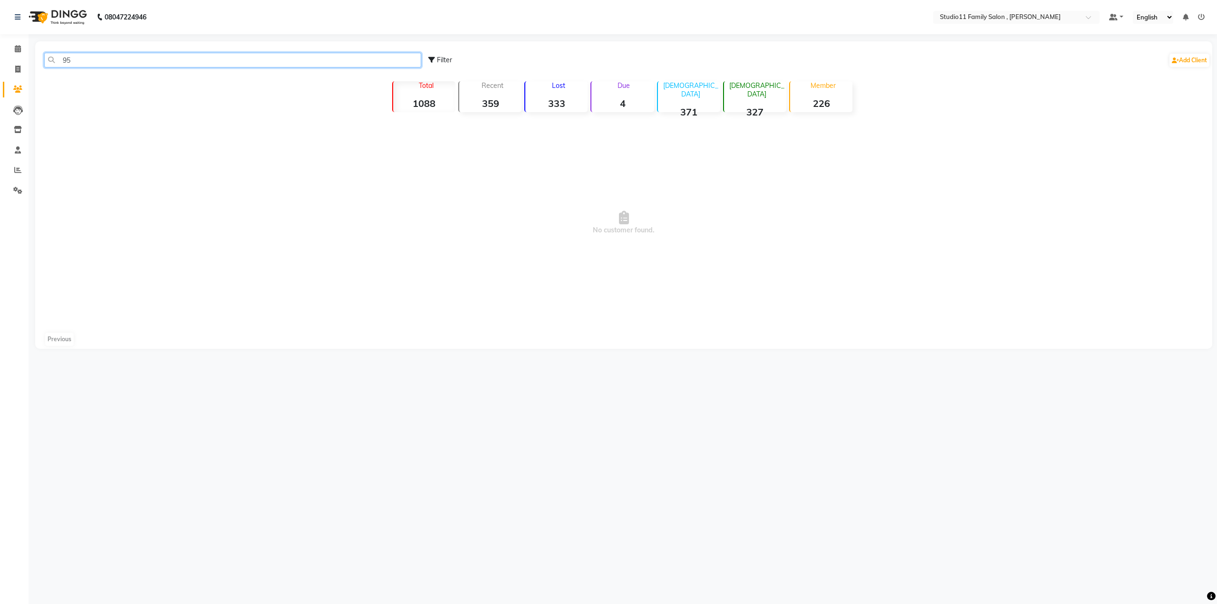
type input "9"
drag, startPoint x: 129, startPoint y: 60, endPoint x: 14, endPoint y: 63, distance: 115.1
click at [14, 63] on app-home "08047224946 Select Location × Studio11 Family Salon , Aditya Nagar Default Pane…" at bounding box center [608, 181] width 1217 height 363
type input "9515644033"
click at [1176, 66] on link "Add Client" at bounding box center [1189, 60] width 40 height 13
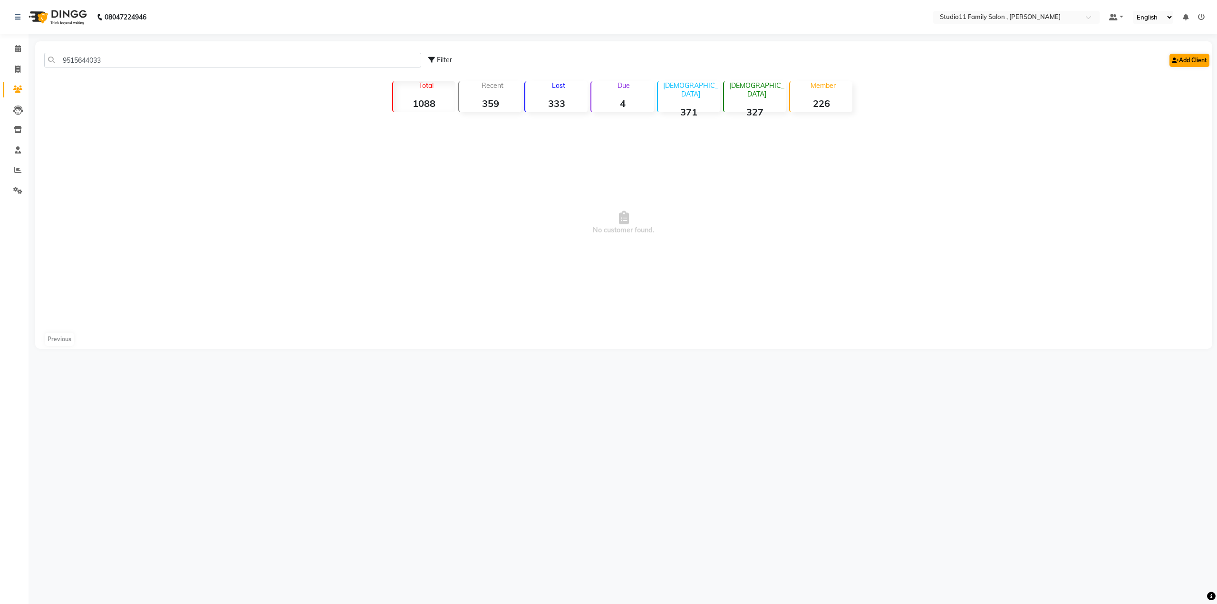
select select "50050"
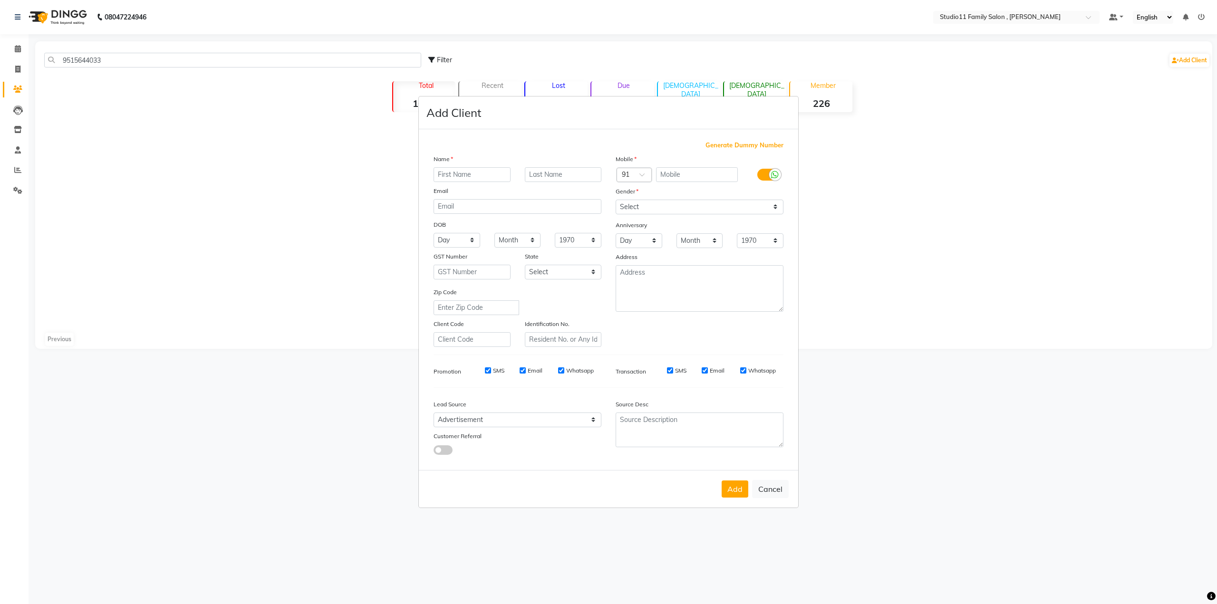
click at [460, 172] on input "text" at bounding box center [472, 174] width 77 height 15
type input "Lakshmi Devi"
click at [703, 173] on input "text" at bounding box center [697, 174] width 82 height 15
paste input "9515644033"
type input "9515644033"
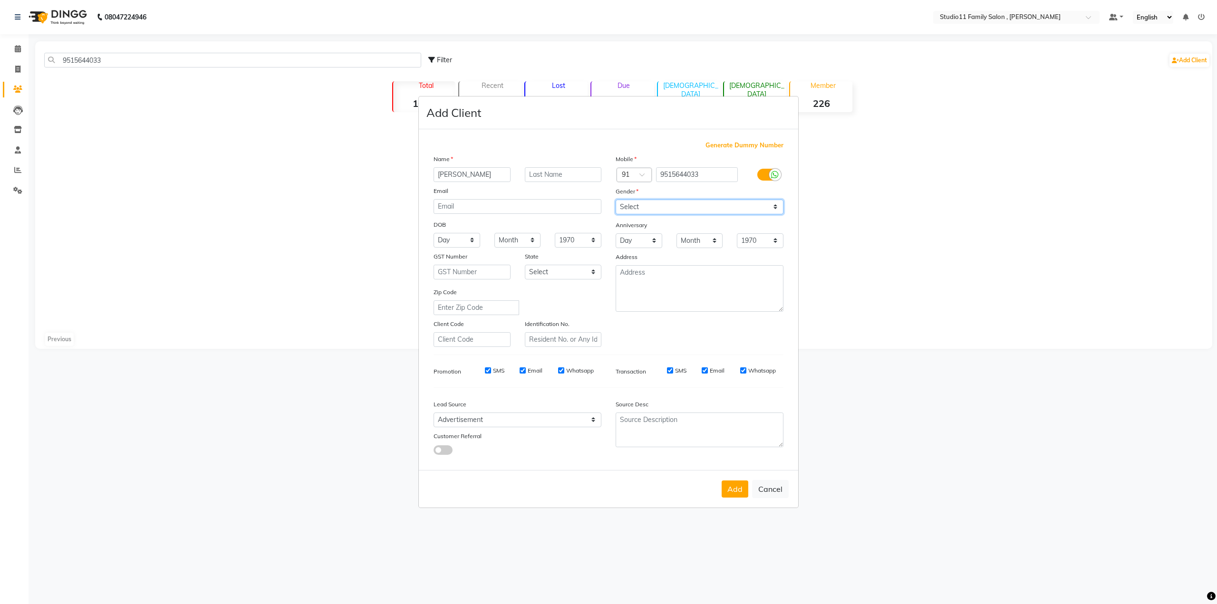
click at [687, 206] on select "Select Male Female Other Prefer Not To Say" at bounding box center [700, 207] width 168 height 15
select select "female"
click at [616, 200] on select "Select Male Female Other Prefer Not To Say" at bounding box center [700, 207] width 168 height 15
click at [744, 492] on button "Add" at bounding box center [735, 489] width 27 height 17
select select
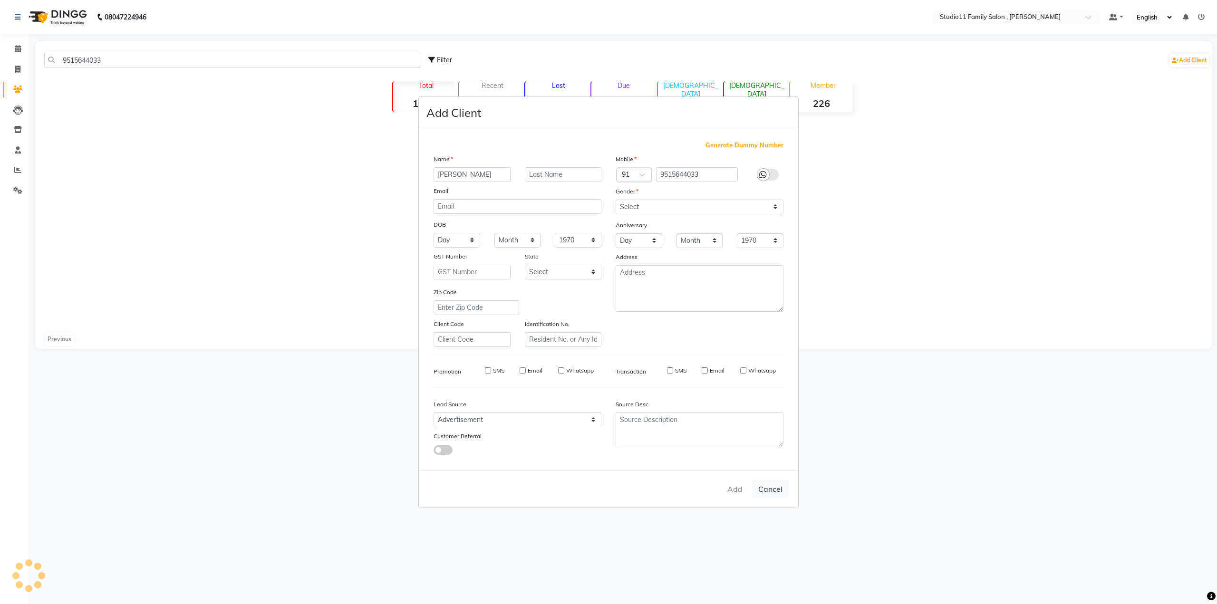
select select
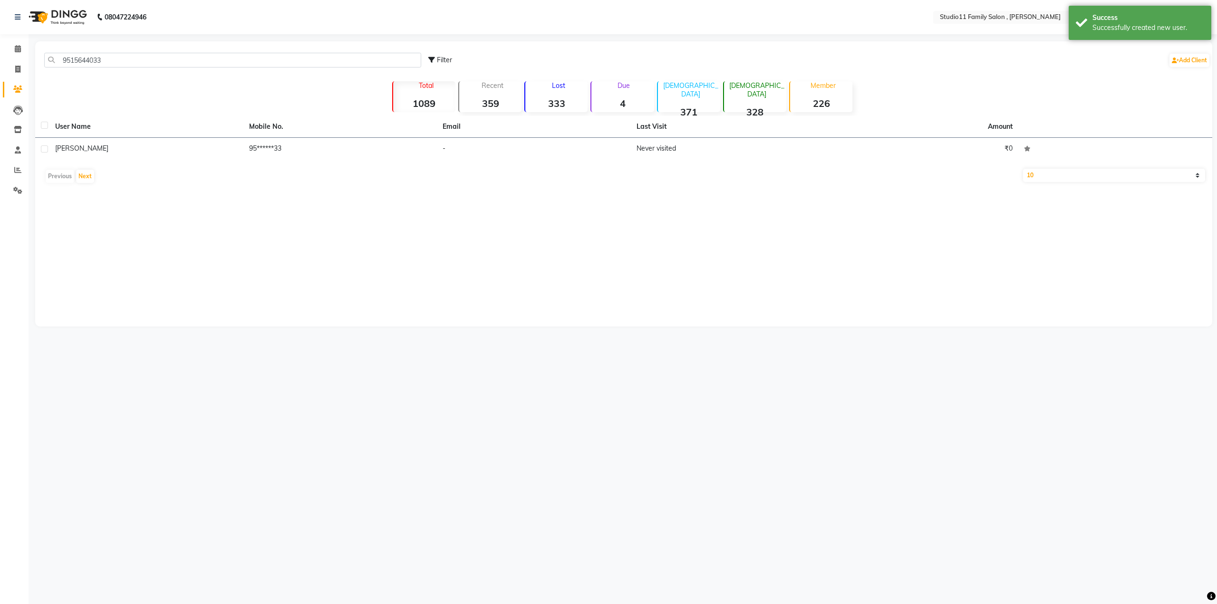
drag, startPoint x: 347, startPoint y: 67, endPoint x: 67, endPoint y: 64, distance: 280.0
click at [67, 64] on div "9515644033 Filter Add Client" at bounding box center [623, 60] width 1173 height 30
drag, startPoint x: 110, startPoint y: 60, endPoint x: 47, endPoint y: 58, distance: 63.8
click at [47, 58] on input "9515644033" at bounding box center [232, 60] width 377 height 15
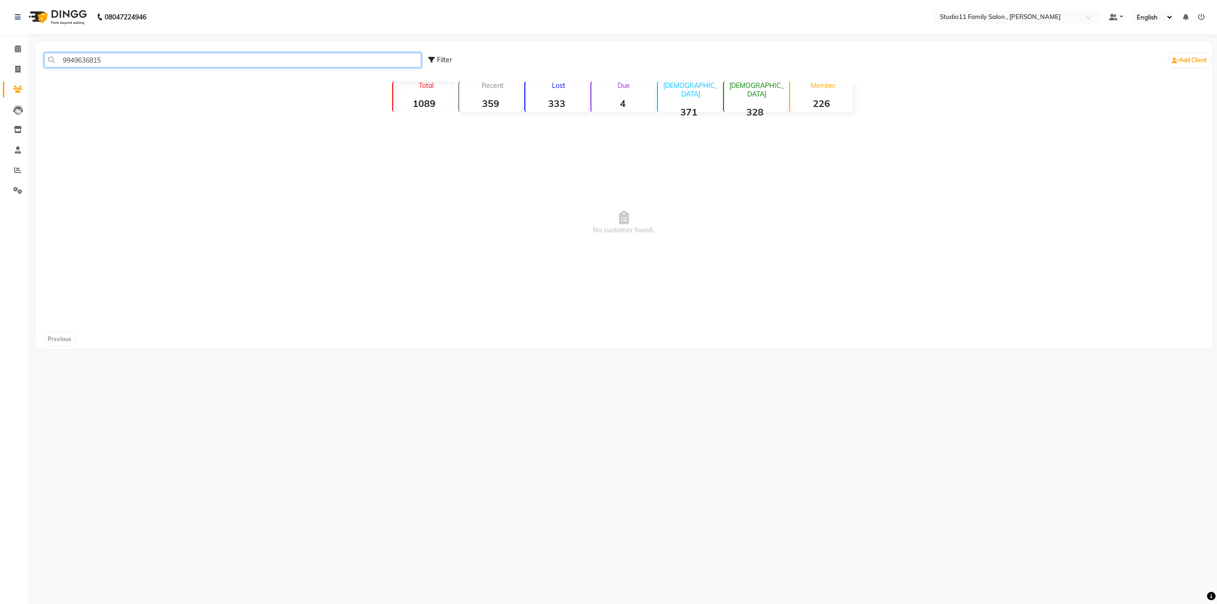
drag, startPoint x: 92, startPoint y: 66, endPoint x: 0, endPoint y: 48, distance: 93.6
click at [0, 48] on app-home "08047224946 Select Location × Studio11 Family Salon , Aditya Nagar Default Pane…" at bounding box center [608, 181] width 1217 height 363
click at [1191, 59] on link "Add Client" at bounding box center [1189, 60] width 40 height 13
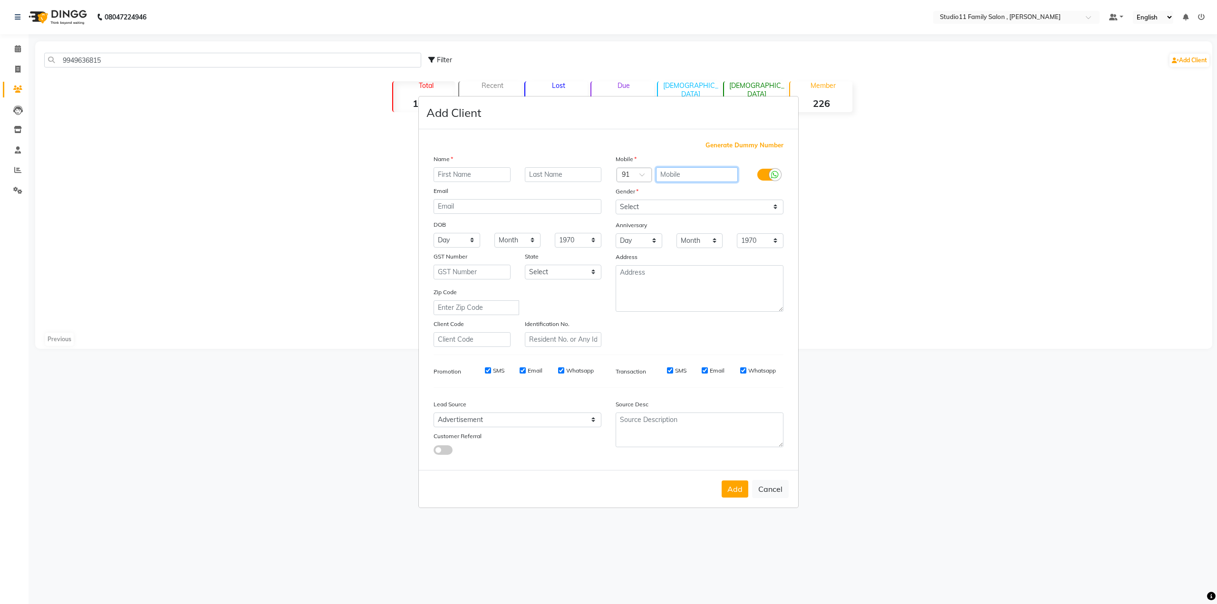
click at [679, 179] on input "text" at bounding box center [697, 174] width 82 height 15
paste input "9949636815"
click at [472, 176] on input "text" at bounding box center [472, 174] width 77 height 15
drag, startPoint x: 480, startPoint y: 172, endPoint x: 373, endPoint y: 230, distance: 121.4
click at [373, 230] on ngb-modal-window "Add Client Generate Dummy Number Name A Venkata Subbahia Email DOB Day 01 02 03…" at bounding box center [608, 302] width 1217 height 604
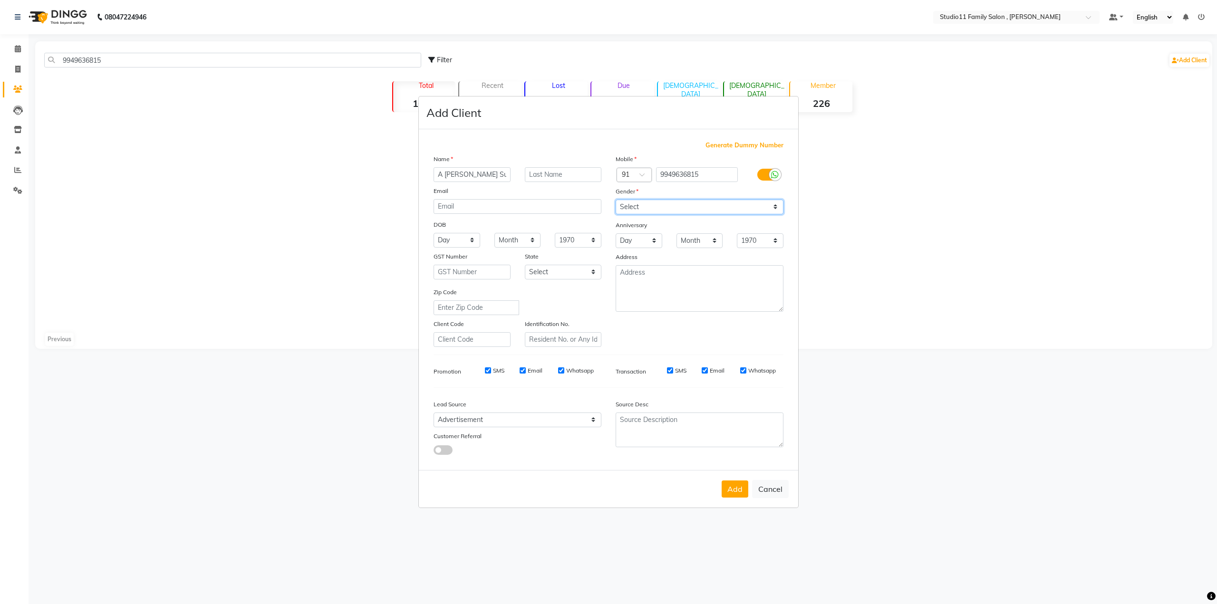
drag, startPoint x: 704, startPoint y: 208, endPoint x: 702, endPoint y: 213, distance: 5.1
click at [702, 212] on select "Select Male Female Other Prefer Not To Say" at bounding box center [700, 207] width 168 height 15
click at [616, 200] on select "Select Male Female Other Prefer Not To Say" at bounding box center [700, 207] width 168 height 15
click at [733, 486] on button "Add" at bounding box center [735, 489] width 27 height 17
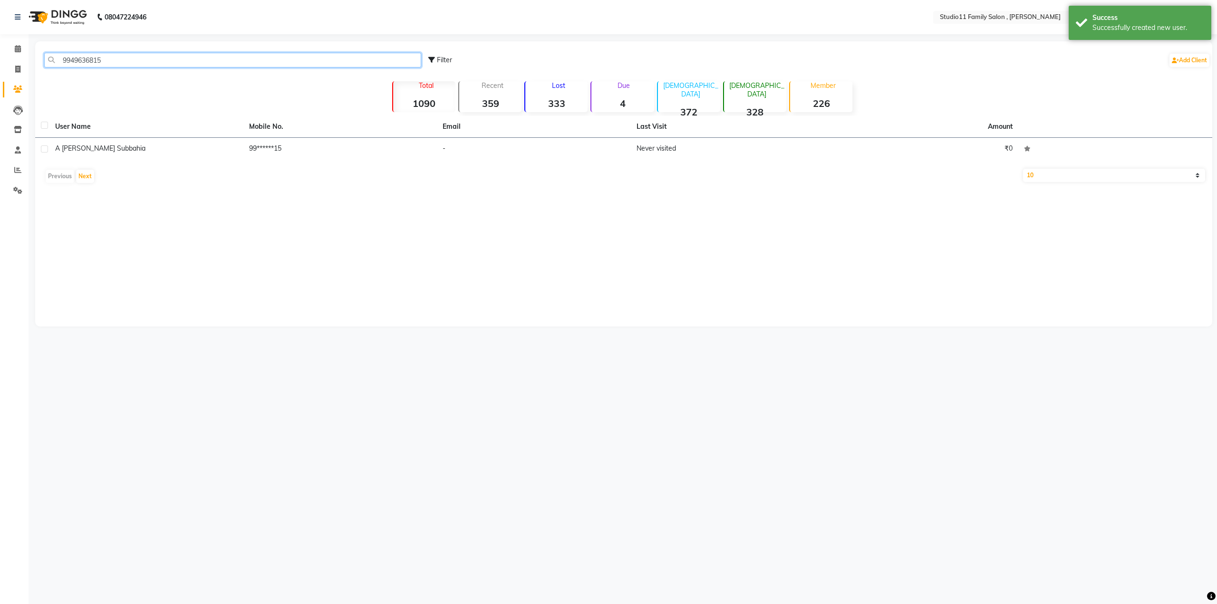
drag, startPoint x: 145, startPoint y: 62, endPoint x: 38, endPoint y: 62, distance: 107.4
click at [38, 62] on div "9949636815" at bounding box center [232, 60] width 391 height 15
drag, startPoint x: 146, startPoint y: 62, endPoint x: 19, endPoint y: 61, distance: 127.9
click at [19, 61] on app-home "08047224946 Select Location × Studio11 Family Salon , Aditya Nagar Default Pane…" at bounding box center [608, 170] width 1217 height 341
drag, startPoint x: 143, startPoint y: 58, endPoint x: 24, endPoint y: 61, distance: 119.3
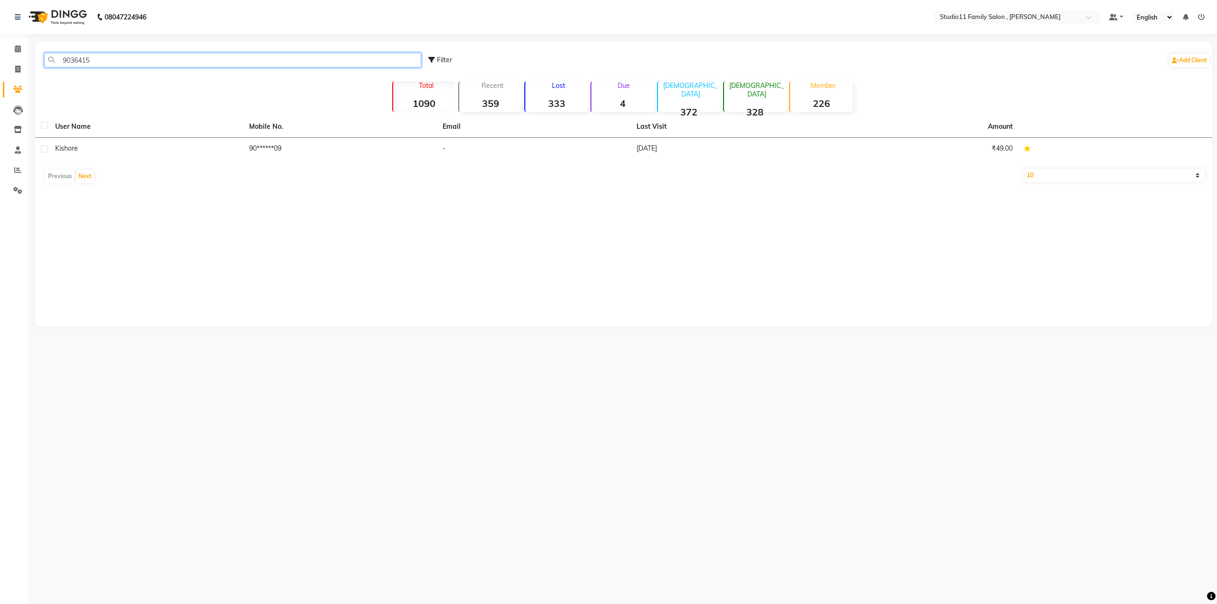
click at [24, 61] on app-home "08047224946 Select Location × Studio11 Family Salon , Aditya Nagar Default Pane…" at bounding box center [608, 170] width 1217 height 341
drag, startPoint x: 112, startPoint y: 61, endPoint x: 23, endPoint y: 56, distance: 89.1
click at [23, 56] on app-home "08047224946 Select Location × Studio11 Family Salon , Aditya Nagar Default Pane…" at bounding box center [608, 170] width 1217 height 341
drag, startPoint x: 102, startPoint y: 65, endPoint x: 0, endPoint y: 65, distance: 101.7
click at [0, 65] on app-home "08047224946 Select Location × Studio11 Family Salon , Aditya Nagar Default Pane…" at bounding box center [608, 170] width 1217 height 341
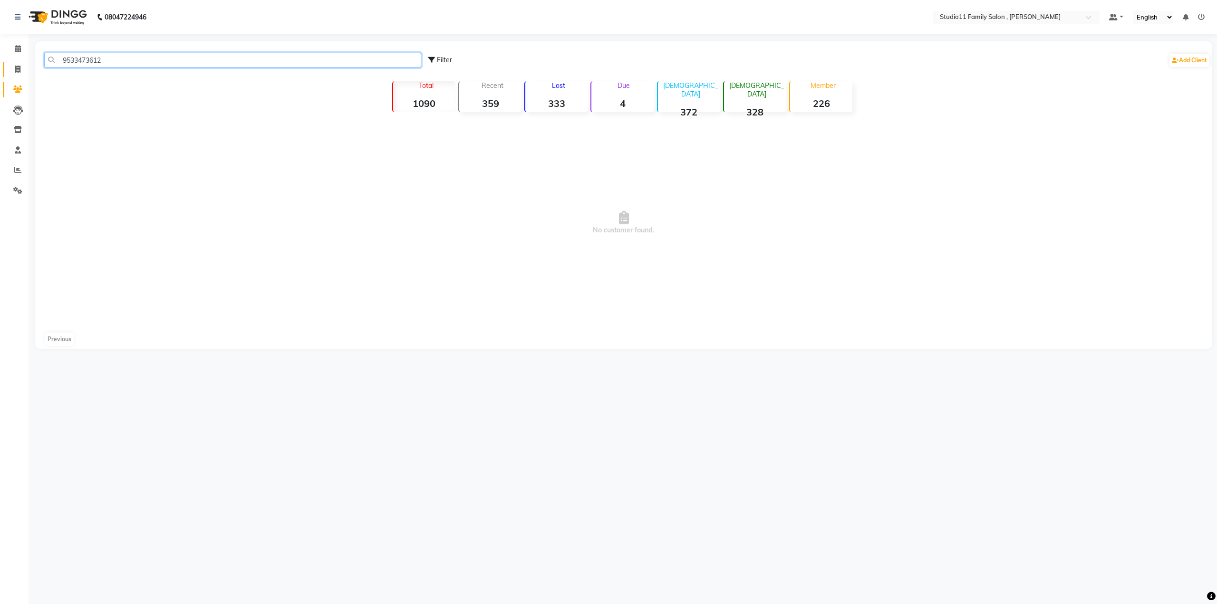
drag, startPoint x: 116, startPoint y: 60, endPoint x: 16, endPoint y: 63, distance: 100.3
click at [16, 63] on app-home "08047224946 Select Location × Studio11 Family Salon , Aditya Nagar Default Pane…" at bounding box center [608, 181] width 1217 height 363
click at [1188, 63] on link "Add Client" at bounding box center [1189, 60] width 40 height 13
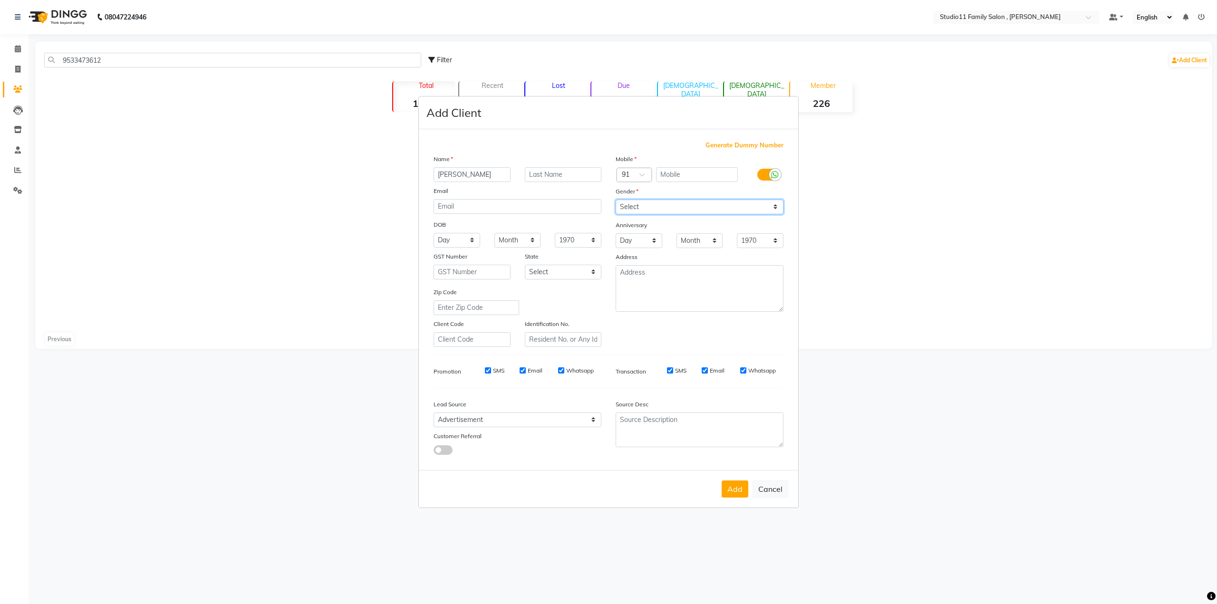
click at [682, 206] on select "Select Male Female Other Prefer Not To Say" at bounding box center [700, 207] width 168 height 15
click at [616, 200] on select "Select Male Female Other Prefer Not To Say" at bounding box center [700, 207] width 168 height 15
click at [680, 175] on input "text" at bounding box center [697, 174] width 82 height 15
paste input "9533473612"
click at [731, 492] on button "Add" at bounding box center [735, 489] width 27 height 17
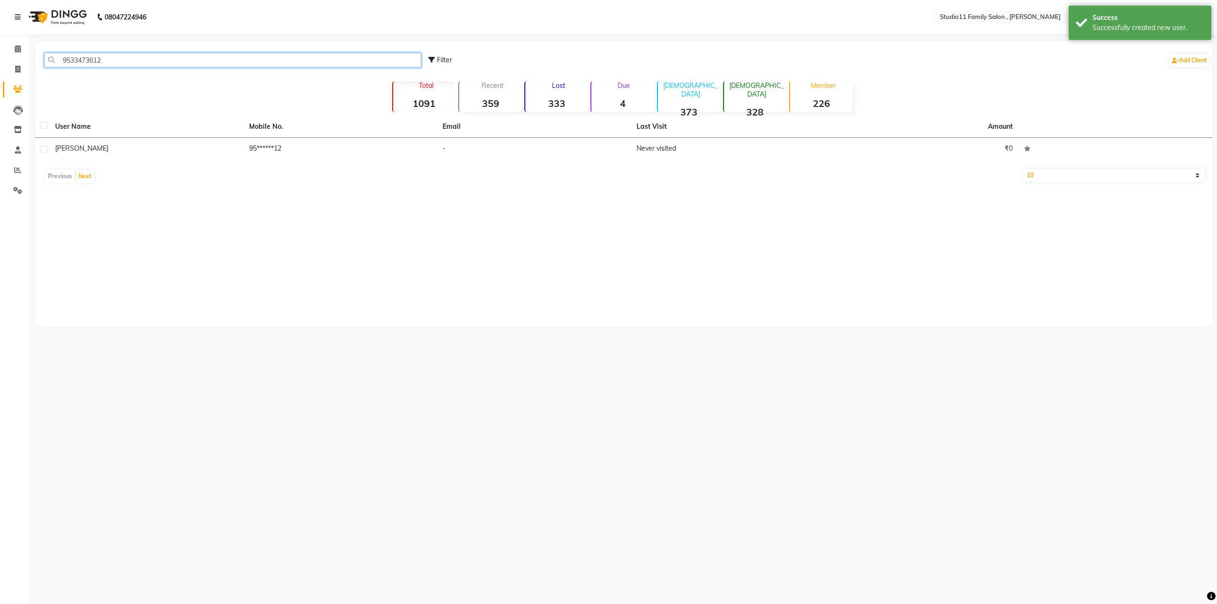
drag, startPoint x: 388, startPoint y: 67, endPoint x: 0, endPoint y: 79, distance: 388.6
click at [0, 79] on app-home "08047224946 Select Location × Studio11 Family Salon , Aditya Nagar Default Pane…" at bounding box center [608, 170] width 1217 height 341
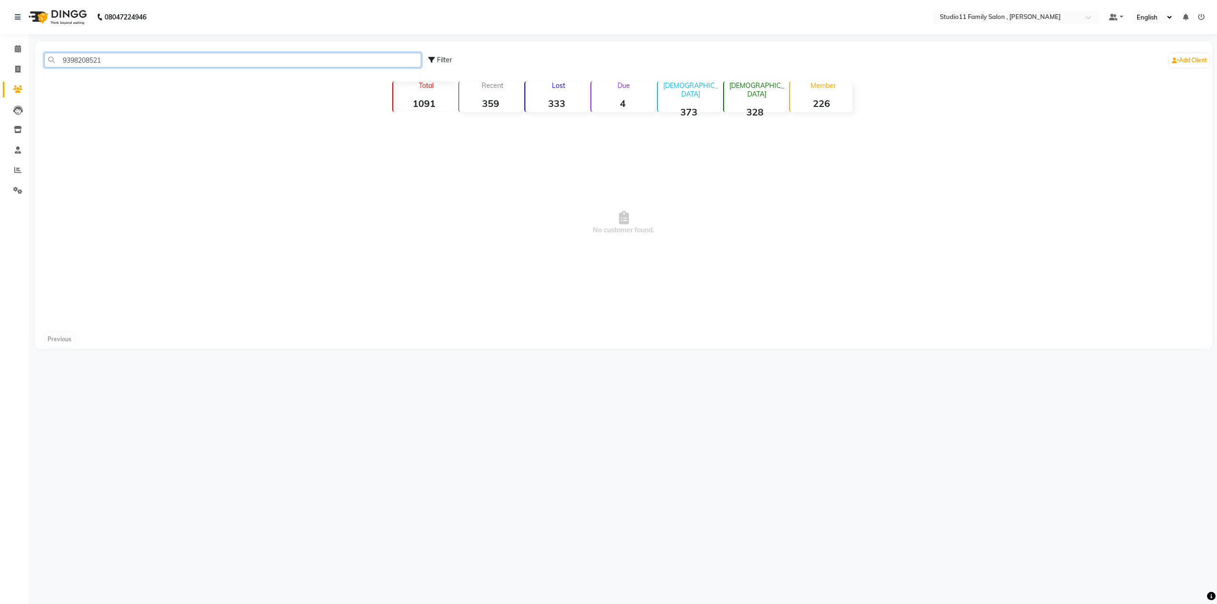
drag, startPoint x: 122, startPoint y: 61, endPoint x: 0, endPoint y: 59, distance: 121.7
click at [0, 59] on app-home "08047224946 Select Location × Studio11 Family Salon , Aditya Nagar Default Pane…" at bounding box center [608, 181] width 1217 height 363
click at [1185, 59] on link "Add Client" at bounding box center [1189, 60] width 40 height 13
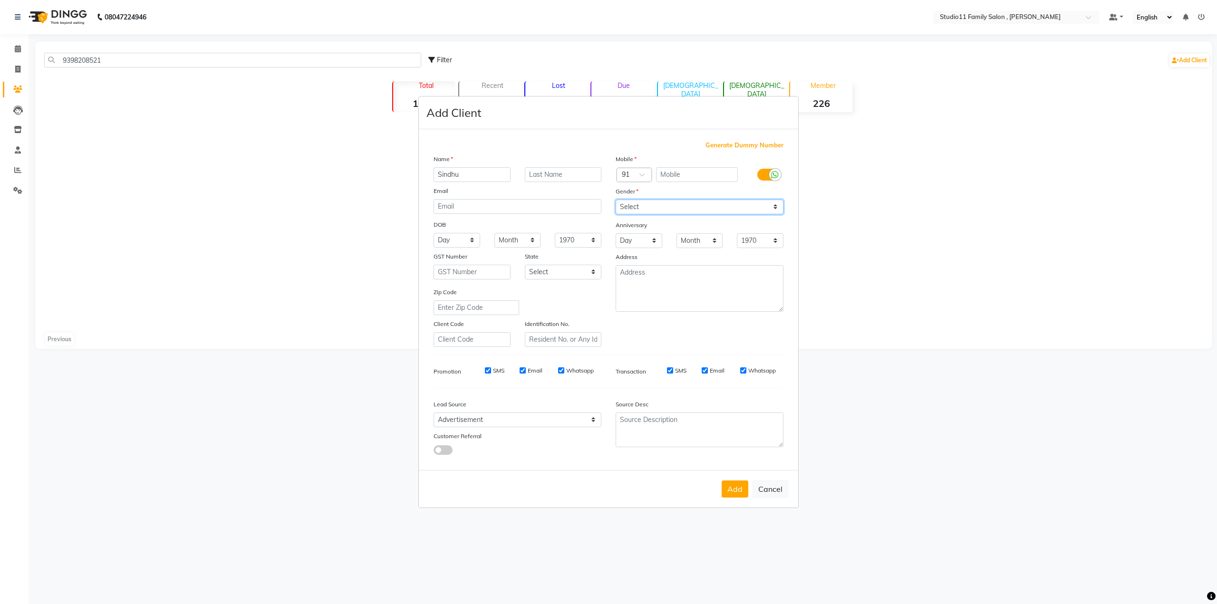
click at [674, 211] on select "Select Male Female Other Prefer Not To Say" at bounding box center [700, 207] width 168 height 15
click at [616, 200] on select "Select Male Female Other Prefer Not To Say" at bounding box center [700, 207] width 168 height 15
click at [682, 177] on input "text" at bounding box center [697, 174] width 82 height 15
paste input "9398208521"
click at [728, 491] on button "Add" at bounding box center [735, 489] width 27 height 17
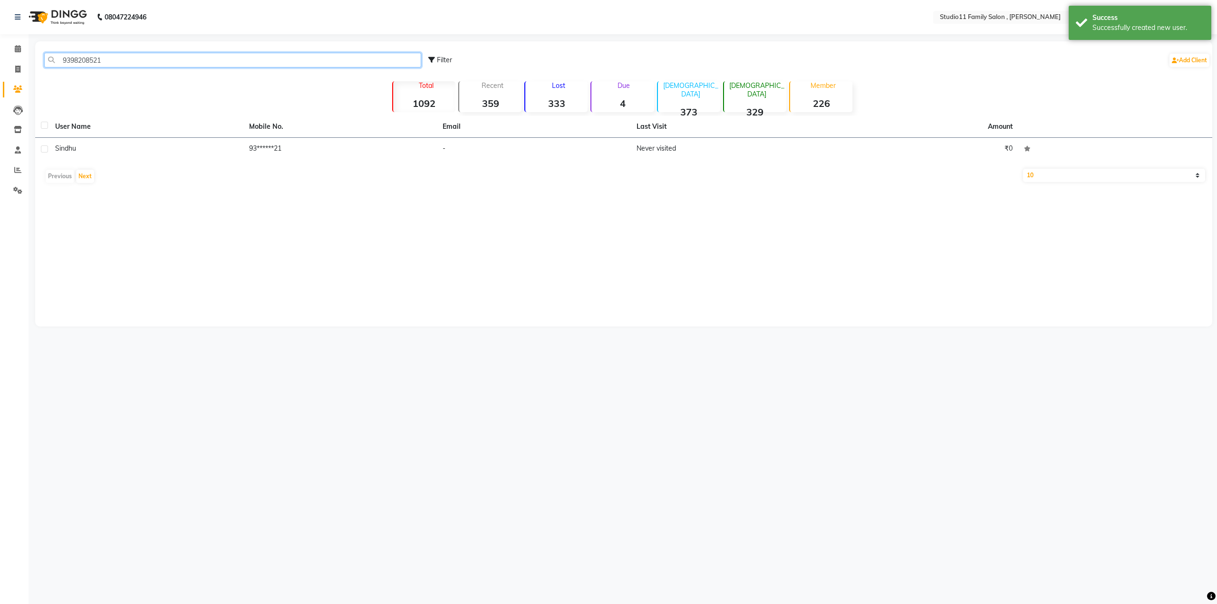
drag, startPoint x: 339, startPoint y: 61, endPoint x: 0, endPoint y: 61, distance: 339.4
click at [0, 61] on app-home "08047224946 Select Location × Studio11 Family Salon , Aditya Nagar Default Pane…" at bounding box center [608, 170] width 1217 height 341
drag, startPoint x: 118, startPoint y: 59, endPoint x: 22, endPoint y: 58, distance: 96.5
click at [22, 58] on app-home "08047224946 Select Location × Studio11 Family Salon , Aditya Nagar Default Pane…" at bounding box center [608, 170] width 1217 height 341
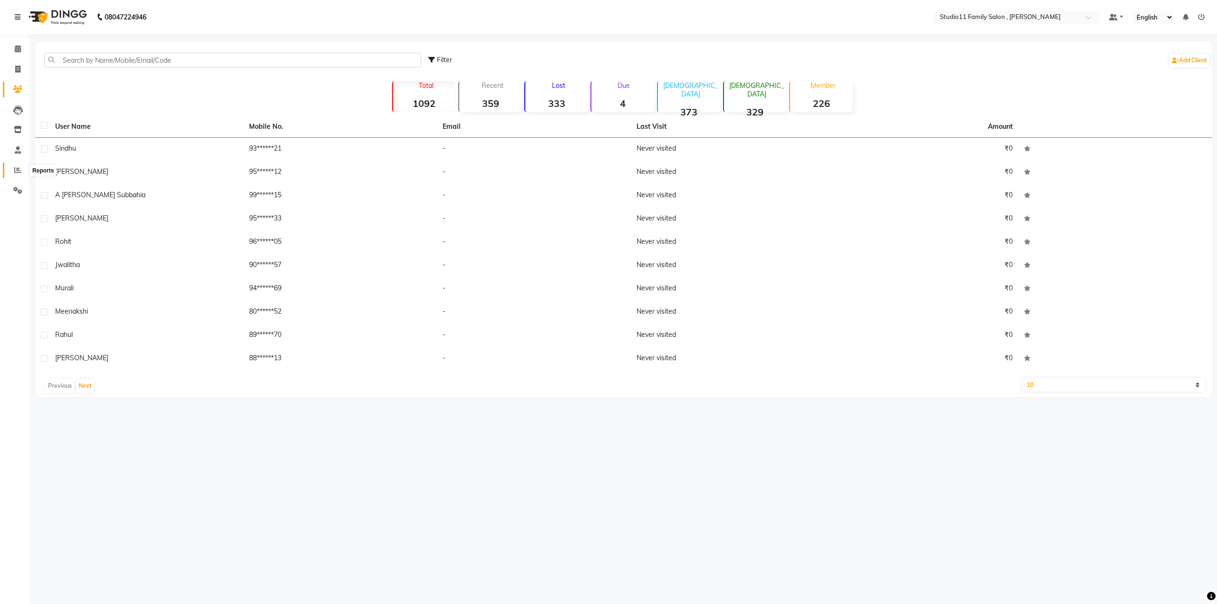
click at [16, 170] on icon at bounding box center [17, 169] width 7 height 7
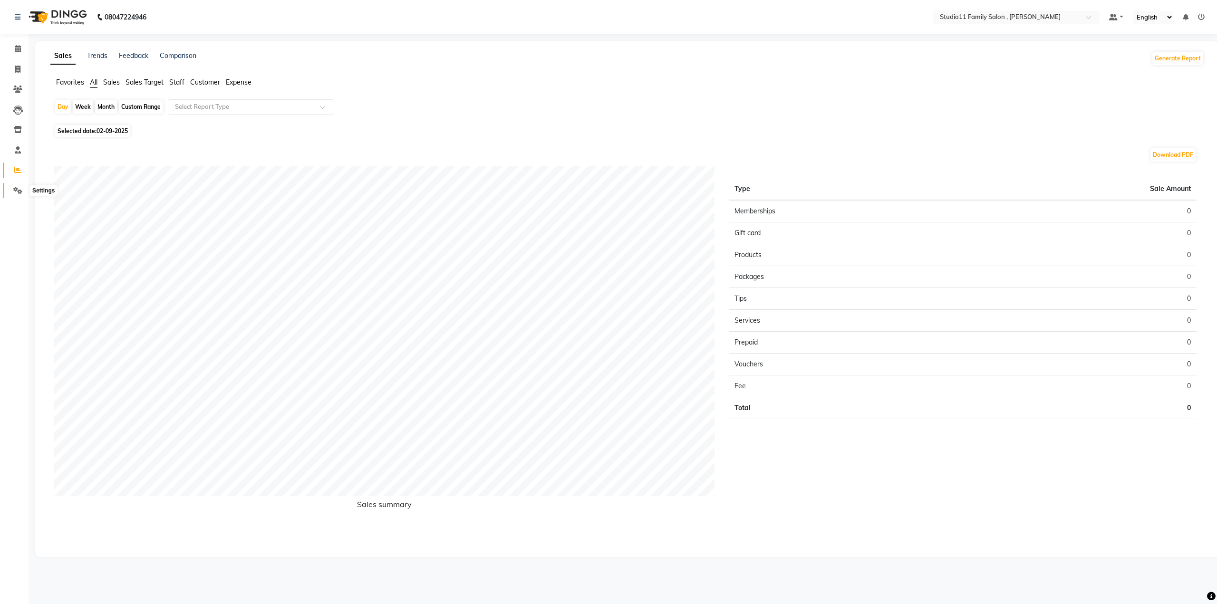
click at [19, 192] on icon at bounding box center [17, 190] width 9 height 7
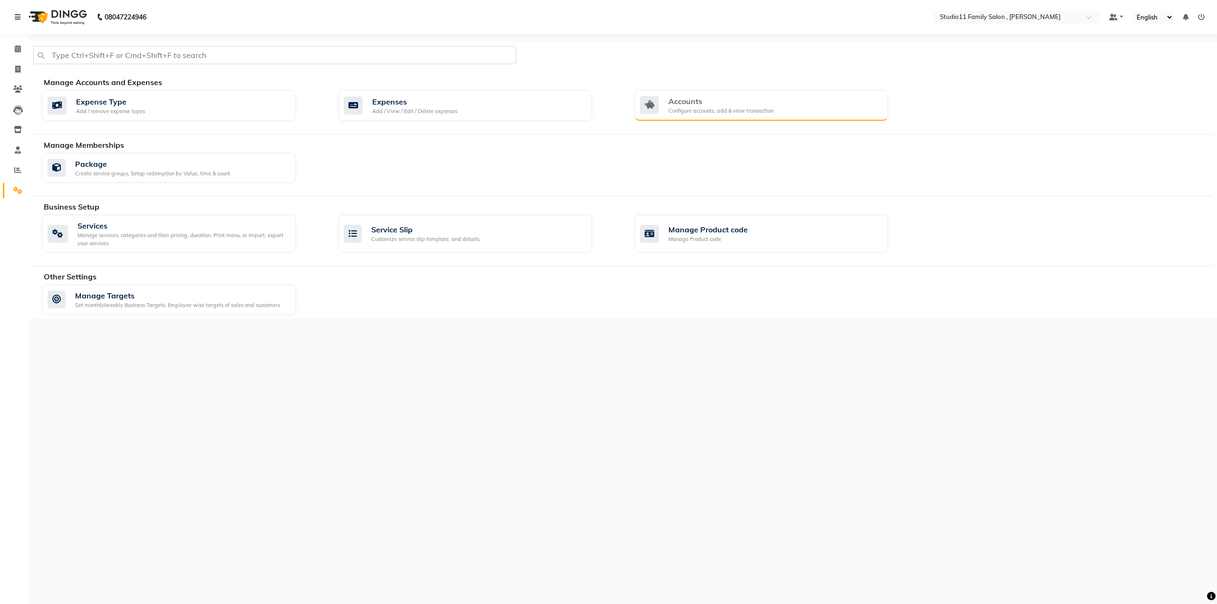
click at [714, 104] on div "Accounts" at bounding box center [720, 101] width 105 height 11
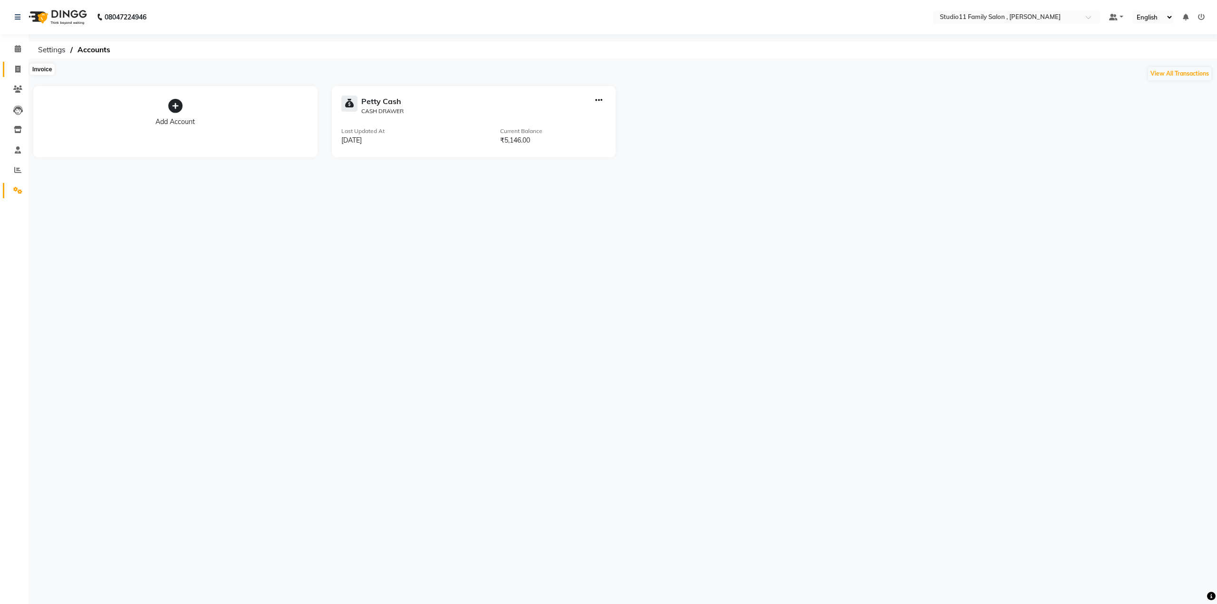
click at [16, 65] on span at bounding box center [18, 69] width 17 height 11
select select "7303"
select select "service"
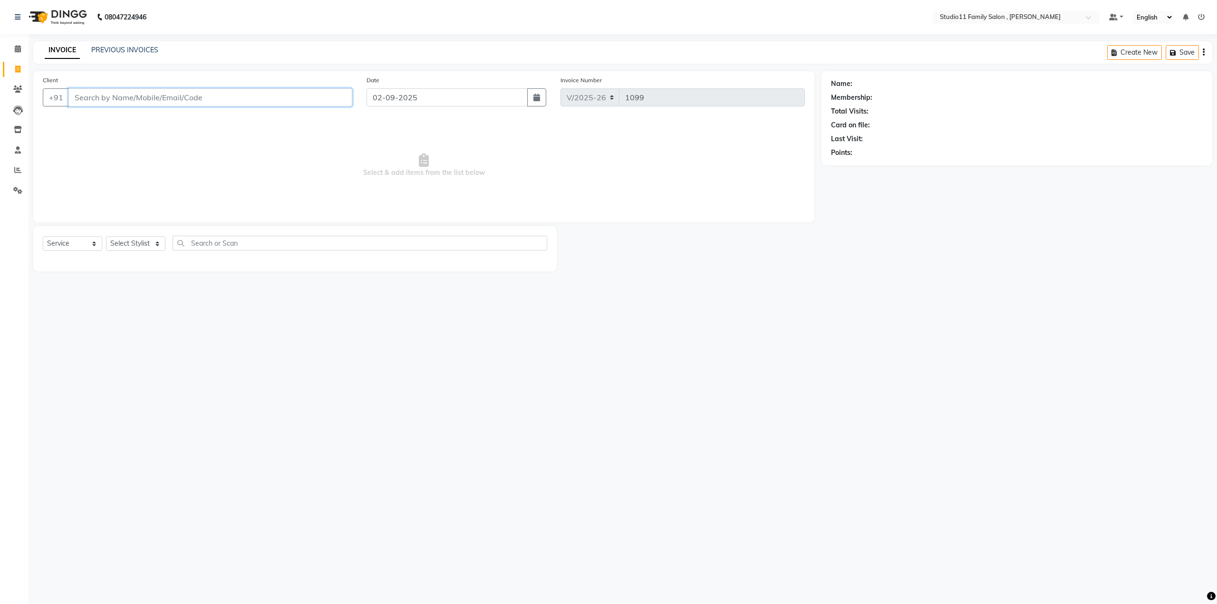
click at [120, 94] on input "Client" at bounding box center [210, 97] width 284 height 18
click at [89, 116] on span "xyz" at bounding box center [85, 120] width 13 height 10
type input "83******72"
click at [144, 238] on select "Select Stylist John Neha Pranu Preet Singh Rohith Sanib Ali Satya Kalagara Simr…" at bounding box center [135, 243] width 59 height 15
select select "89709"
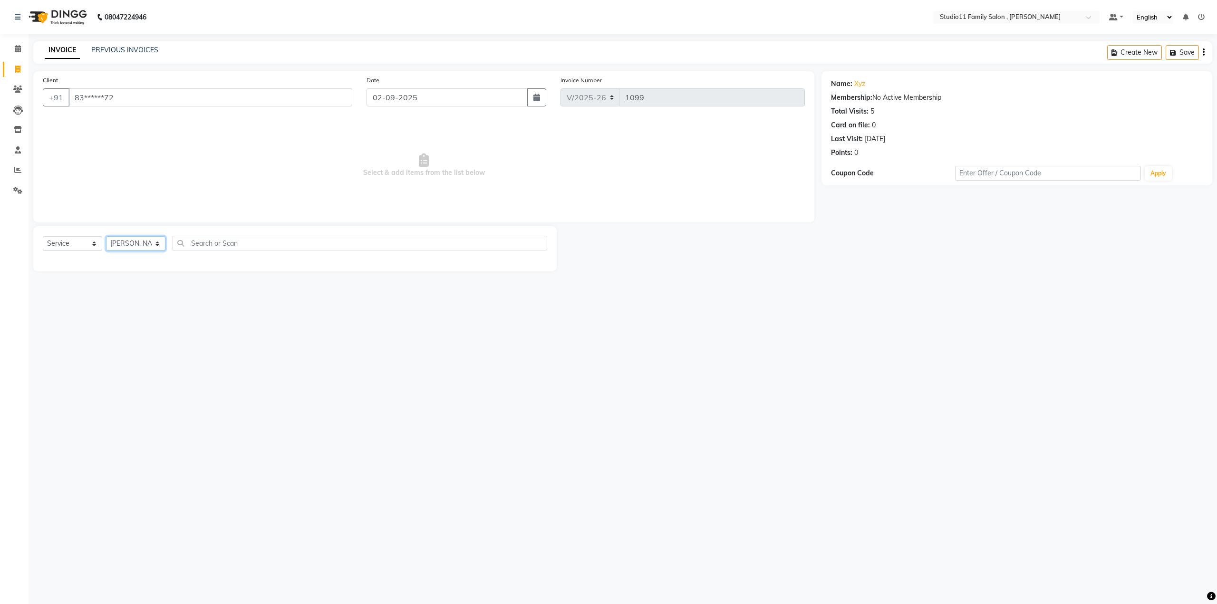
click at [106, 236] on select "Select Stylist John Neha Pranu Preet Singh Rohith Sanib Ali Satya Kalagara Simr…" at bounding box center [135, 243] width 59 height 15
click at [533, 278] on label at bounding box center [536, 277] width 7 height 7
click at [533, 278] on input "checkbox" at bounding box center [536, 278] width 6 height 6
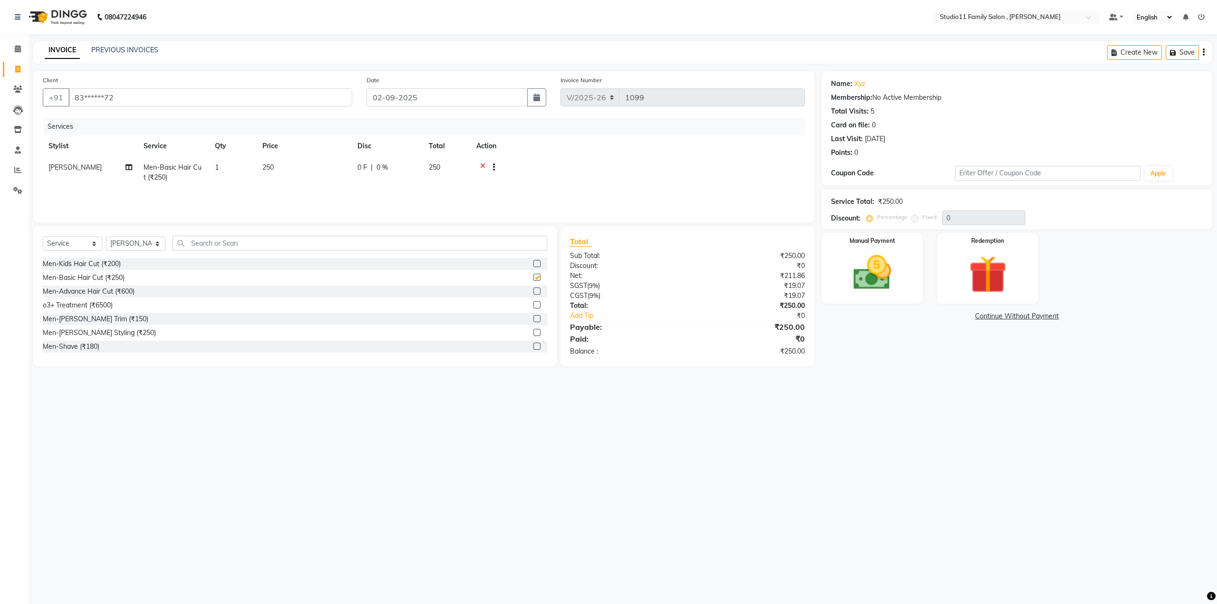
checkbox input "false"
click at [993, 174] on input "text" at bounding box center [1048, 173] width 186 height 15
type input "mhc99"
click at [1154, 176] on button "Apply" at bounding box center [1158, 173] width 27 height 14
radio input "false"
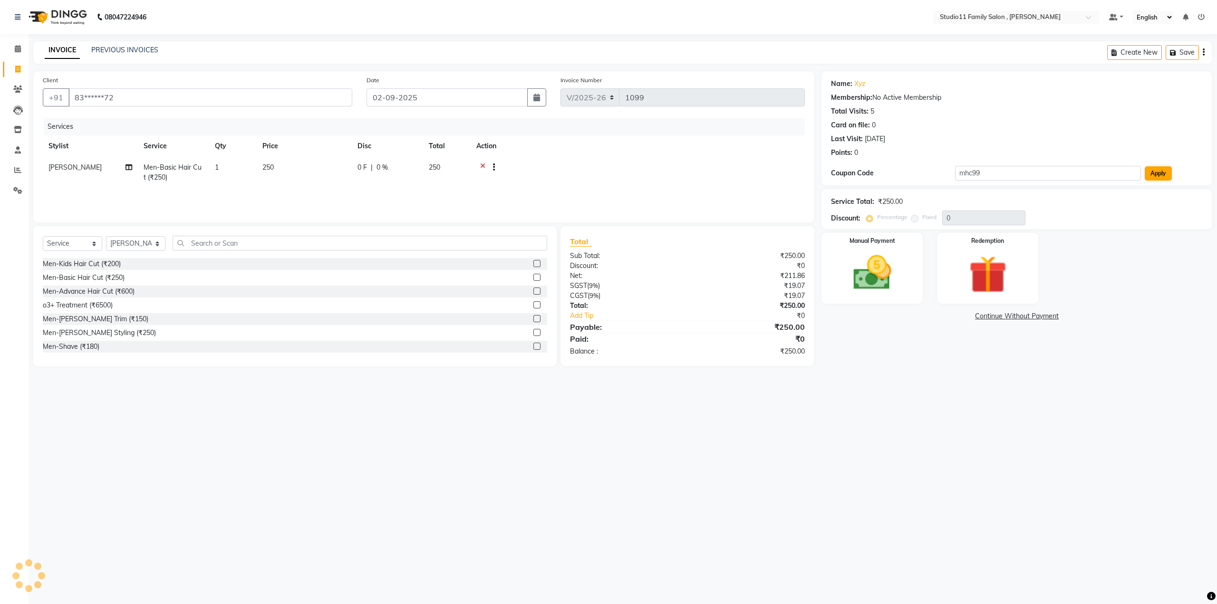
radio input "true"
type input "151"
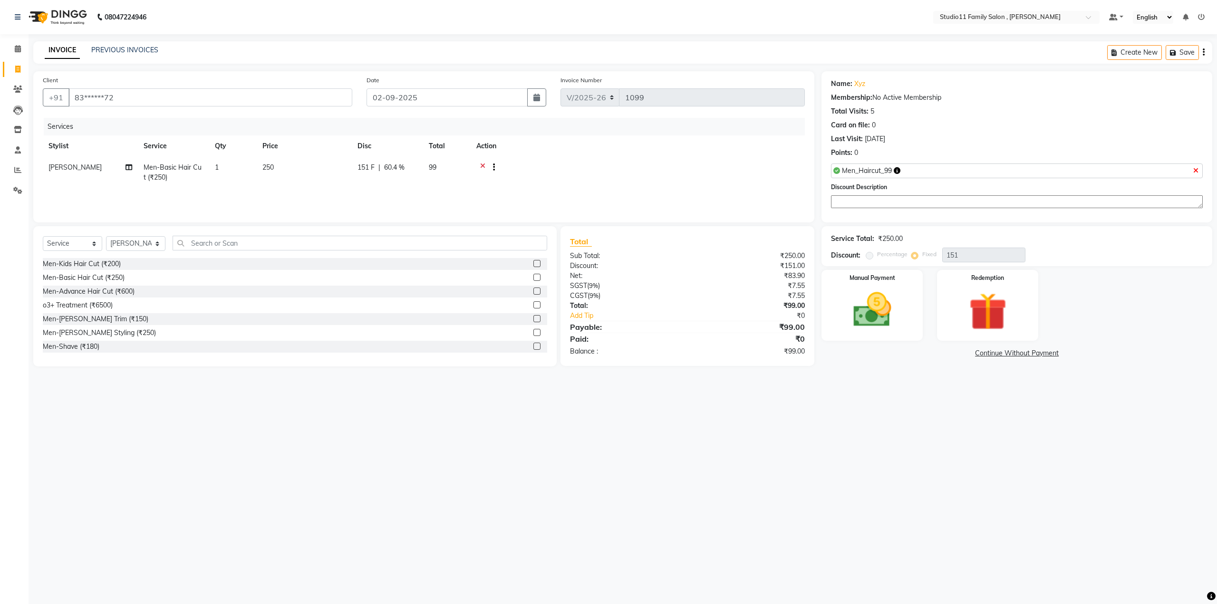
click at [1197, 170] on icon at bounding box center [1195, 170] width 5 height 7
radio input "true"
type input "0"
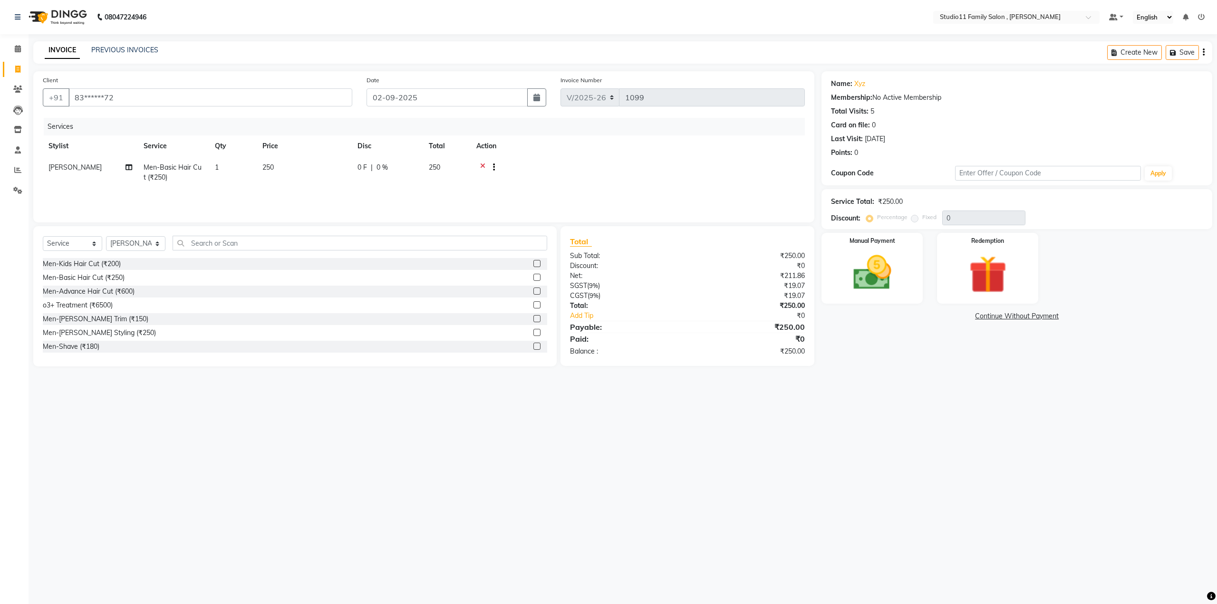
click at [482, 165] on icon at bounding box center [482, 169] width 5 height 12
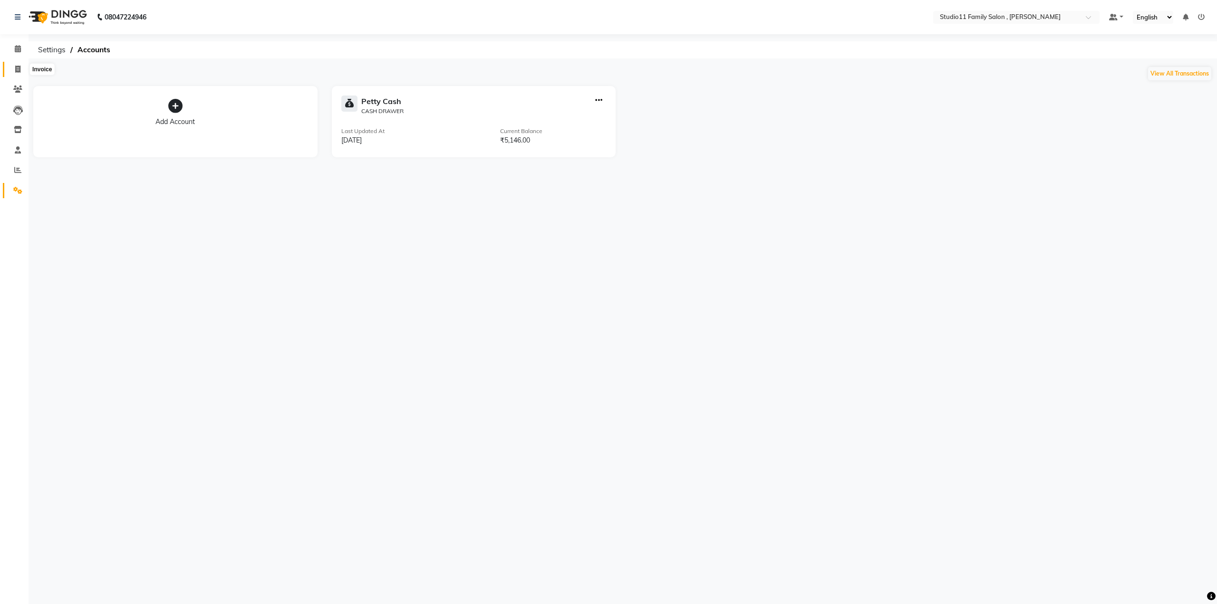
click at [17, 65] on span at bounding box center [18, 69] width 17 height 11
select select "7303"
select select "service"
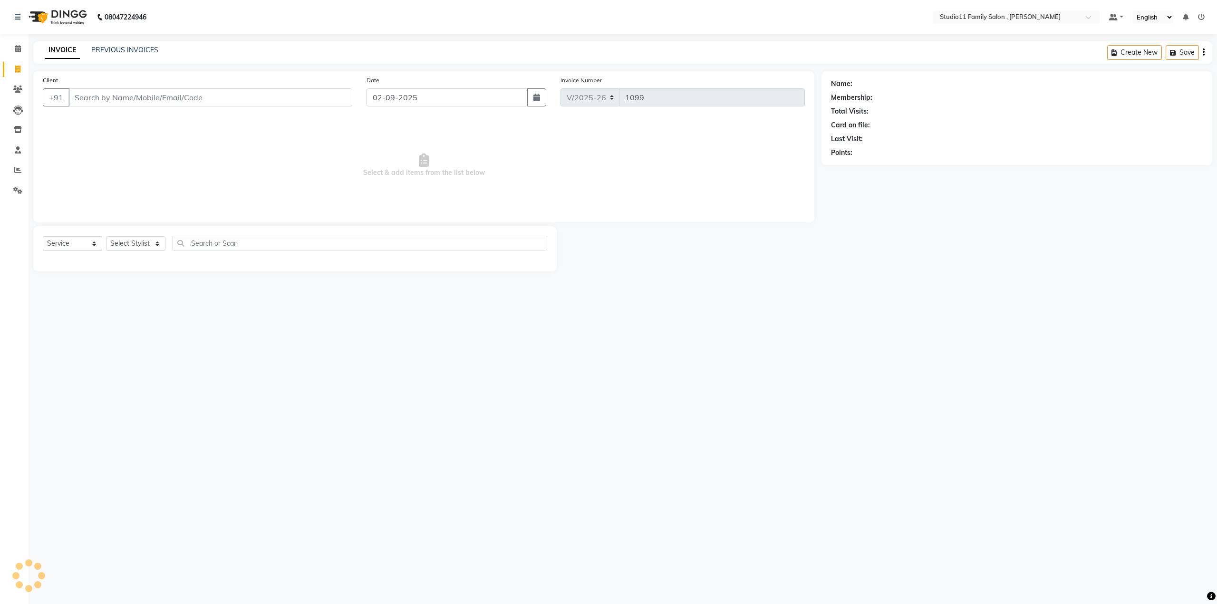
click at [142, 103] on input "Client" at bounding box center [210, 97] width 284 height 18
click at [131, 119] on ngb-highlight "83******72" at bounding box center [113, 120] width 39 height 10
type input "83******72"
click at [141, 237] on select "Select Stylist John Neha Pranu Preet Singh Rohith Sanib Ali Satya Kalagara Simr…" at bounding box center [135, 243] width 59 height 15
select select "89709"
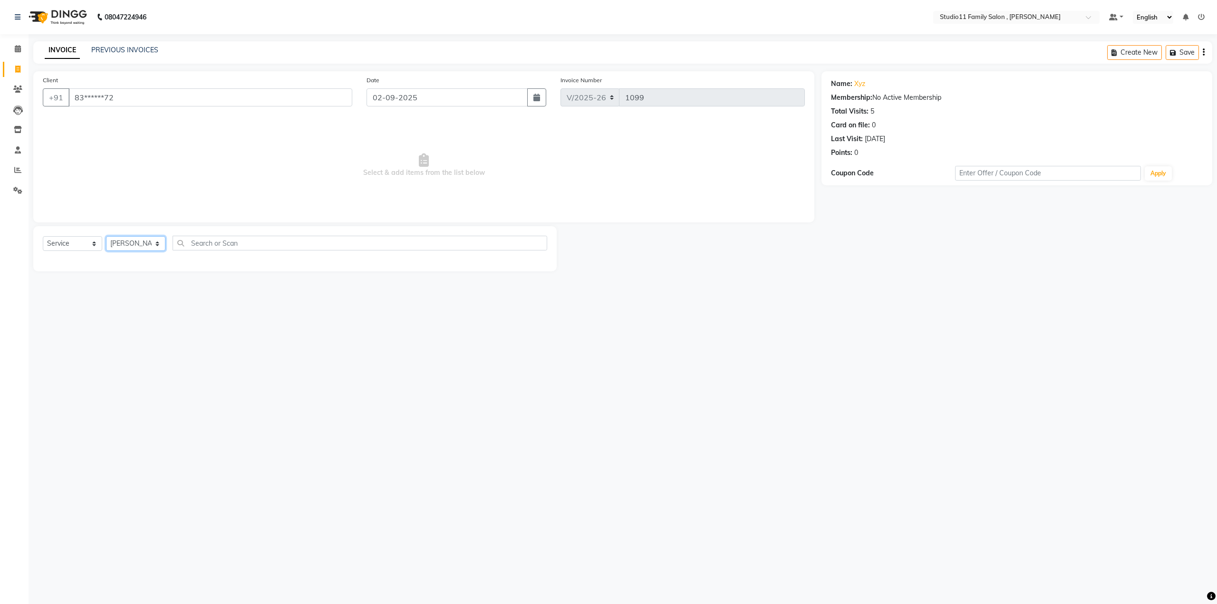
click at [106, 236] on select "Select Stylist John Neha Pranu Preet Singh Rohith Sanib Ali Satya Kalagara Simr…" at bounding box center [135, 243] width 59 height 15
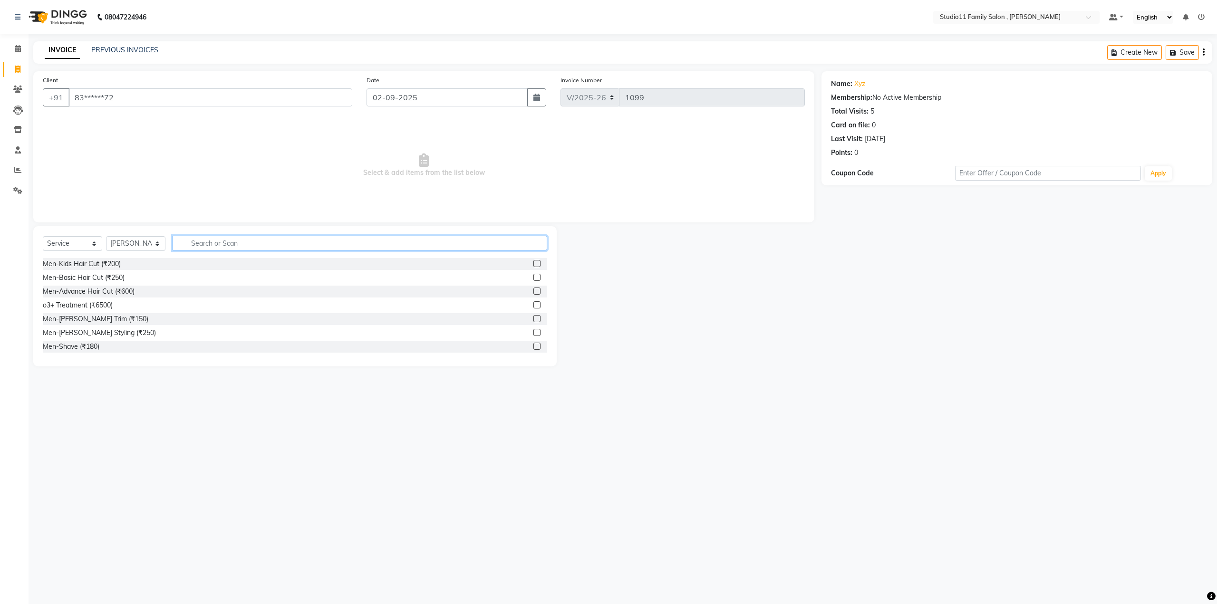
click at [306, 241] on input "text" at bounding box center [360, 243] width 375 height 15
type input "1300"
click at [533, 284] on label at bounding box center [536, 286] width 7 height 7
click at [533, 284] on input "checkbox" at bounding box center [536, 287] width 6 height 6
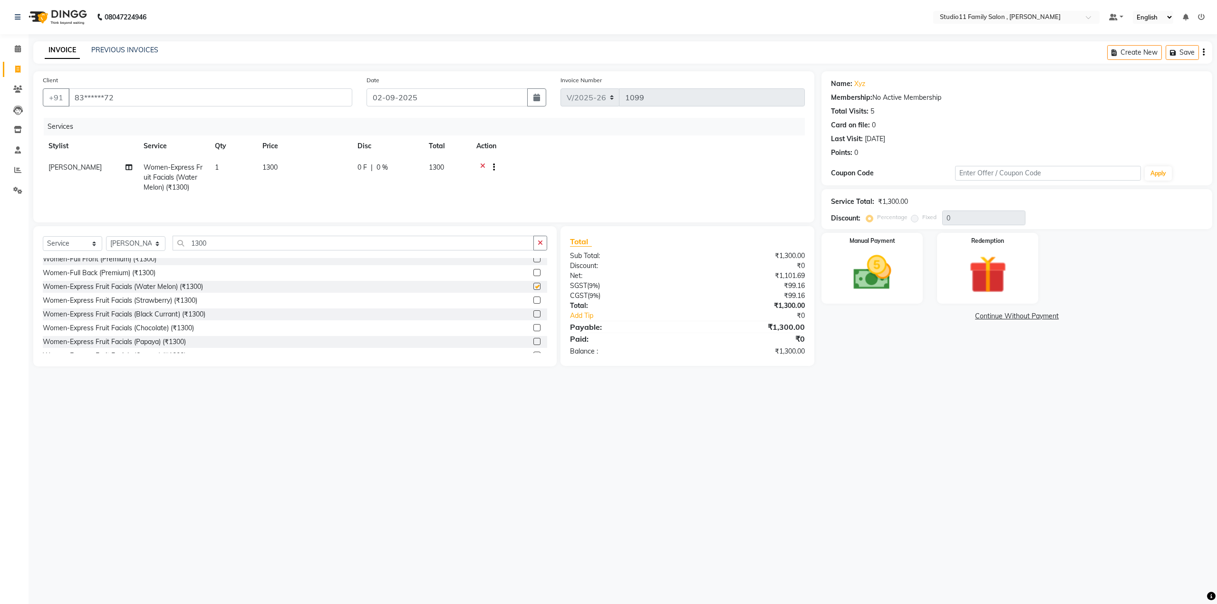
checkbox input "false"
click at [1001, 169] on input "text" at bounding box center [1048, 173] width 186 height 15
type input "wf699"
click at [1158, 177] on button "Apply" at bounding box center [1158, 173] width 27 height 14
radio input "false"
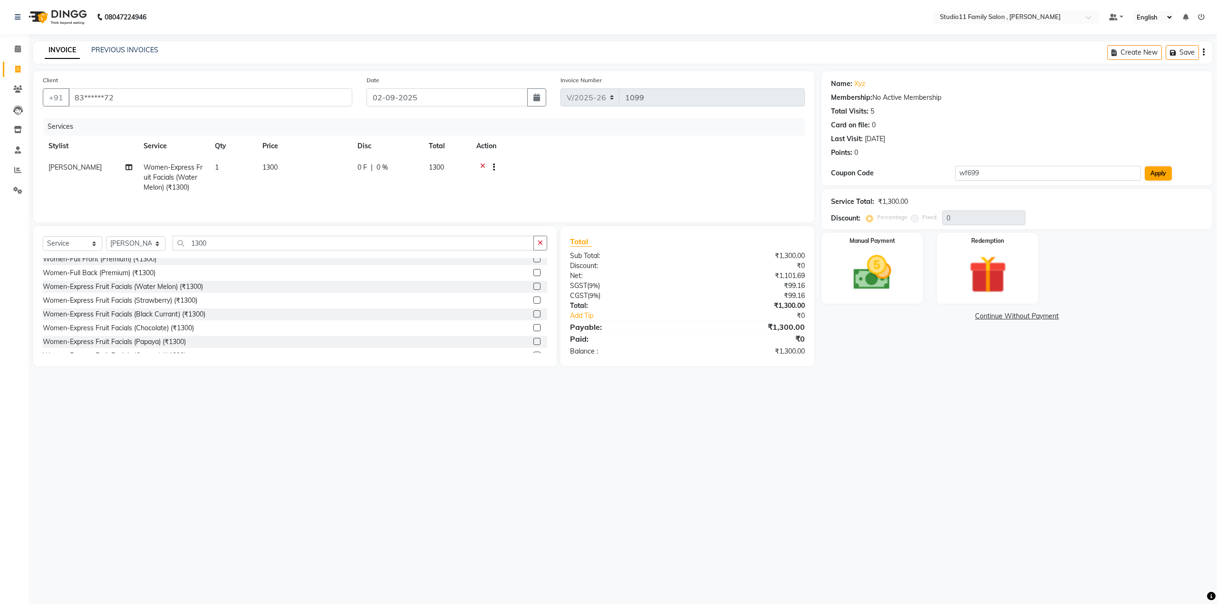
radio input "true"
type input "601"
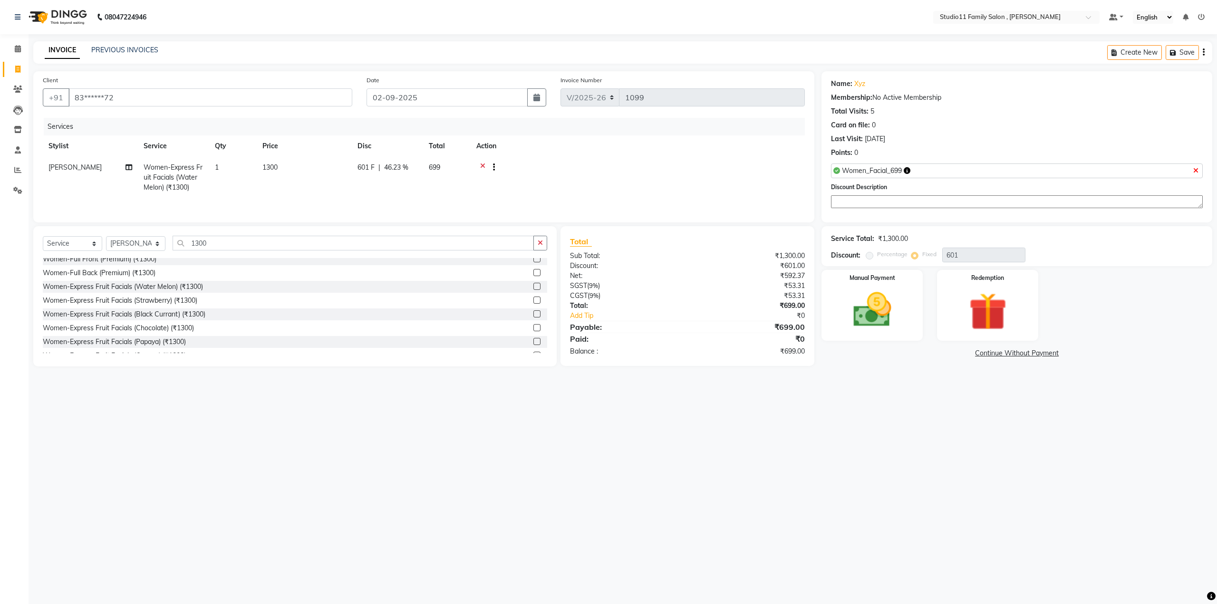
click at [1196, 170] on icon at bounding box center [1195, 170] width 5 height 7
radio input "true"
type input "0"
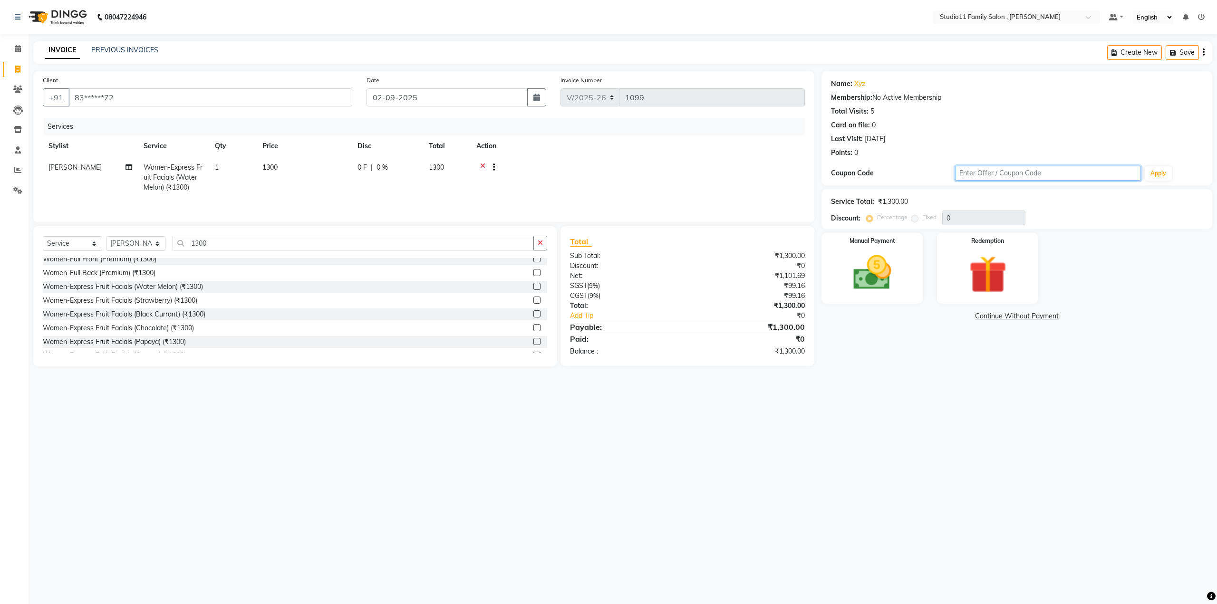
click at [1012, 173] on input "text" at bounding box center [1048, 173] width 186 height 15
type input "wf699"
click at [1164, 177] on button "Apply" at bounding box center [1158, 173] width 27 height 14
radio input "false"
radio input "true"
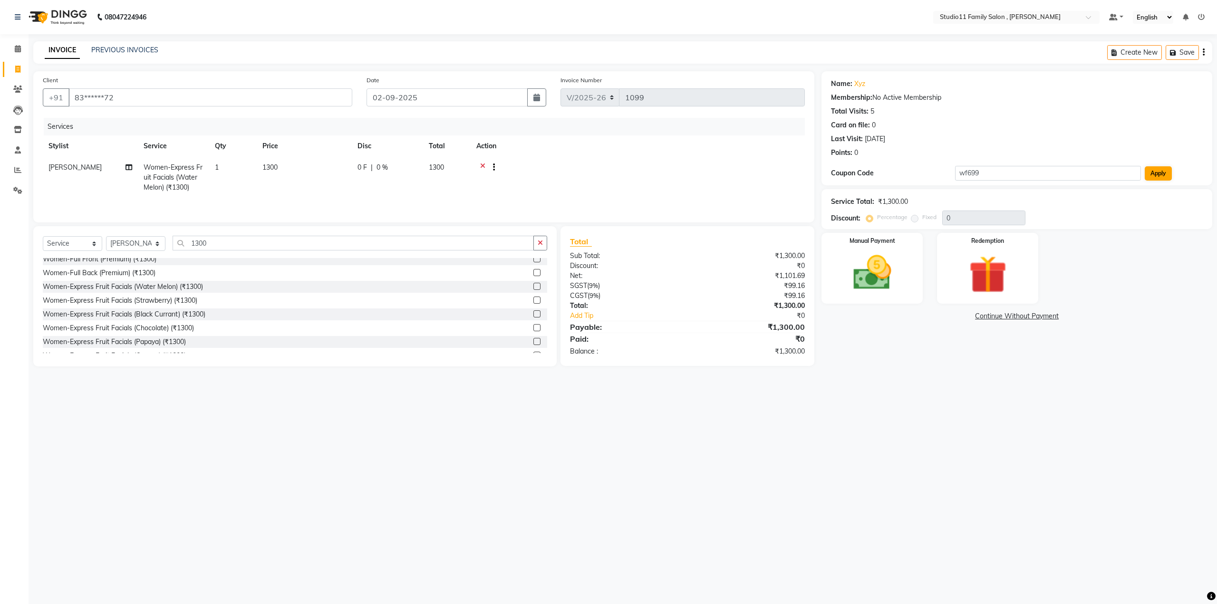
type input "601"
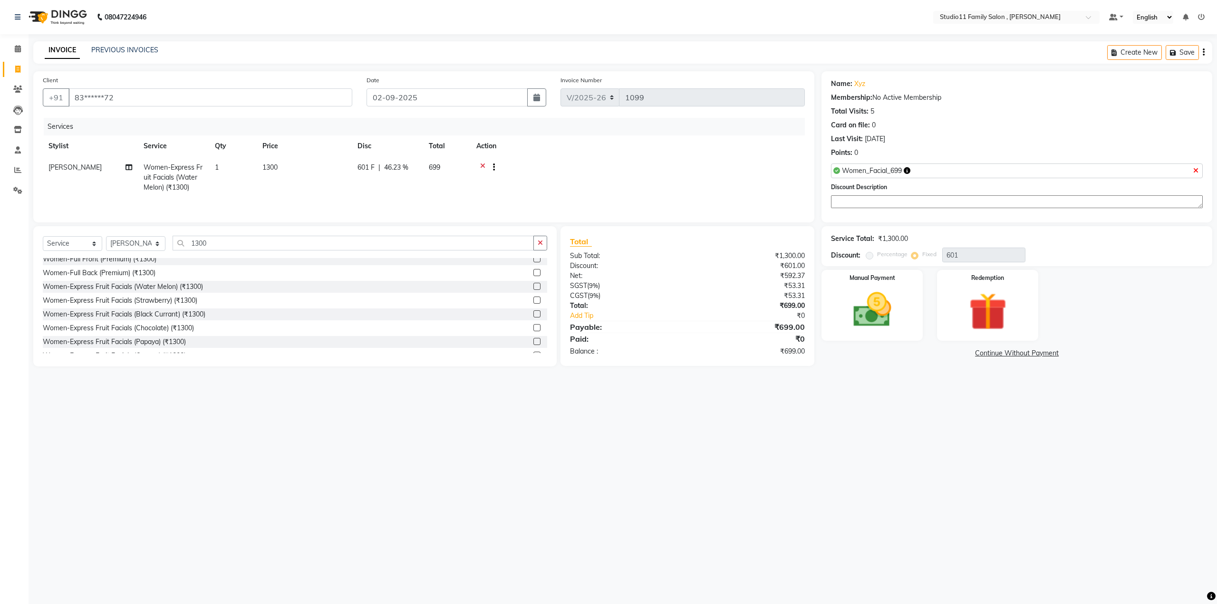
click at [1196, 168] on icon at bounding box center [1195, 170] width 5 height 7
radio input "true"
type input "0"
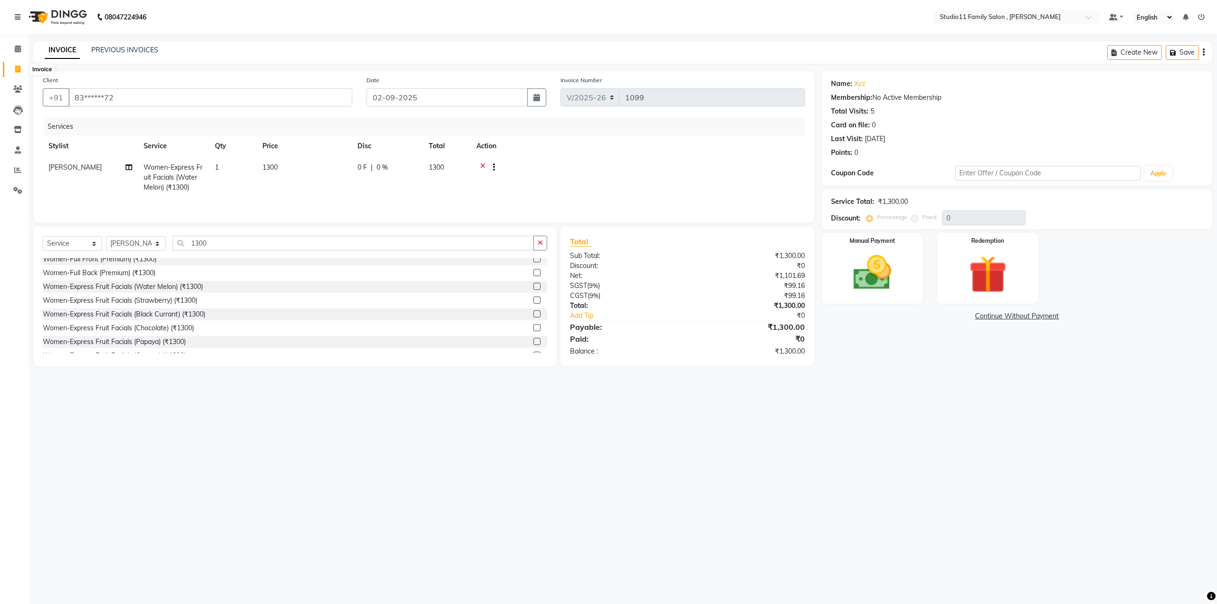
click at [11, 68] on span at bounding box center [18, 69] width 17 height 11
select select "service"
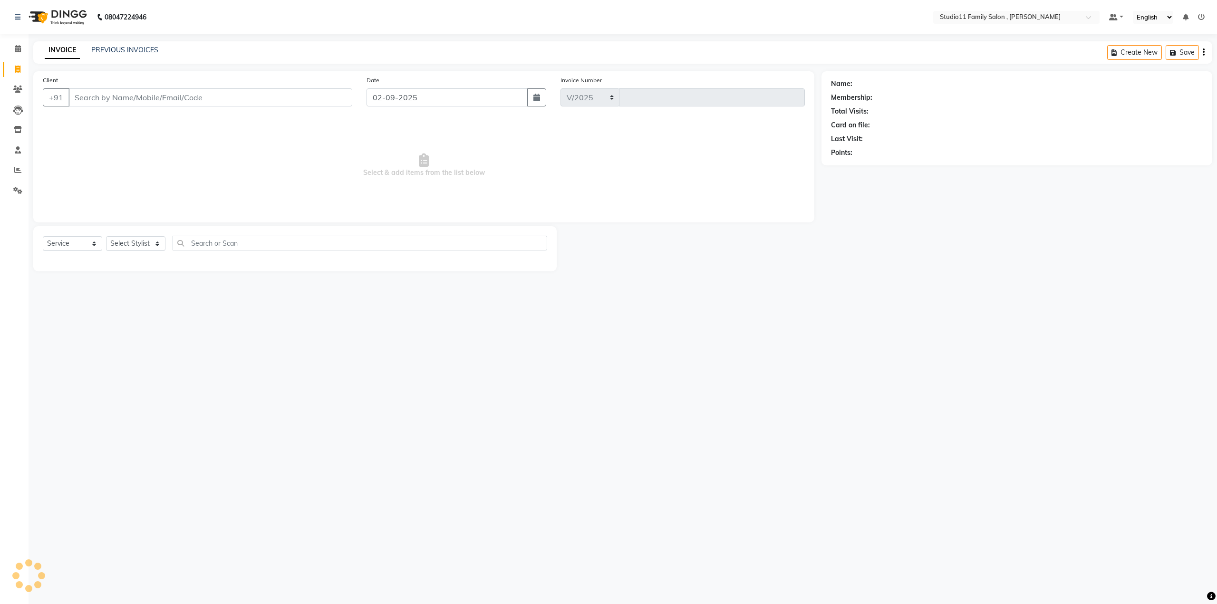
select select "7303"
type input "1099"
click at [646, 361] on div "08047224946 Select Location × Studio11 Family Salon , Aditya Nagar Default Pane…" at bounding box center [608, 302] width 1217 height 604
click at [128, 48] on link "PREVIOUS INVOICES" at bounding box center [124, 50] width 67 height 9
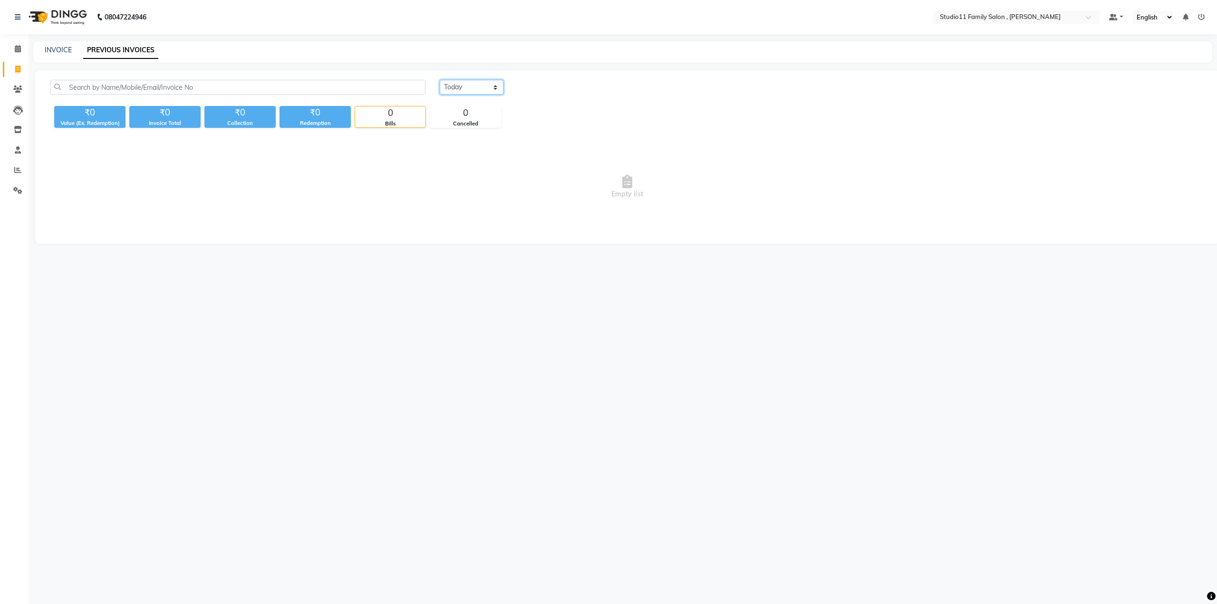
click at [473, 85] on select "Today Yesterday Custom Range" at bounding box center [472, 87] width 64 height 15
select select "range"
click at [440, 80] on select "Today Yesterday Custom Range" at bounding box center [472, 87] width 64 height 15
click at [542, 84] on input "02-09-2025" at bounding box center [549, 87] width 67 height 13
select select "9"
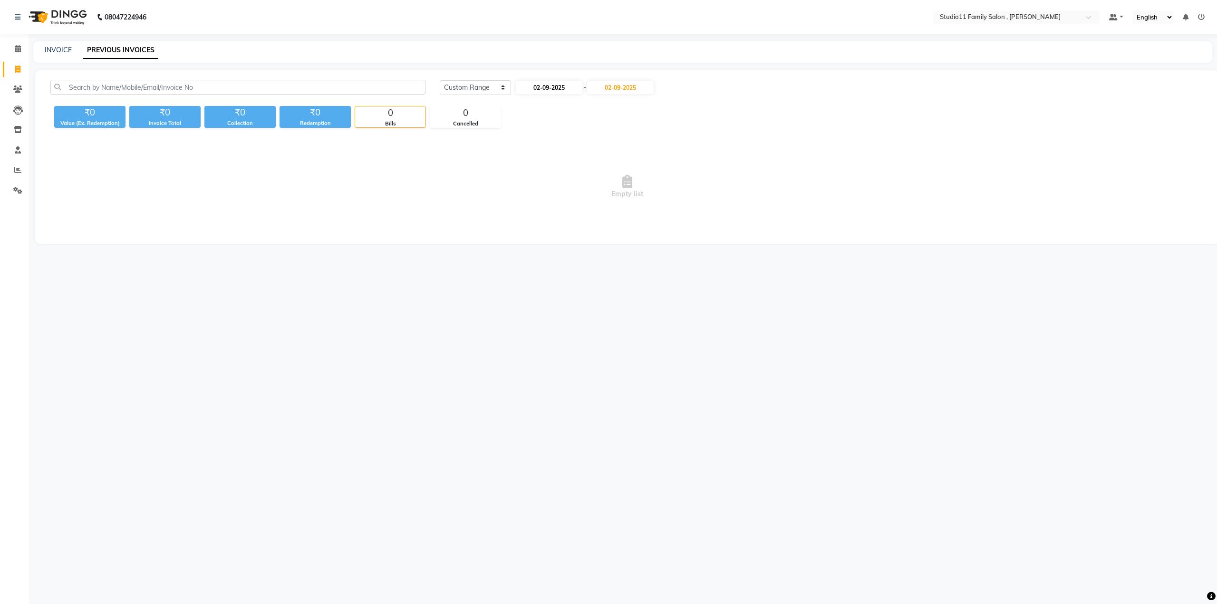
select select "2025"
click at [524, 107] on button "Previous month" at bounding box center [524, 104] width 8 height 15
select select "8"
click at [598, 194] on div "30" at bounding box center [601, 196] width 15 height 15
type input "[DATE]"
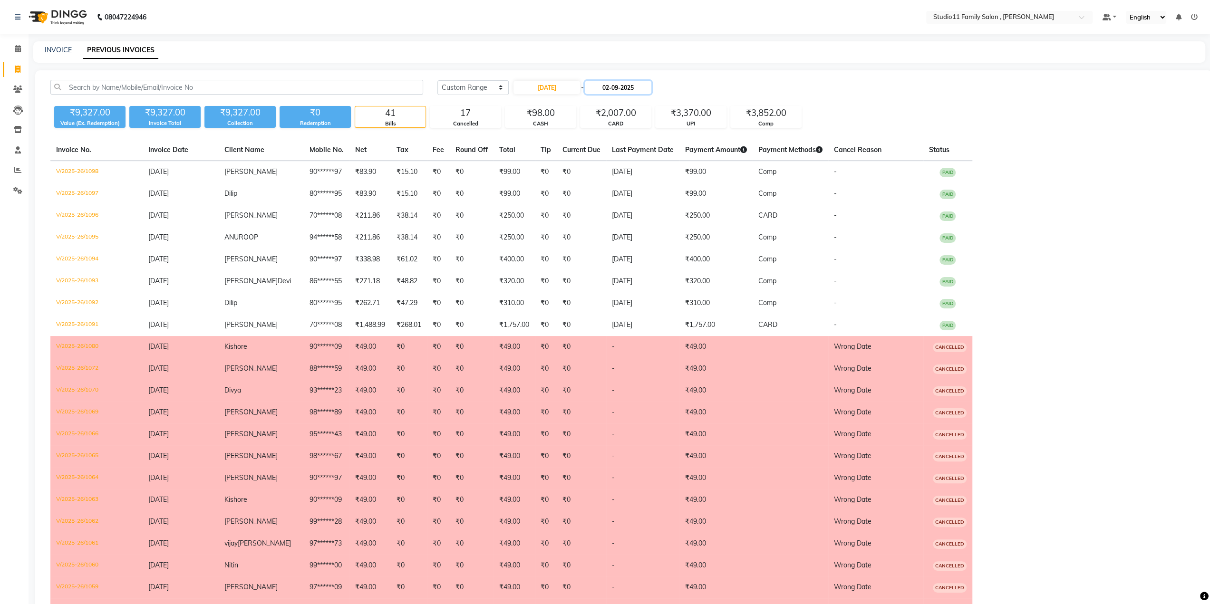
click at [618, 87] on input "02-09-2025" at bounding box center [618, 87] width 67 height 13
click at [597, 105] on span "Previous month" at bounding box center [596, 105] width 4 height 4
select select "8"
click at [673, 196] on div "30" at bounding box center [673, 196] width 15 height 15
type input "[DATE]"
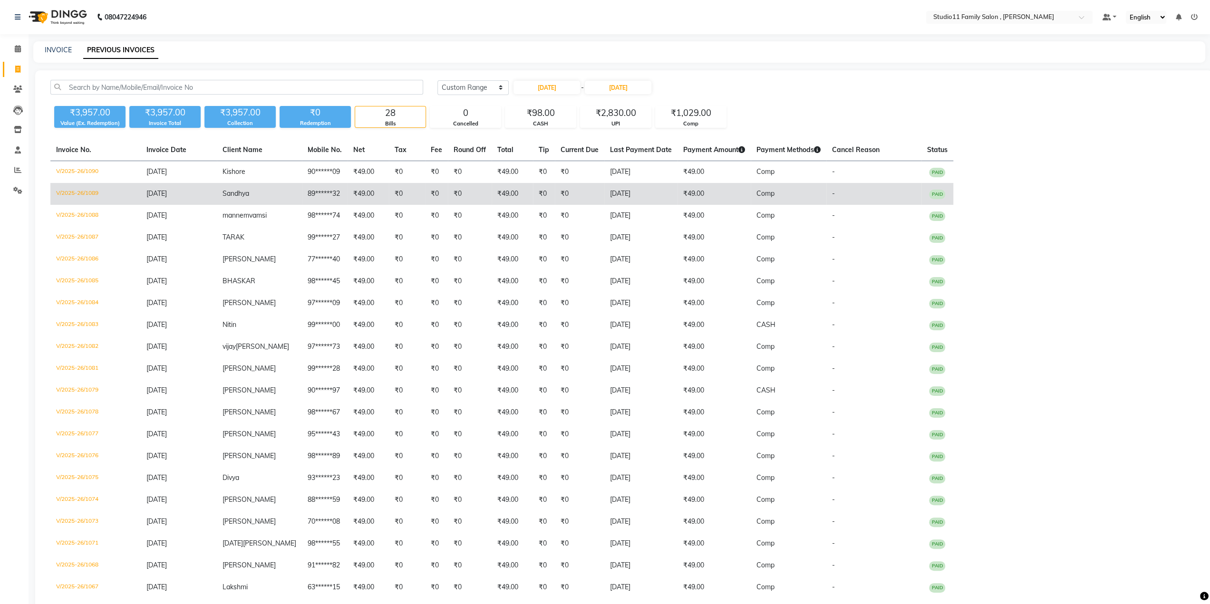
click at [771, 191] on td "Comp" at bounding box center [789, 194] width 76 height 22
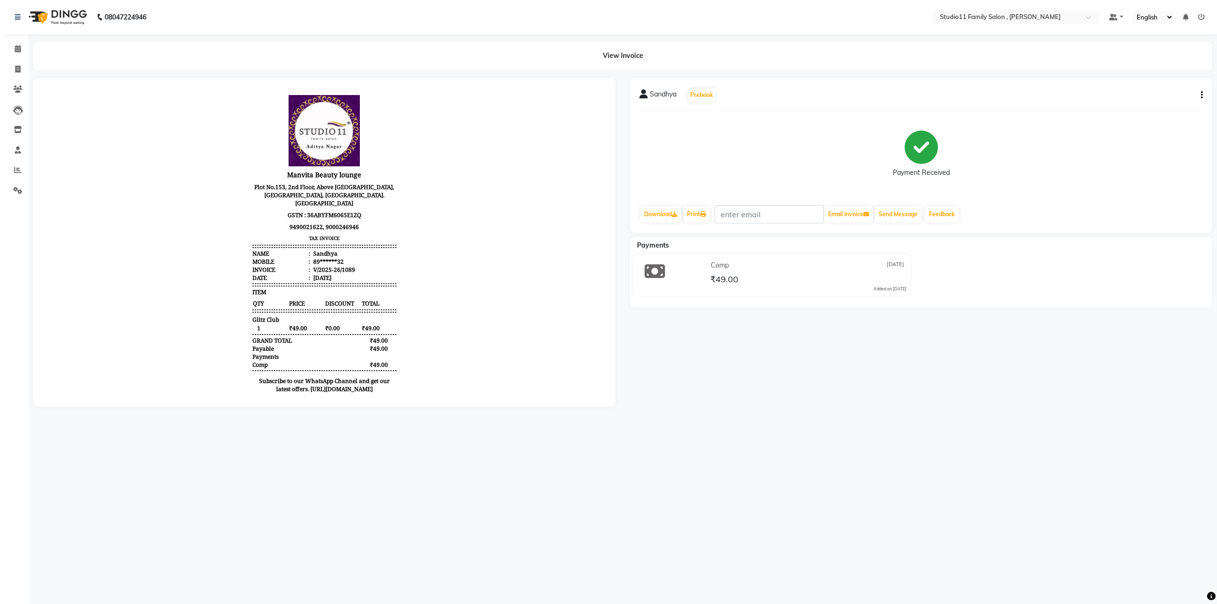
click at [887, 270] on div "Comp [DATE]" at bounding box center [807, 265] width 198 height 15
click at [1201, 96] on icon "button" at bounding box center [1202, 95] width 2 height 0
